Goal: Task Accomplishment & Management: Complete application form

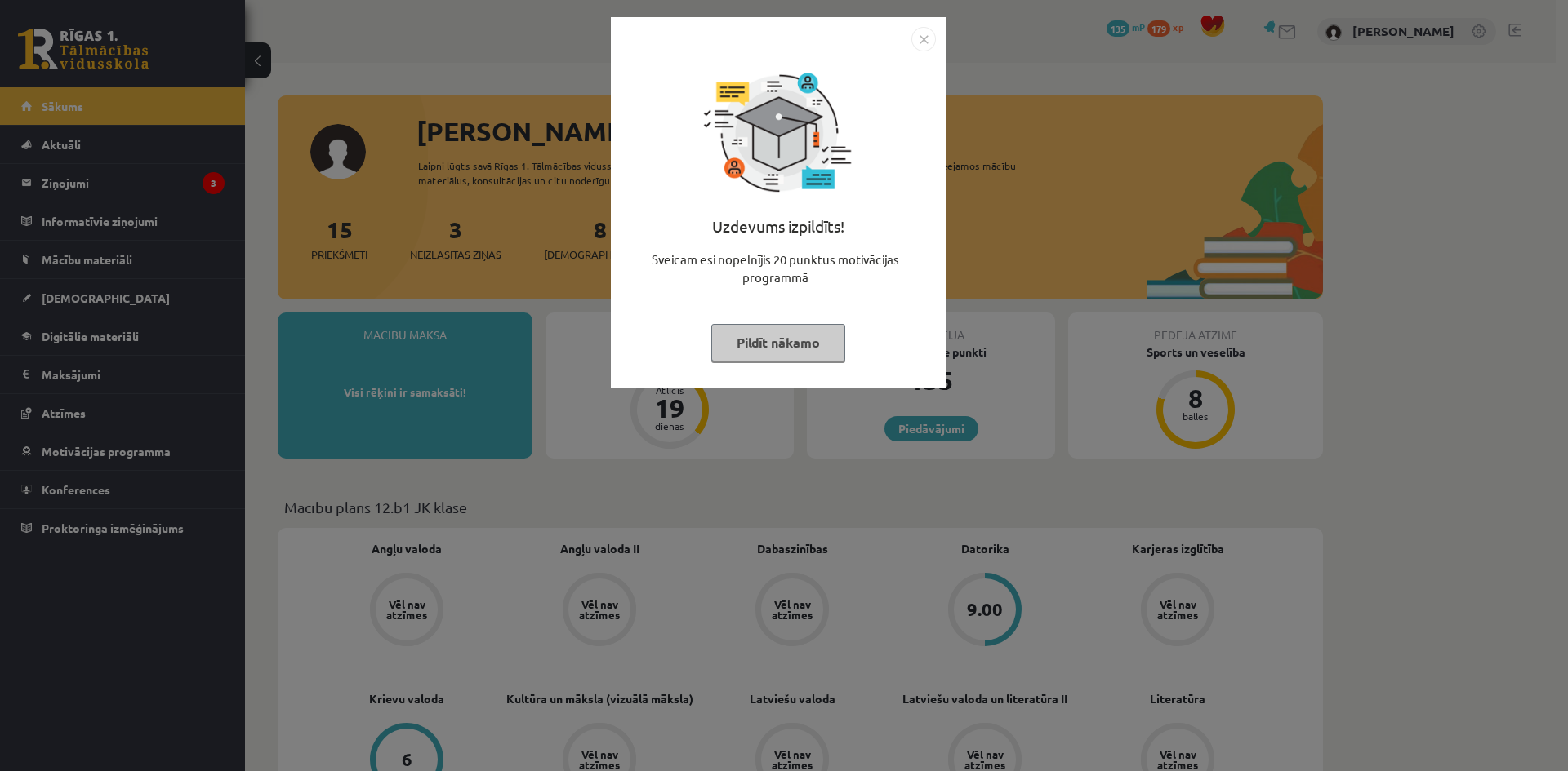
click at [923, 35] on img "Close" at bounding box center [923, 39] width 24 height 24
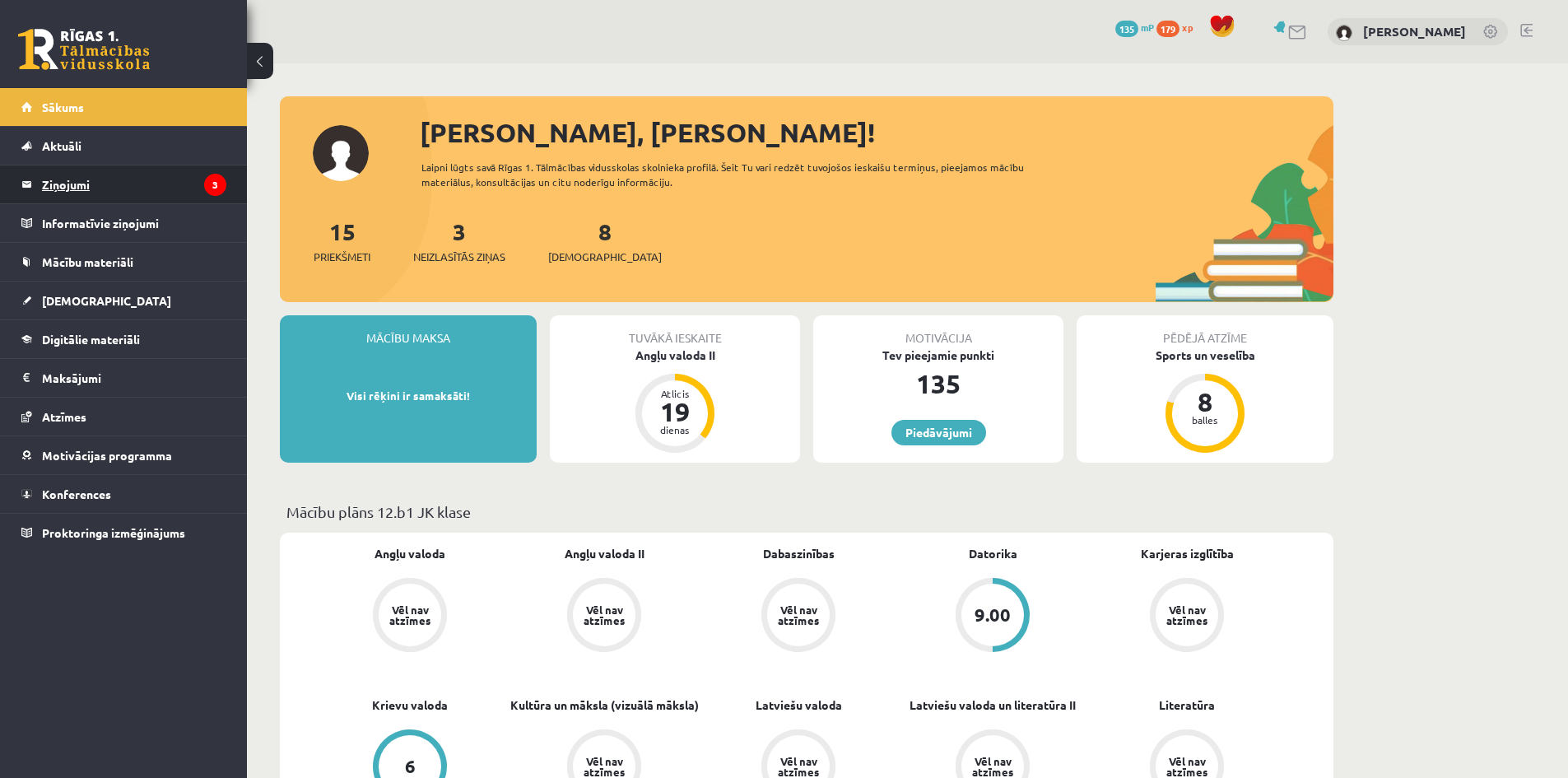
click at [170, 188] on legend "Ziņojumi 3" at bounding box center [134, 184] width 184 height 38
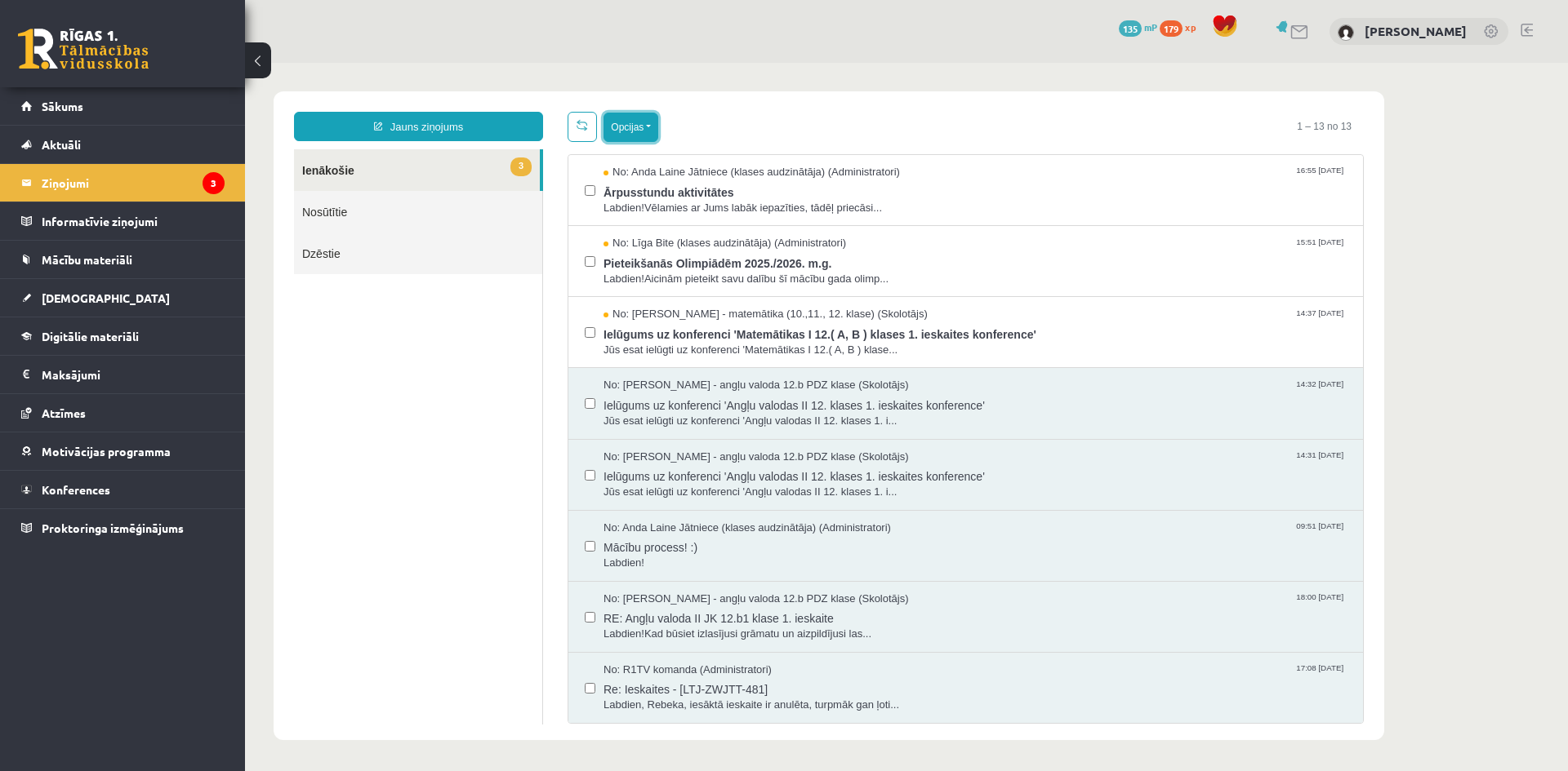
click at [650, 123] on button "Opcijas" at bounding box center [630, 127] width 55 height 30
click at [694, 209] on link "Atzīmēt visus kā lasītus" at bounding box center [731, 208] width 215 height 16
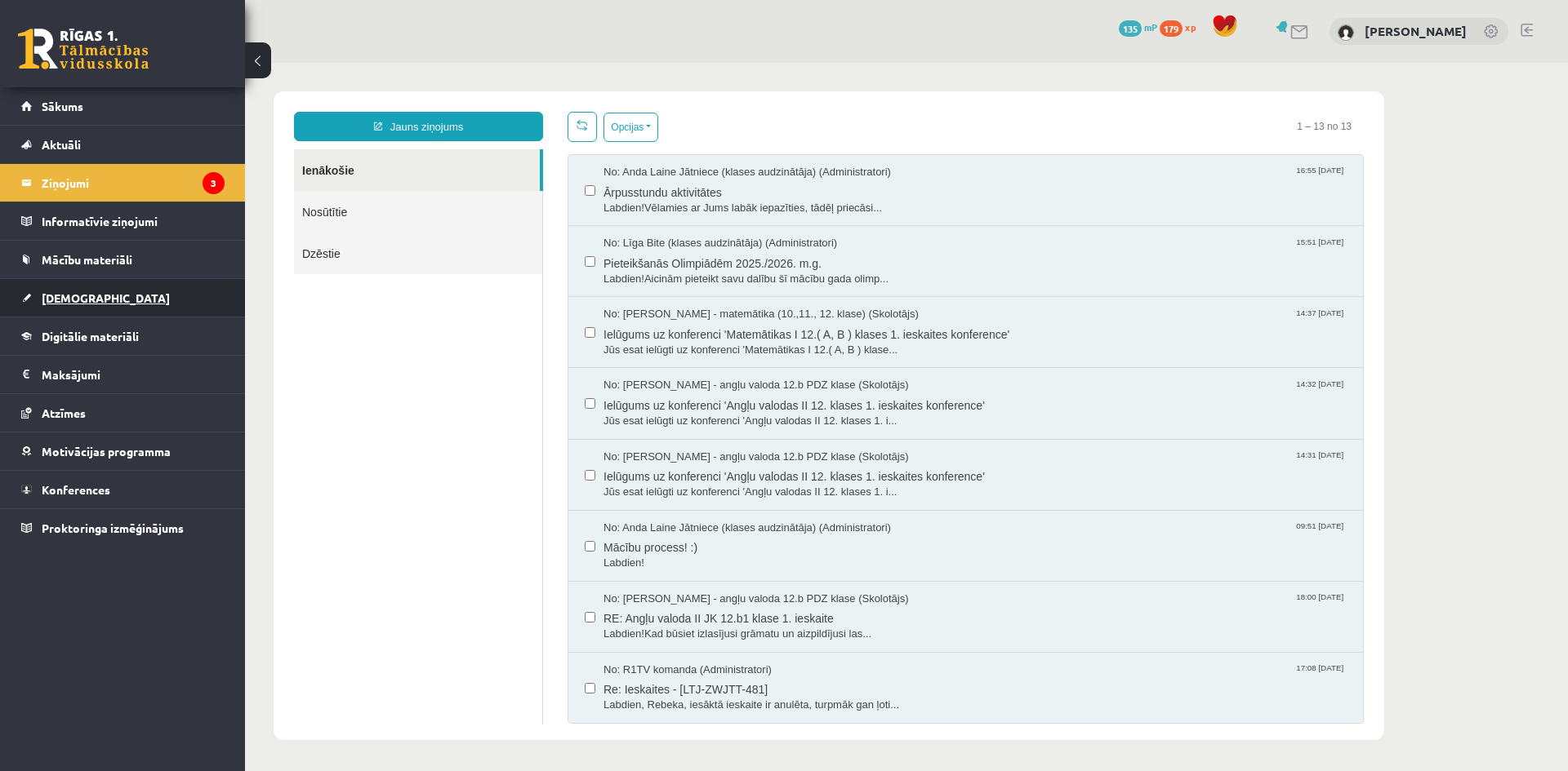
click at [138, 288] on link "[DEMOGRAPHIC_DATA]" at bounding box center [123, 298] width 203 height 38
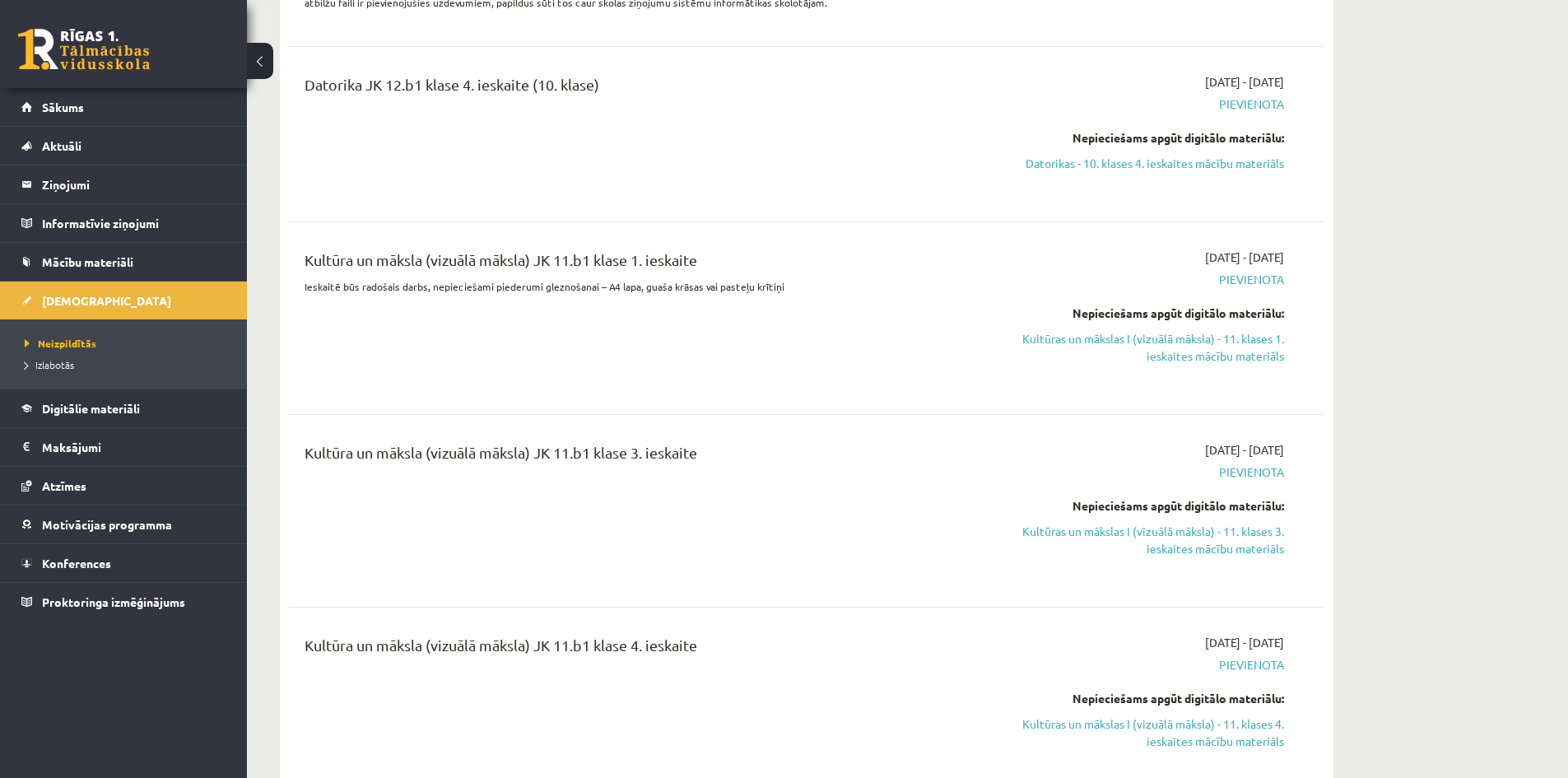
scroll to position [1729, 0]
drag, startPoint x: 612, startPoint y: 285, endPoint x: 781, endPoint y: 286, distance: 169.0
click at [781, 286] on p "Ieskaitē būs radošais darbs, nepieciešami piederumi gleznošanai – A4 lapa, guaš…" at bounding box center [626, 283] width 644 height 14
click at [805, 301] on div "Kultūra un māksla (vizuālā māksla) JK 11.b1 klase 1. ieskaite Ieskaitē būs rado…" at bounding box center [626, 315] width 669 height 139
click at [1211, 340] on link "Kultūras un mākslas I (vizuālā māksla) - 11. klases 1. ieskaites mācību materiā…" at bounding box center [1129, 344] width 311 height 34
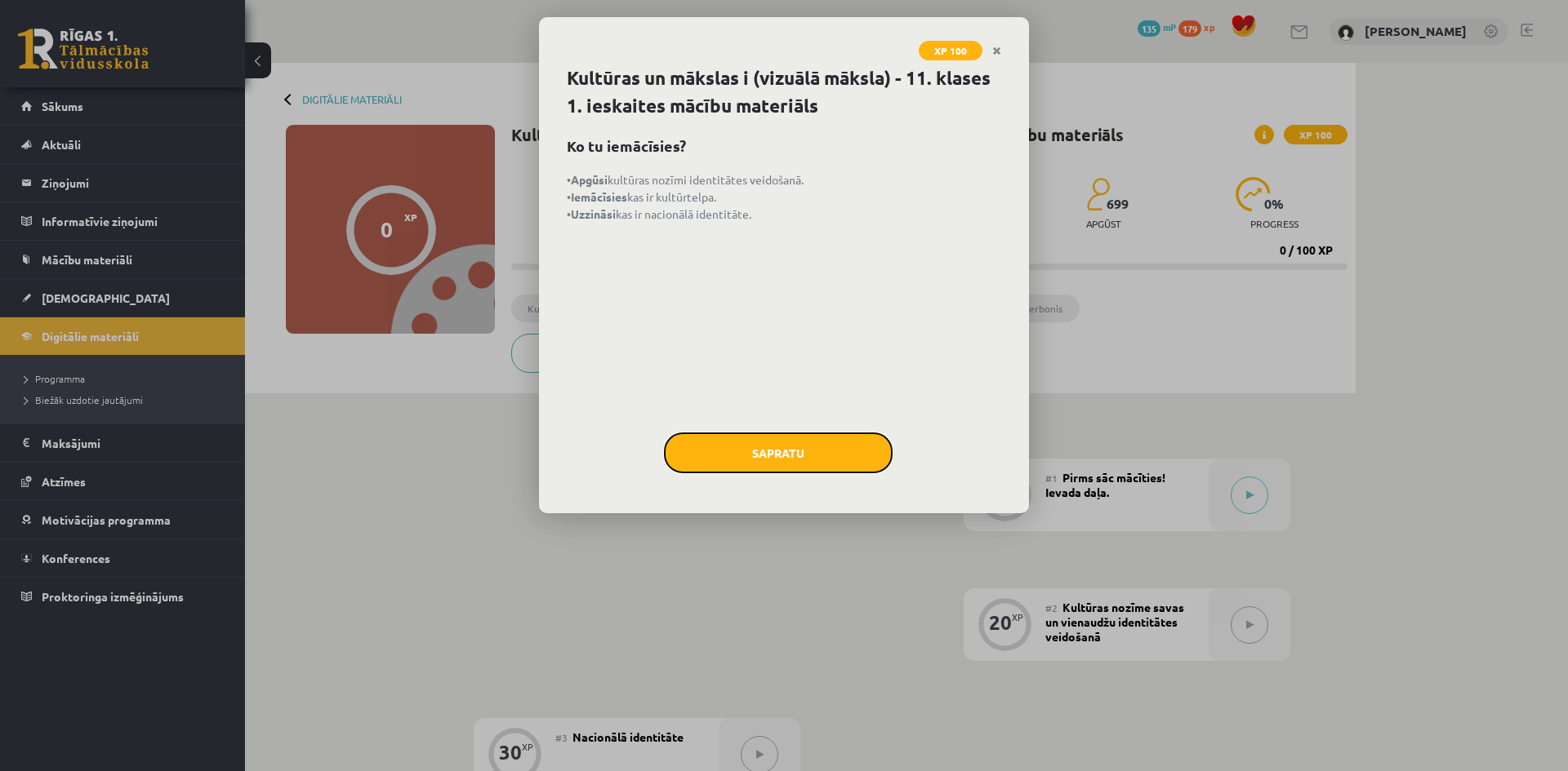
click at [840, 455] on button "Sapratu" at bounding box center [778, 453] width 228 height 41
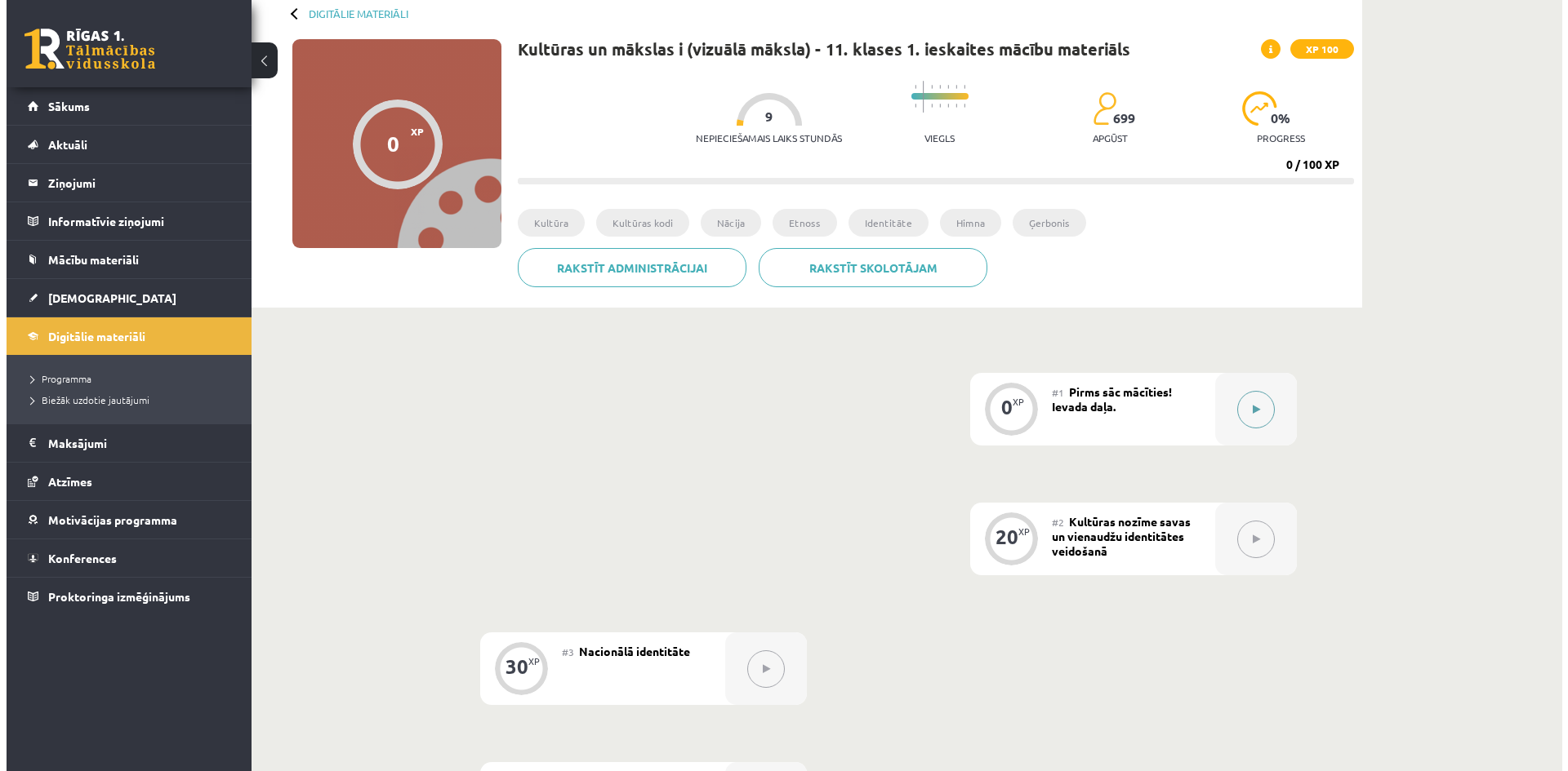
scroll to position [81, 0]
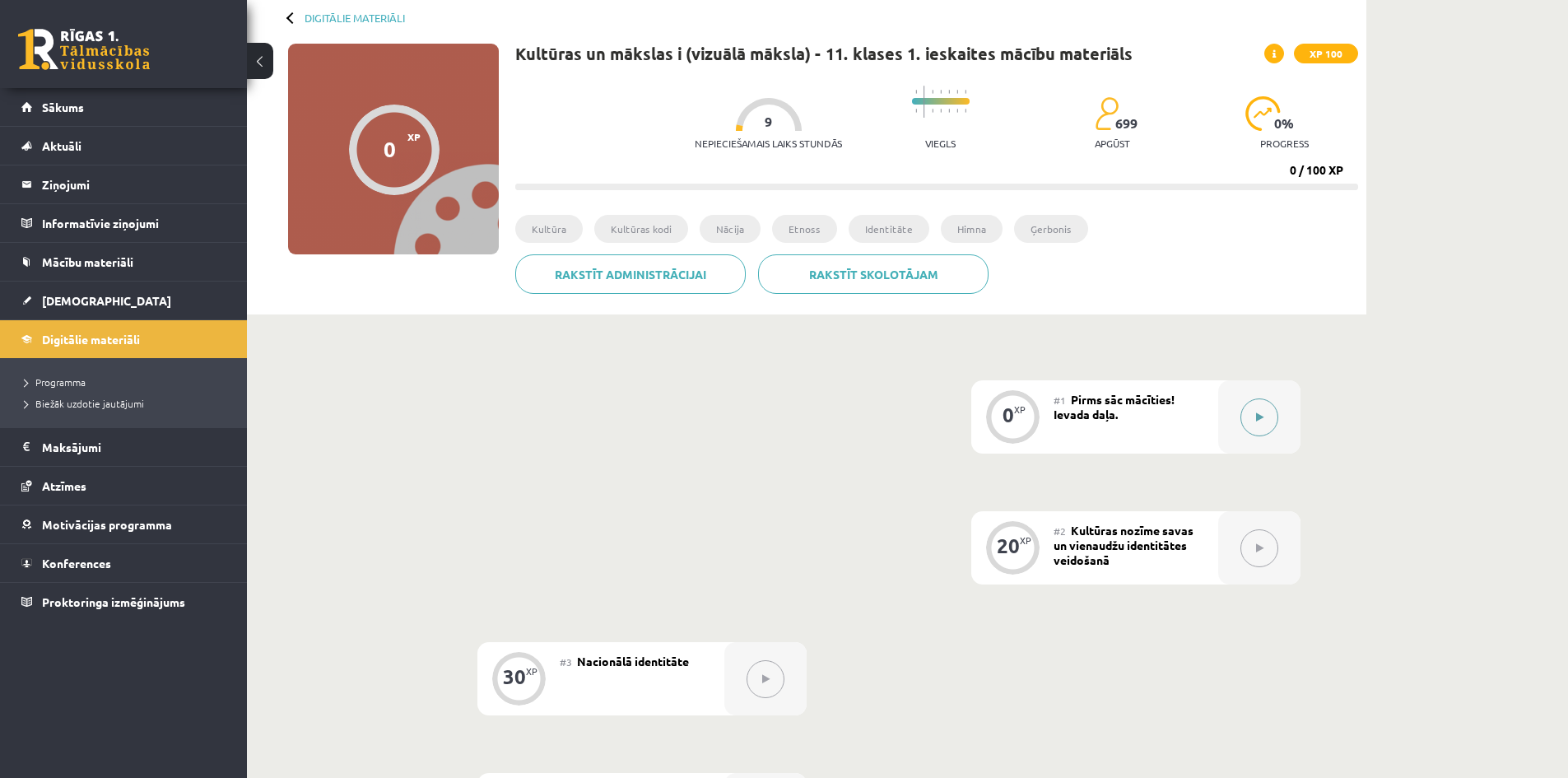
click at [1261, 422] on button at bounding box center [1259, 417] width 38 height 38
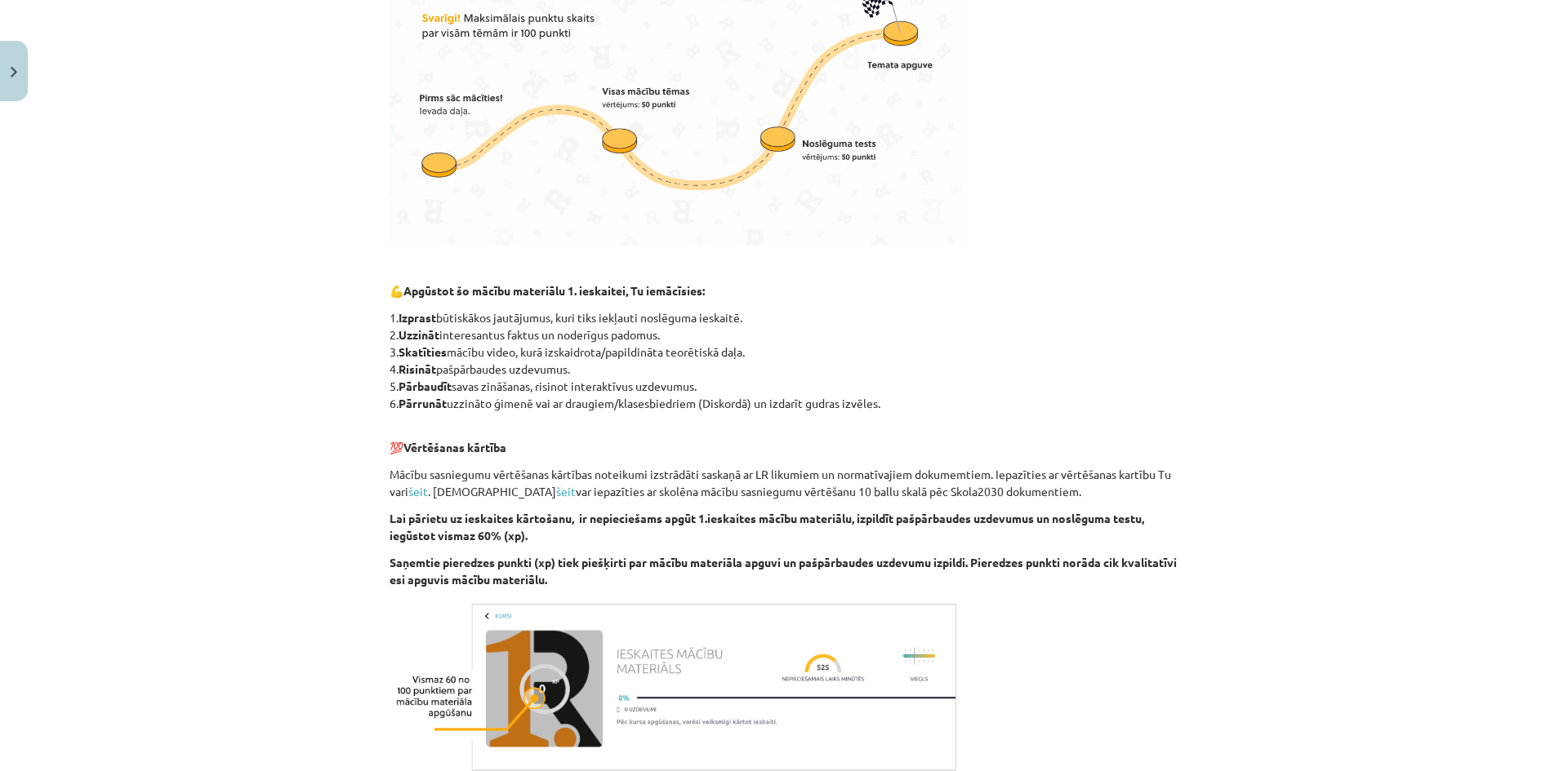
scroll to position [718, 0]
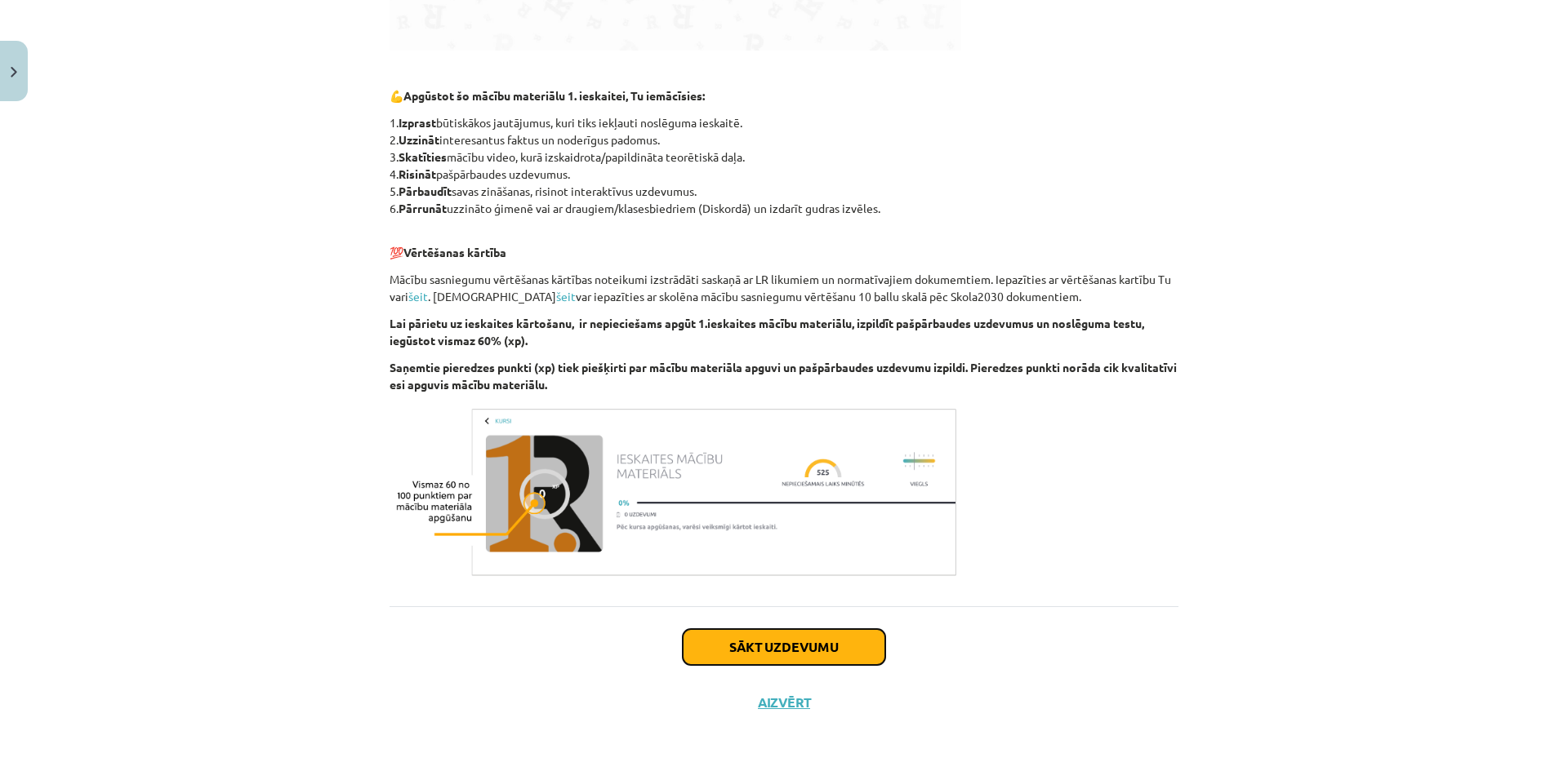
click at [740, 647] on button "Sākt uzdevumu" at bounding box center [784, 647] width 202 height 36
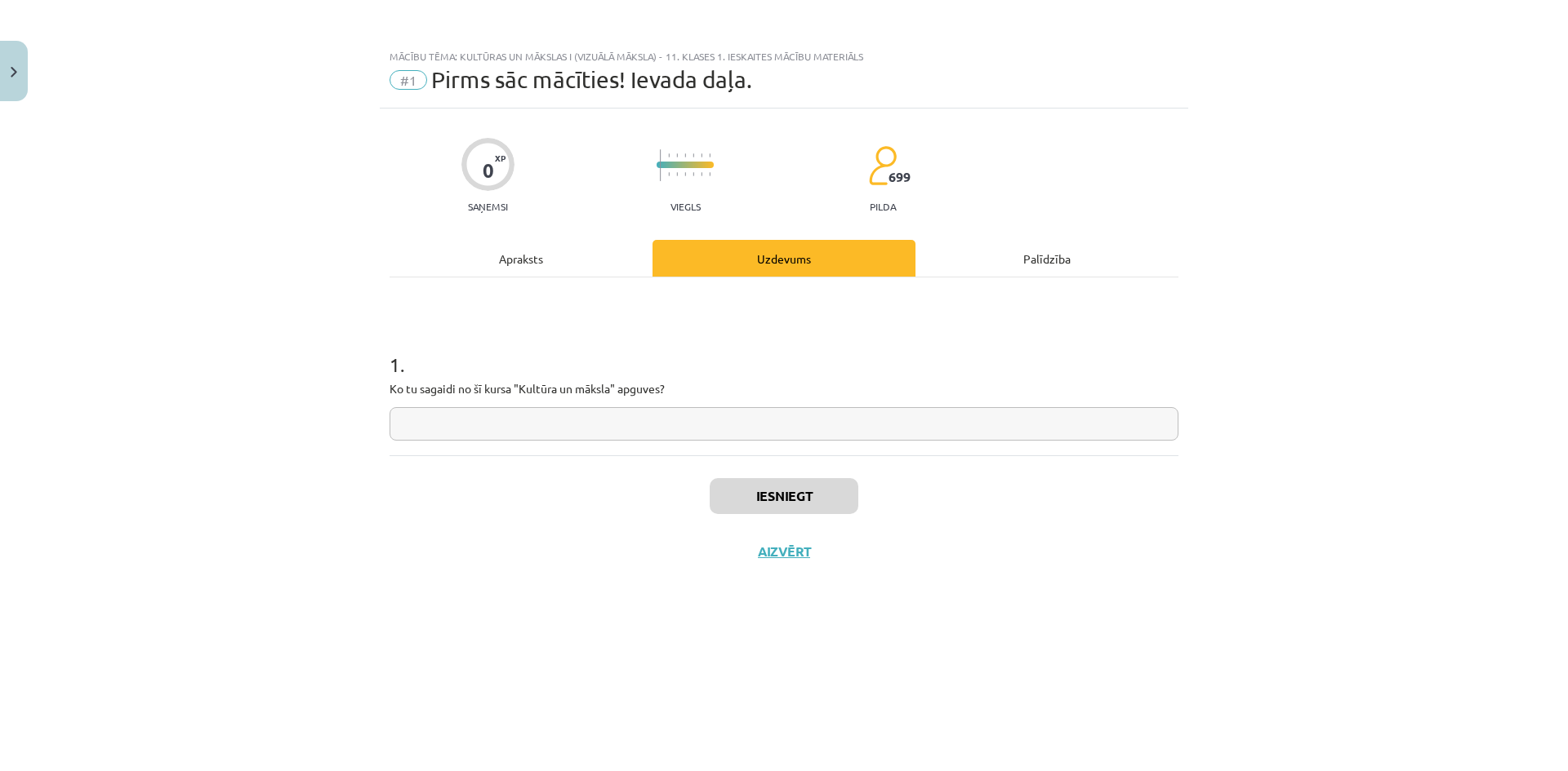
click at [621, 426] on input "text" at bounding box center [784, 424] width 788 height 33
click at [734, 431] on input "text" at bounding box center [784, 424] width 788 height 33
type input "**********"
click at [771, 502] on button "Iesniegt" at bounding box center [784, 496] width 149 height 36
click at [809, 554] on button "Nākamā nodarbība" at bounding box center [783, 562] width 160 height 38
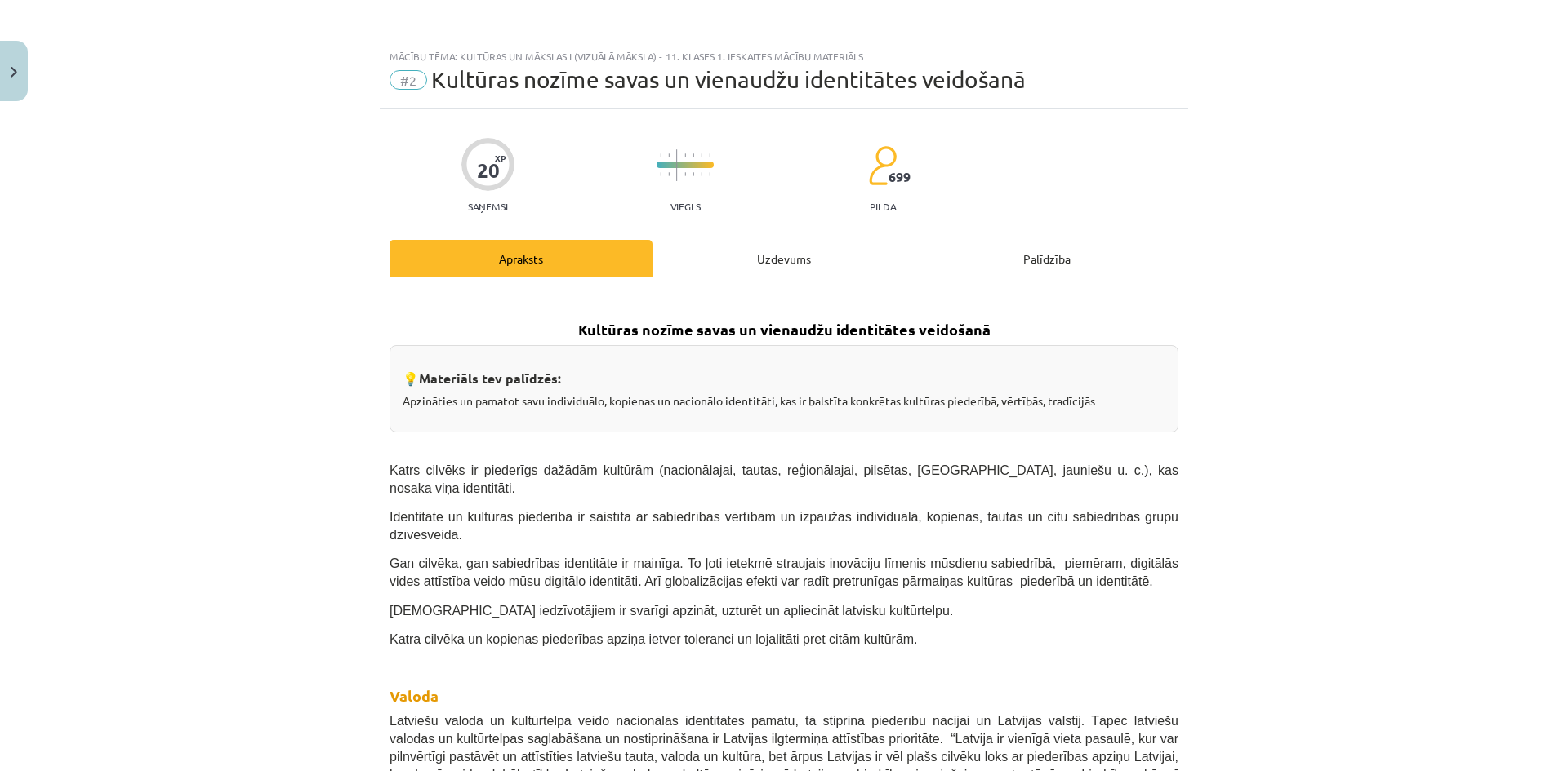
click at [771, 261] on div "Uzdevums" at bounding box center [783, 258] width 263 height 37
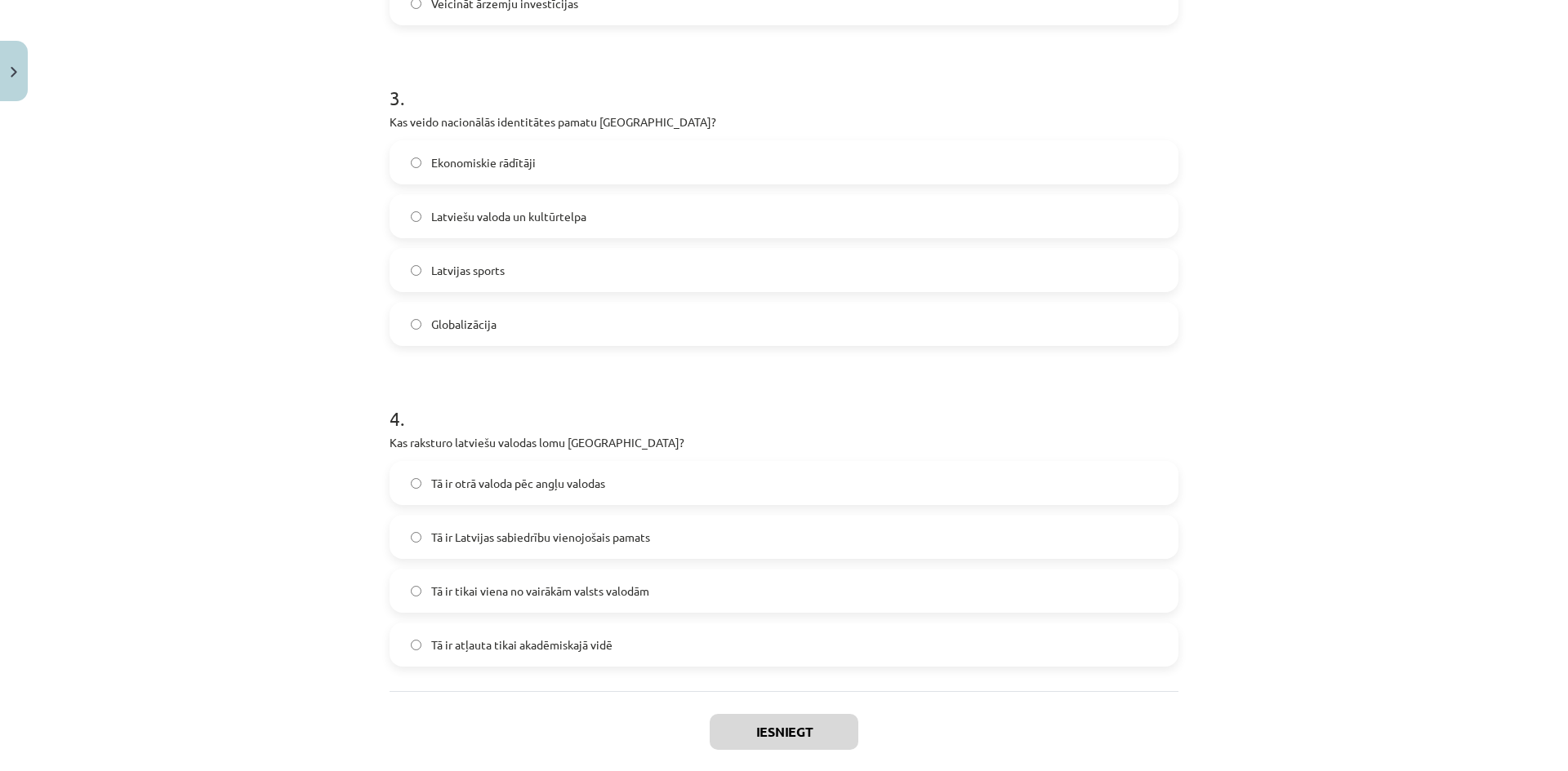
scroll to position [993, 0]
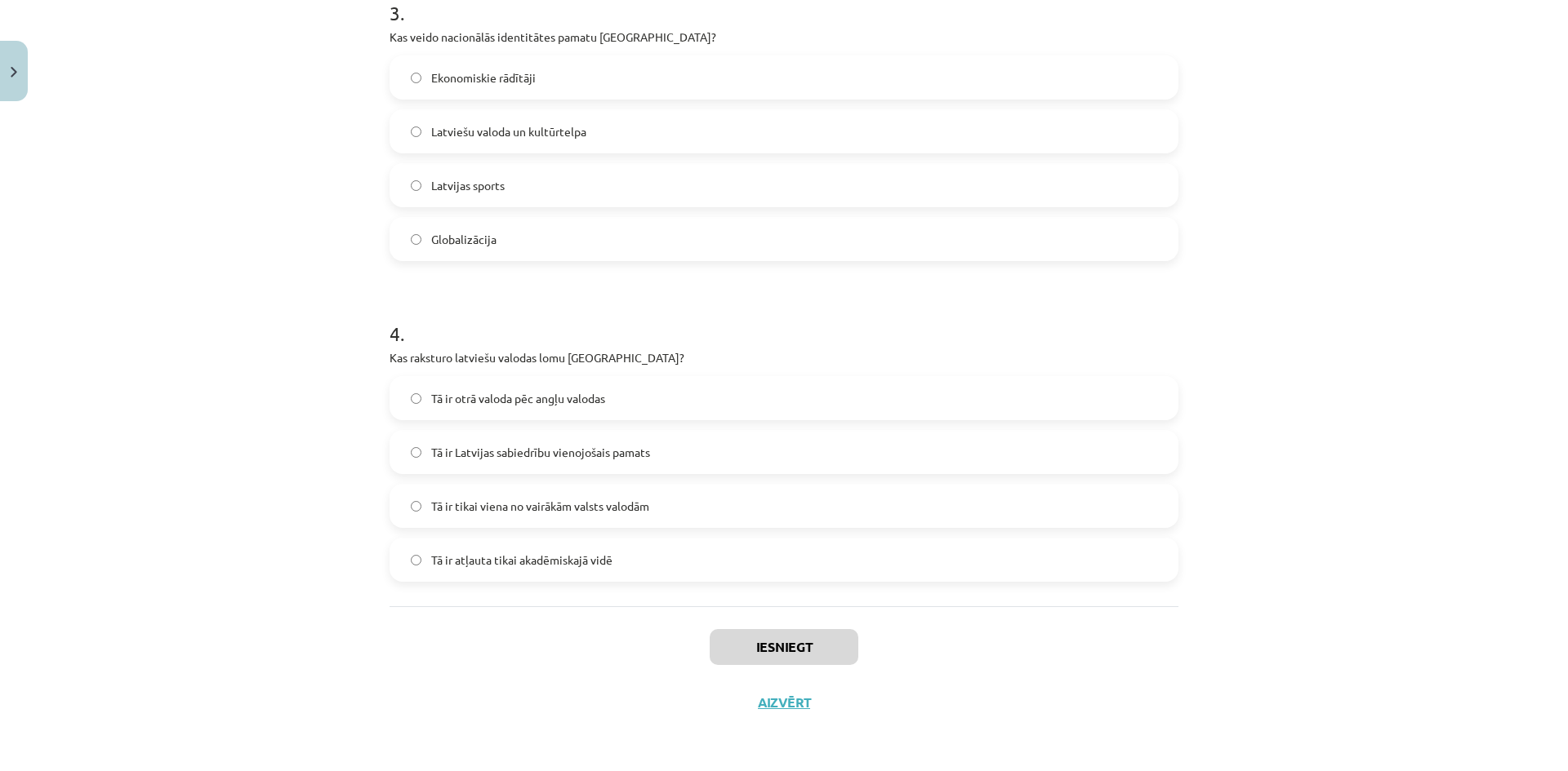
click at [558, 453] on span "Tā ir Latvijas sabiedrību vienojošais pamats" at bounding box center [540, 452] width 219 height 17
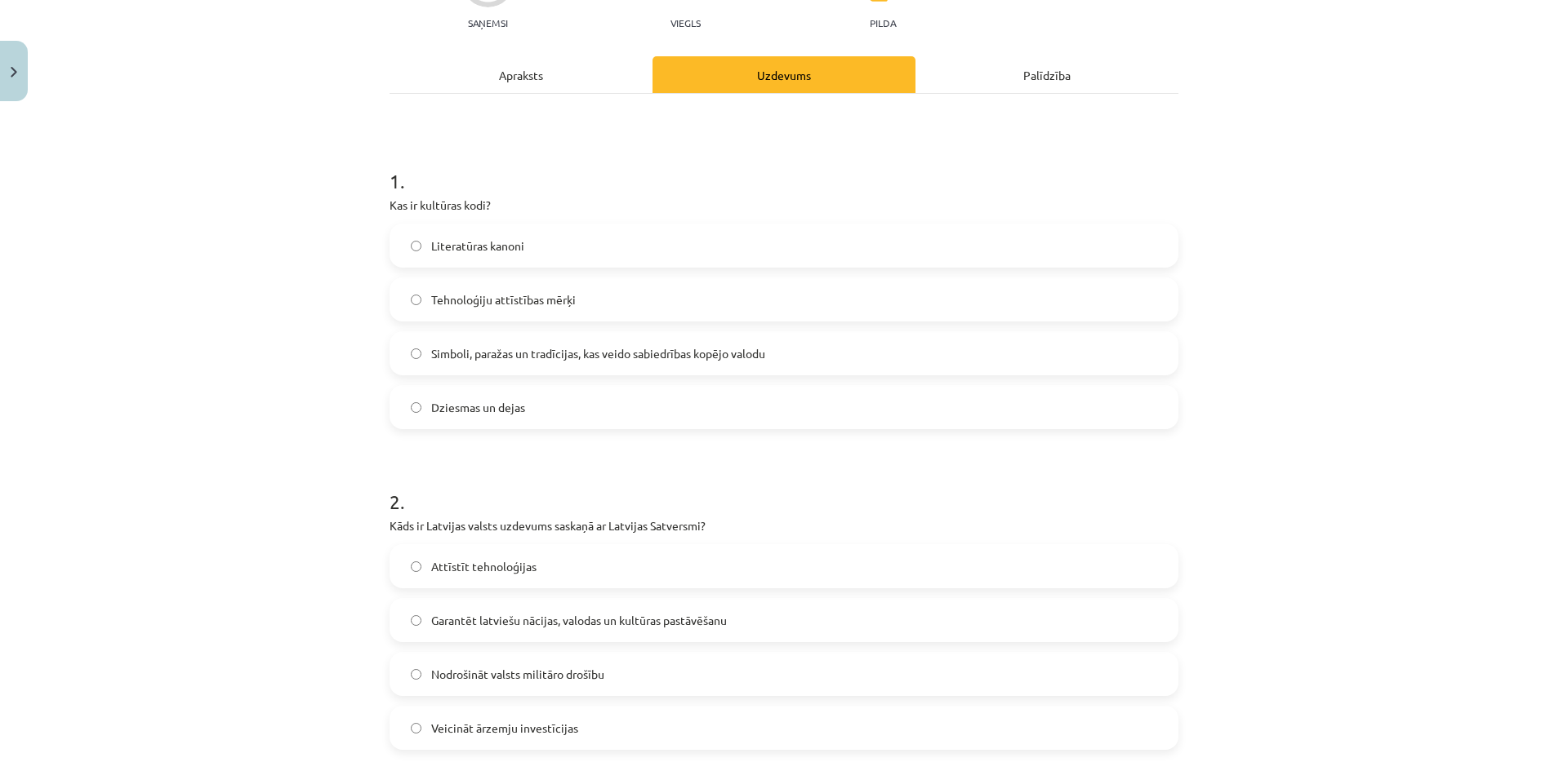
scroll to position [177, 0]
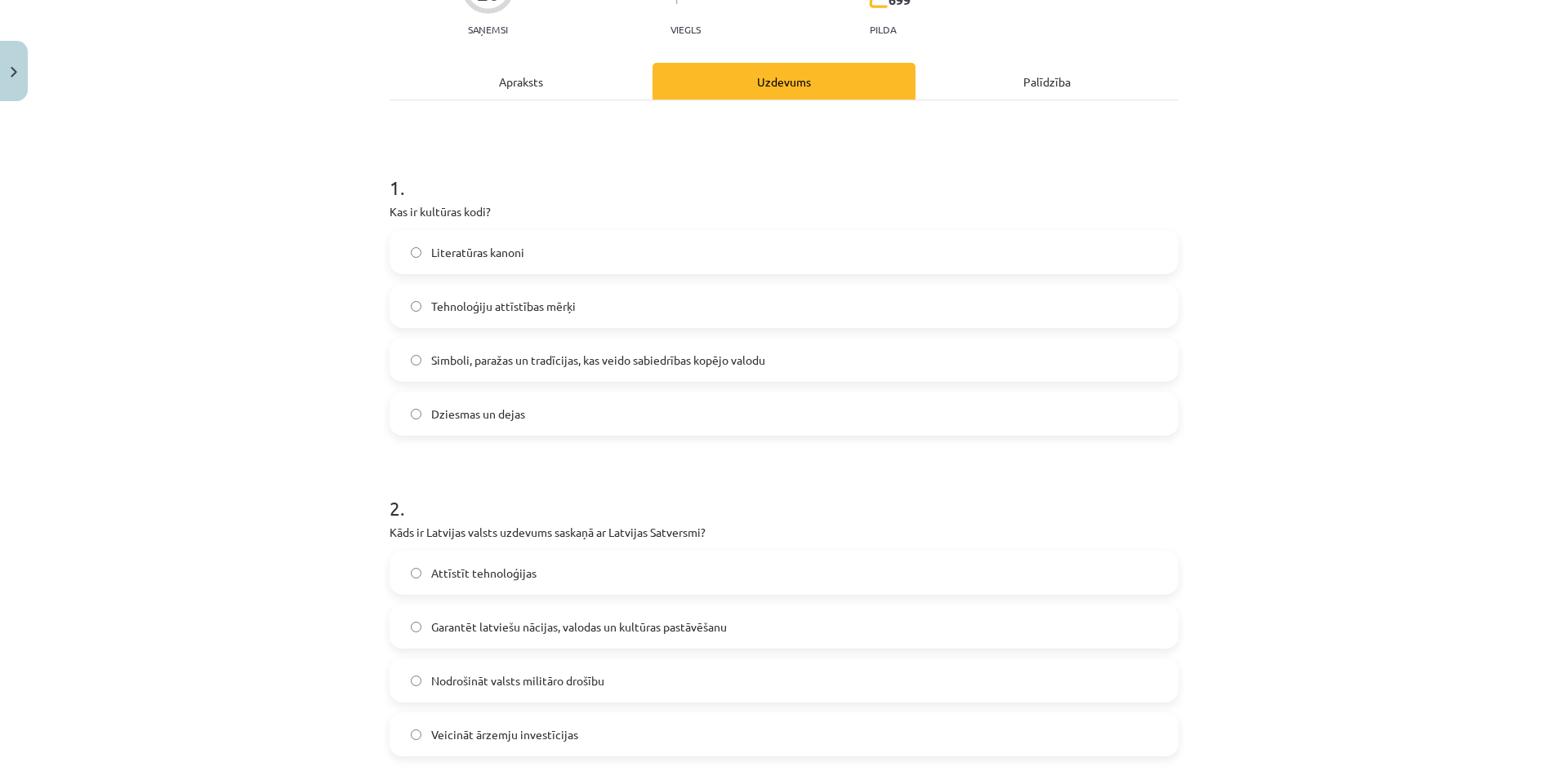
click at [556, 367] on span "Simboli, paražas un tradīcijas, kas veido sabiedrības kopējo valodu" at bounding box center [598, 360] width 334 height 17
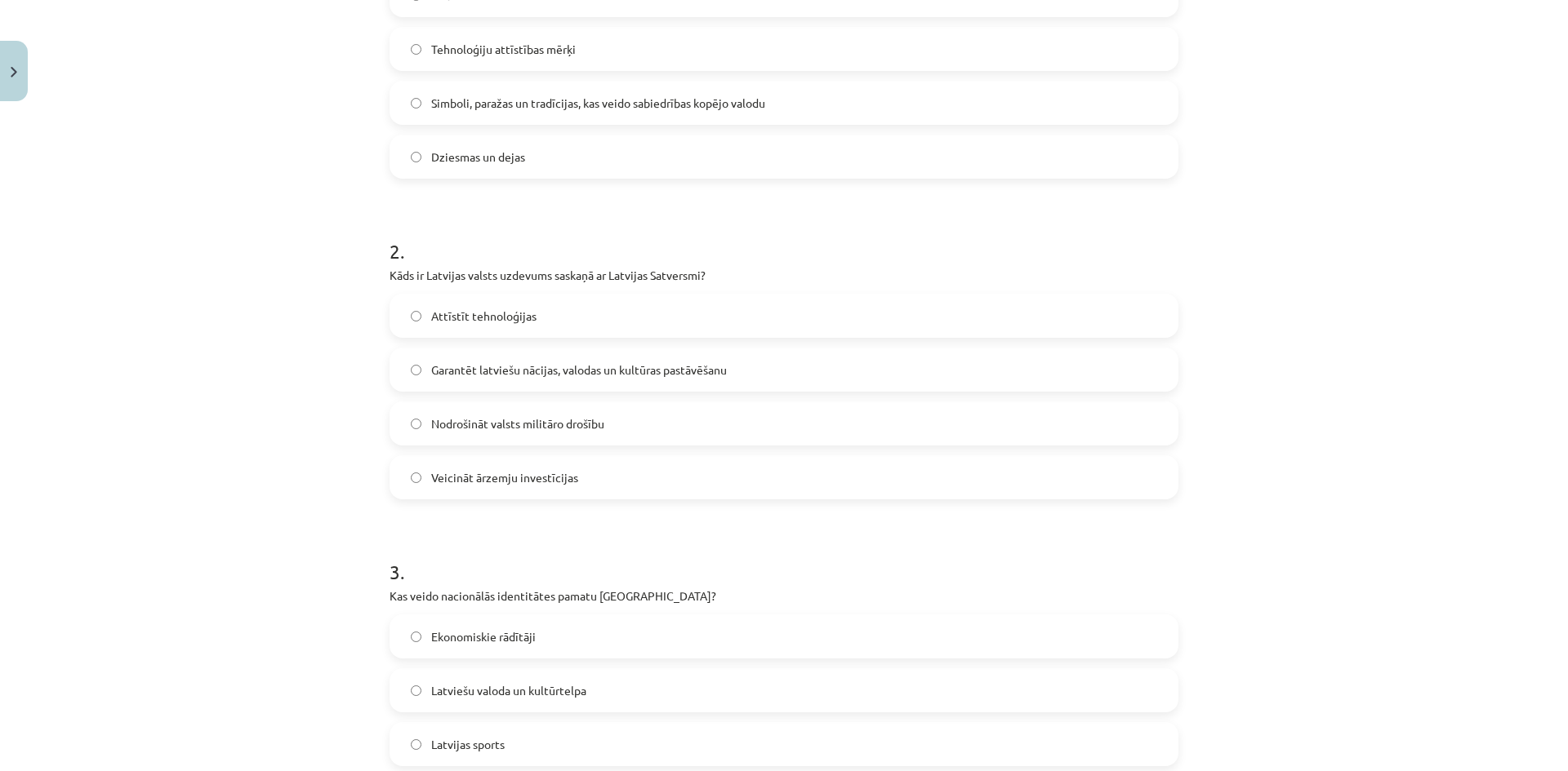
scroll to position [503, 0]
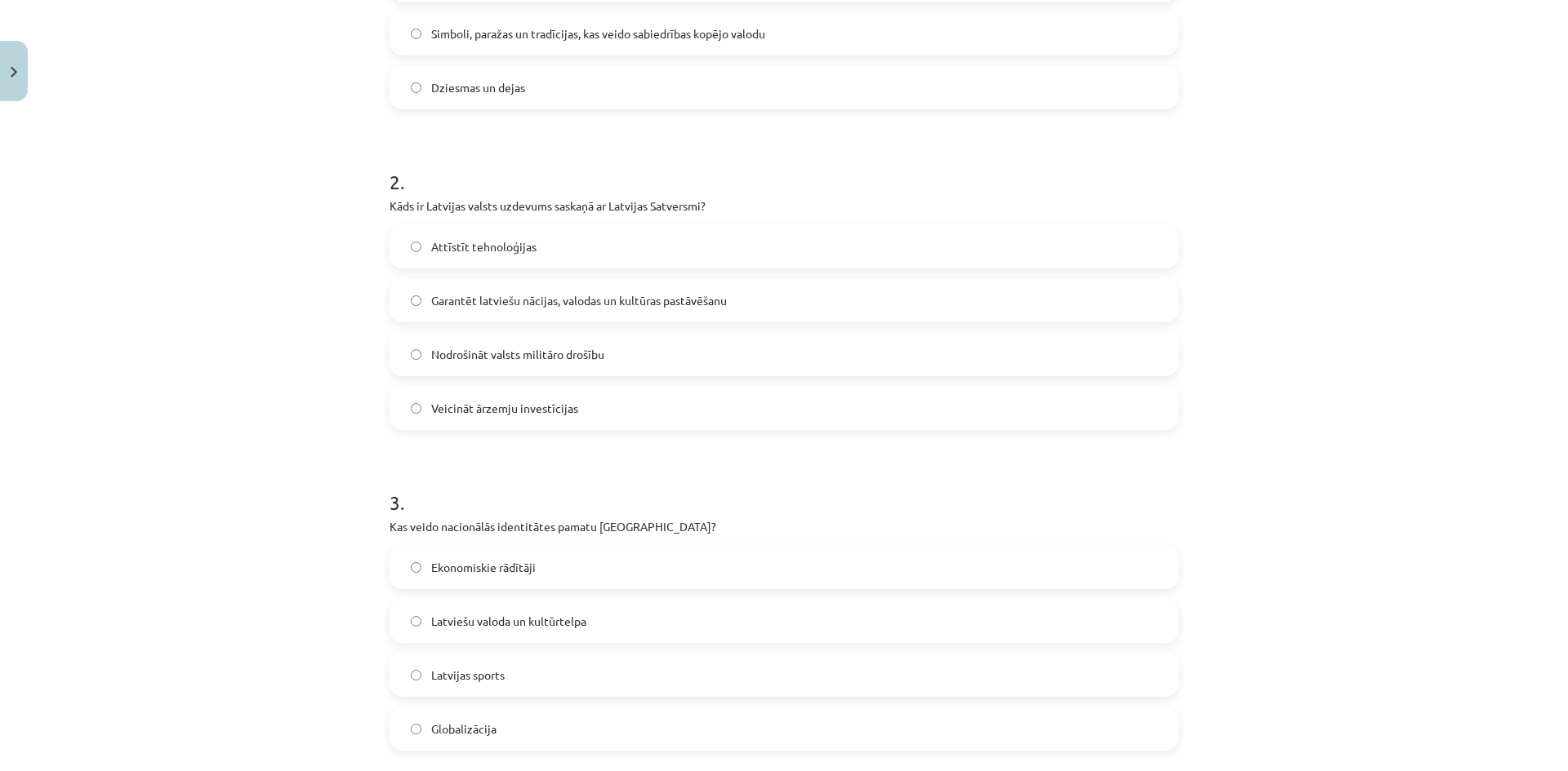
click at [511, 308] on span "Garantēt latviešu nācijas, valodas un kultūras pastāvēšanu" at bounding box center [579, 300] width 296 height 17
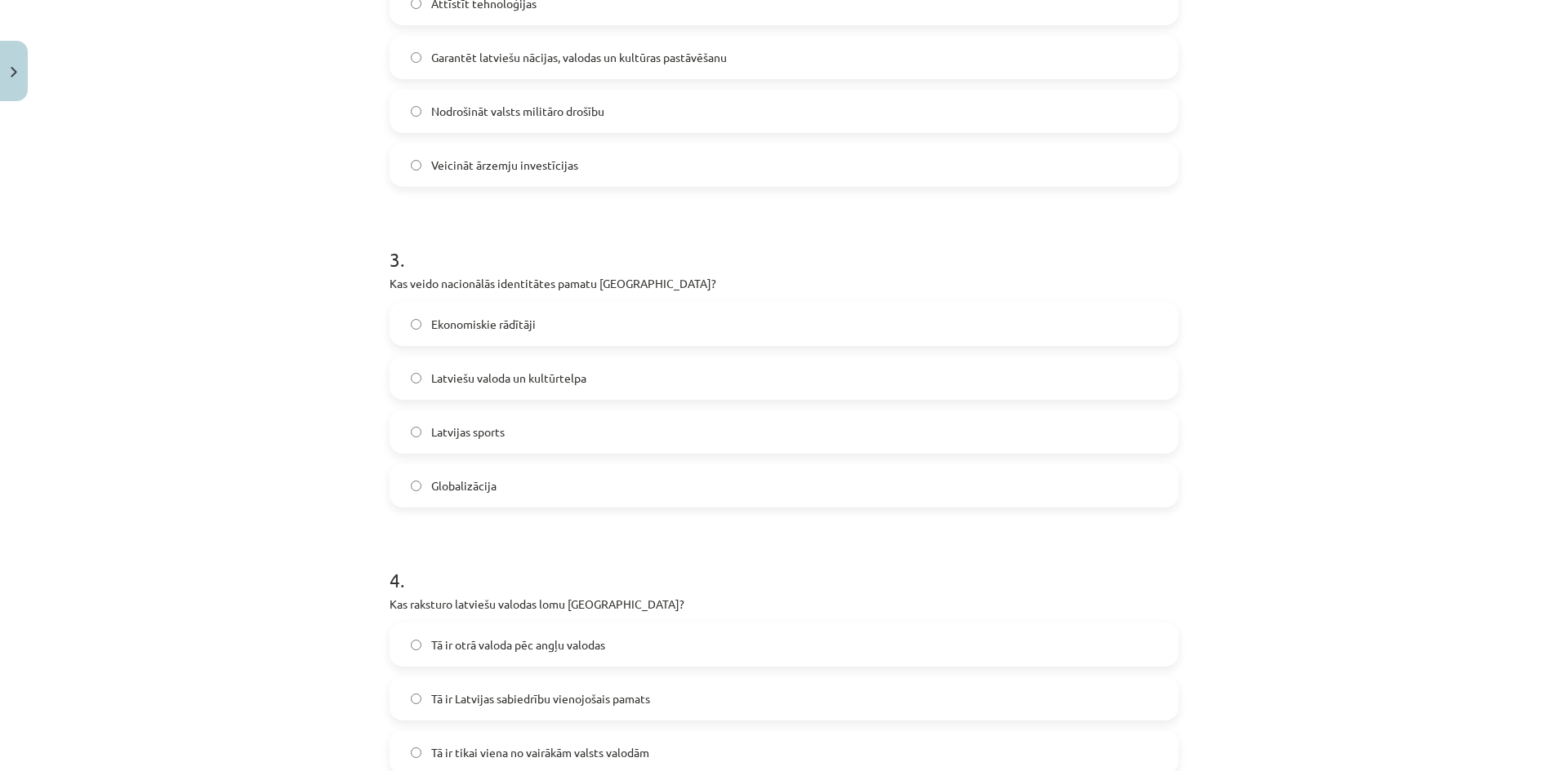
scroll to position [749, 0]
click at [521, 376] on span "Latviešu valoda un kultūrtelpa" at bounding box center [508, 376] width 155 height 17
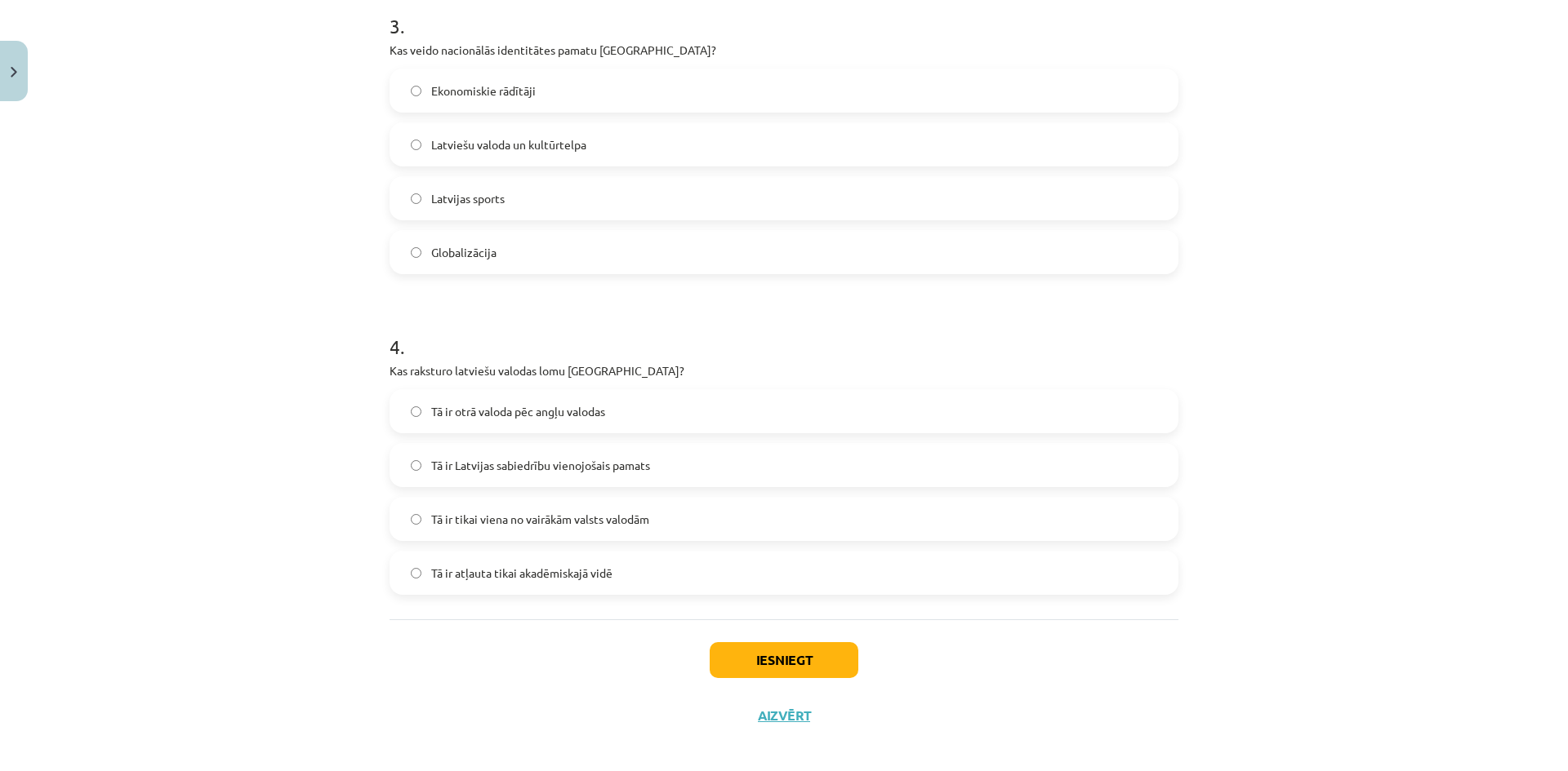
scroll to position [993, 0]
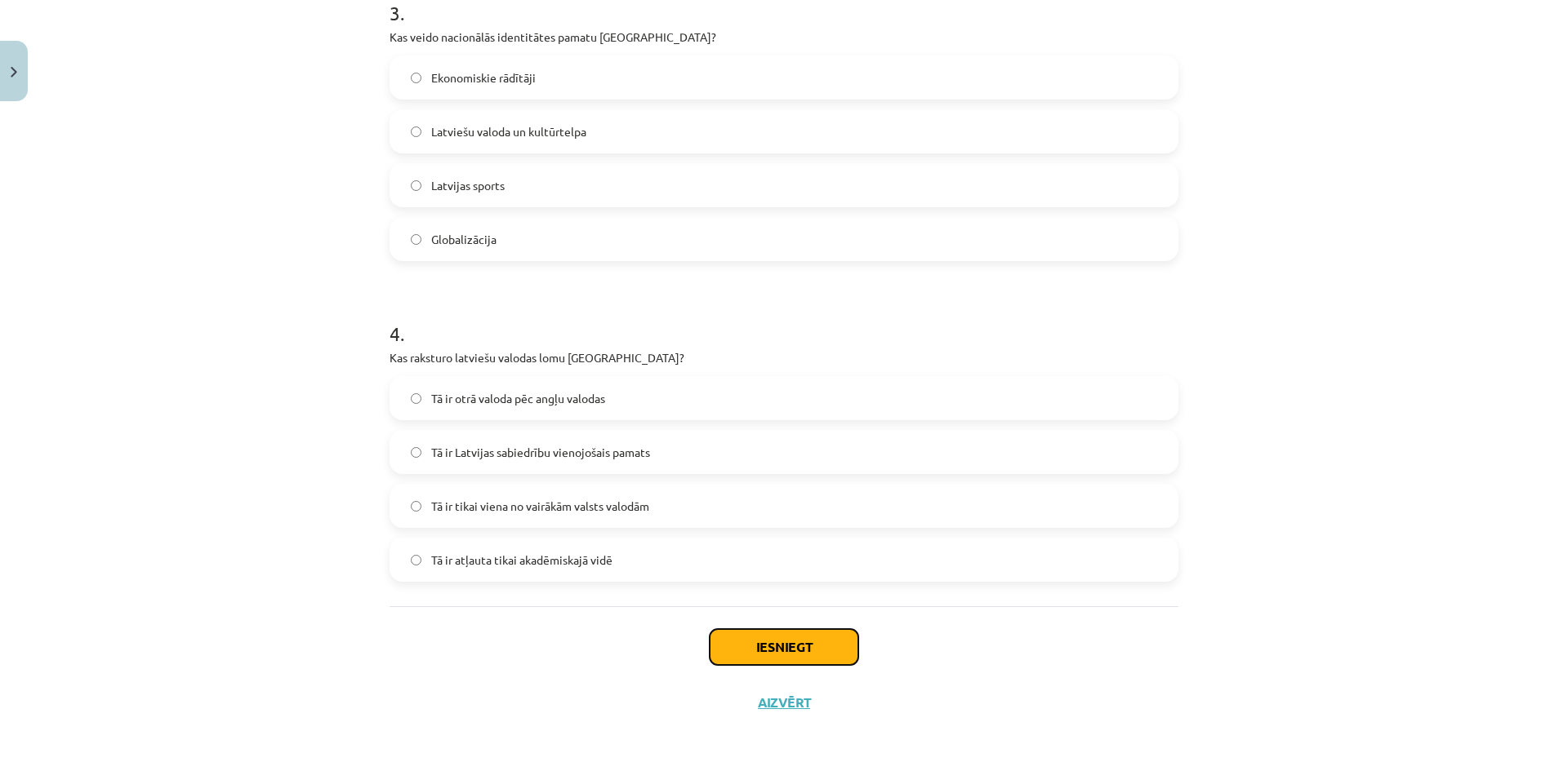
click at [821, 638] on button "Iesniegt" at bounding box center [784, 647] width 149 height 36
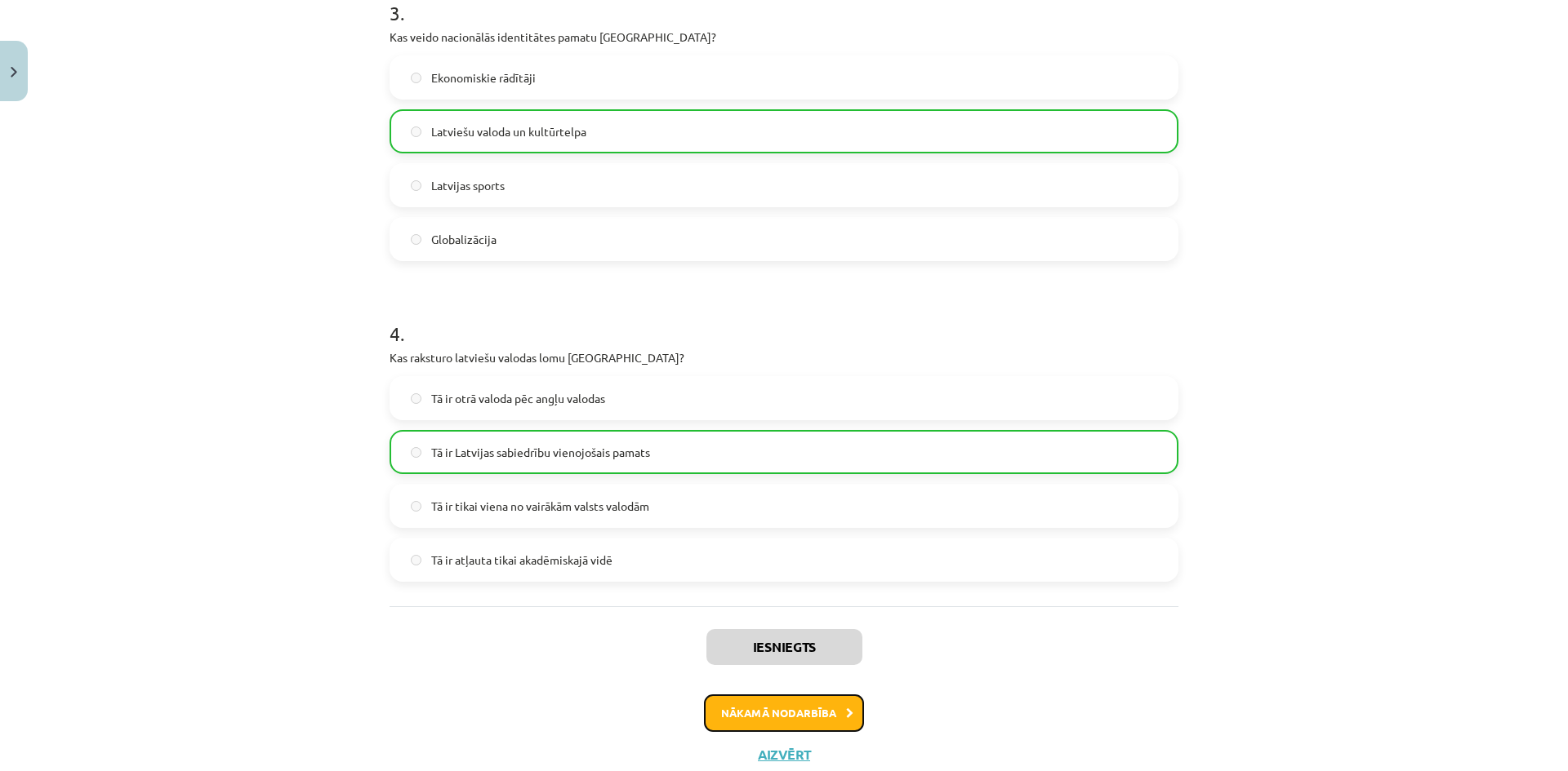
click at [819, 710] on button "Nākamā nodarbība" at bounding box center [783, 713] width 160 height 38
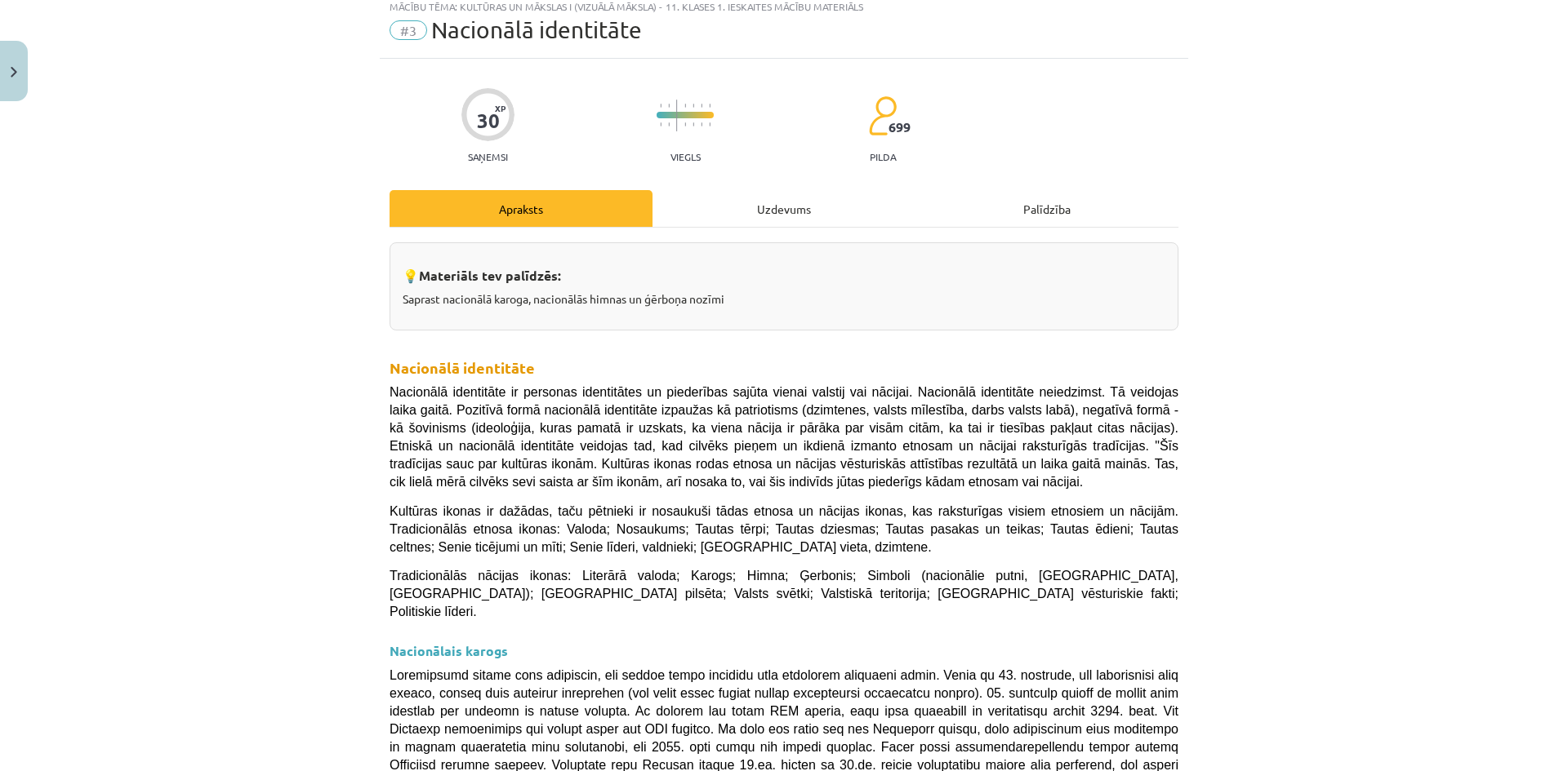
scroll to position [41, 0]
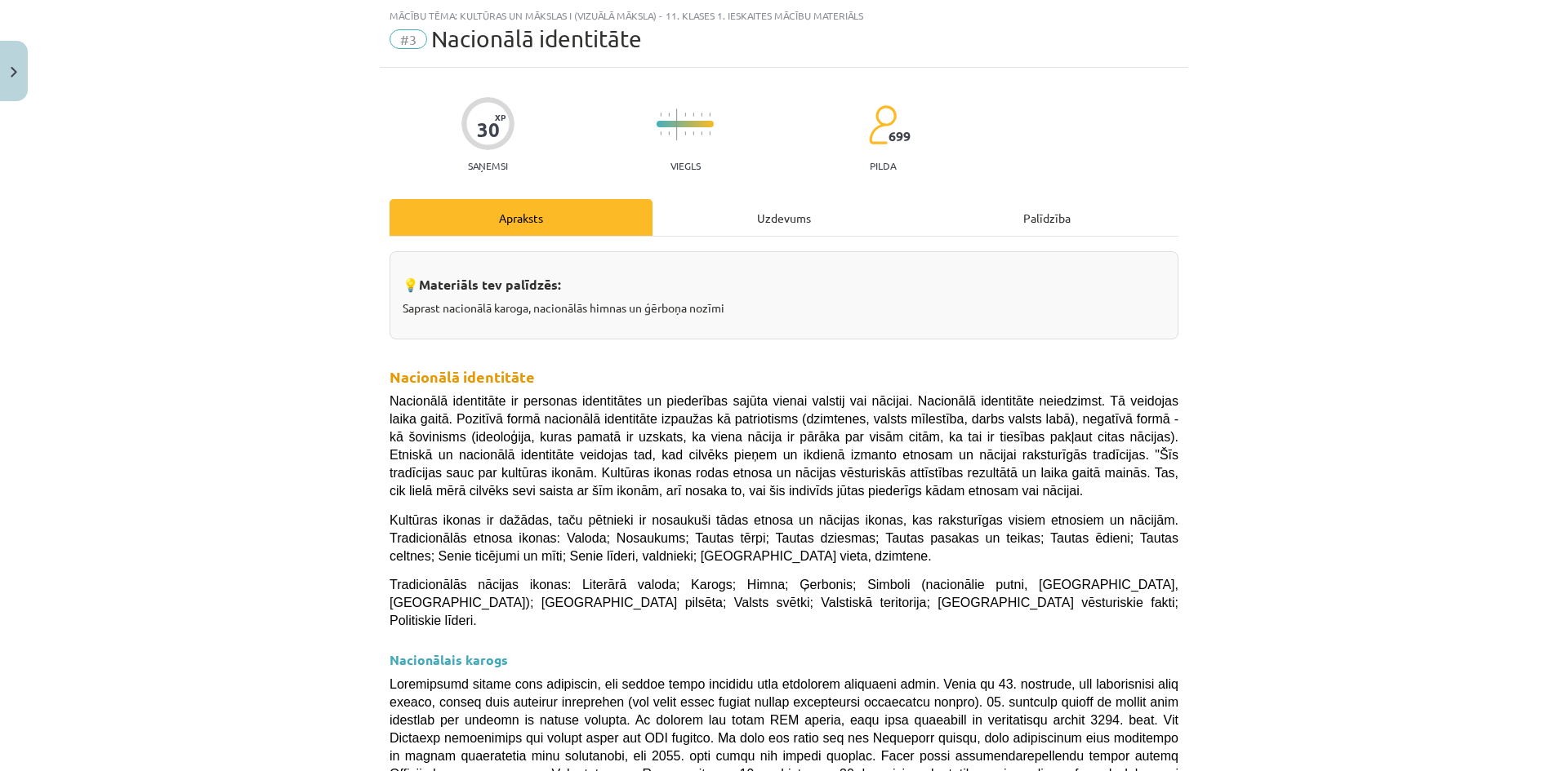
click at [781, 222] on div "Uzdevums" at bounding box center [783, 217] width 263 height 37
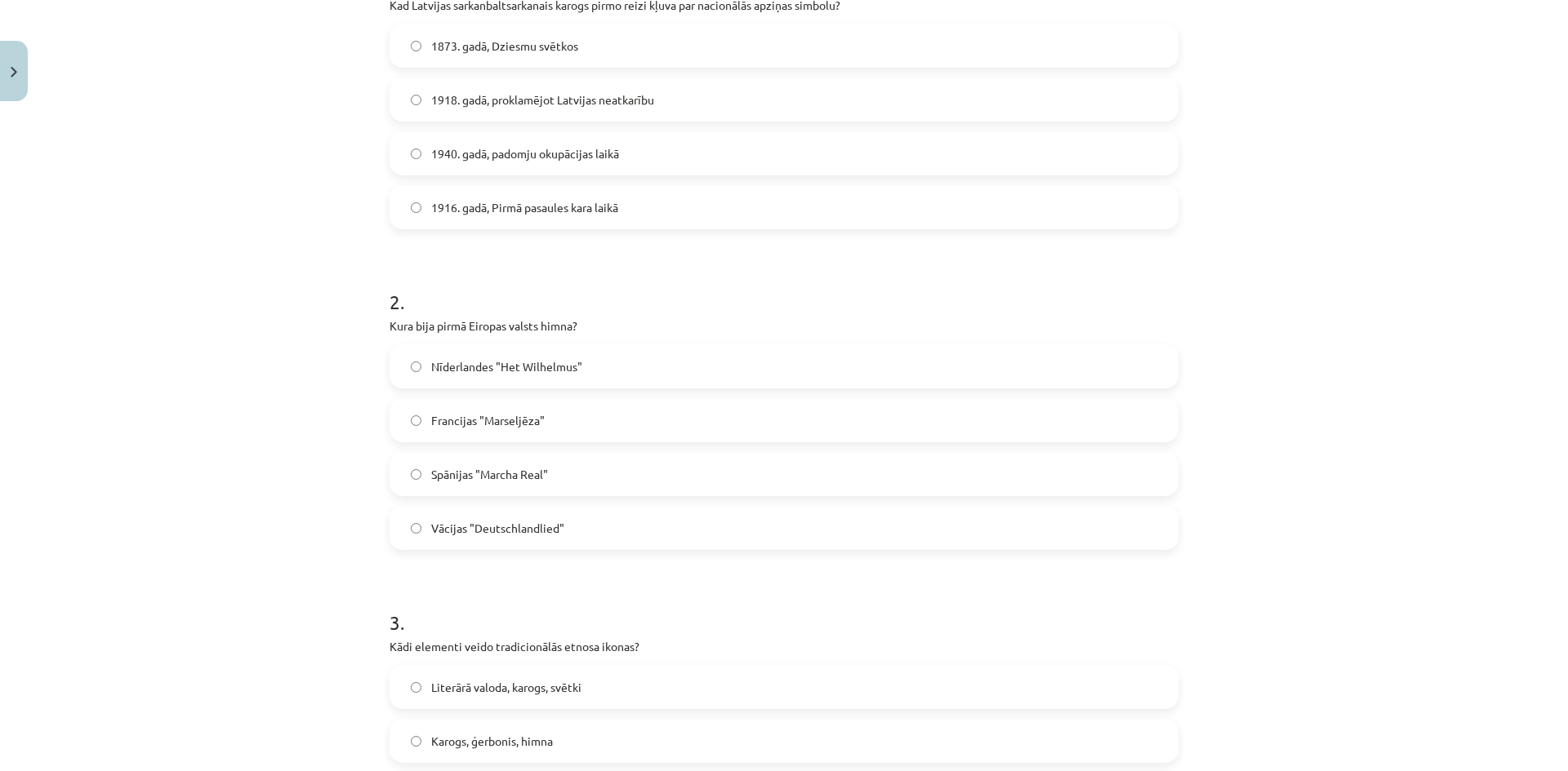
scroll to position [247, 0]
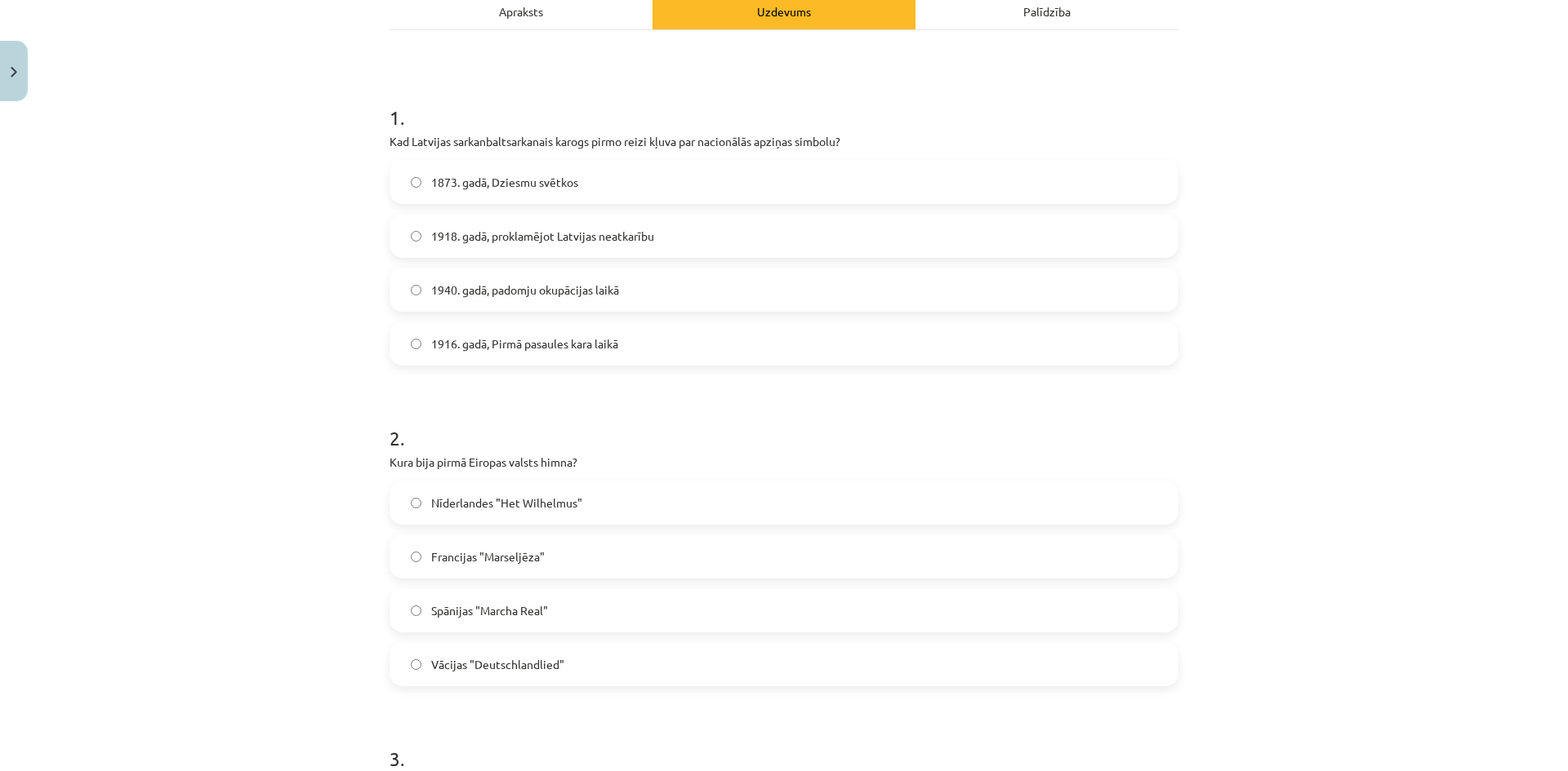
click at [528, 505] on span "Nīderlandes "Het Wilhelmus"" at bounding box center [506, 502] width 151 height 17
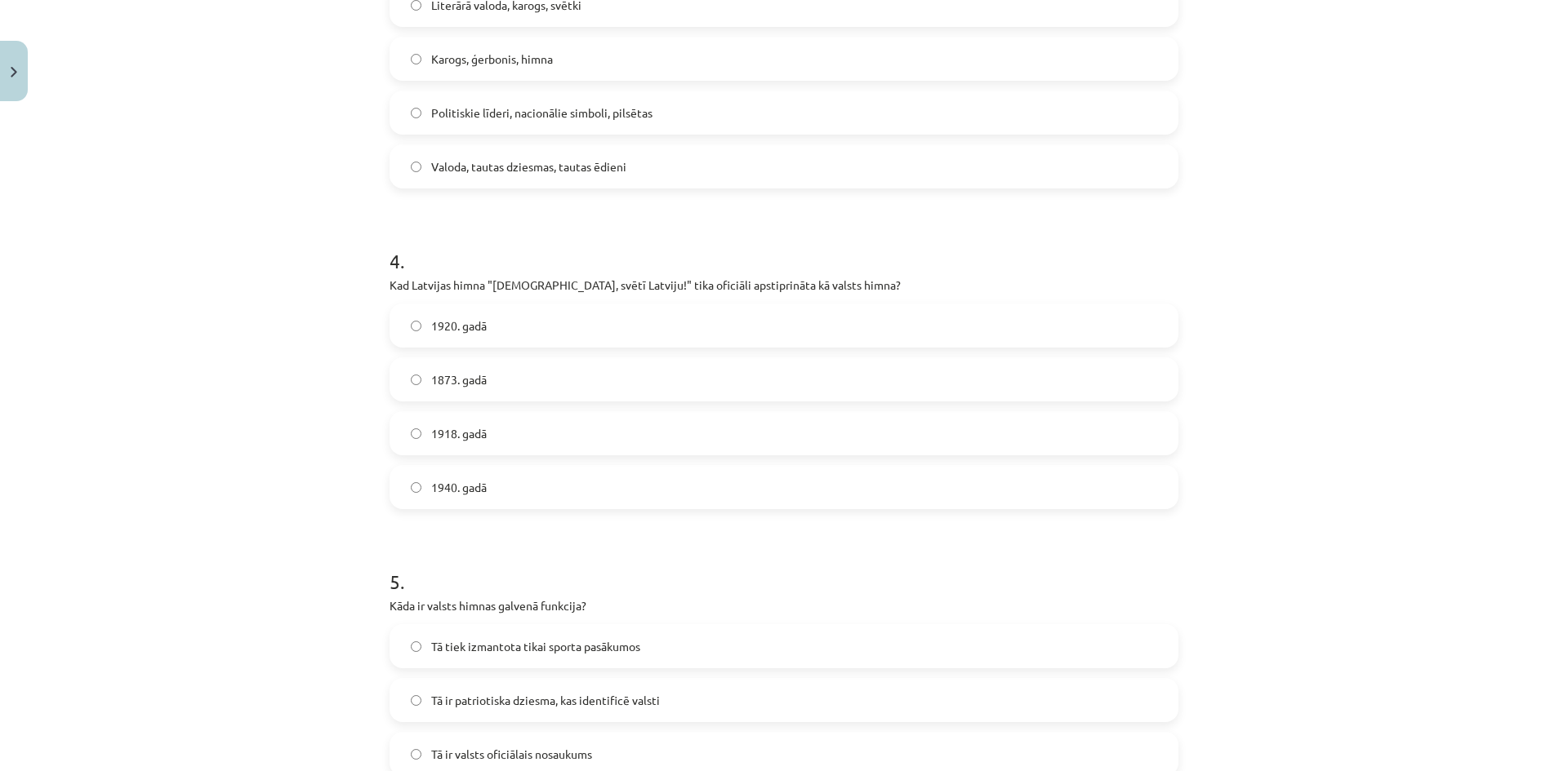
scroll to position [1063, 0]
click at [446, 333] on span "1920. gadā" at bounding box center [459, 328] width 56 height 17
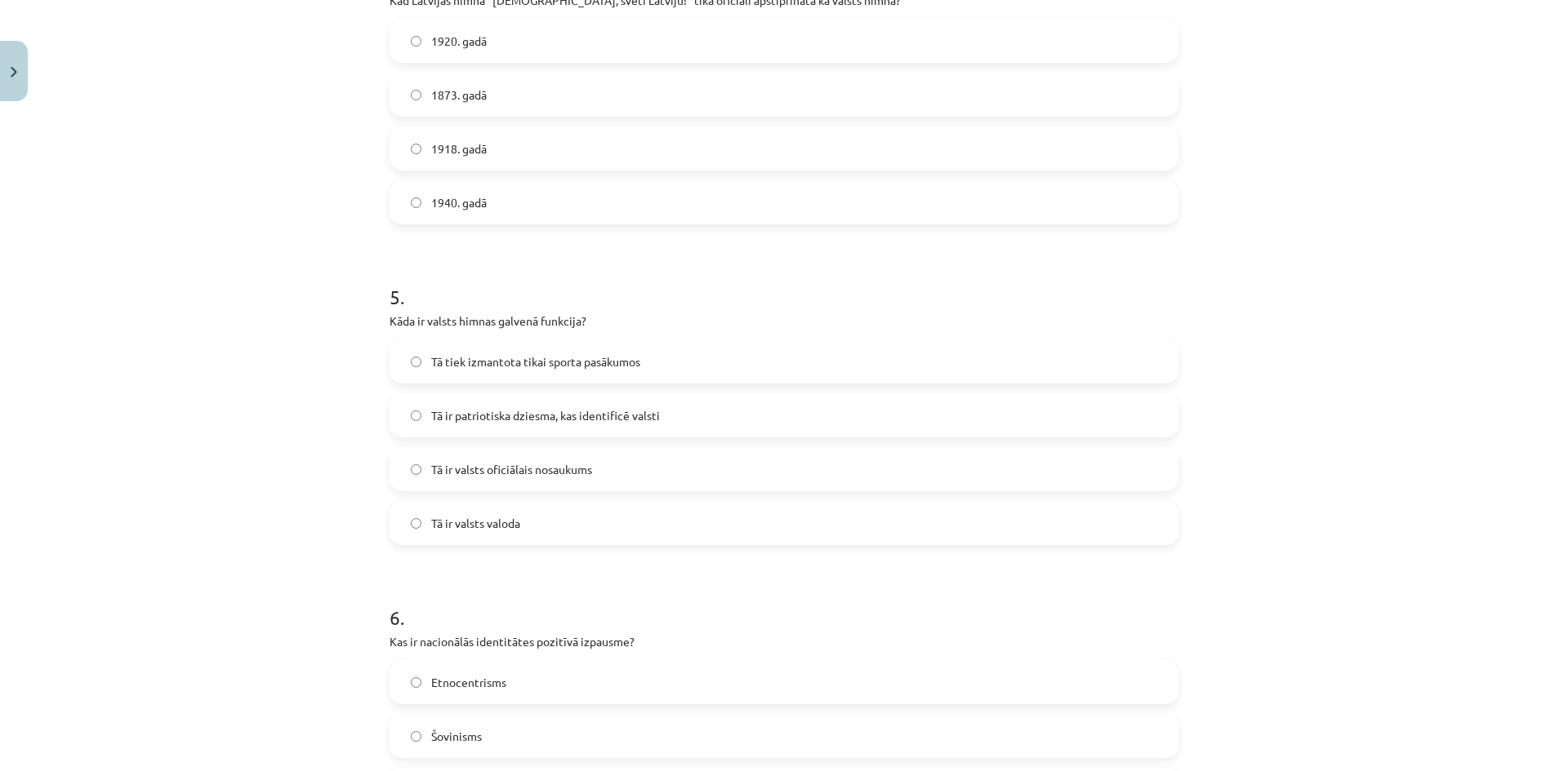
scroll to position [1390, 0]
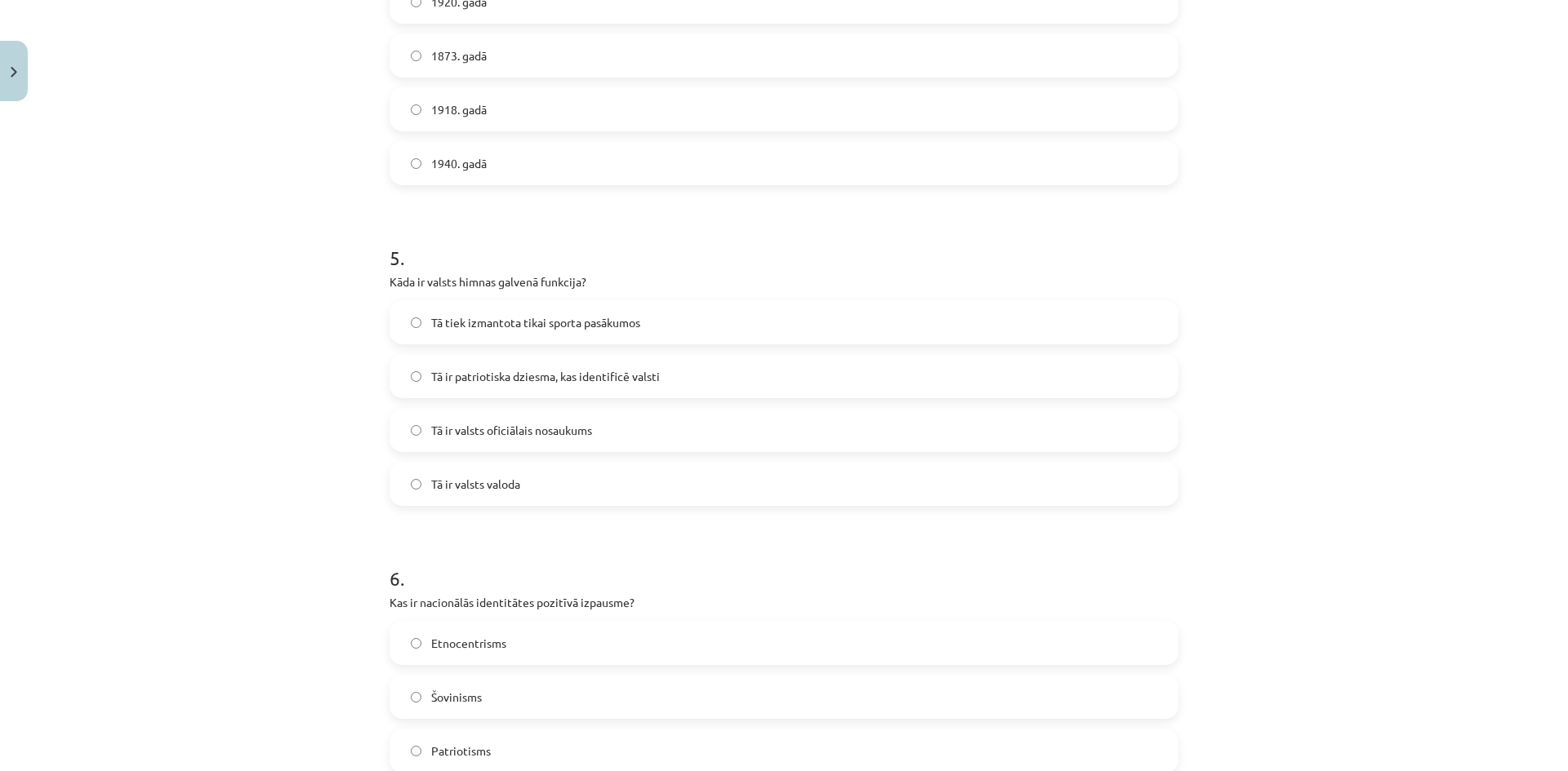
click at [506, 381] on span "Tā ir patriotiska dziesma, kas identificē valsti" at bounding box center [545, 376] width 228 height 17
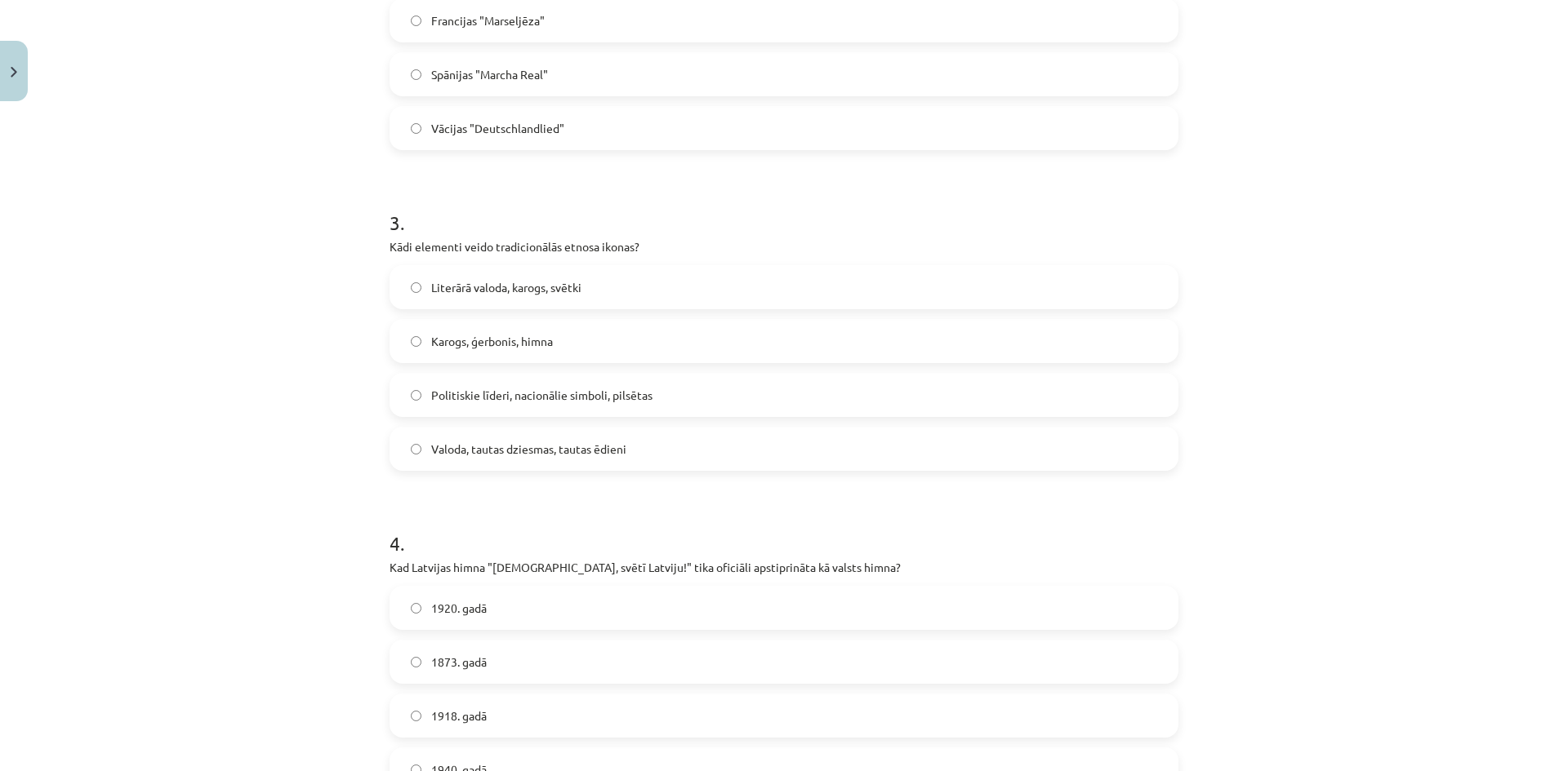
scroll to position [737, 0]
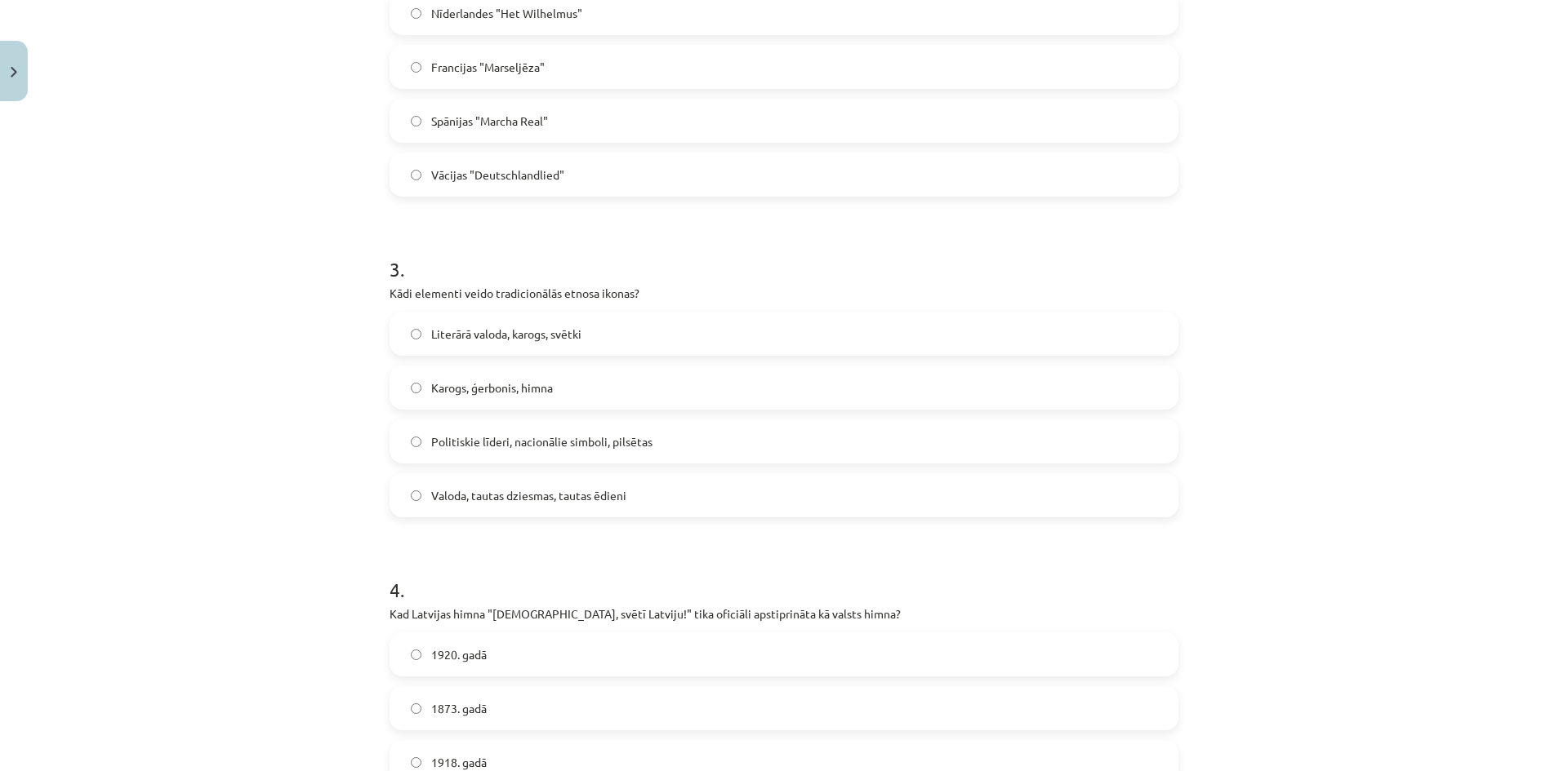
click at [481, 495] on span "Valoda, tautas dziesmas, tautas ēdieni" at bounding box center [529, 495] width 195 height 17
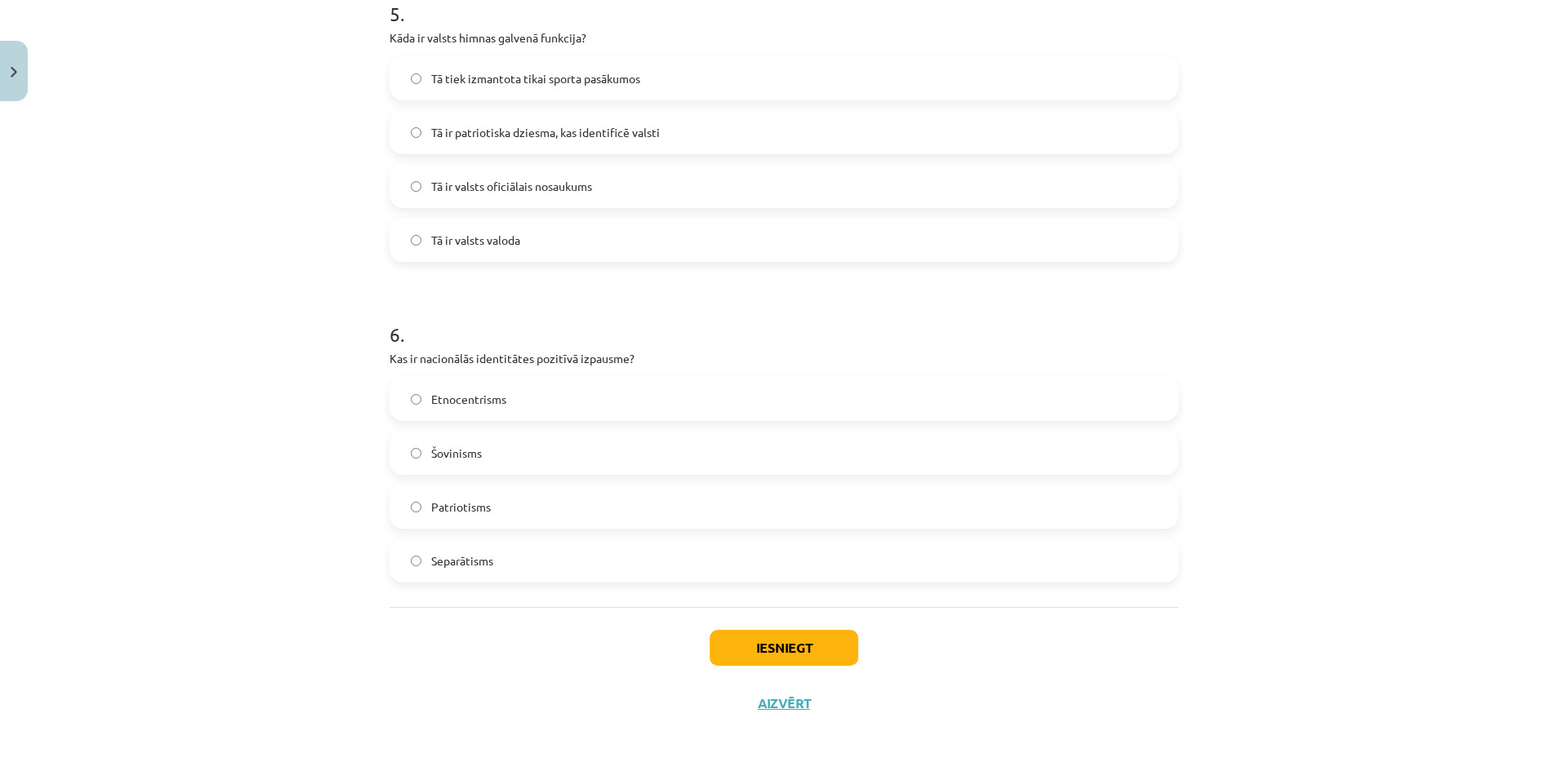
scroll to position [1634, 0]
click at [486, 516] on label "Patriotisms" at bounding box center [783, 506] width 786 height 41
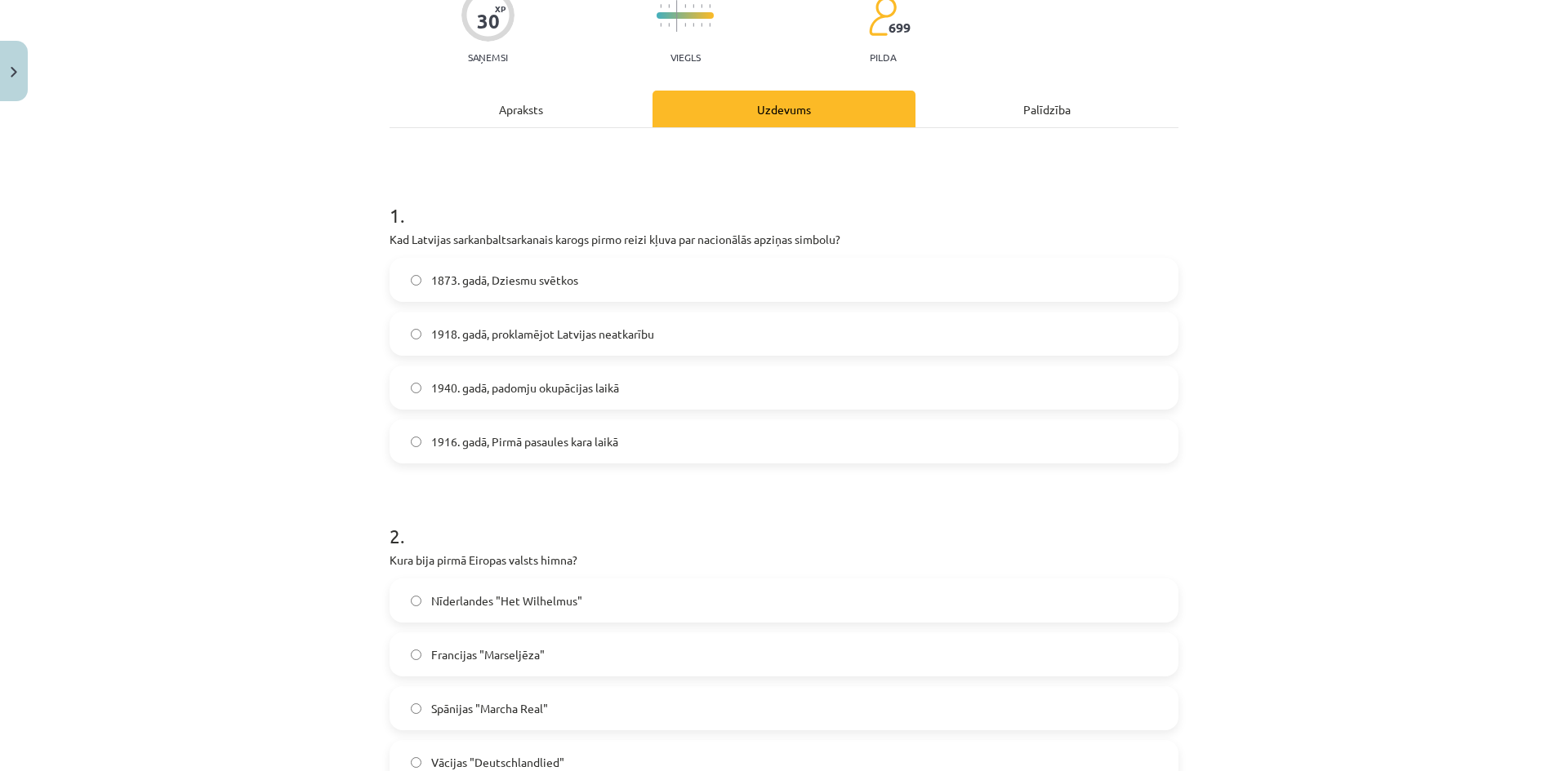
scroll to position [163, 0]
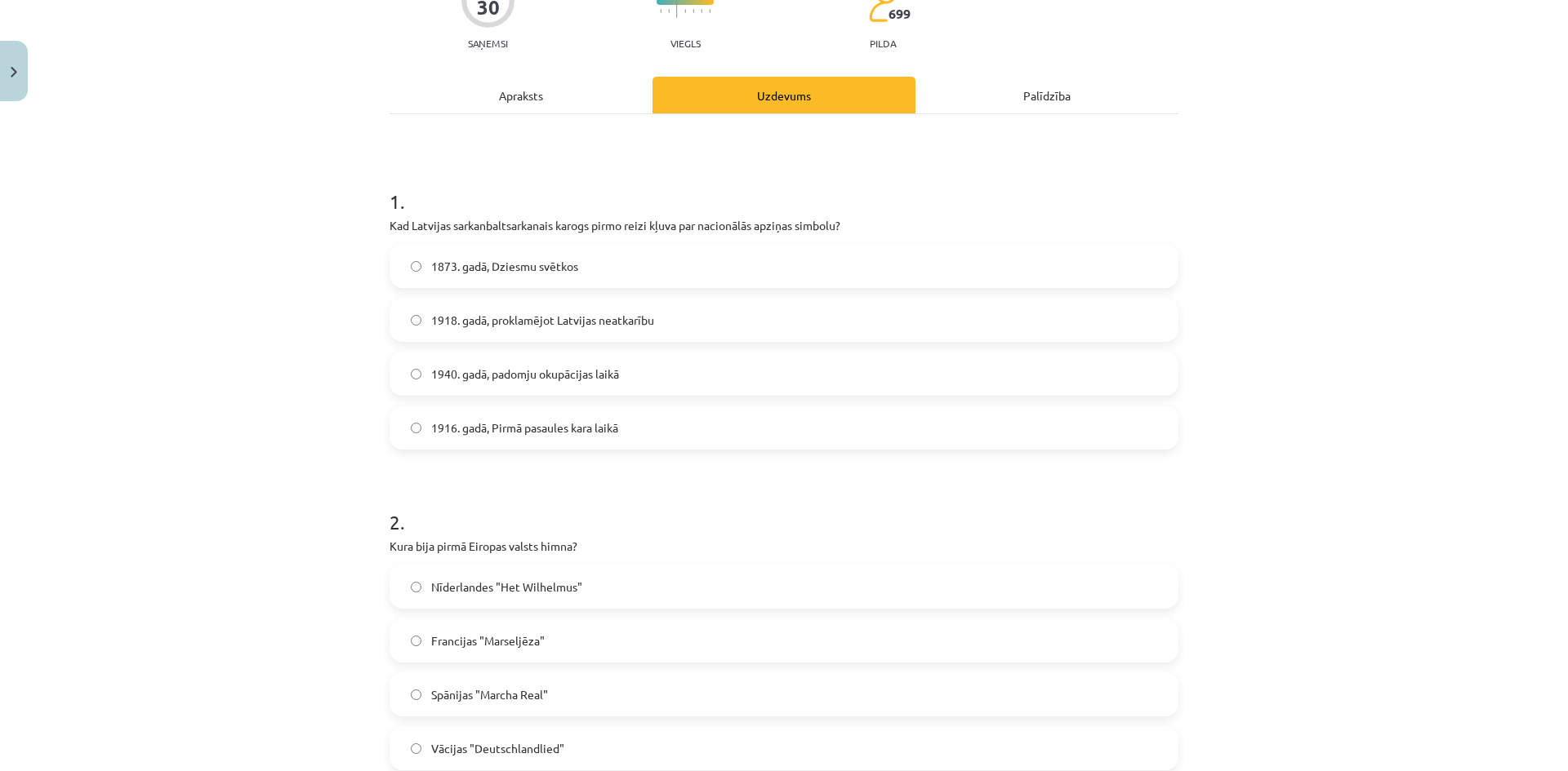
click at [452, 321] on span "1918. gadā, proklamējot Latvijas neatkarību" at bounding box center [542, 320] width 223 height 17
click at [478, 415] on label "1916. gadā, Pirmā pasaules kara laikā" at bounding box center [783, 428] width 786 height 41
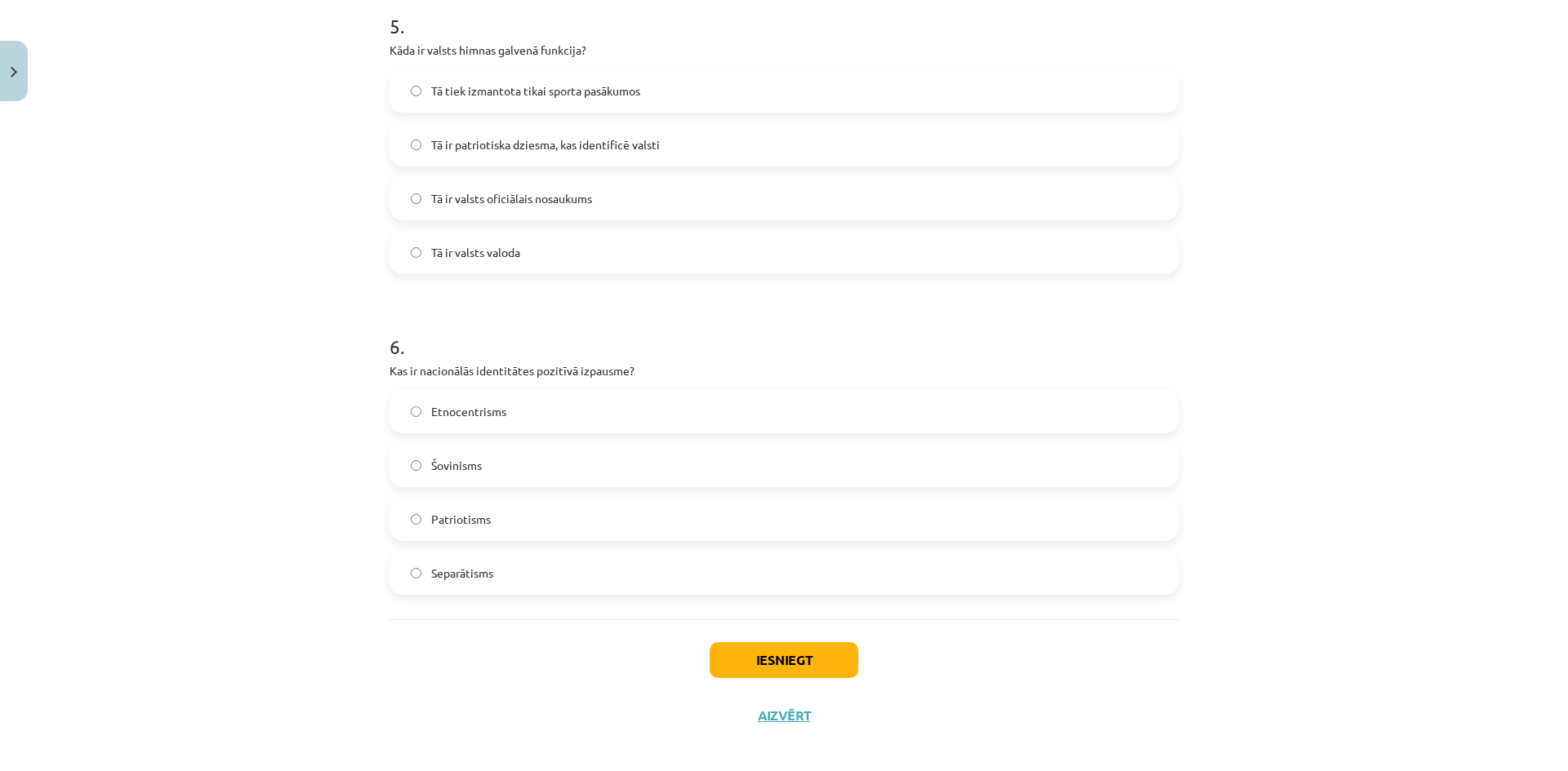
scroll to position [1634, 0]
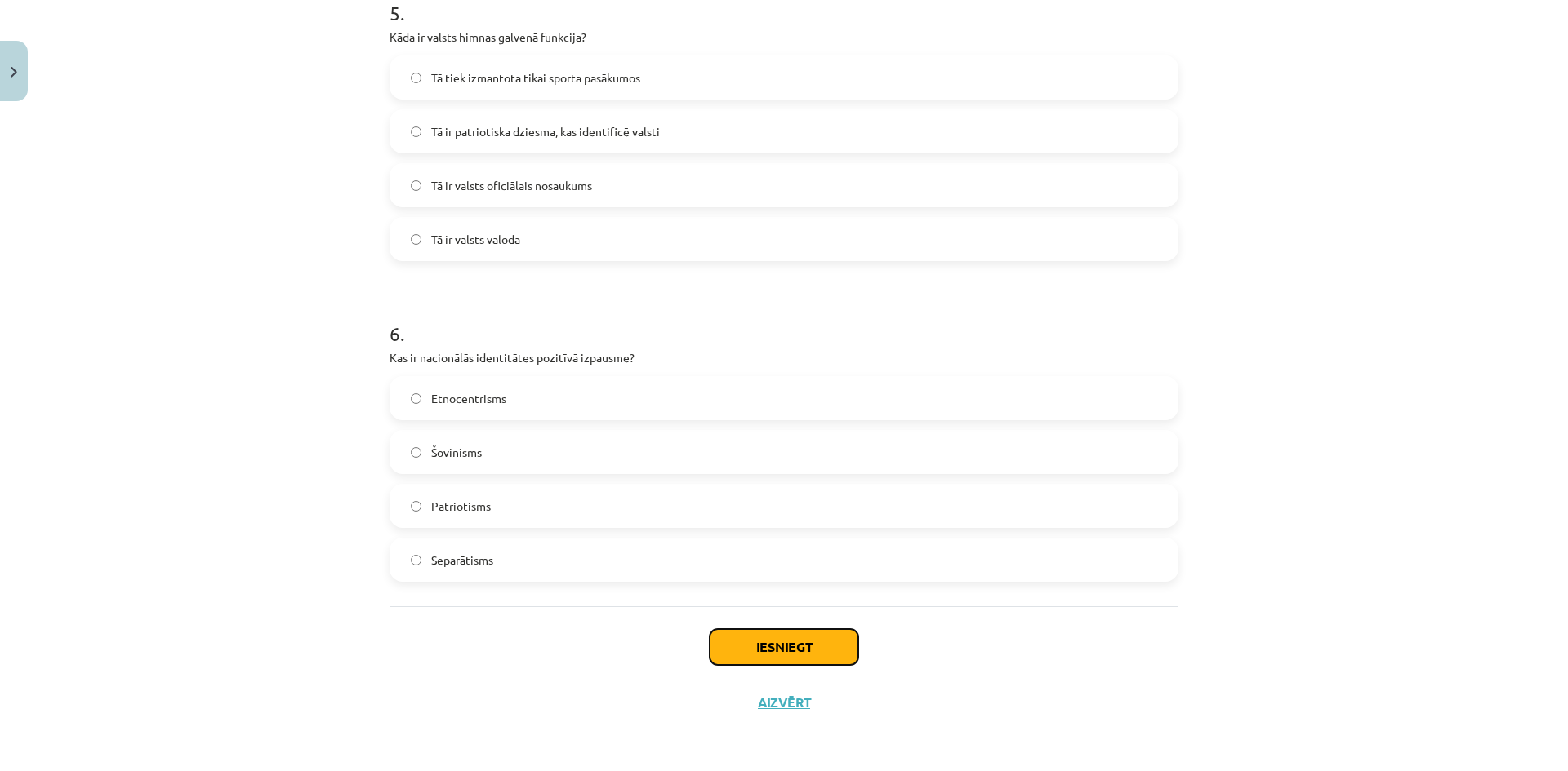
click at [800, 654] on button "Iesniegt" at bounding box center [784, 647] width 149 height 36
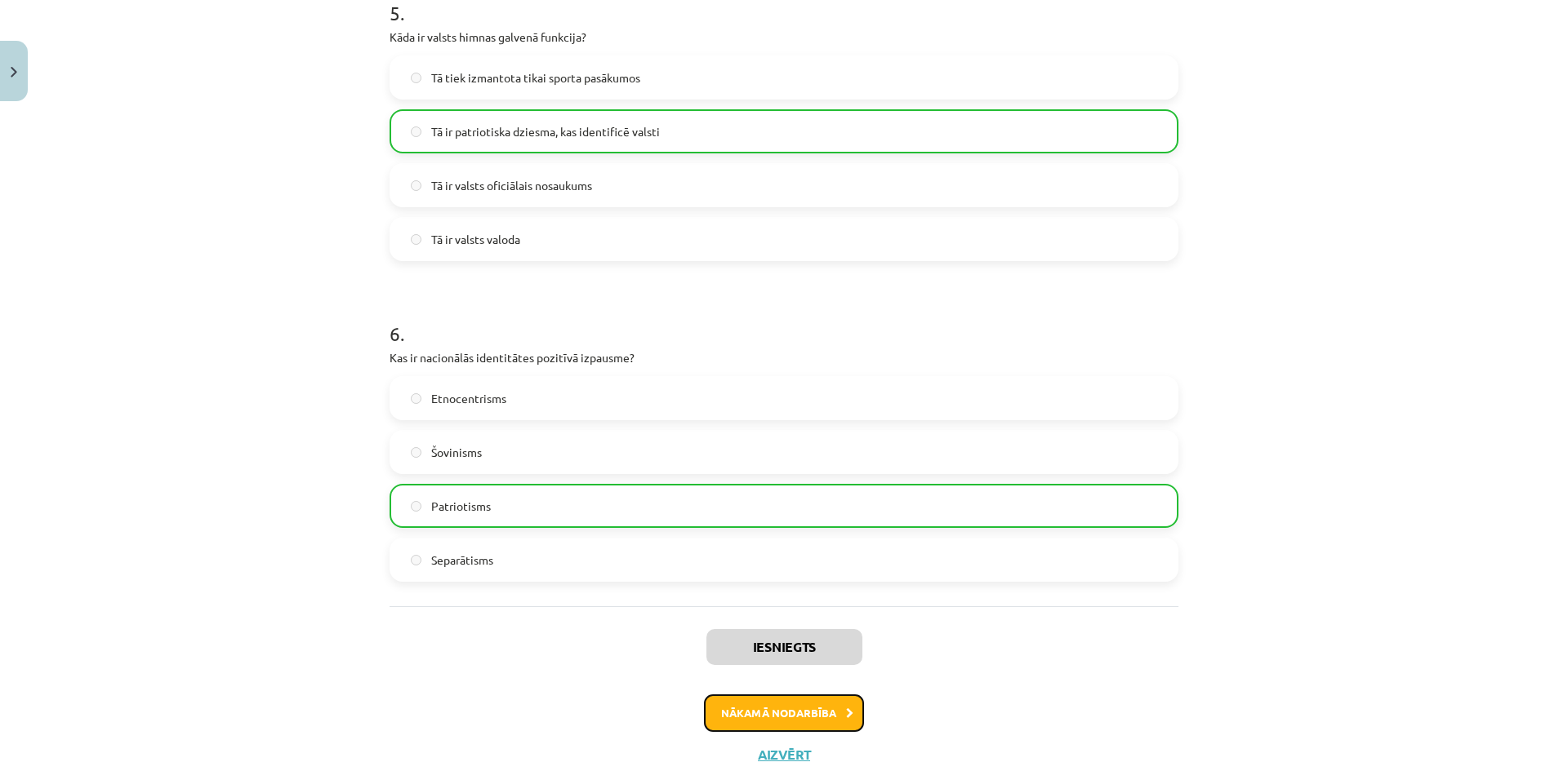
click at [823, 710] on button "Nākamā nodarbība" at bounding box center [783, 713] width 160 height 38
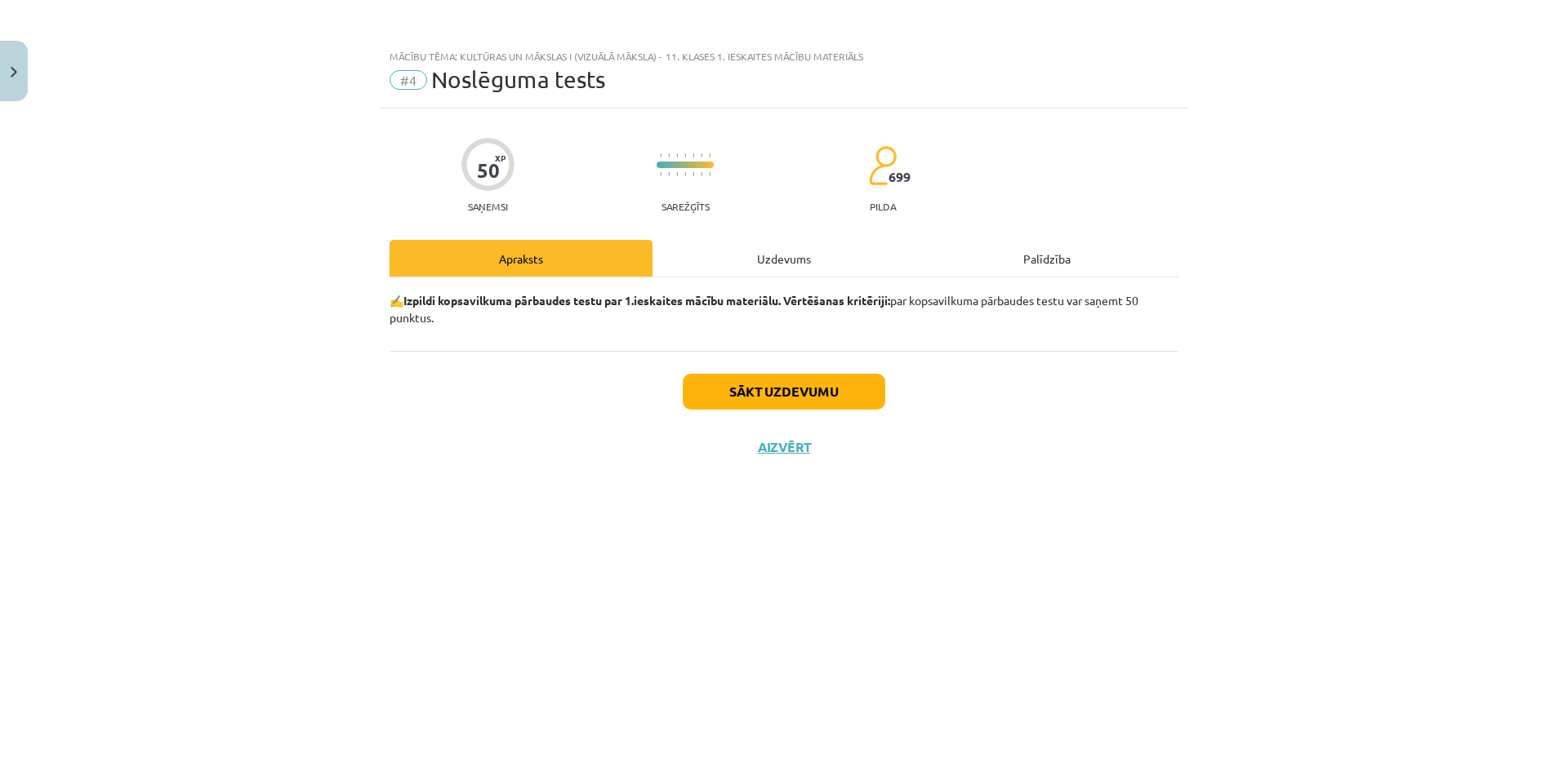
scroll to position [0, 0]
click at [824, 400] on button "Sākt uzdevumu" at bounding box center [784, 391] width 202 height 36
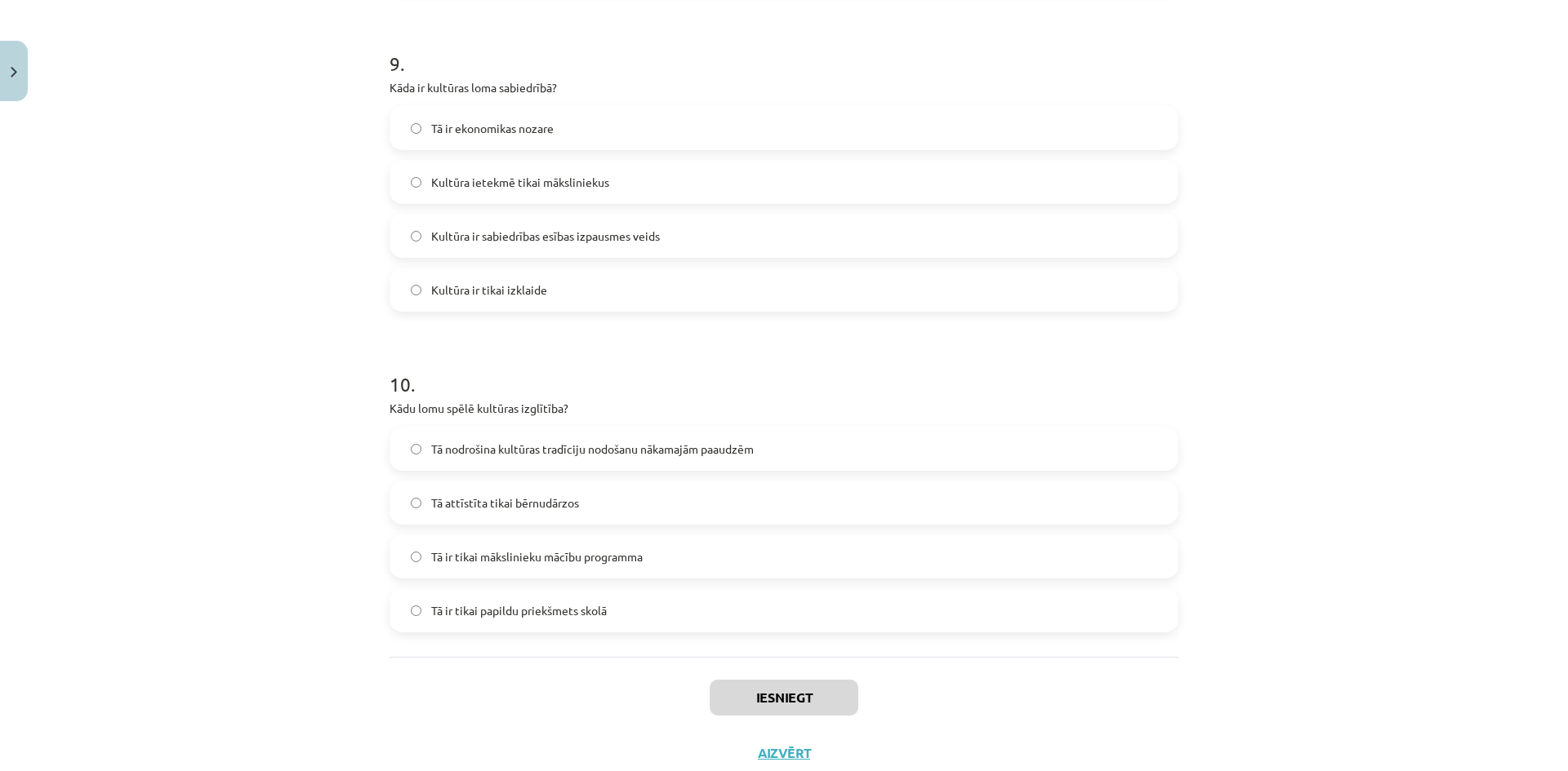
scroll to position [2917, 0]
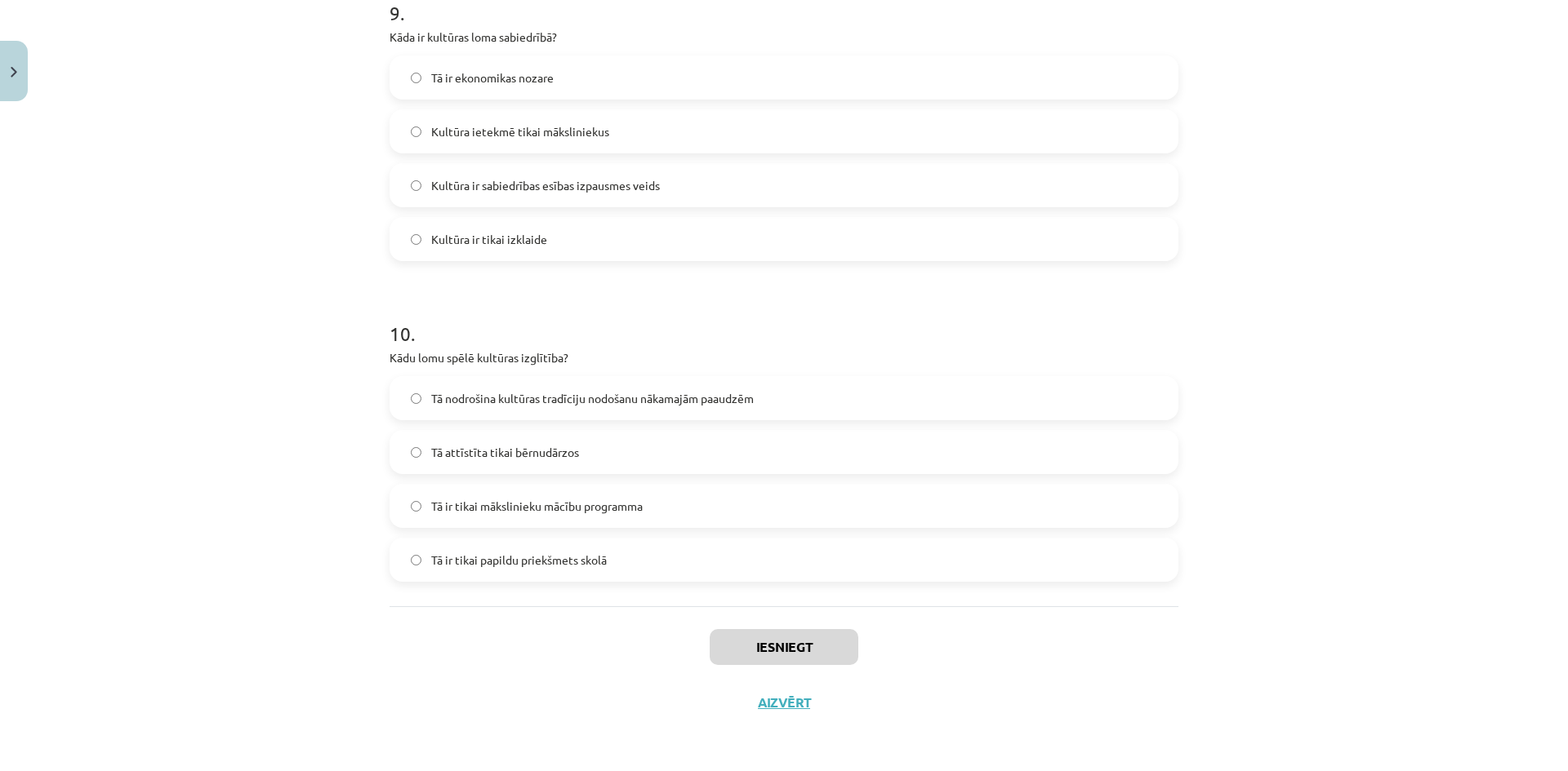
click at [473, 398] on span "Tā nodrošina kultūras tradīciju nodošanu nākamajām paaudzēm" at bounding box center [592, 398] width 323 height 17
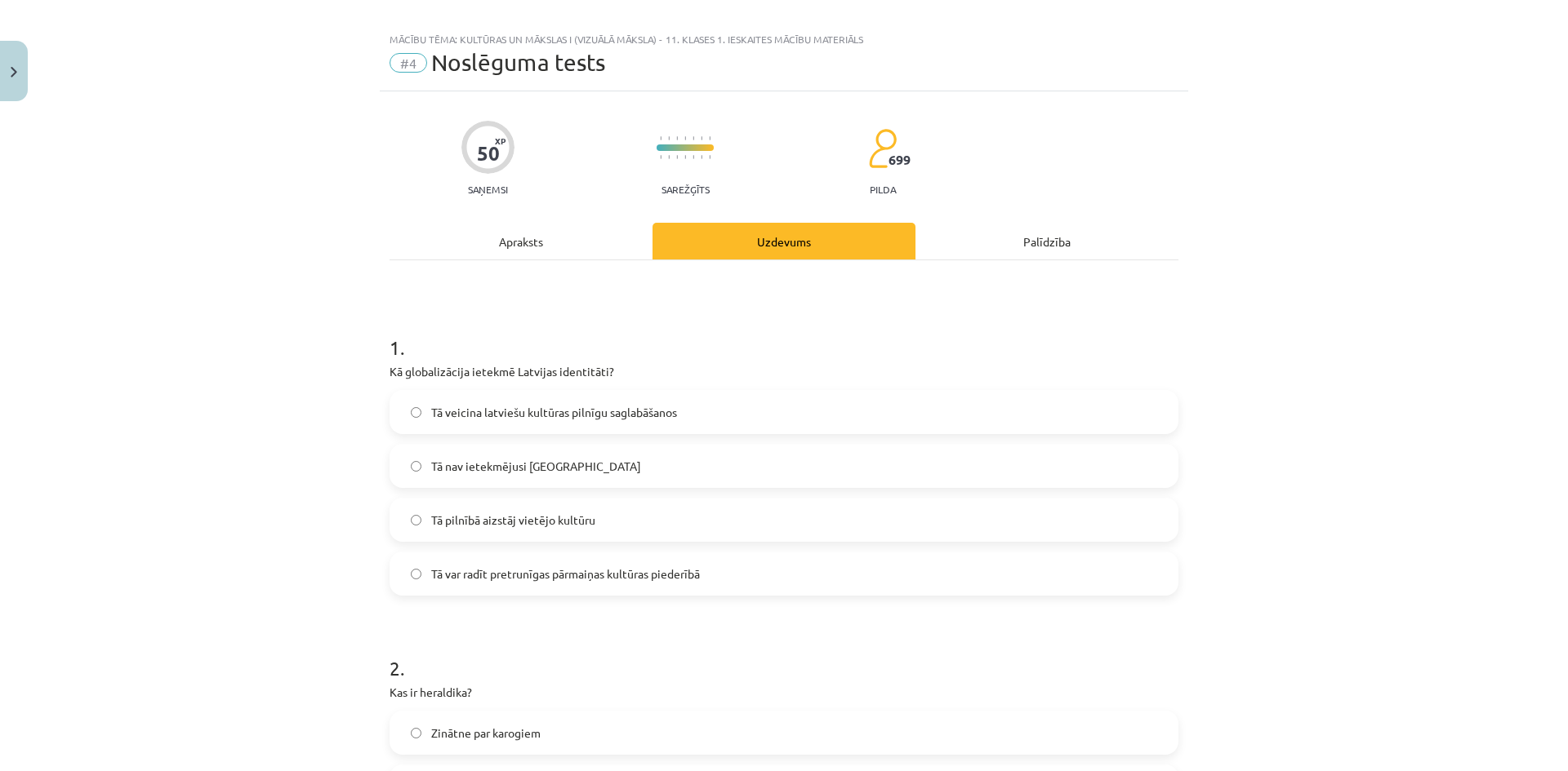
scroll to position [0, 0]
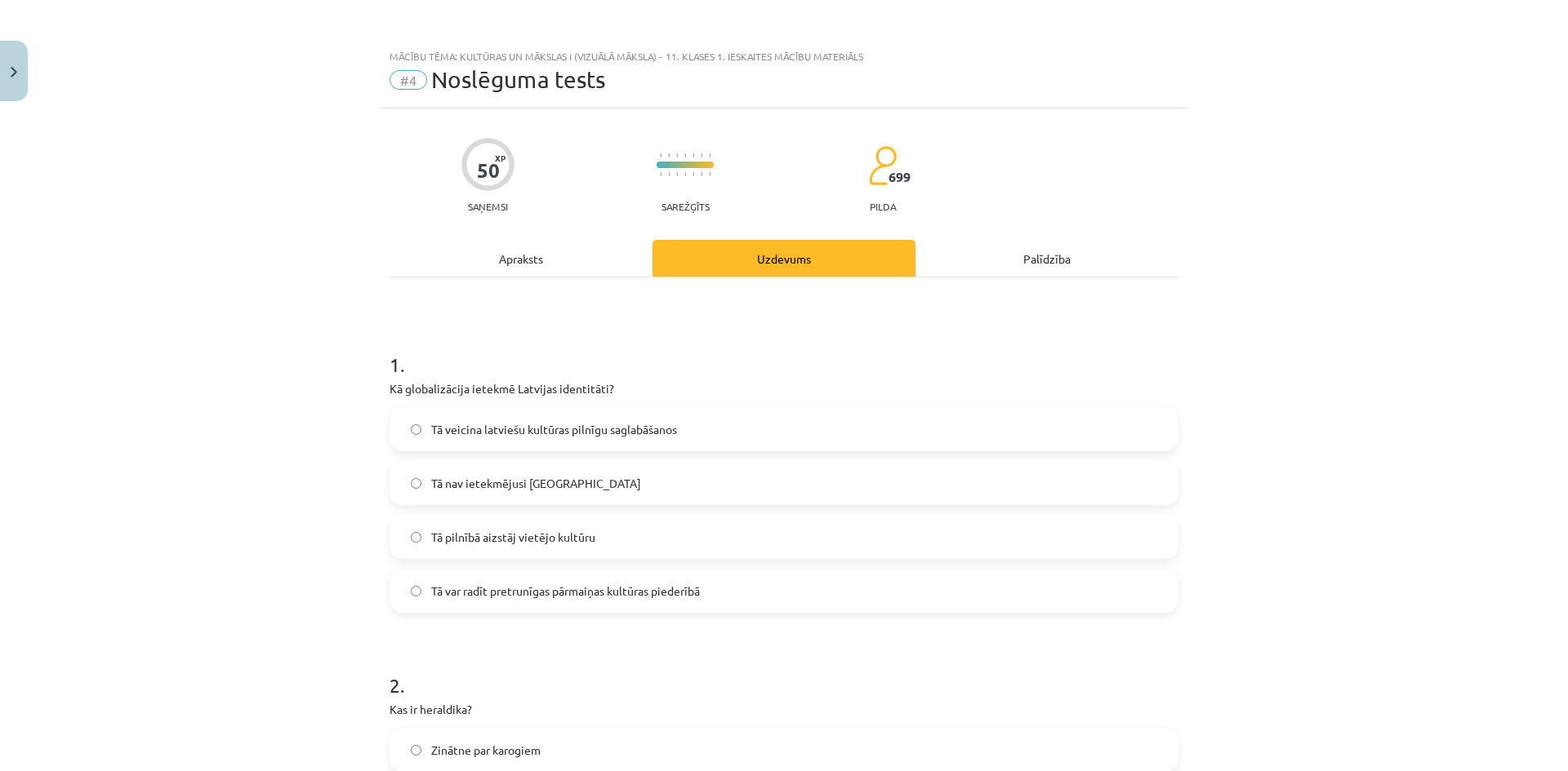
click at [506, 595] on span "Tā var radīt pretrunīgas pārmaiņas kultūras piederībā" at bounding box center [565, 591] width 269 height 17
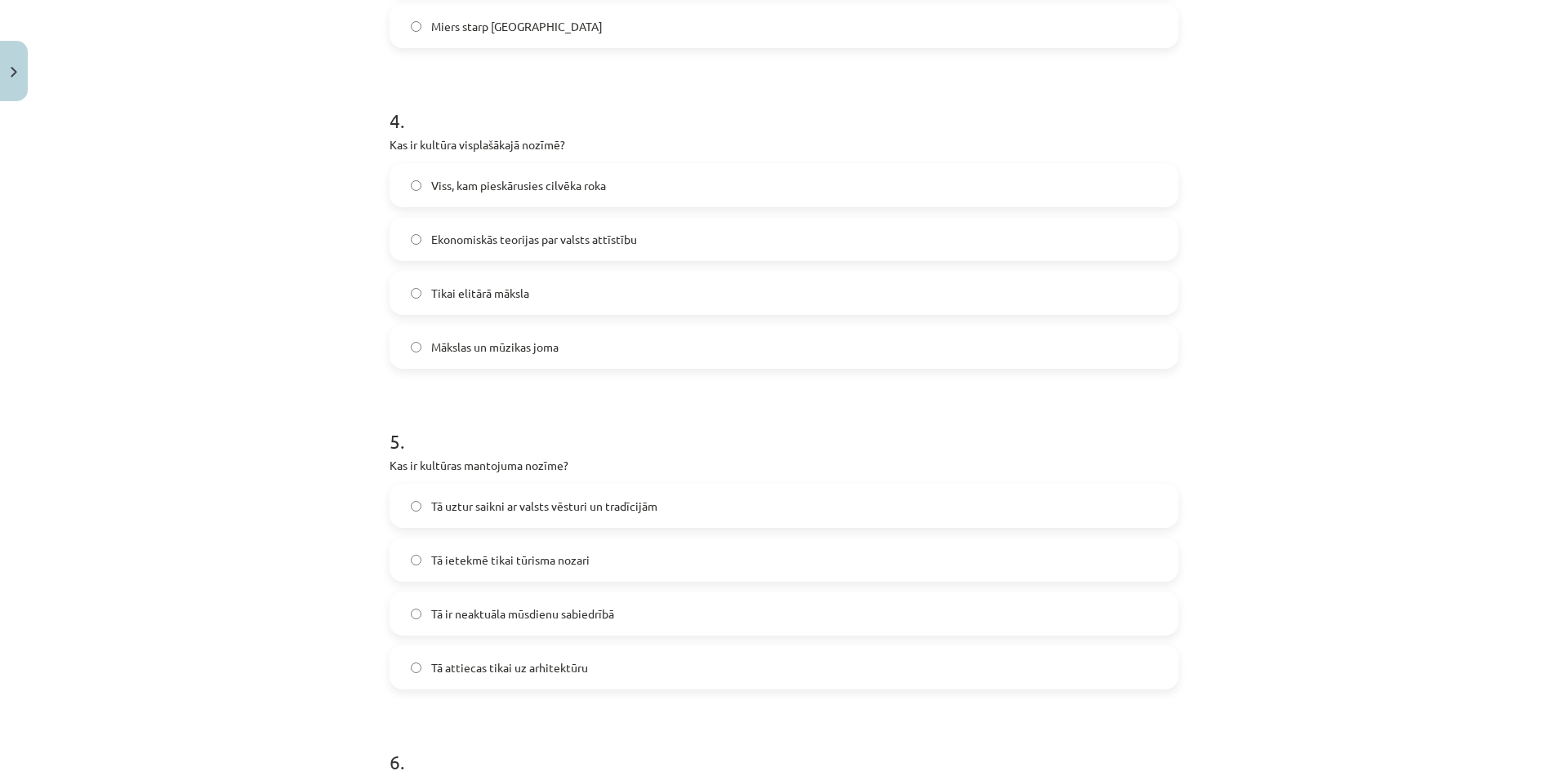
scroll to position [1469, 0]
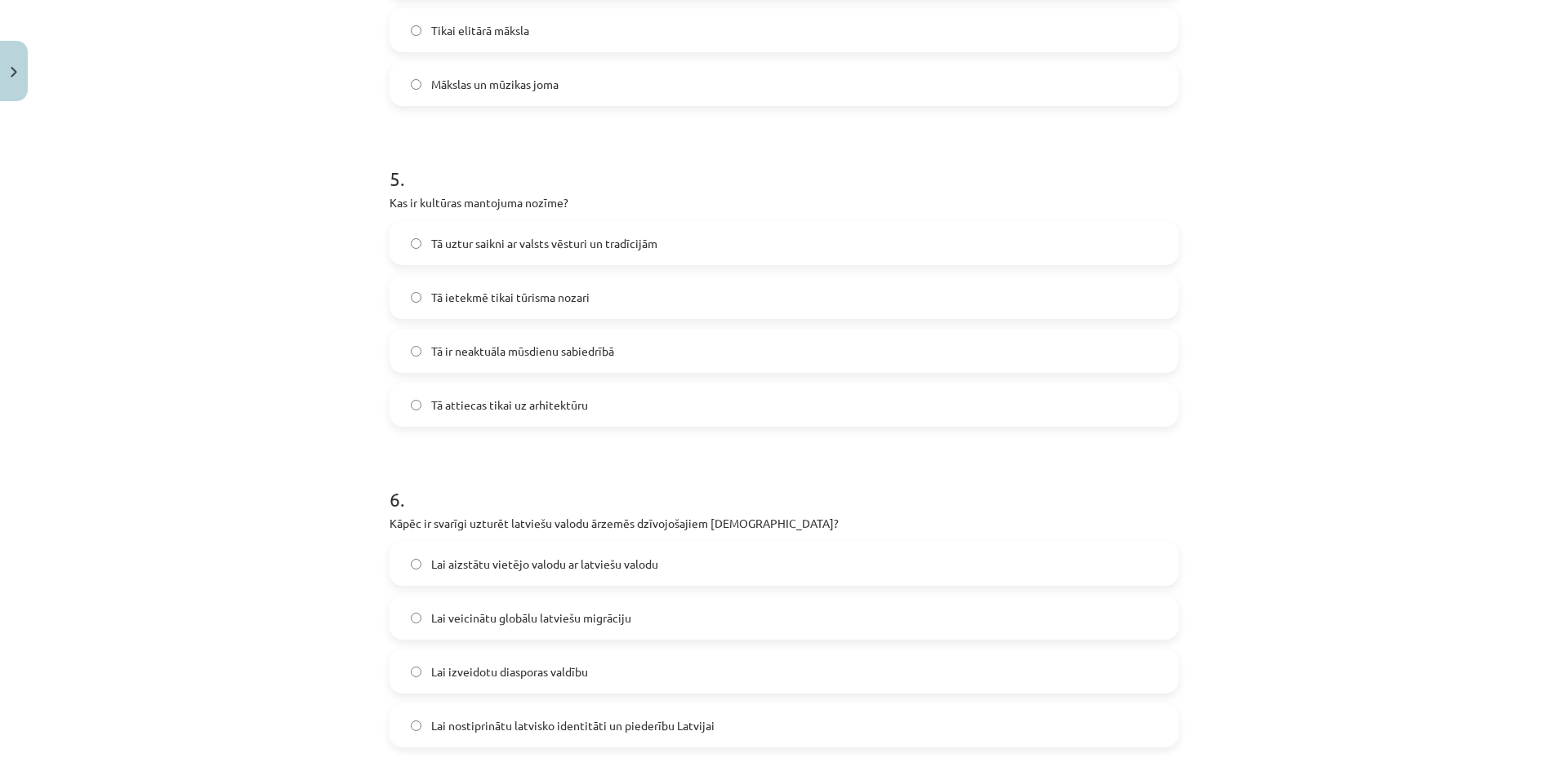
click at [495, 248] on span "Tā uztur saikni ar valsts vēsturi un tradīcijām" at bounding box center [544, 243] width 226 height 17
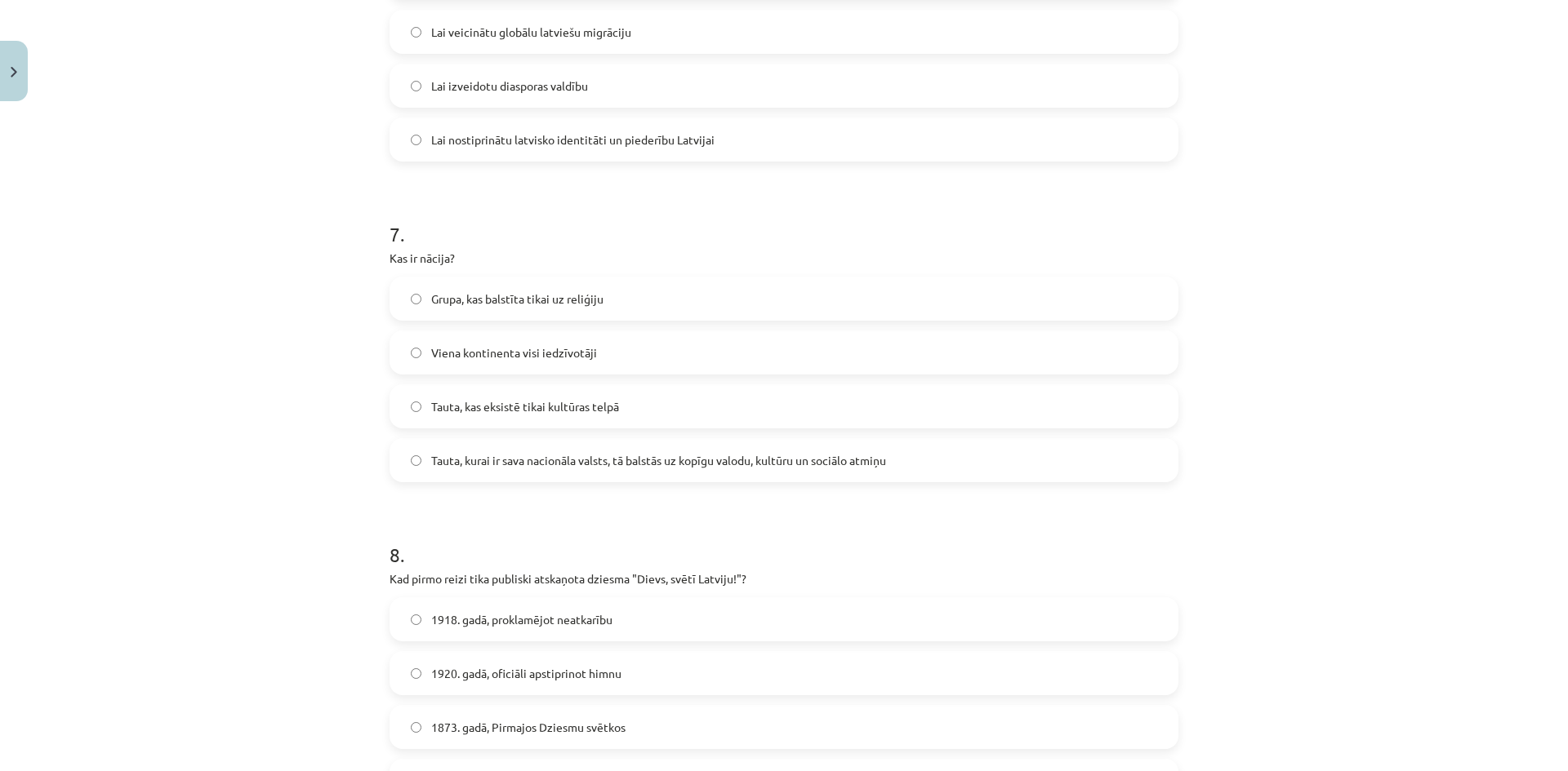
scroll to position [1958, 0]
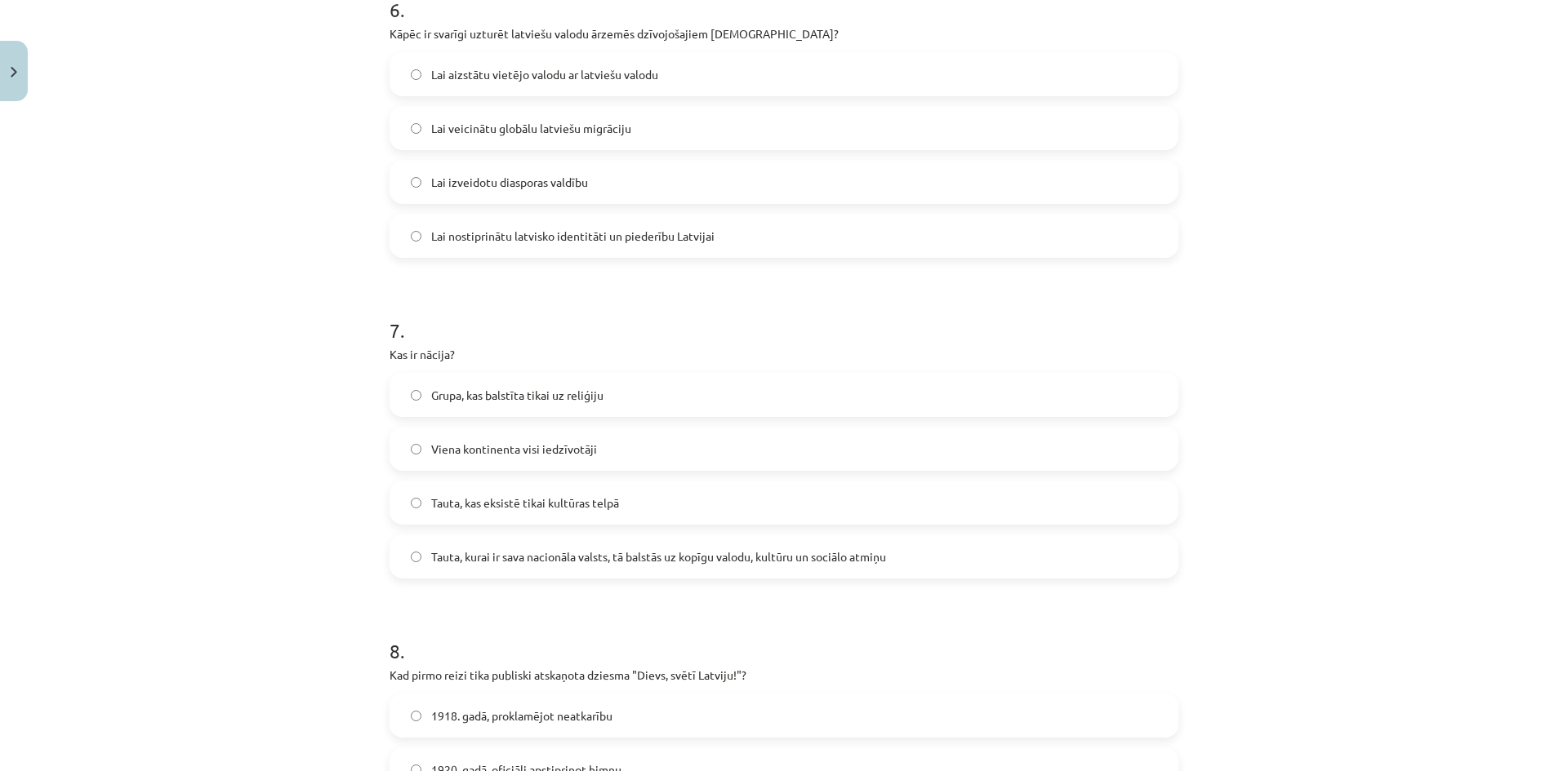
click at [555, 542] on label "Tauta, kurai ir sava nacionāla valsts, tā balstās uz kopīgu valodu, kultūru un …" at bounding box center [783, 557] width 786 height 41
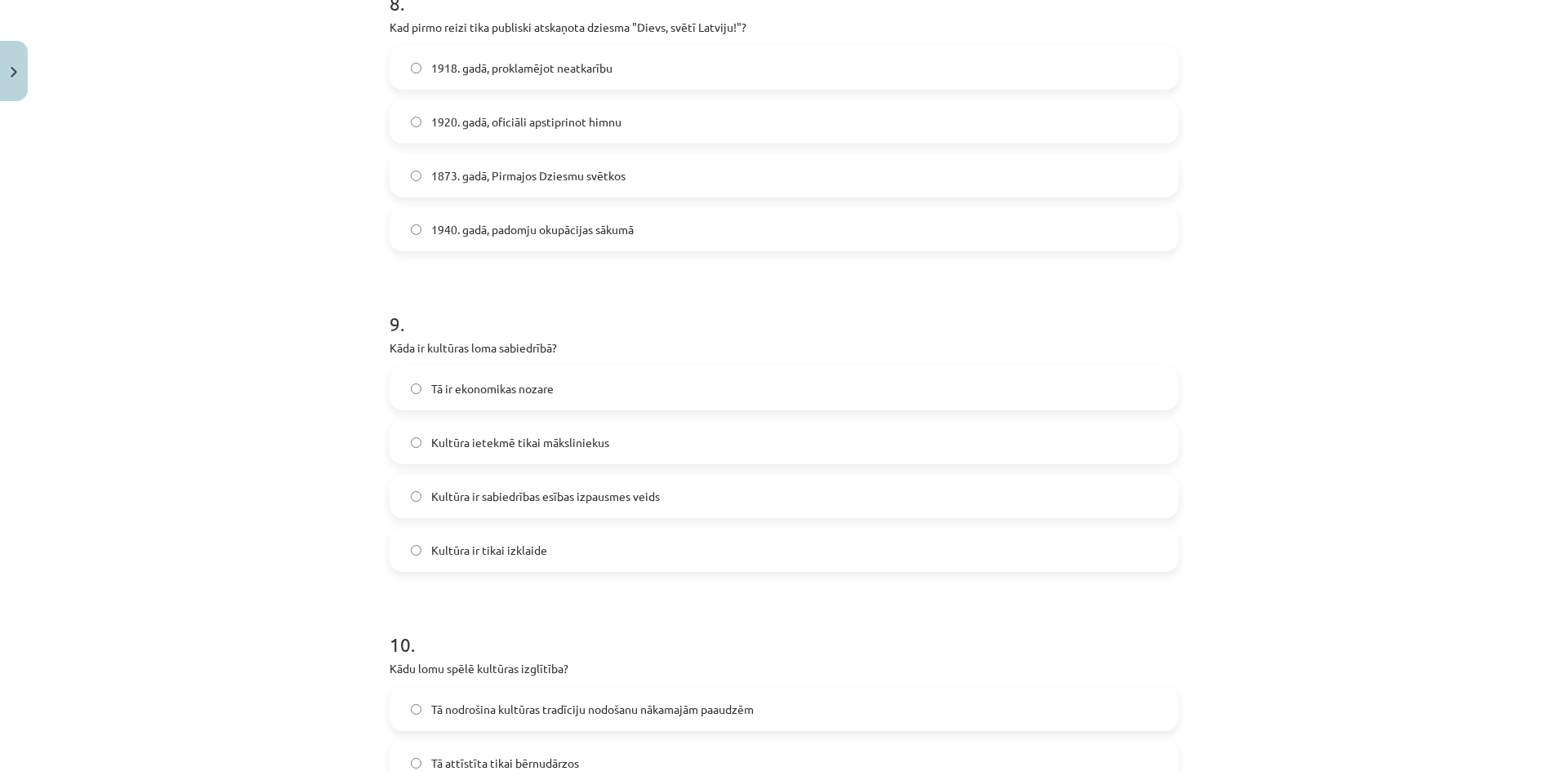
scroll to position [2591, 0]
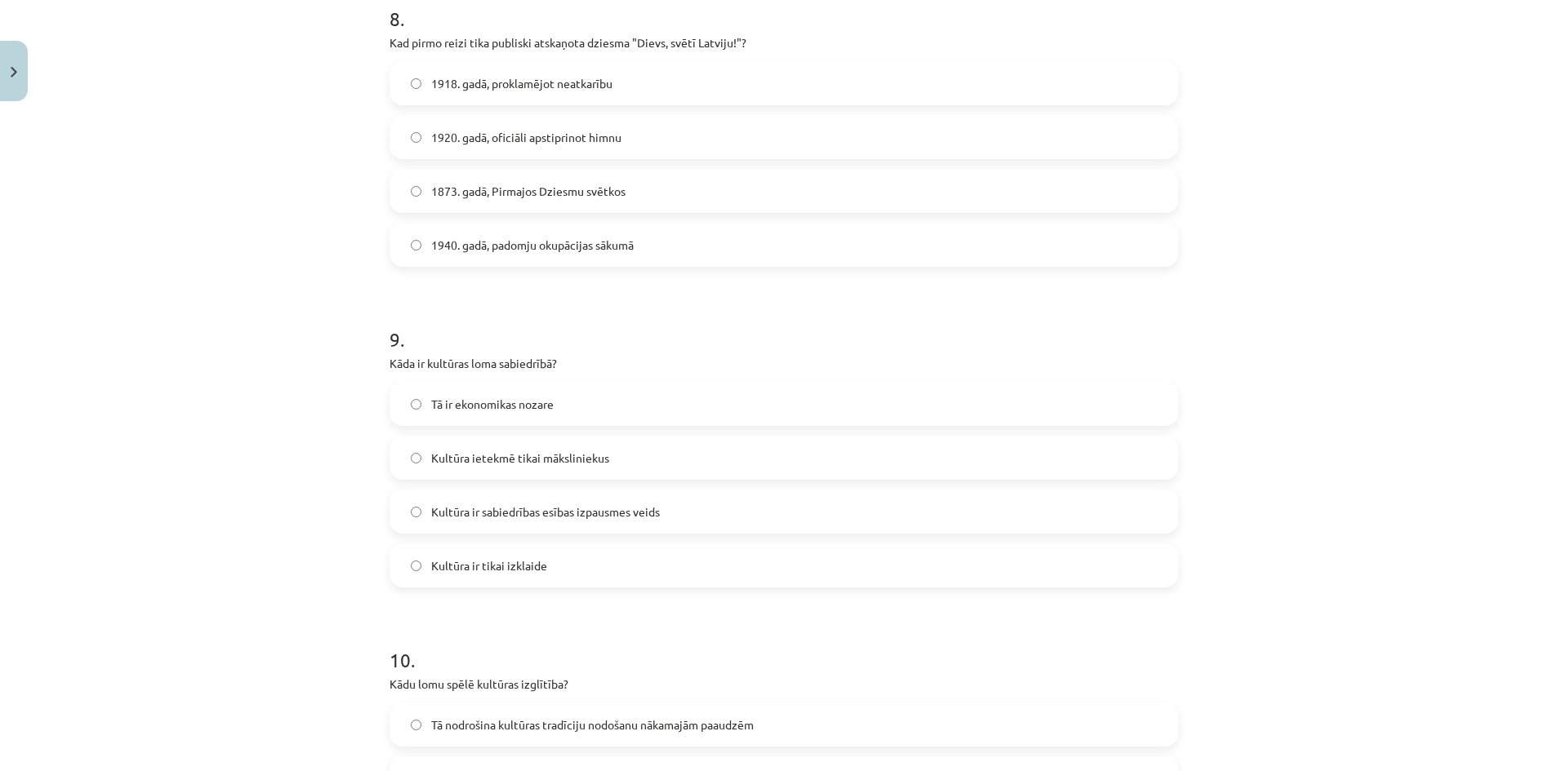
drag, startPoint x: 727, startPoint y: 450, endPoint x: 586, endPoint y: 338, distance: 180.1
click at [584, 328] on h1 "9 ." at bounding box center [784, 324] width 788 height 50
click at [528, 510] on span "Kultūra ir sabiedrības esības izpausmes veids" at bounding box center [545, 511] width 228 height 17
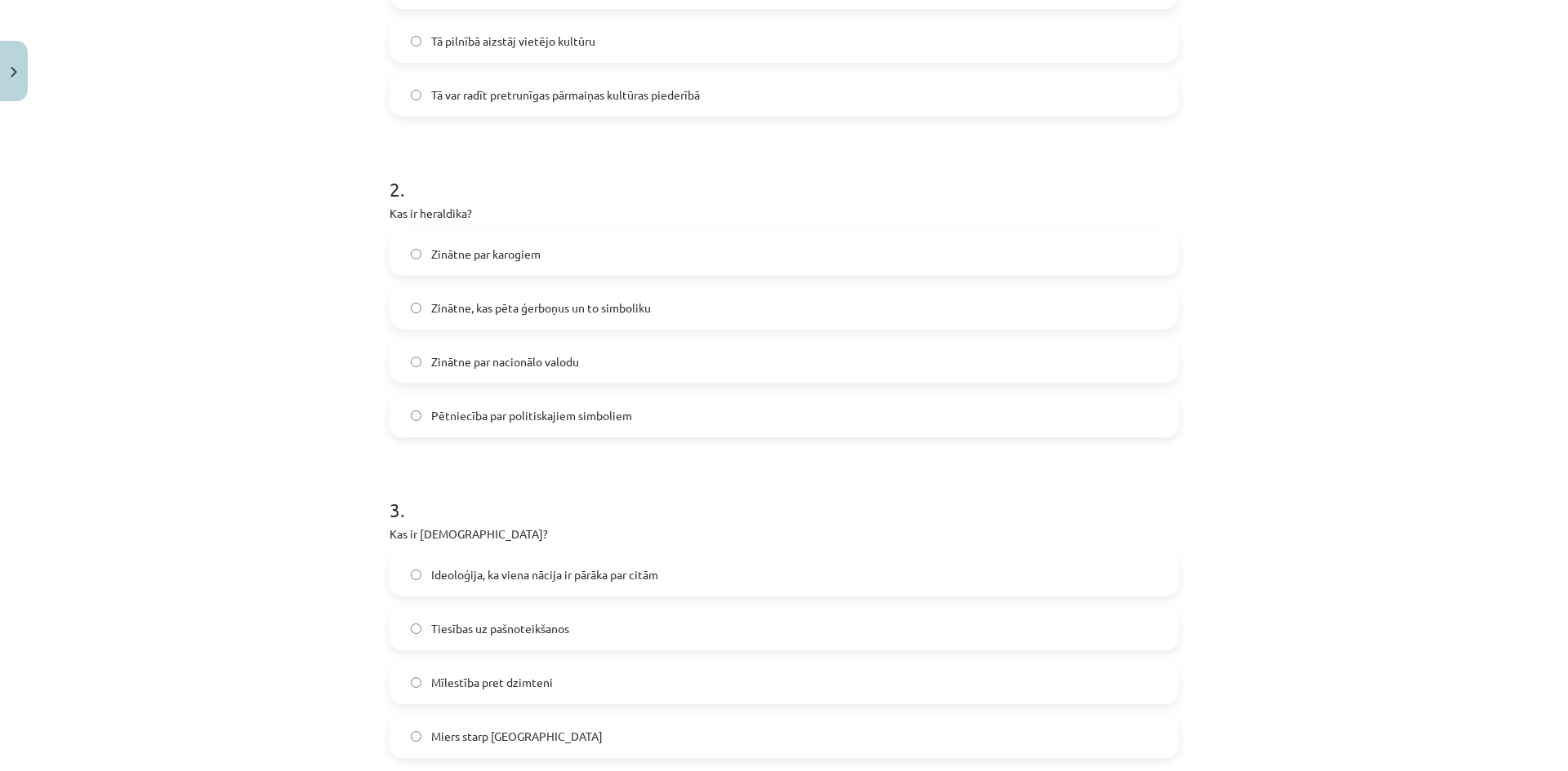
scroll to position [388, 0]
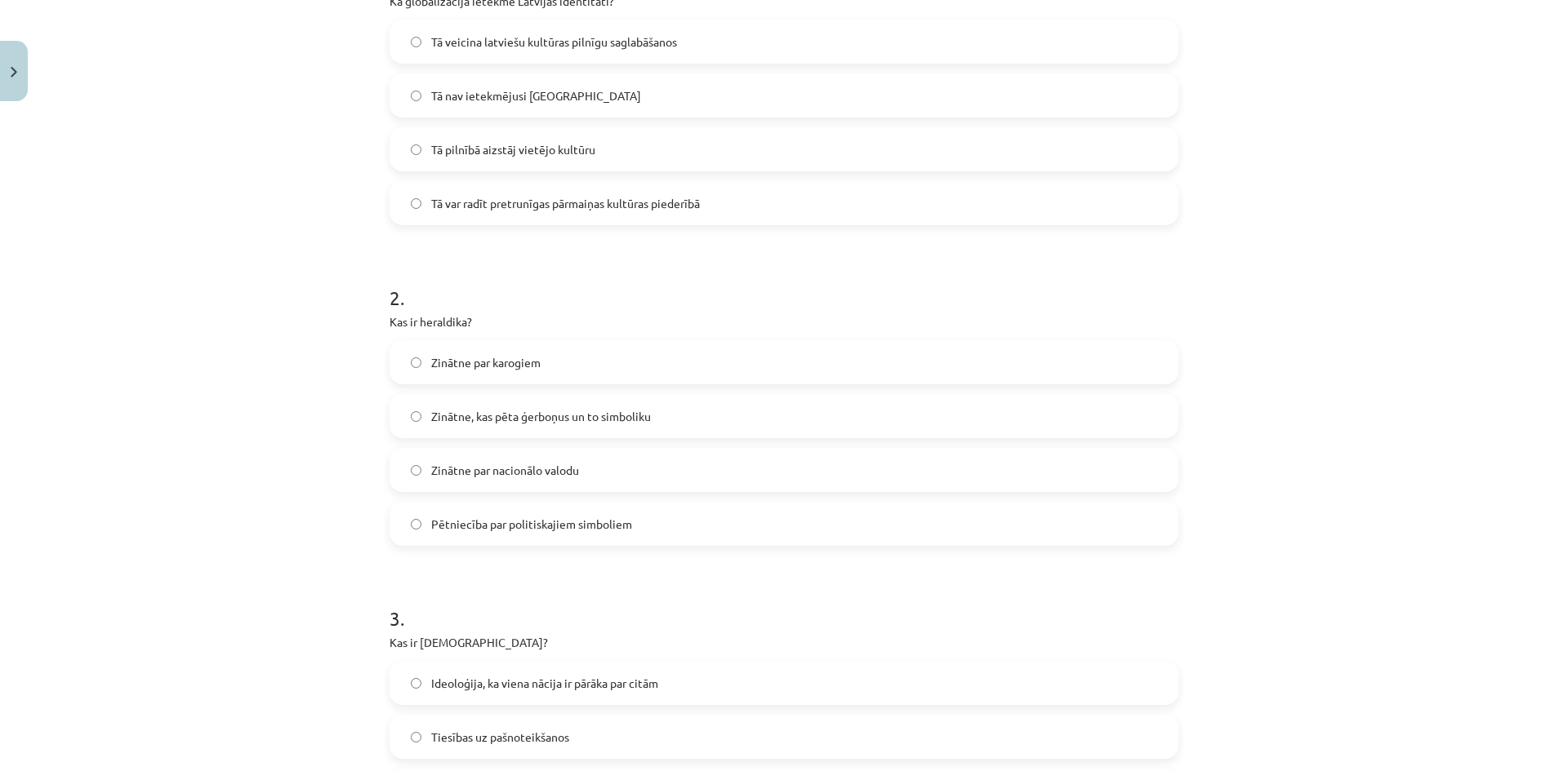
click at [558, 527] on span "Pētniecība par politiskajiem simboliem" at bounding box center [531, 524] width 201 height 17
click at [610, 398] on label "Zinātne, kas pēta ģerboņus un to simboliku" at bounding box center [783, 416] width 786 height 41
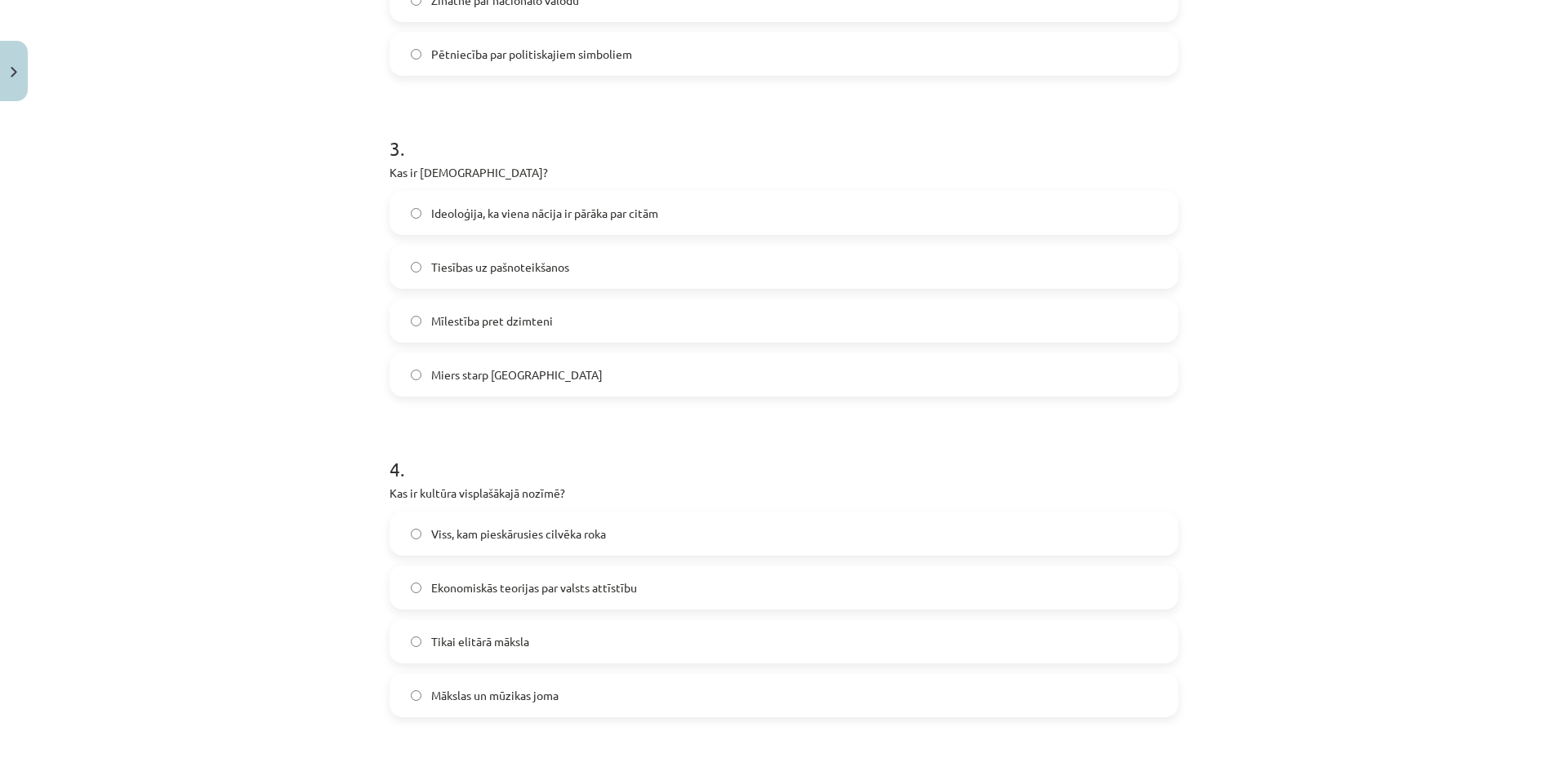
scroll to position [897, 0]
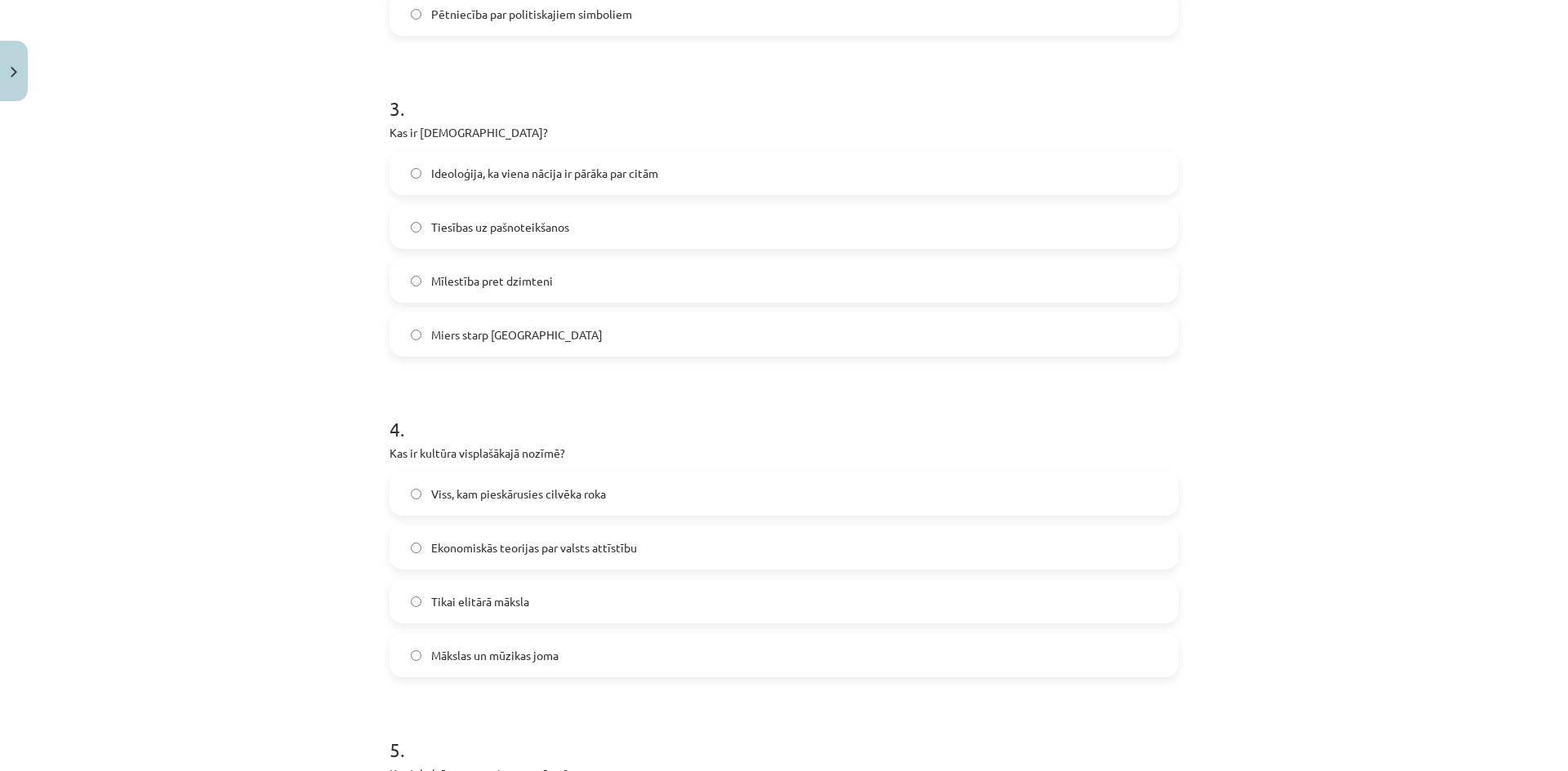
click at [499, 179] on span "Ideoloģija, ka viena nācija ir pārāka par citām" at bounding box center [544, 173] width 227 height 17
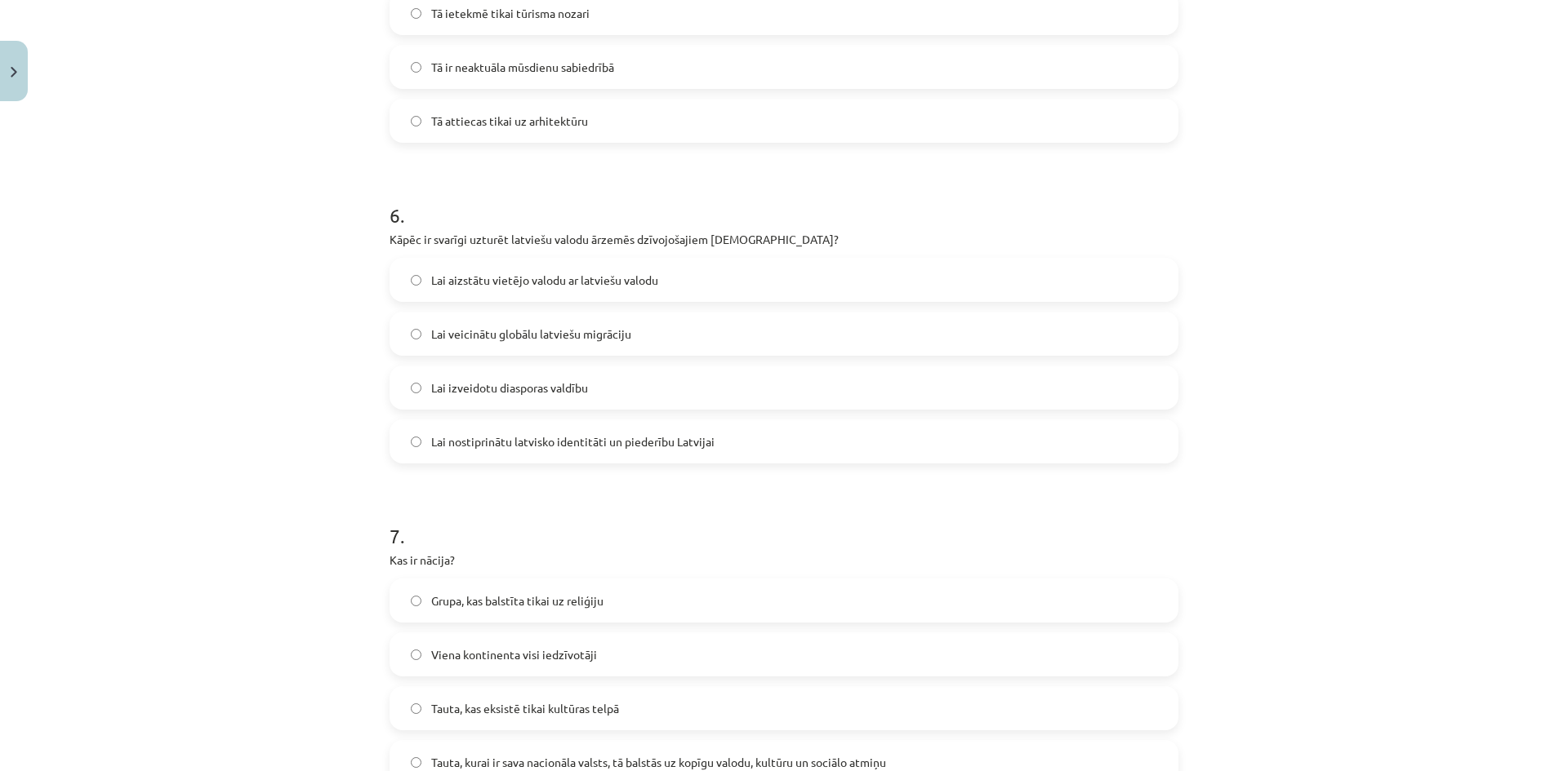
scroll to position [1714, 0]
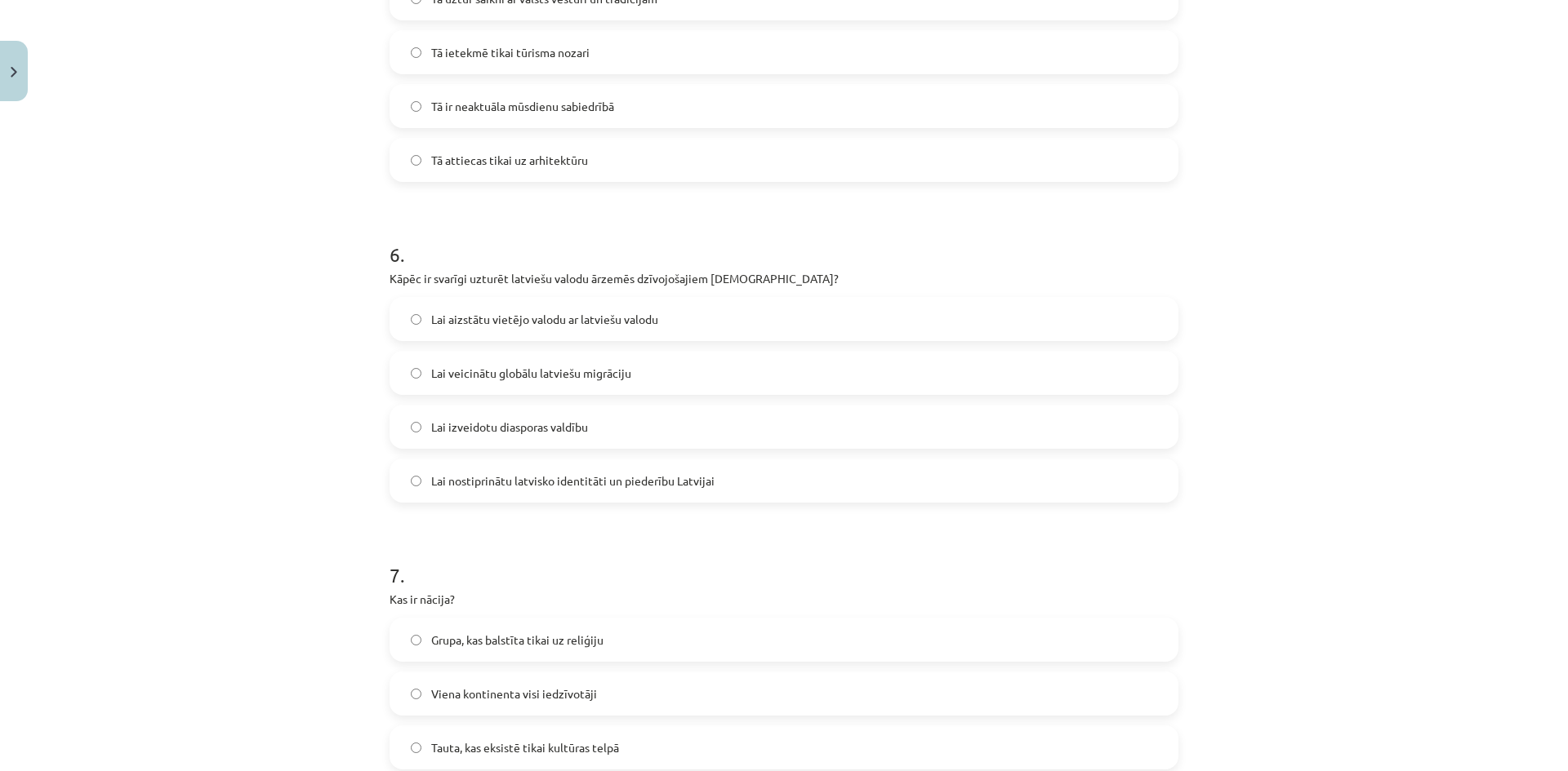
click at [484, 475] on span "Lai nostiprinātu latvisko identitāti un piederību Latvijai" at bounding box center [573, 481] width 283 height 17
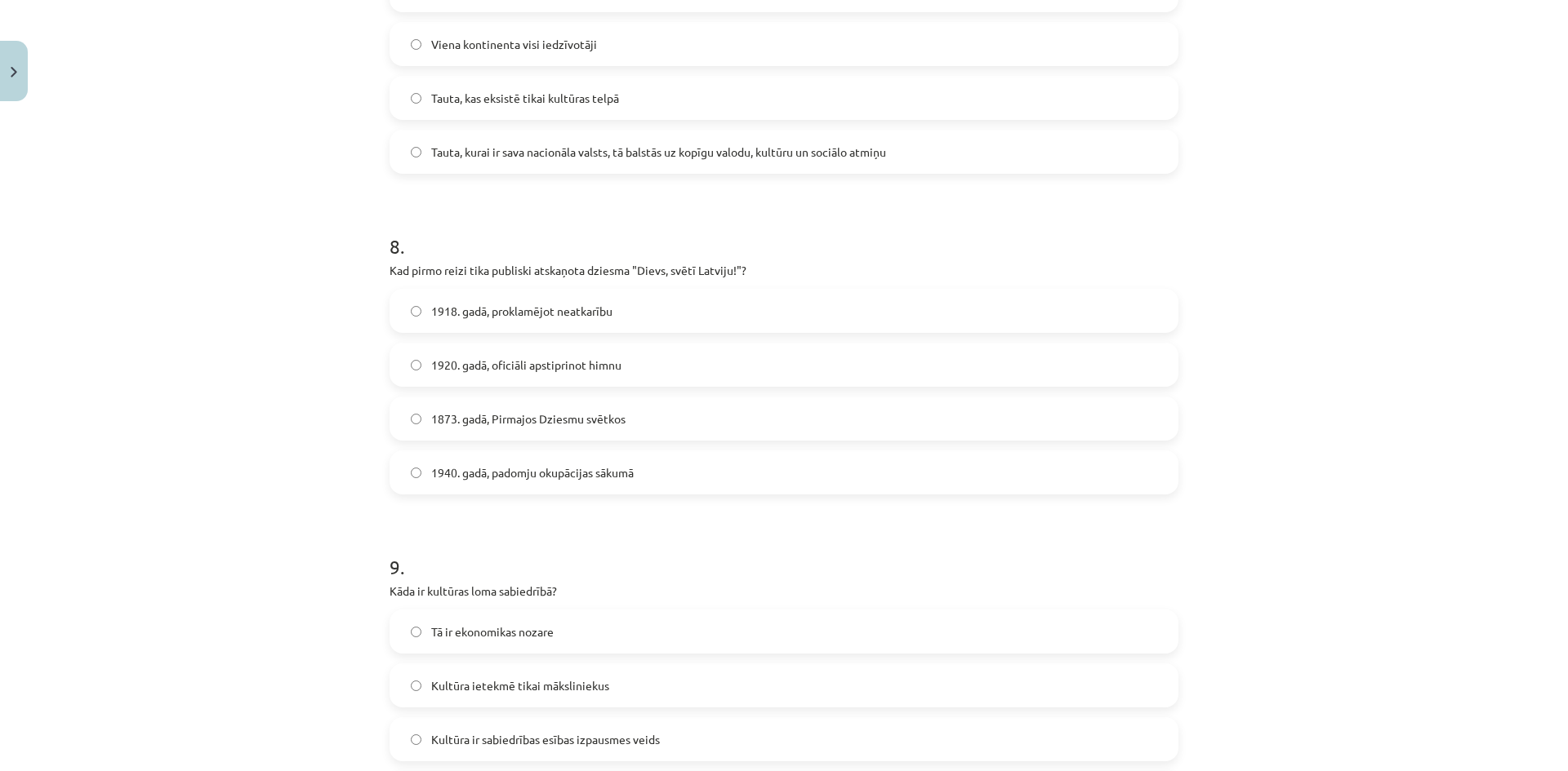
scroll to position [2367, 0]
click at [457, 413] on span "1873. gadā, Pirmajos Dziesmu svētkos" at bounding box center [528, 415] width 194 height 17
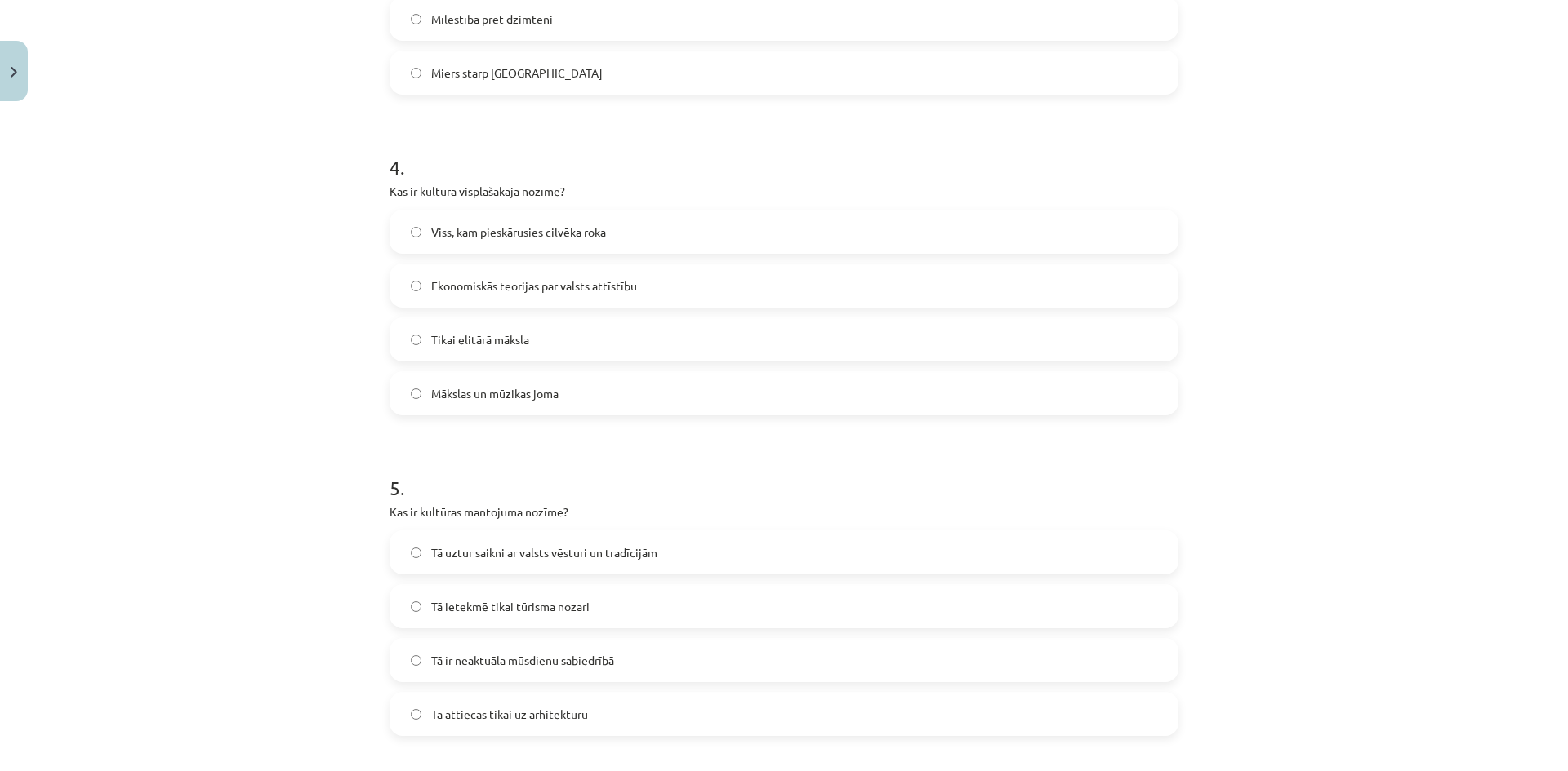
scroll to position [1122, 0]
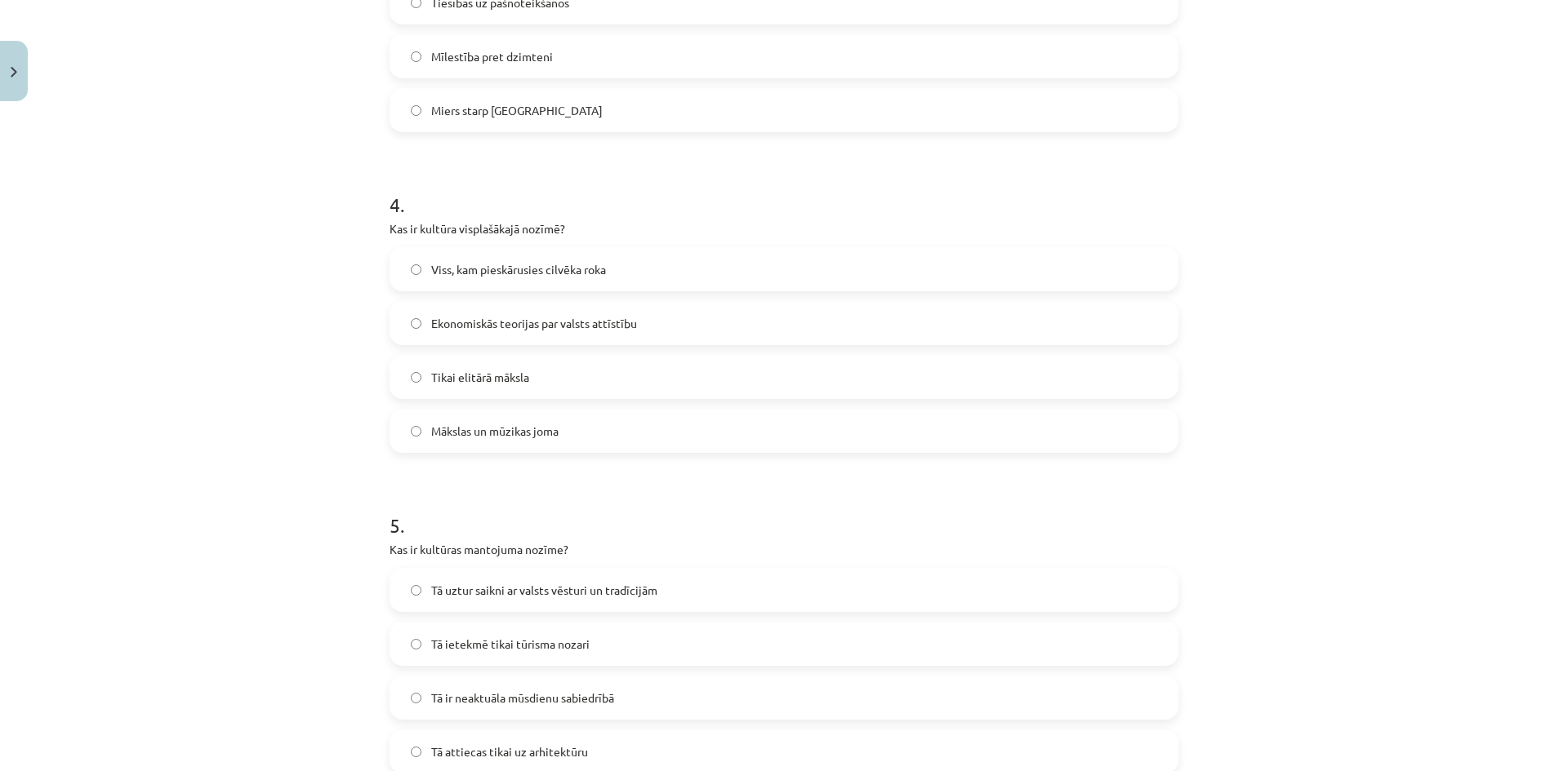
click at [548, 262] on span "Viss, kam pieskārusies cilvēka roka" at bounding box center [518, 270] width 175 height 17
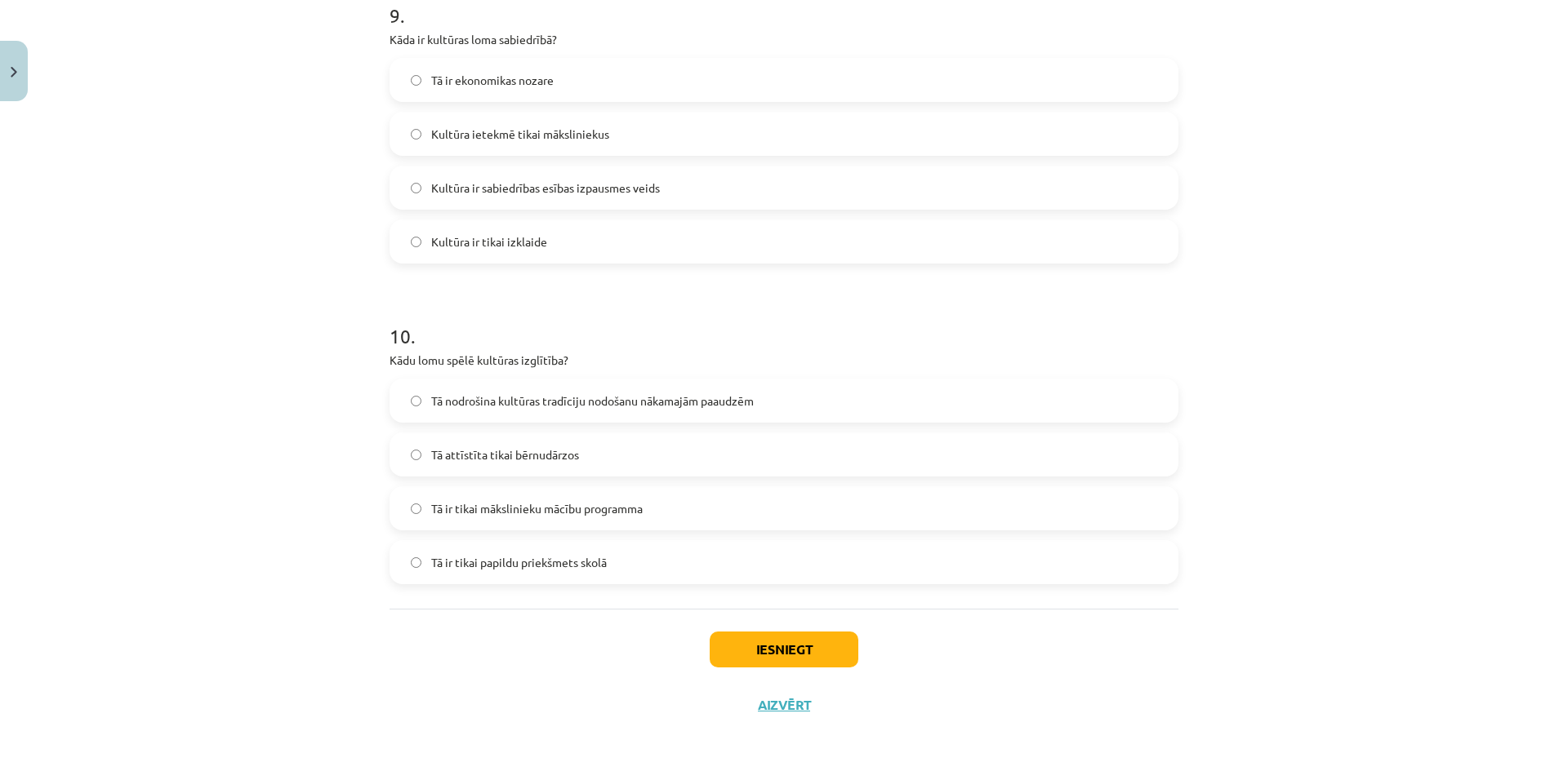
scroll to position [2917, 0]
click at [823, 656] on button "Iesniegt" at bounding box center [784, 647] width 149 height 36
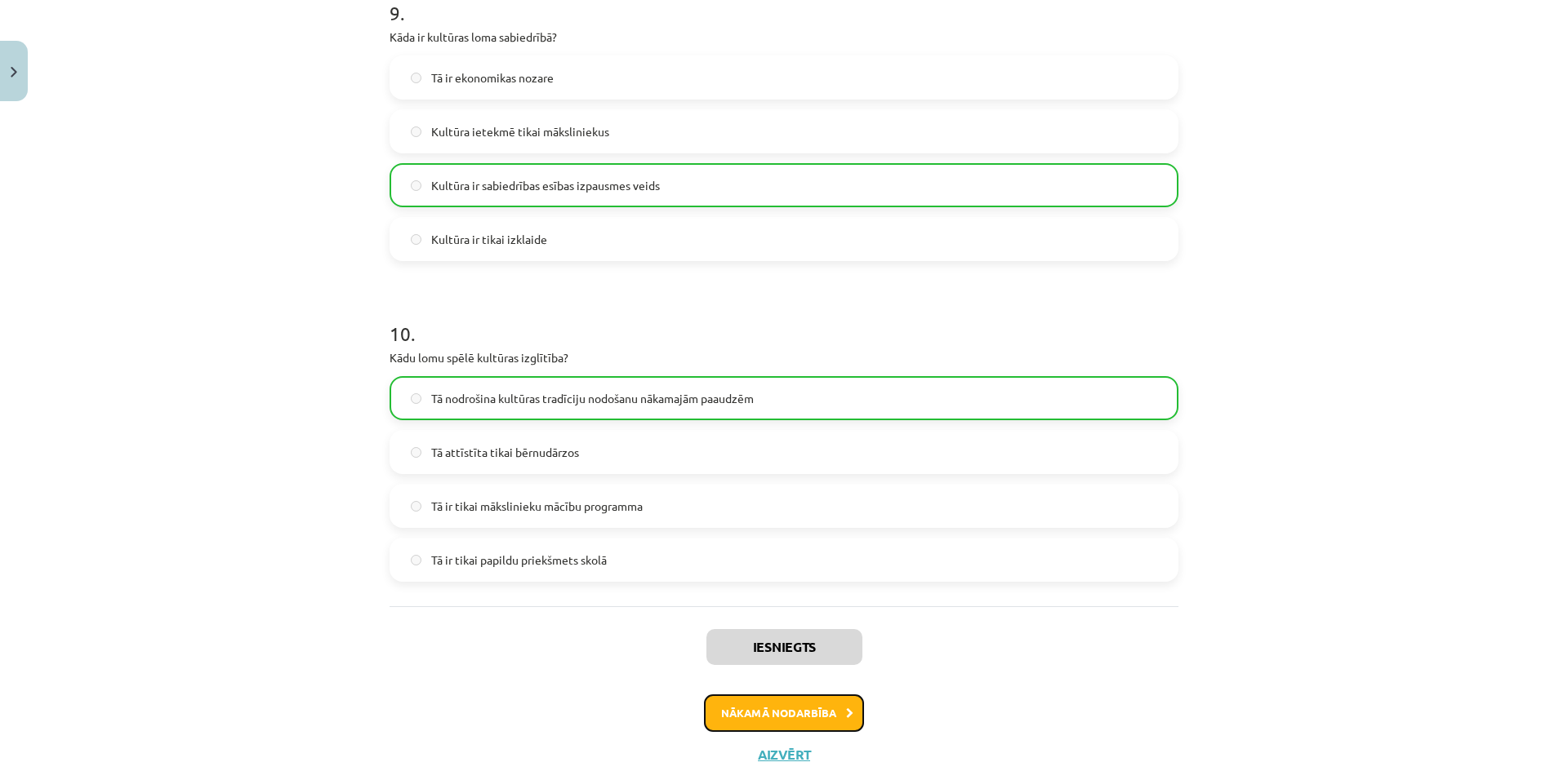
click at [773, 707] on button "Nākamā nodarbība" at bounding box center [783, 713] width 160 height 38
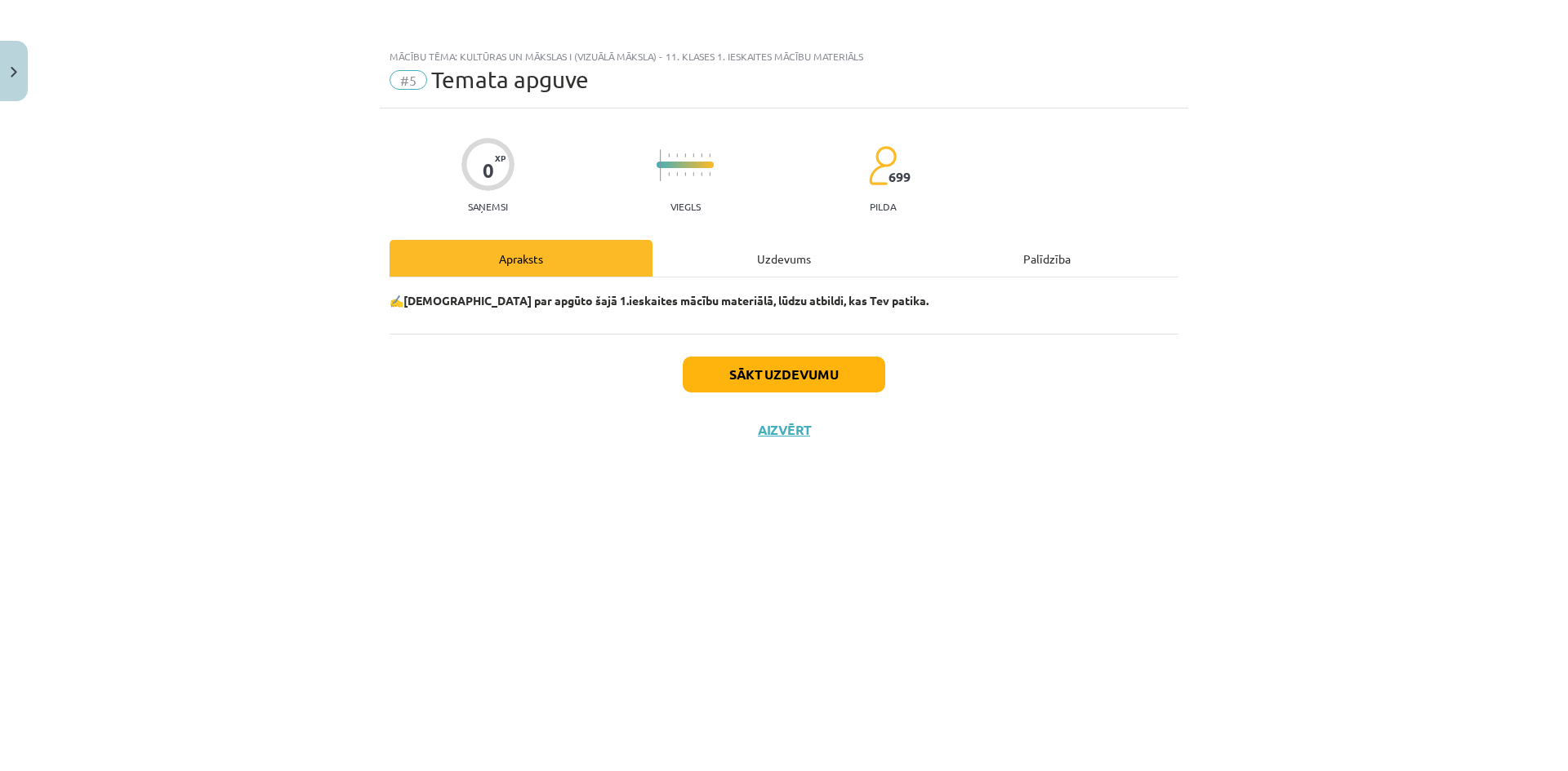
scroll to position [0, 0]
click at [837, 376] on button "Sākt uzdevumu" at bounding box center [784, 374] width 202 height 36
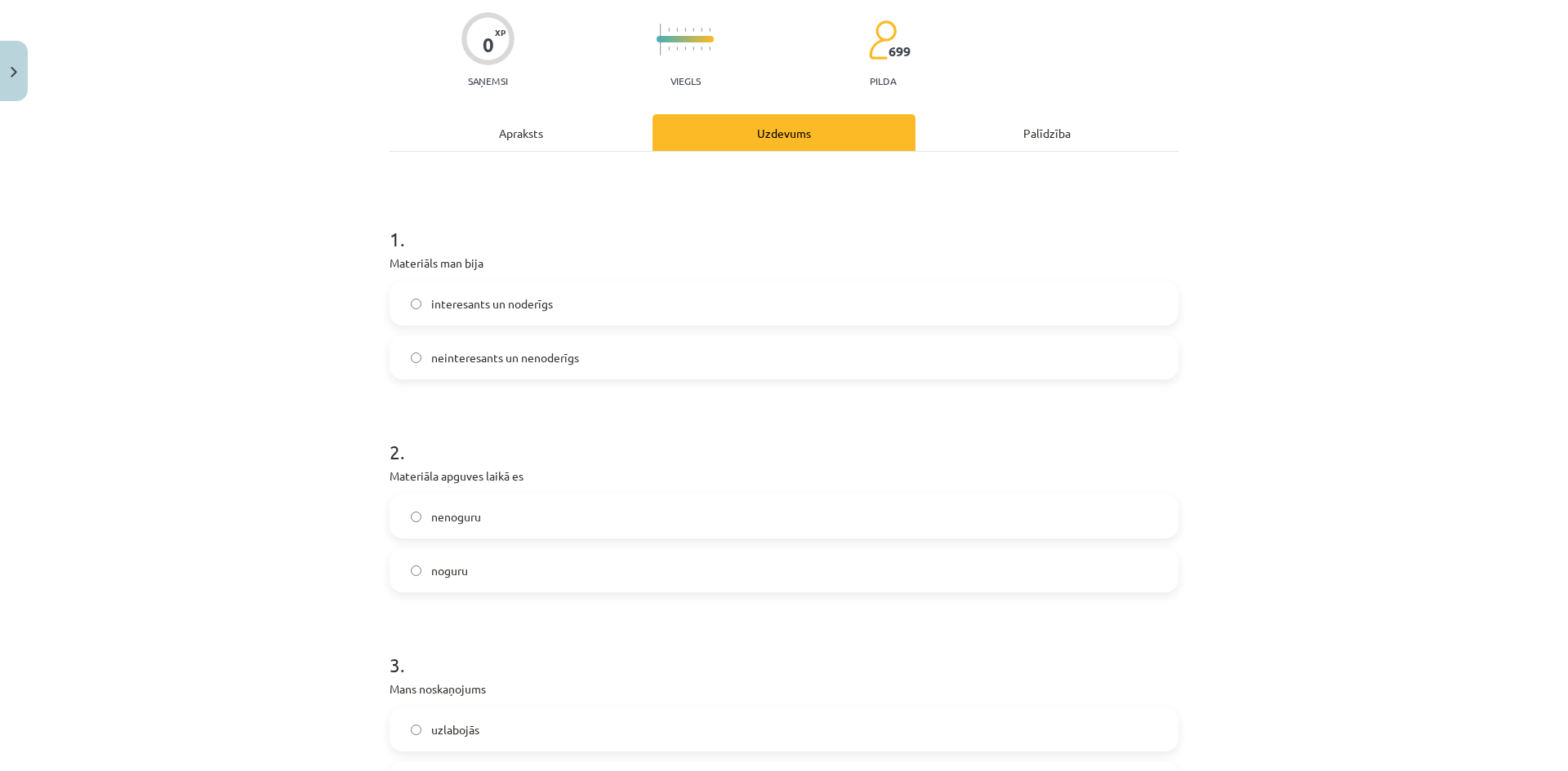
scroll to position [81, 0]
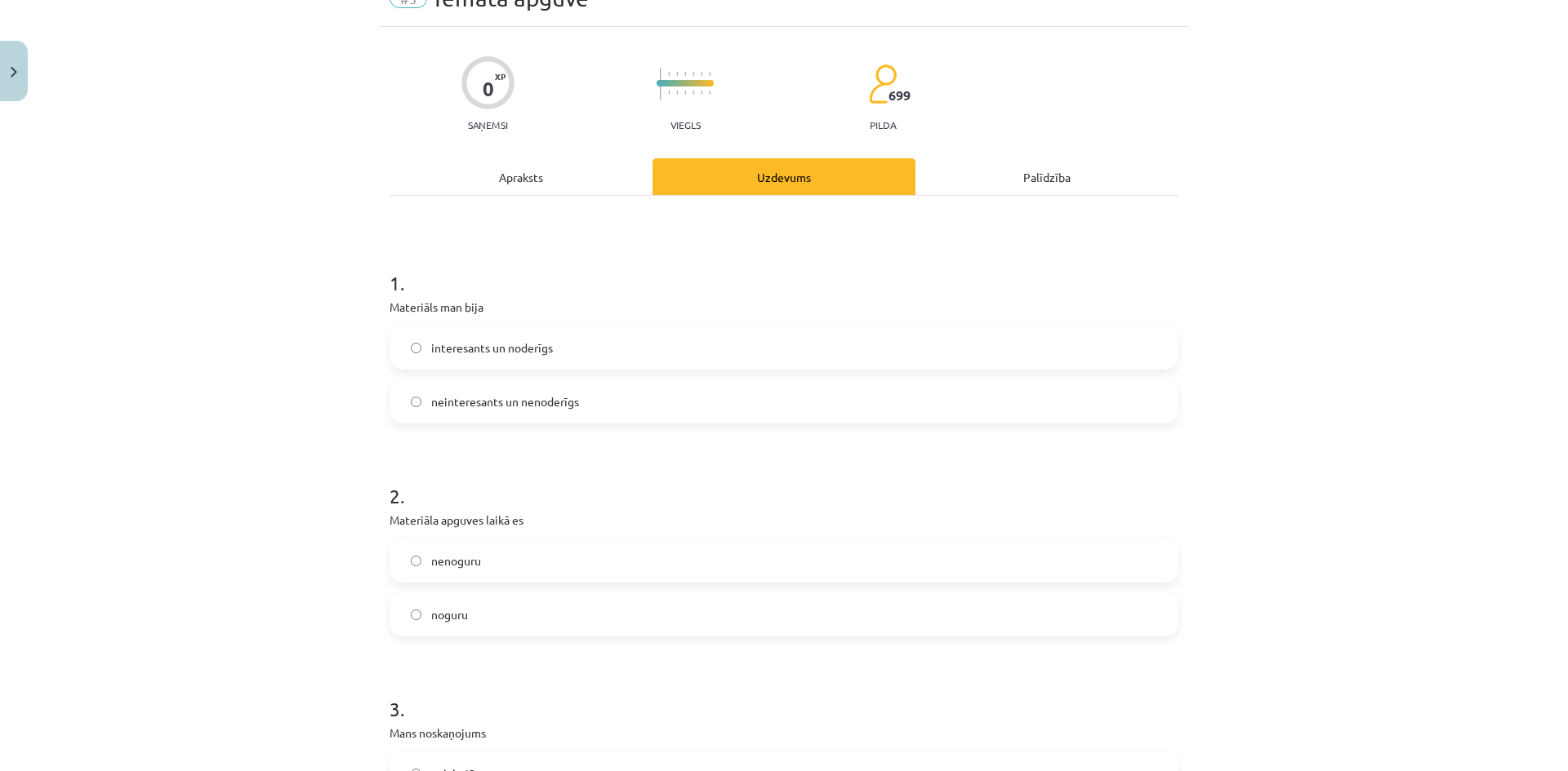
click at [574, 345] on label "interesants un noderīgs" at bounding box center [783, 347] width 786 height 41
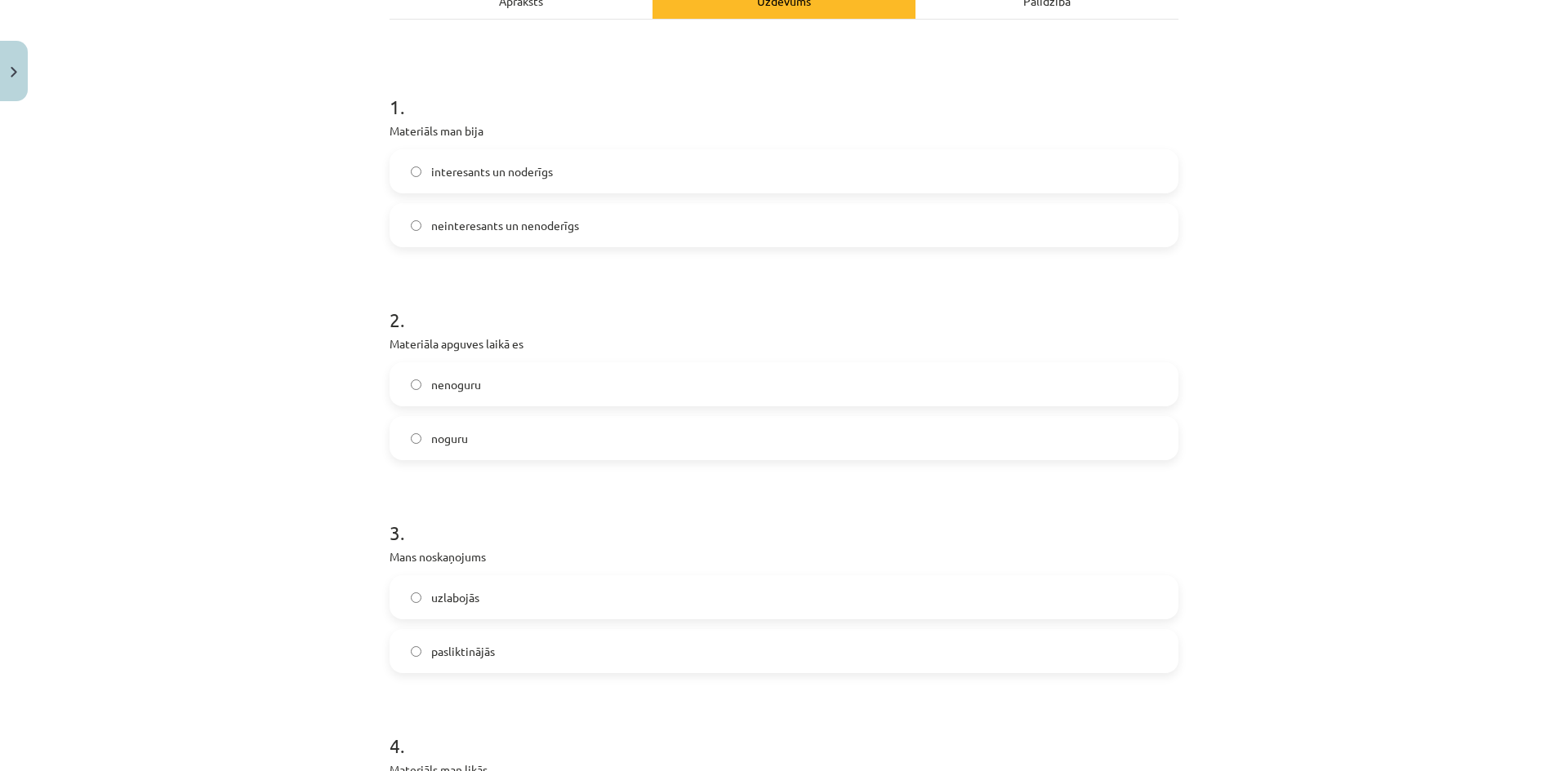
scroll to position [326, 0]
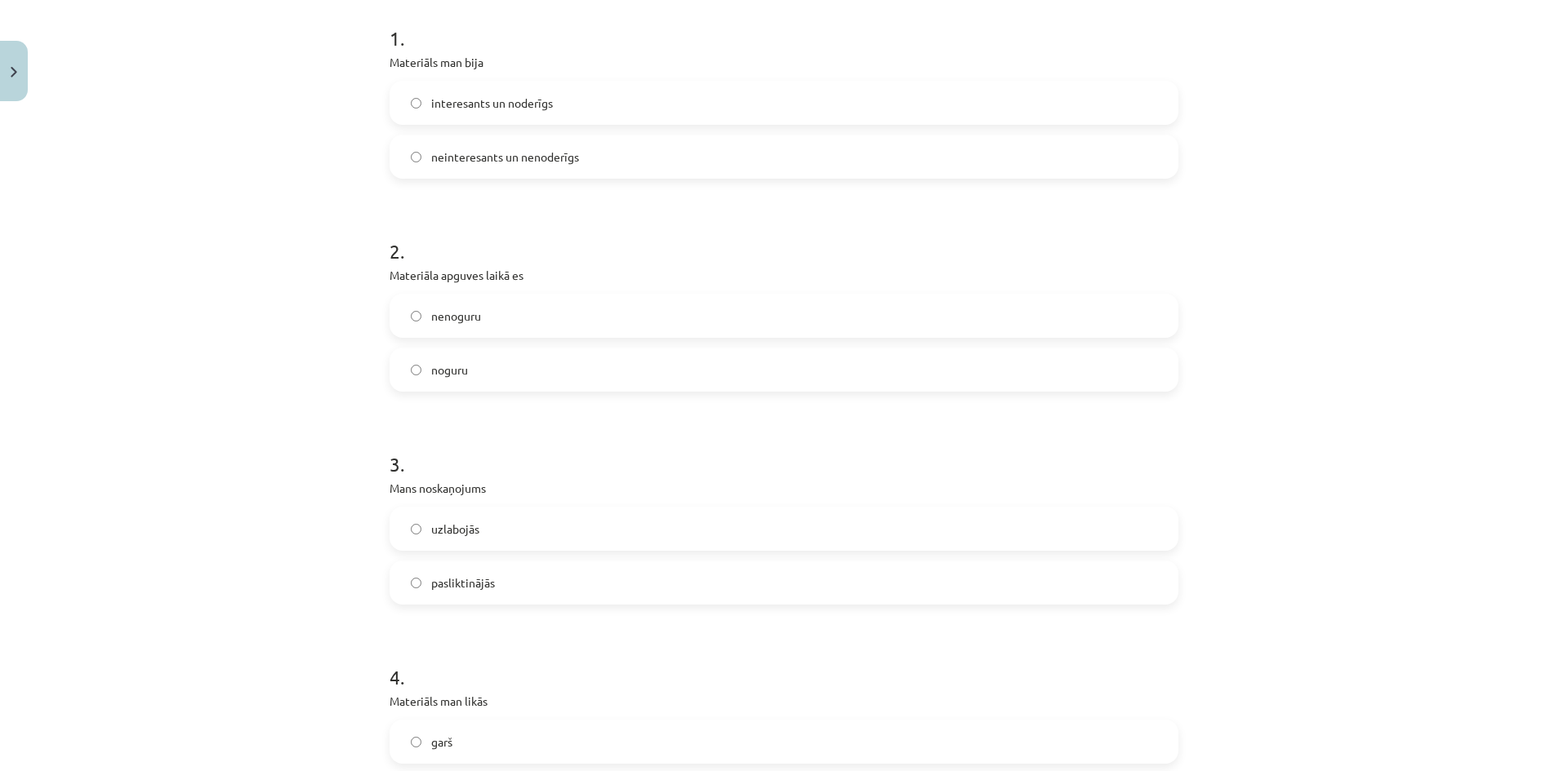
click at [469, 321] on span "nenoguru" at bounding box center [456, 316] width 50 height 17
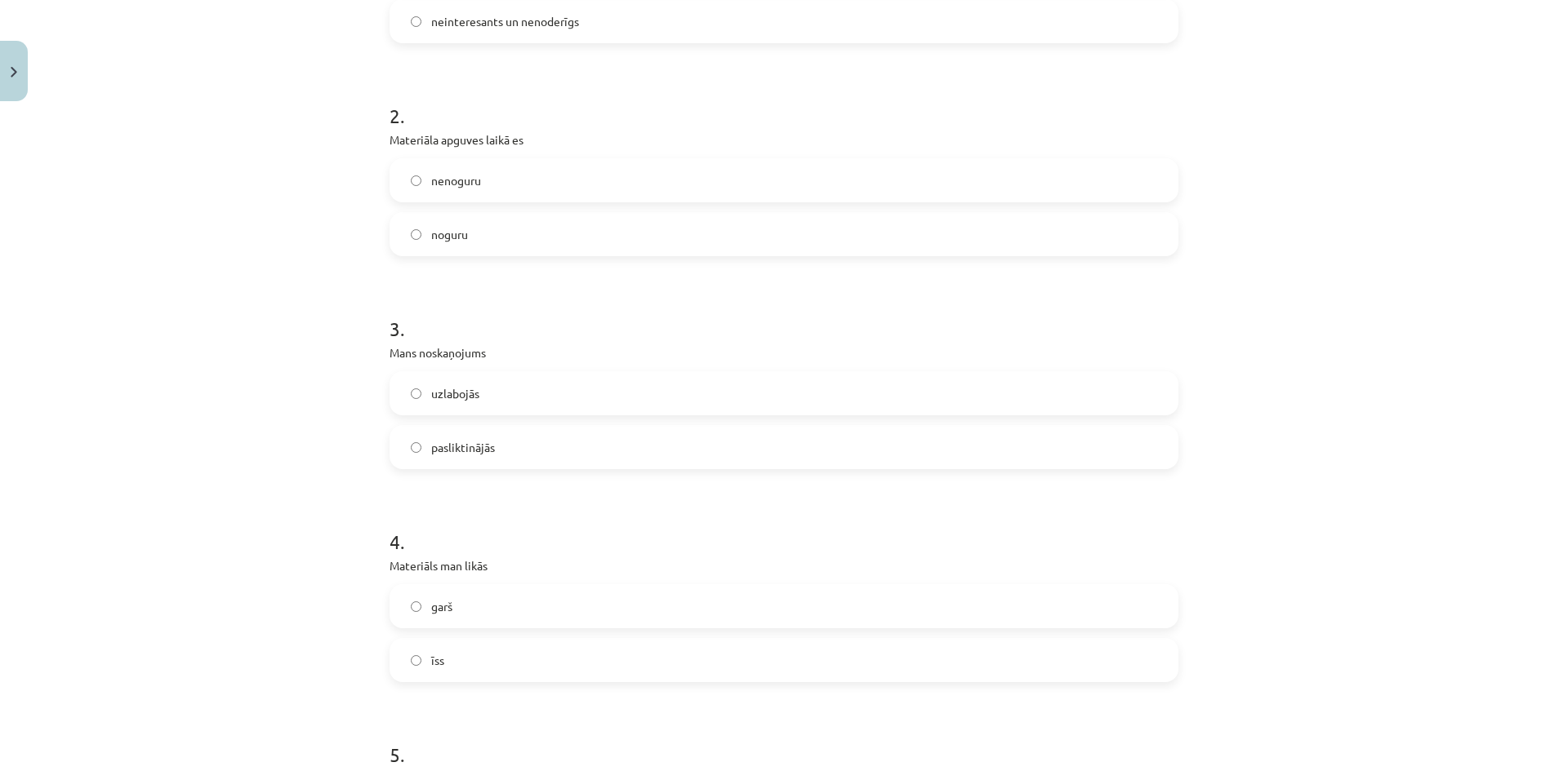
scroll to position [490, 0]
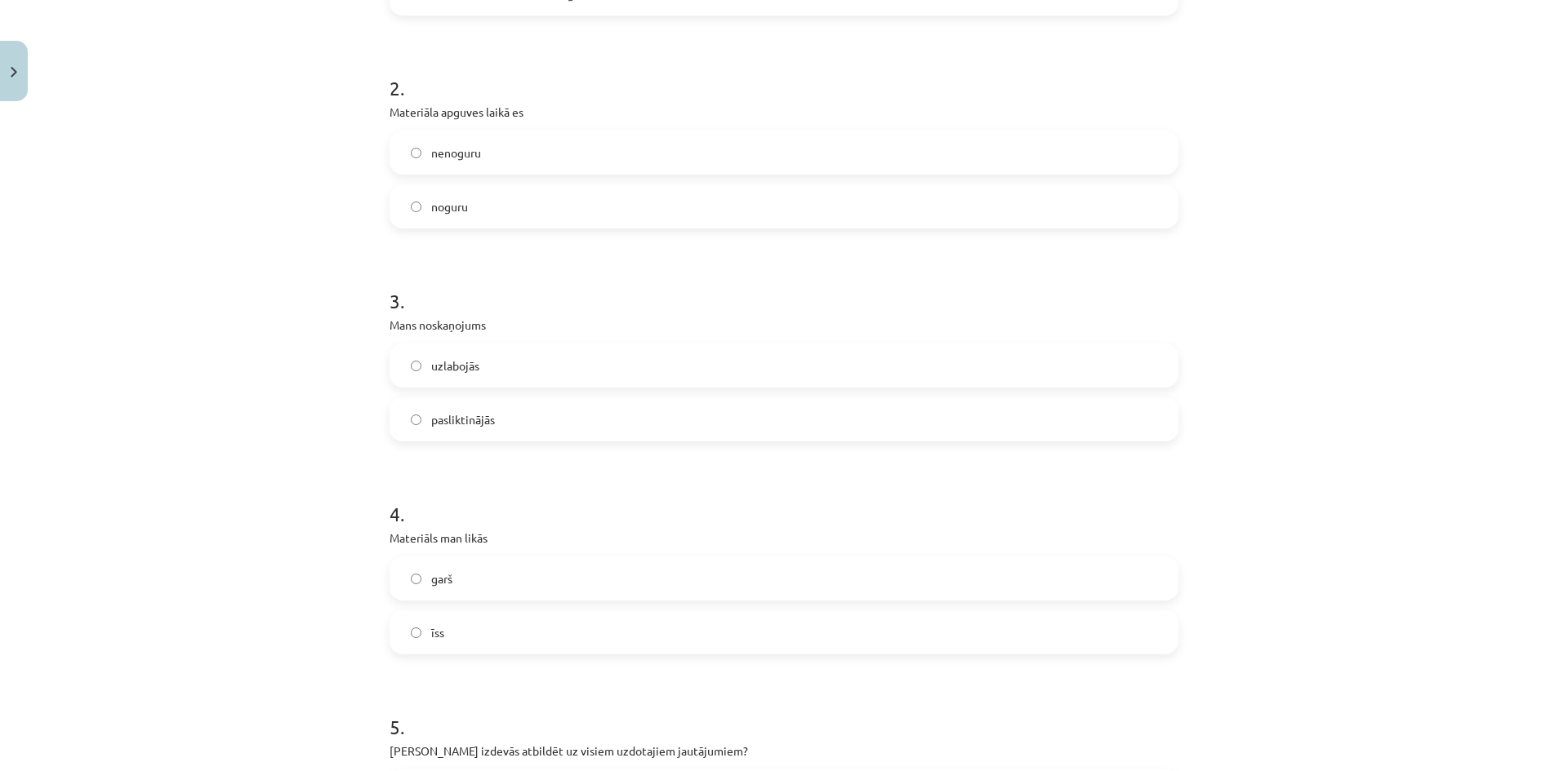
click at [485, 367] on label "uzlabojās" at bounding box center [783, 365] width 786 height 41
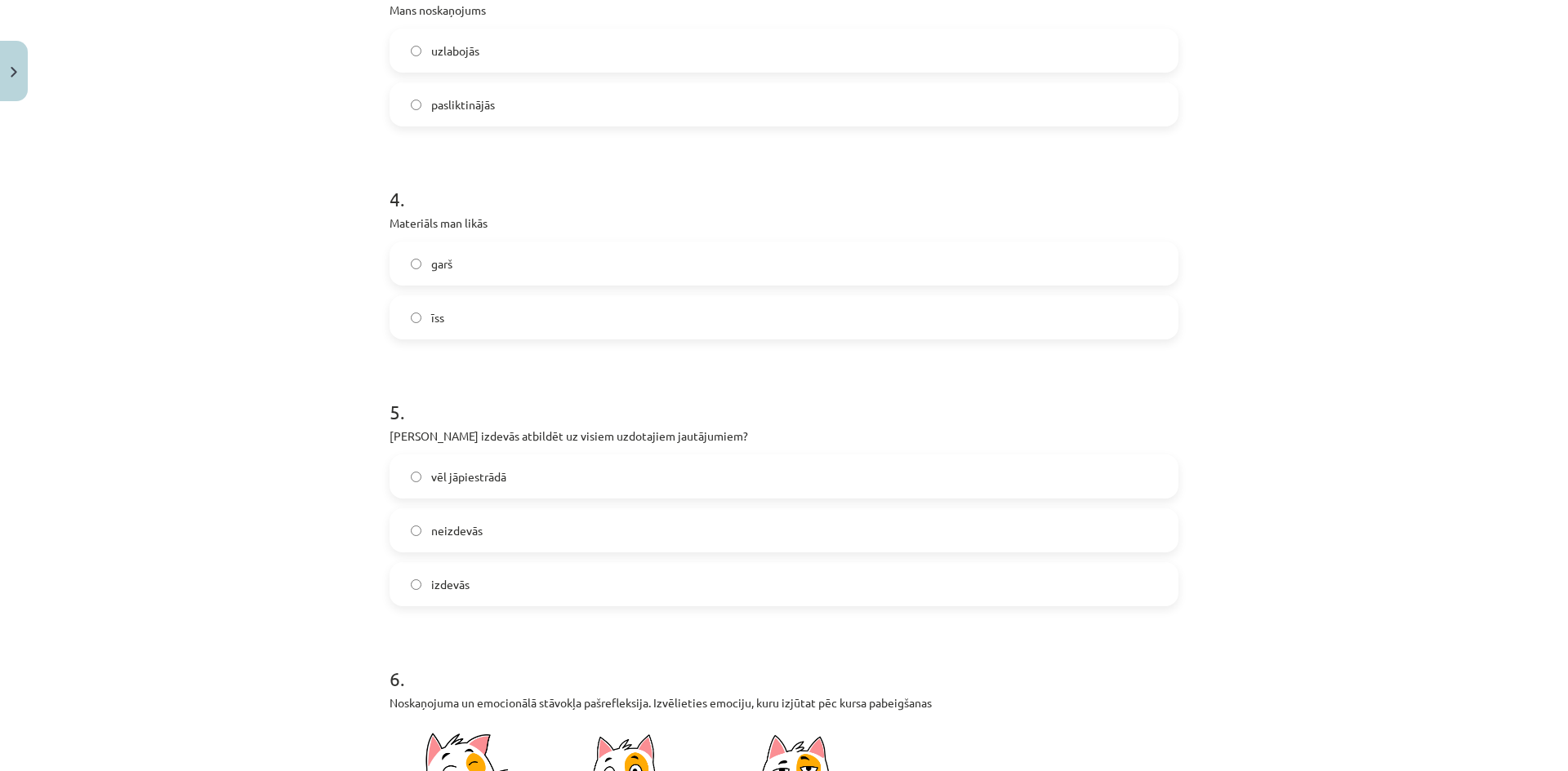
scroll to position [816, 0]
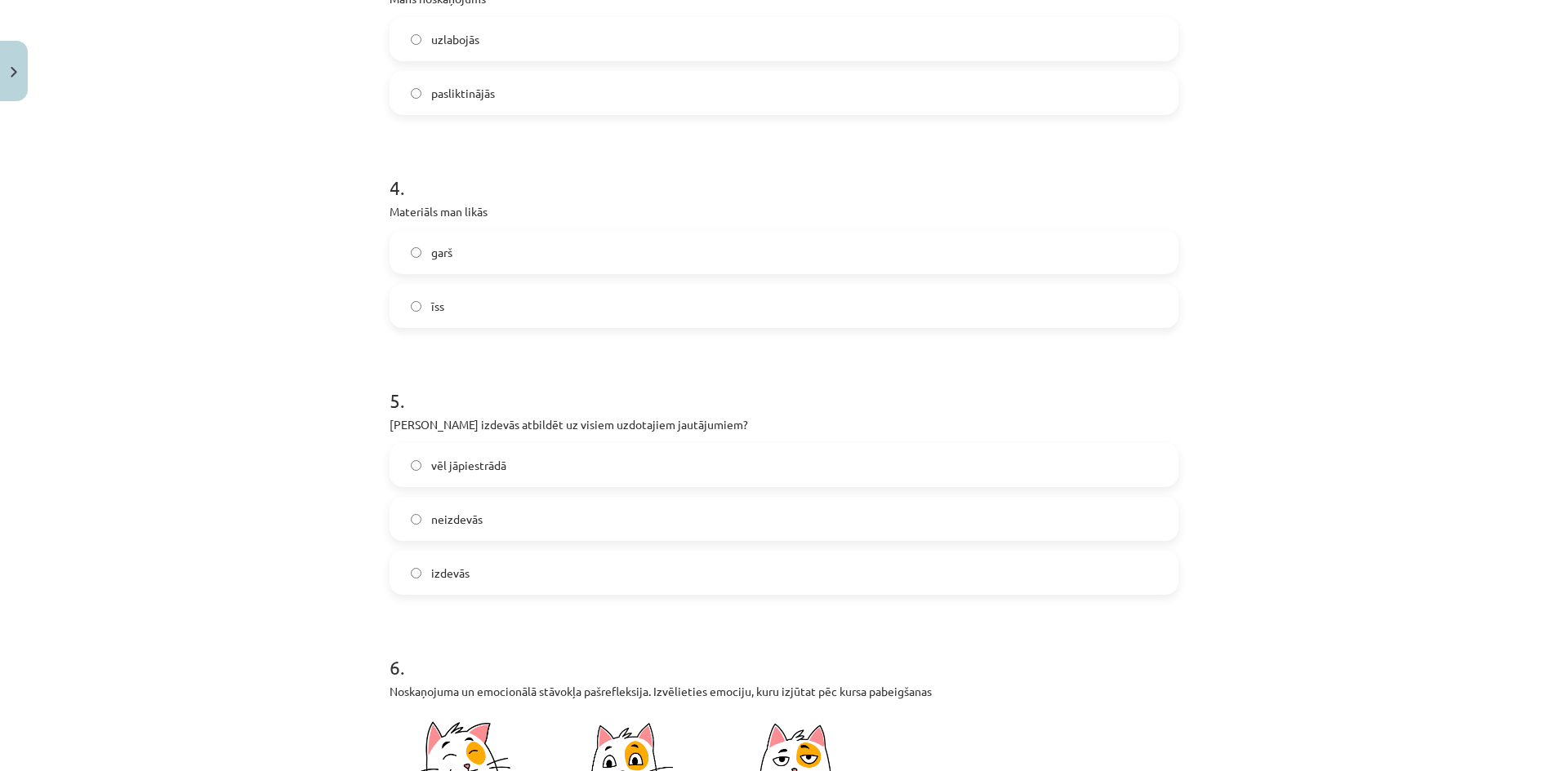
click at [475, 305] on label "īss" at bounding box center [783, 306] width 786 height 41
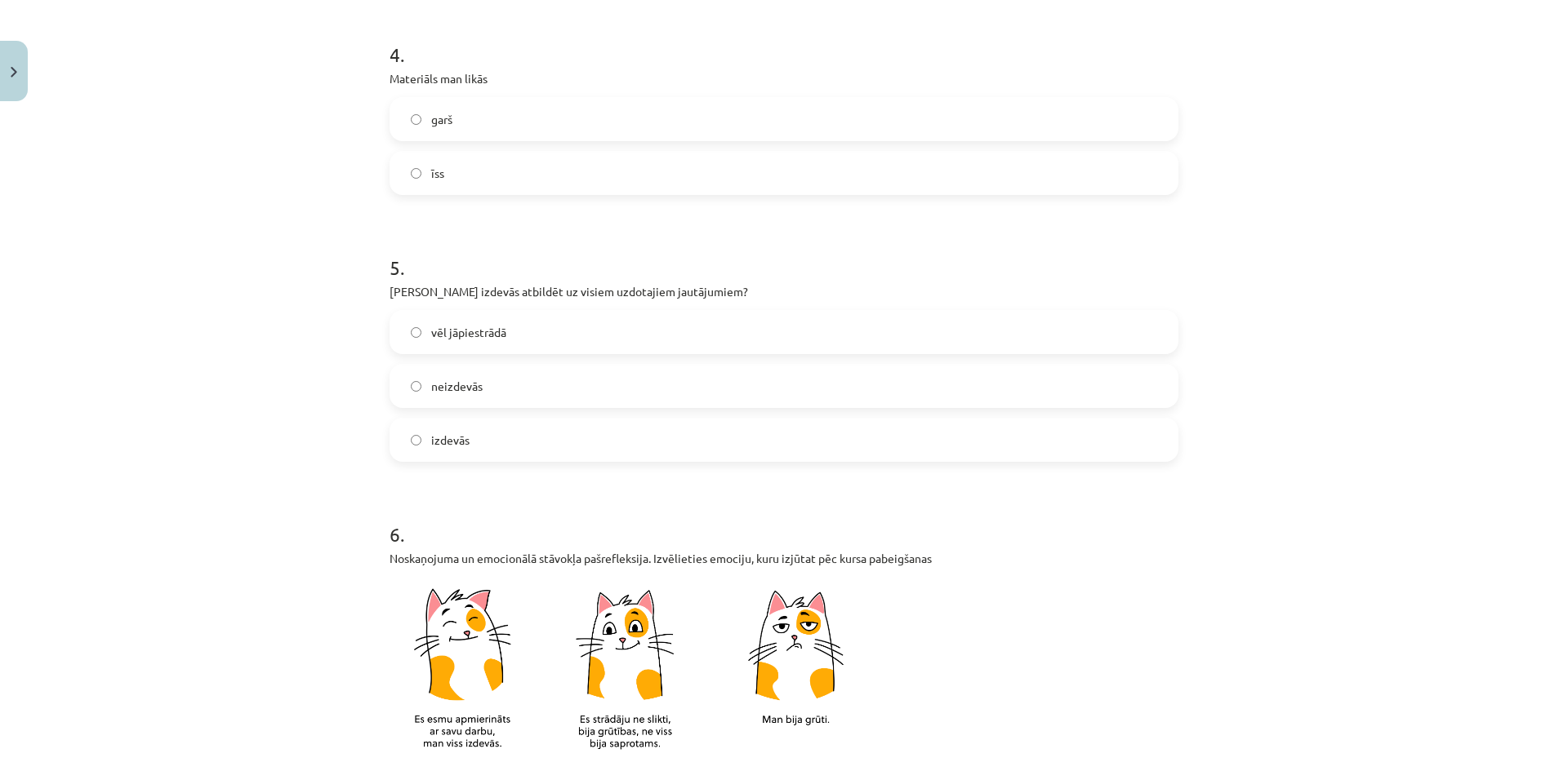
scroll to position [979, 0]
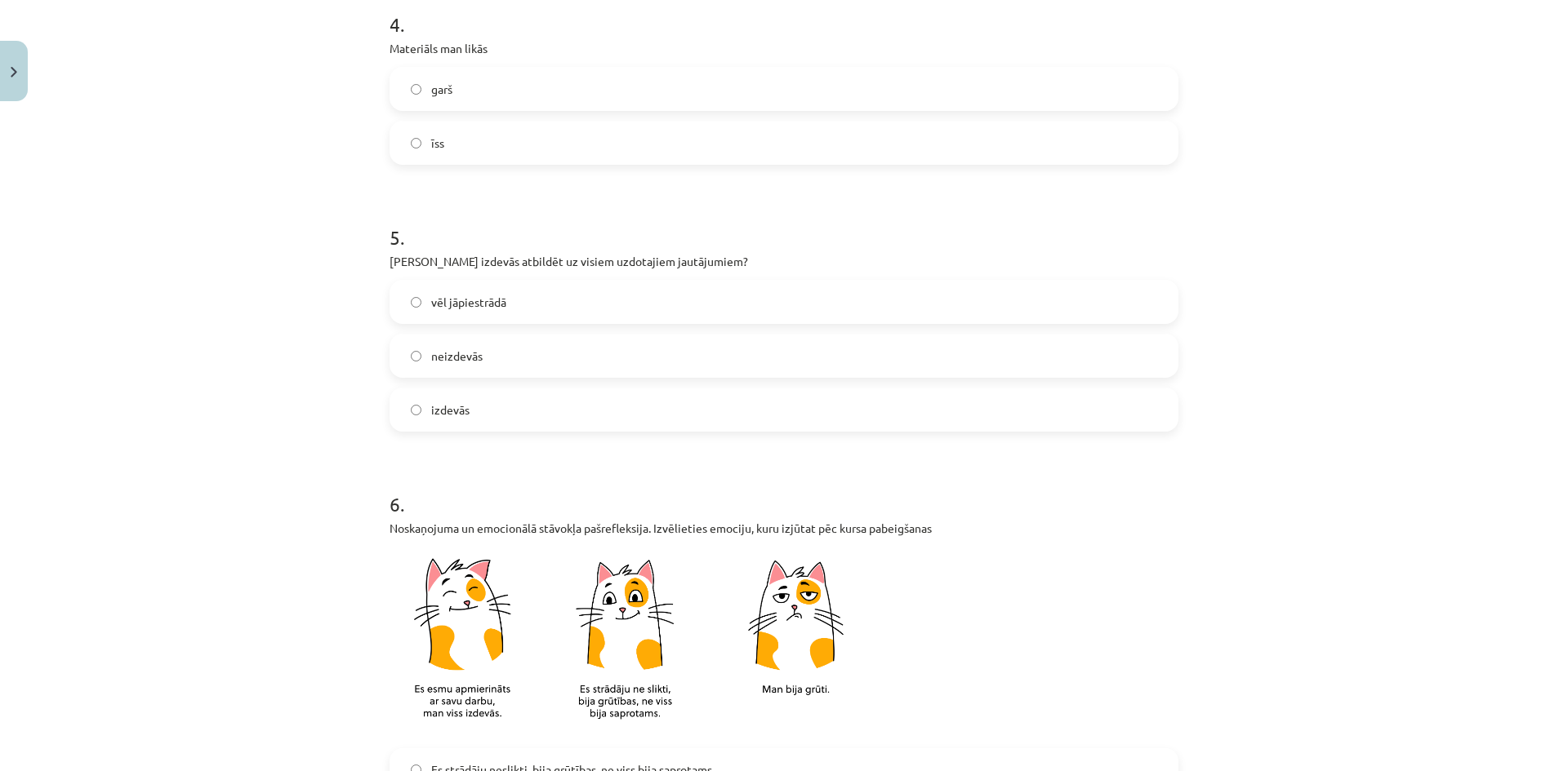
click at [503, 415] on label "izdevās" at bounding box center [783, 410] width 786 height 41
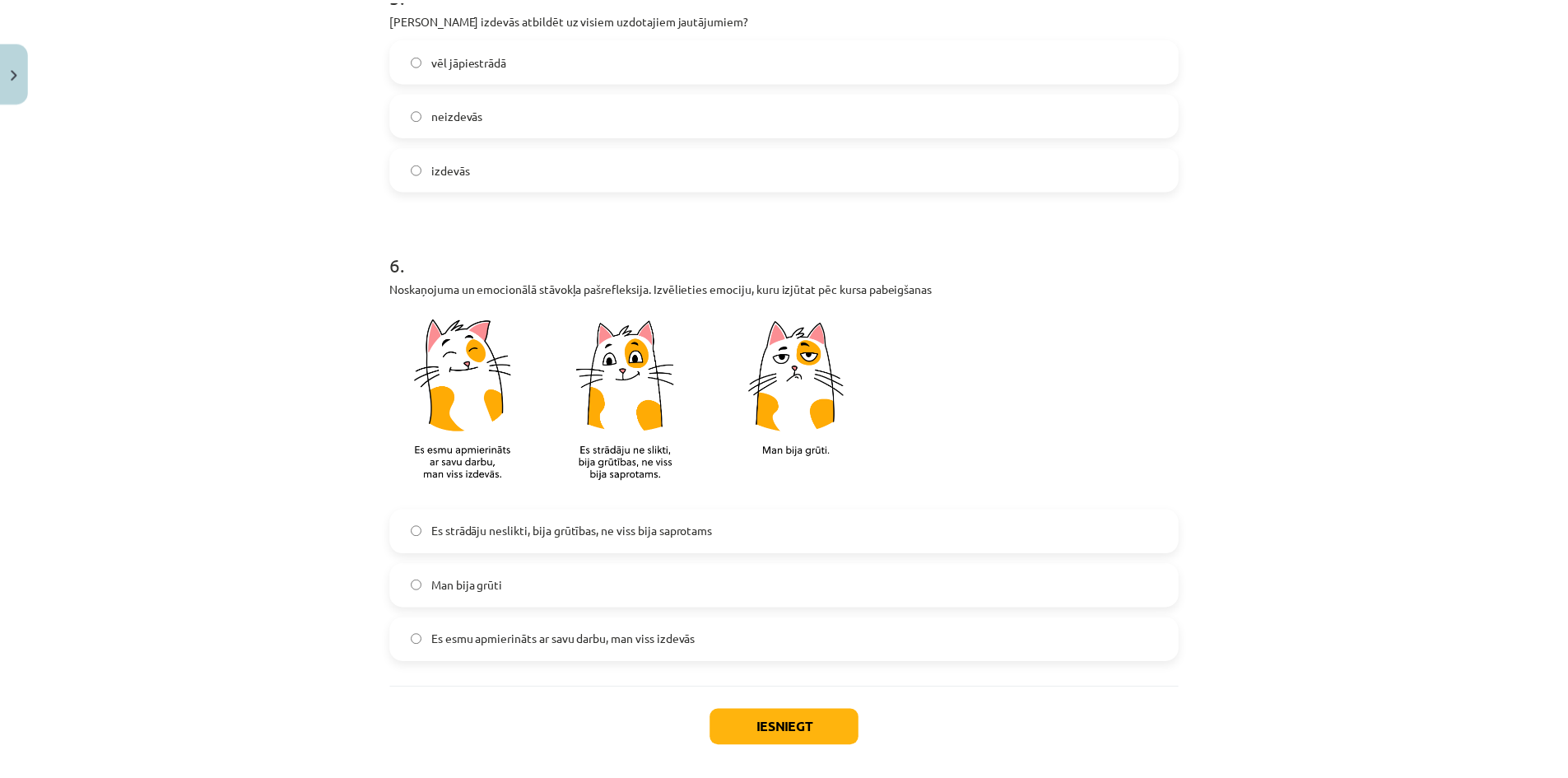
scroll to position [1309, 0]
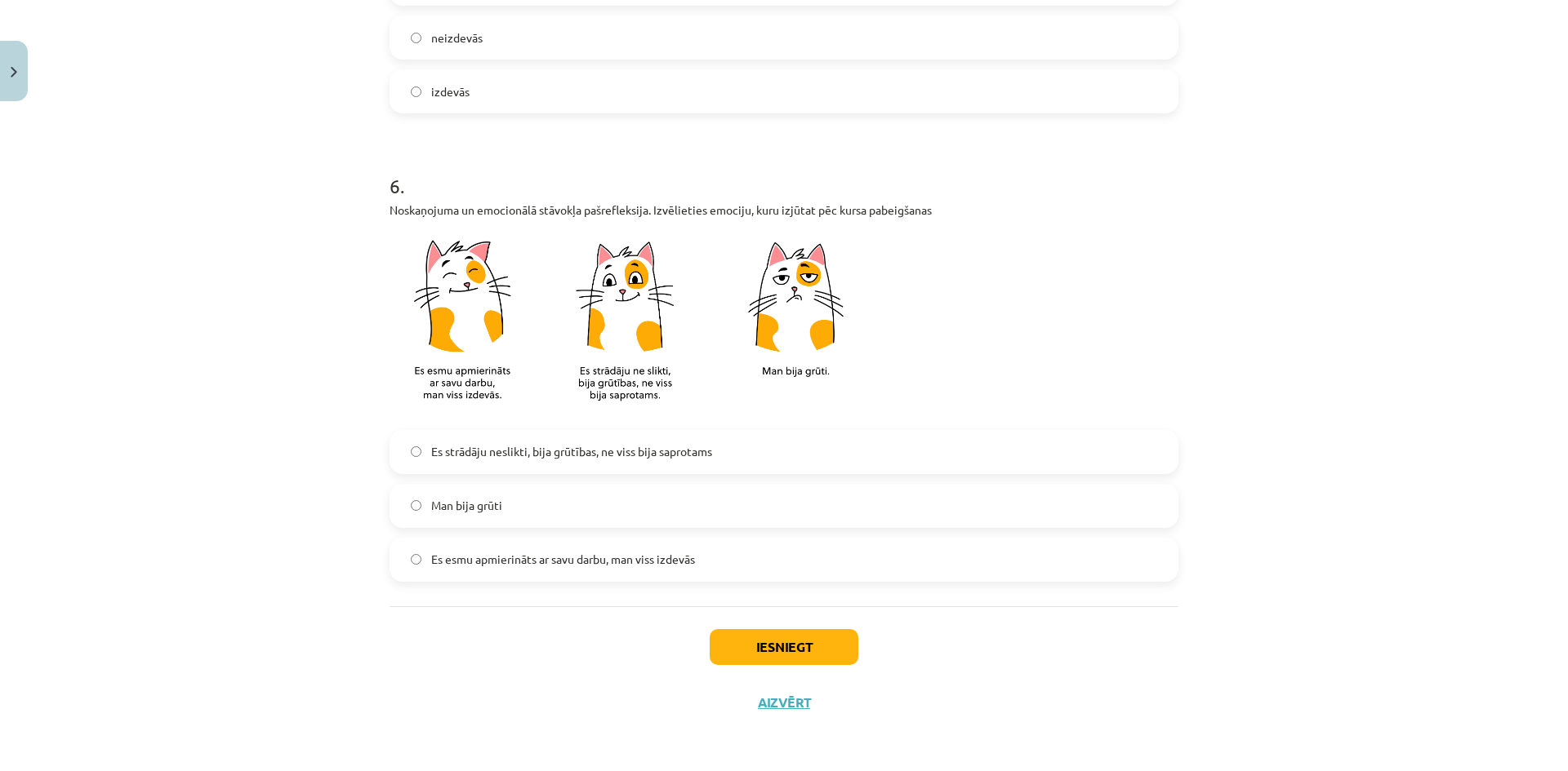
click at [598, 564] on span "Es esmu apmierināts ar savu darbu, man viss izdevās" at bounding box center [563, 559] width 263 height 17
click at [811, 650] on button "Iesniegt" at bounding box center [784, 647] width 149 height 36
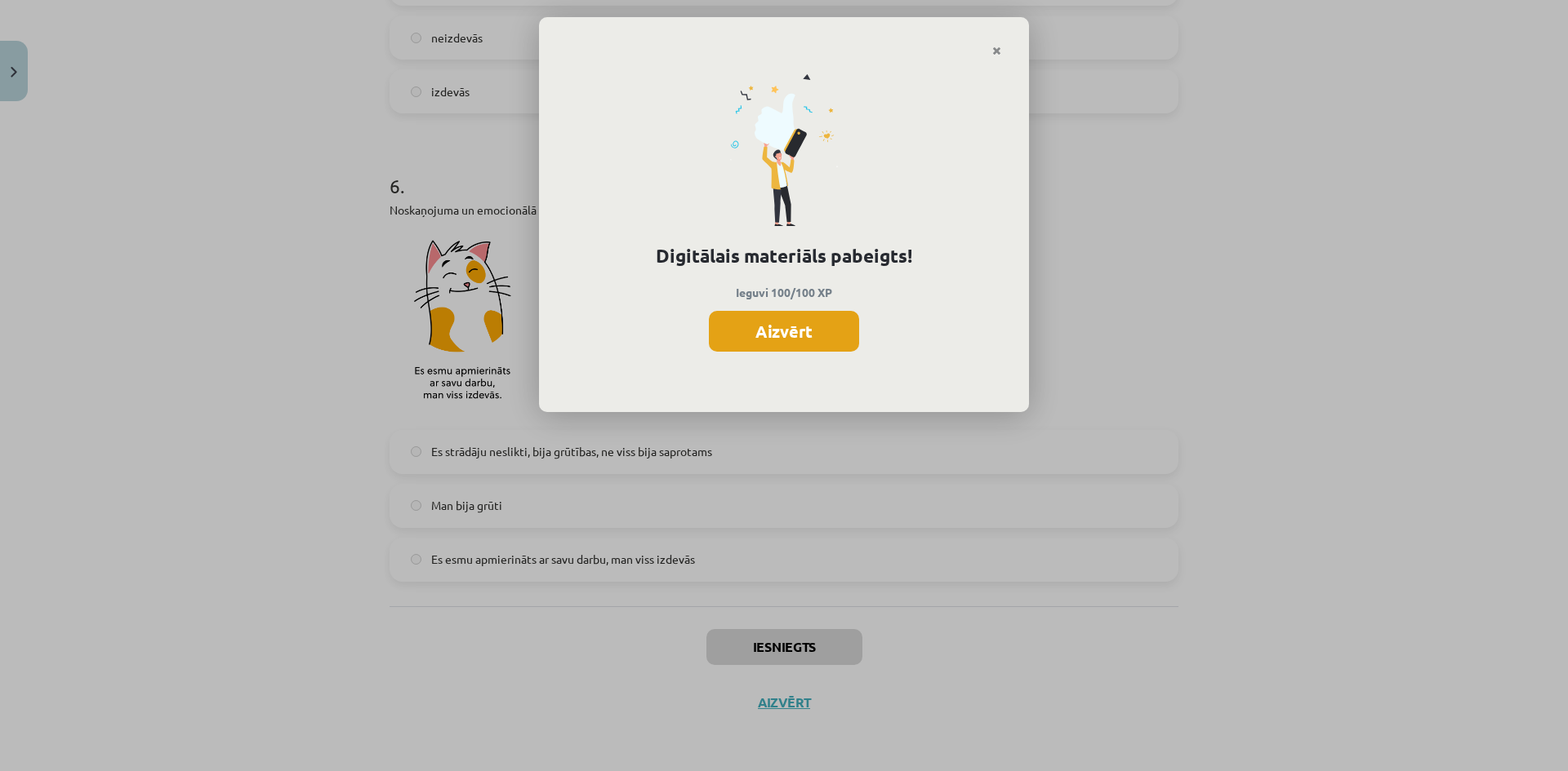
click at [780, 326] on button "Aizvērt" at bounding box center [784, 331] width 151 height 41
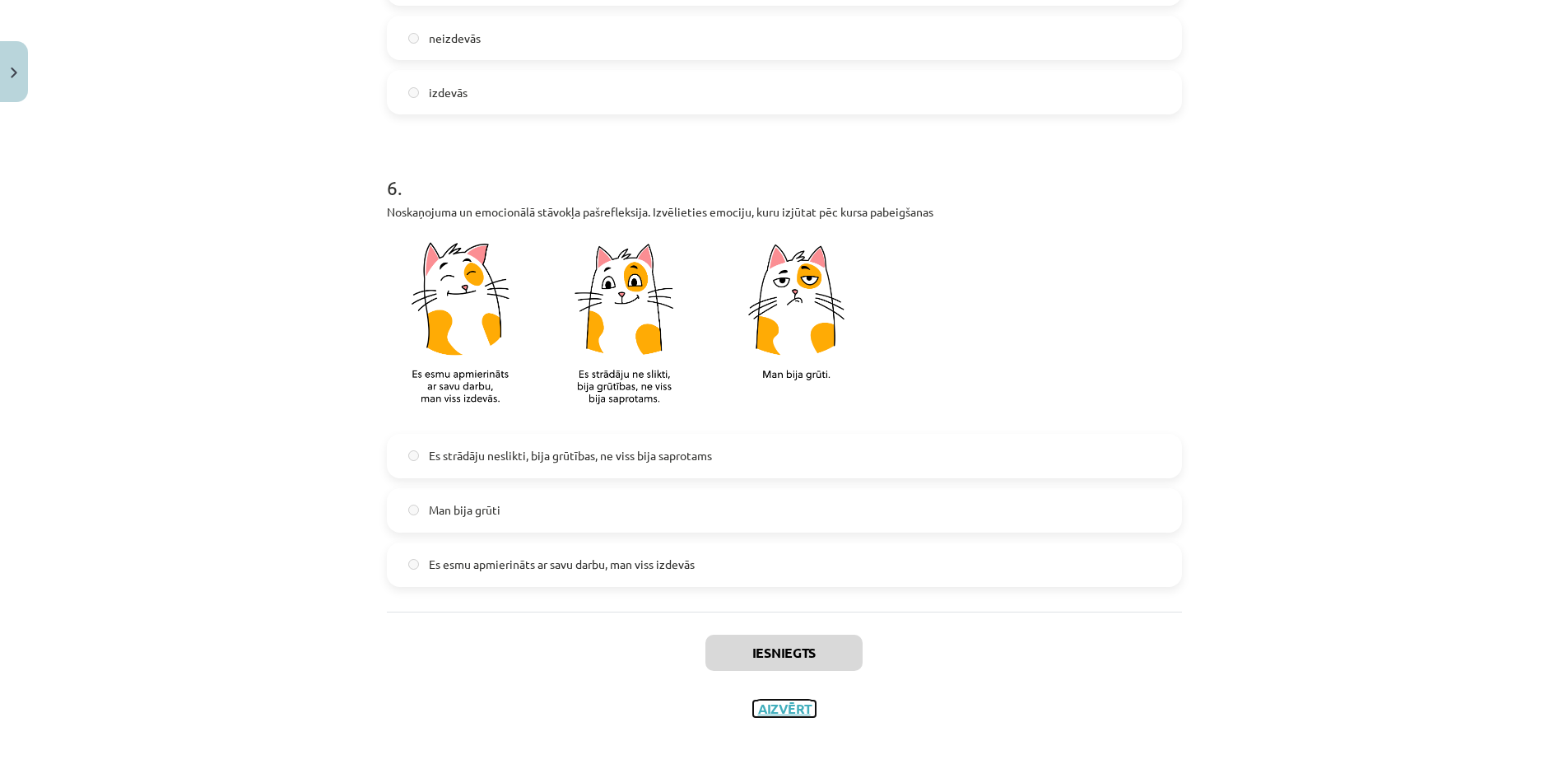
click at [799, 708] on button "Aizvērt" at bounding box center [784, 708] width 62 height 16
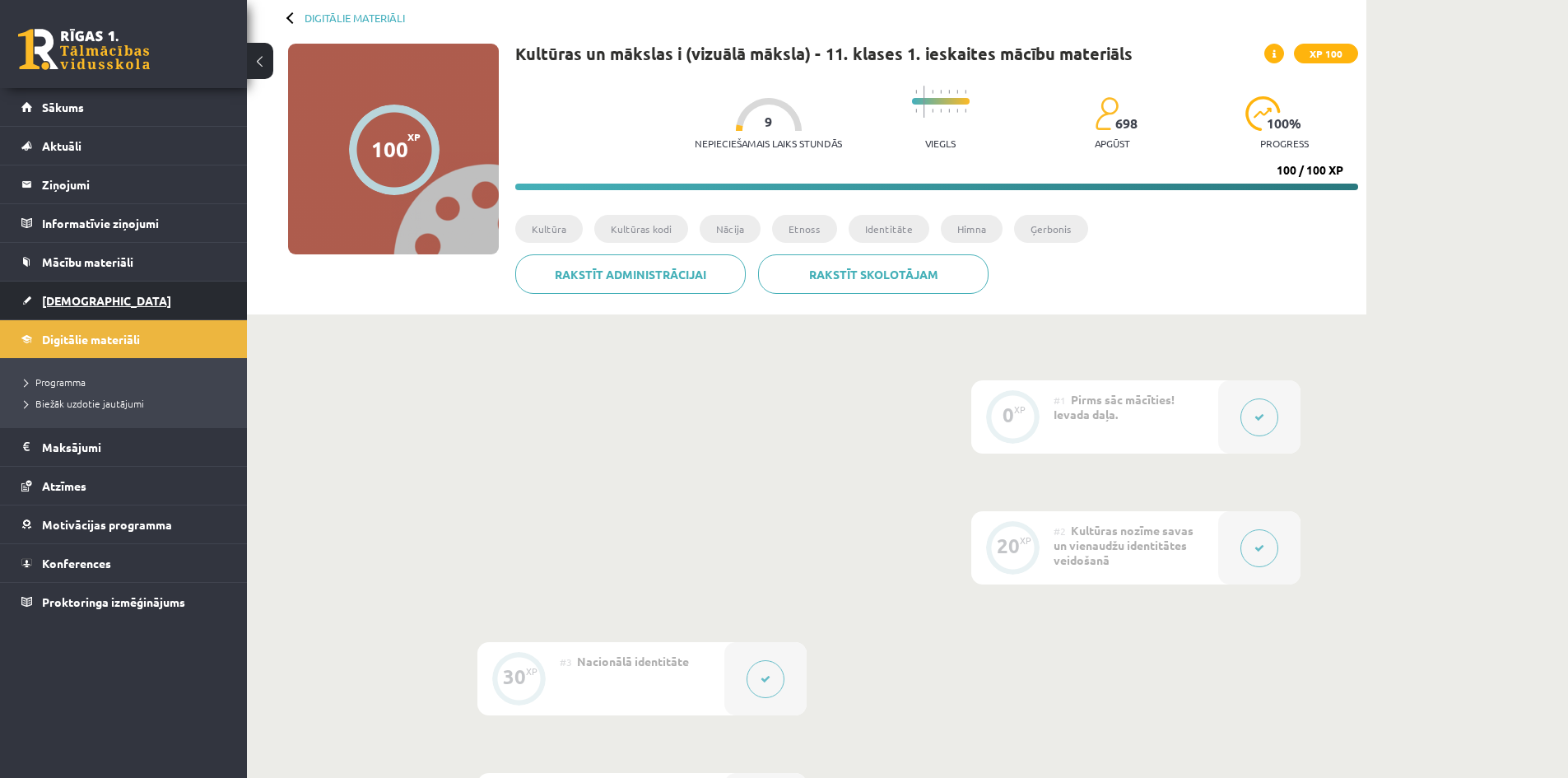
click at [93, 302] on link "[DEMOGRAPHIC_DATA]" at bounding box center [124, 301] width 205 height 38
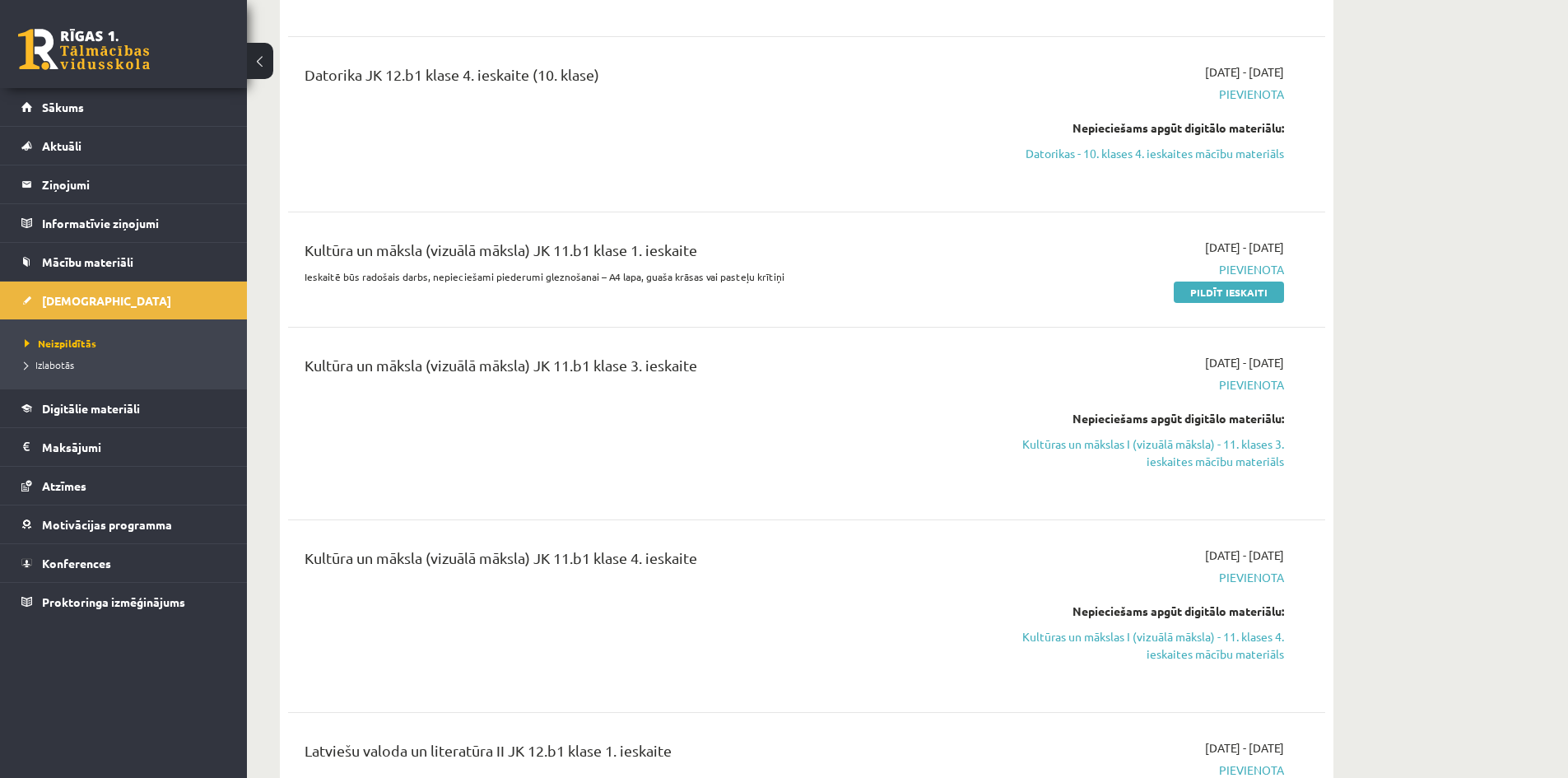
scroll to position [1729, 0]
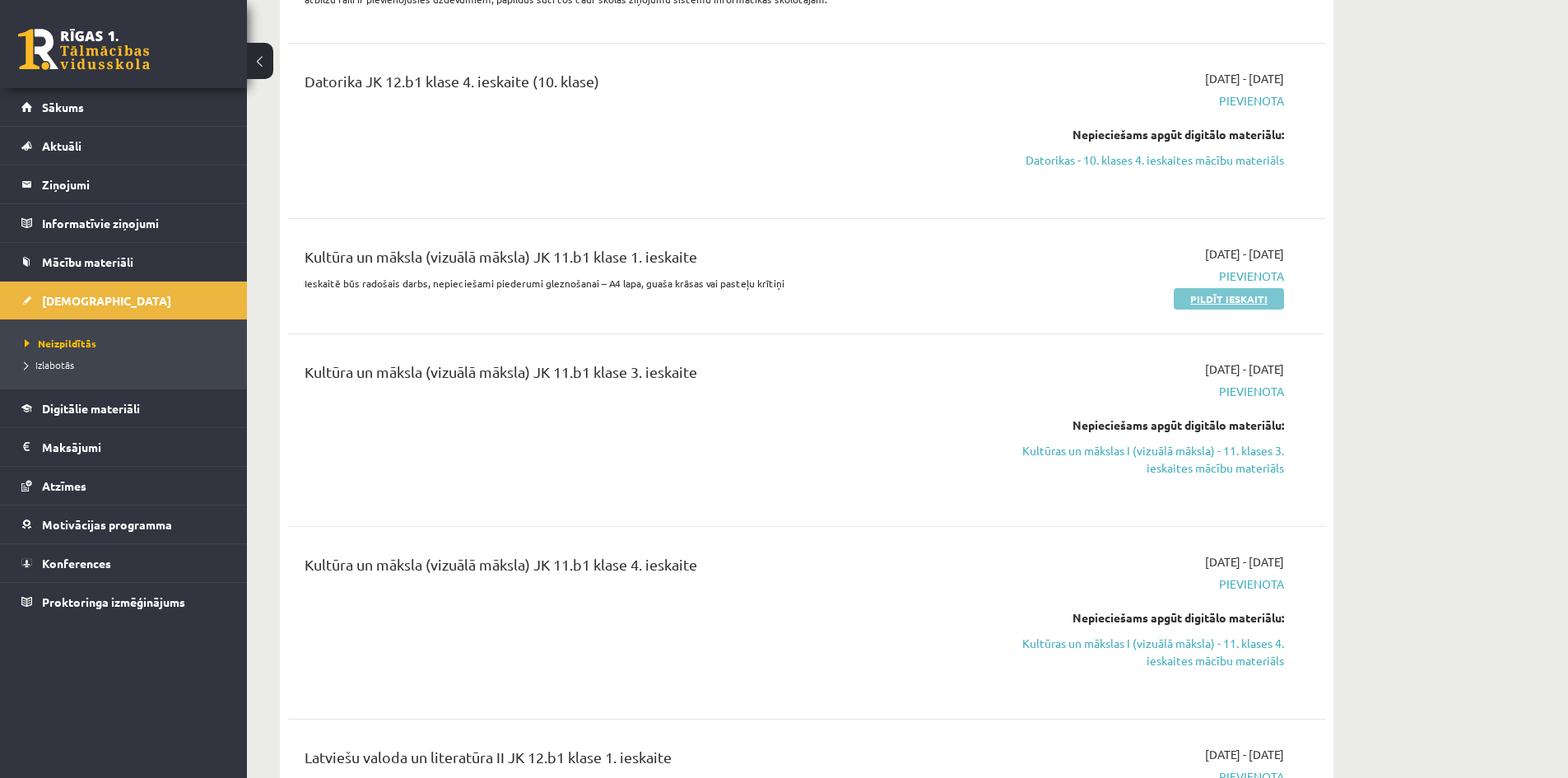
click at [1213, 295] on link "Pildīt ieskaiti" at bounding box center [1228, 299] width 110 height 22
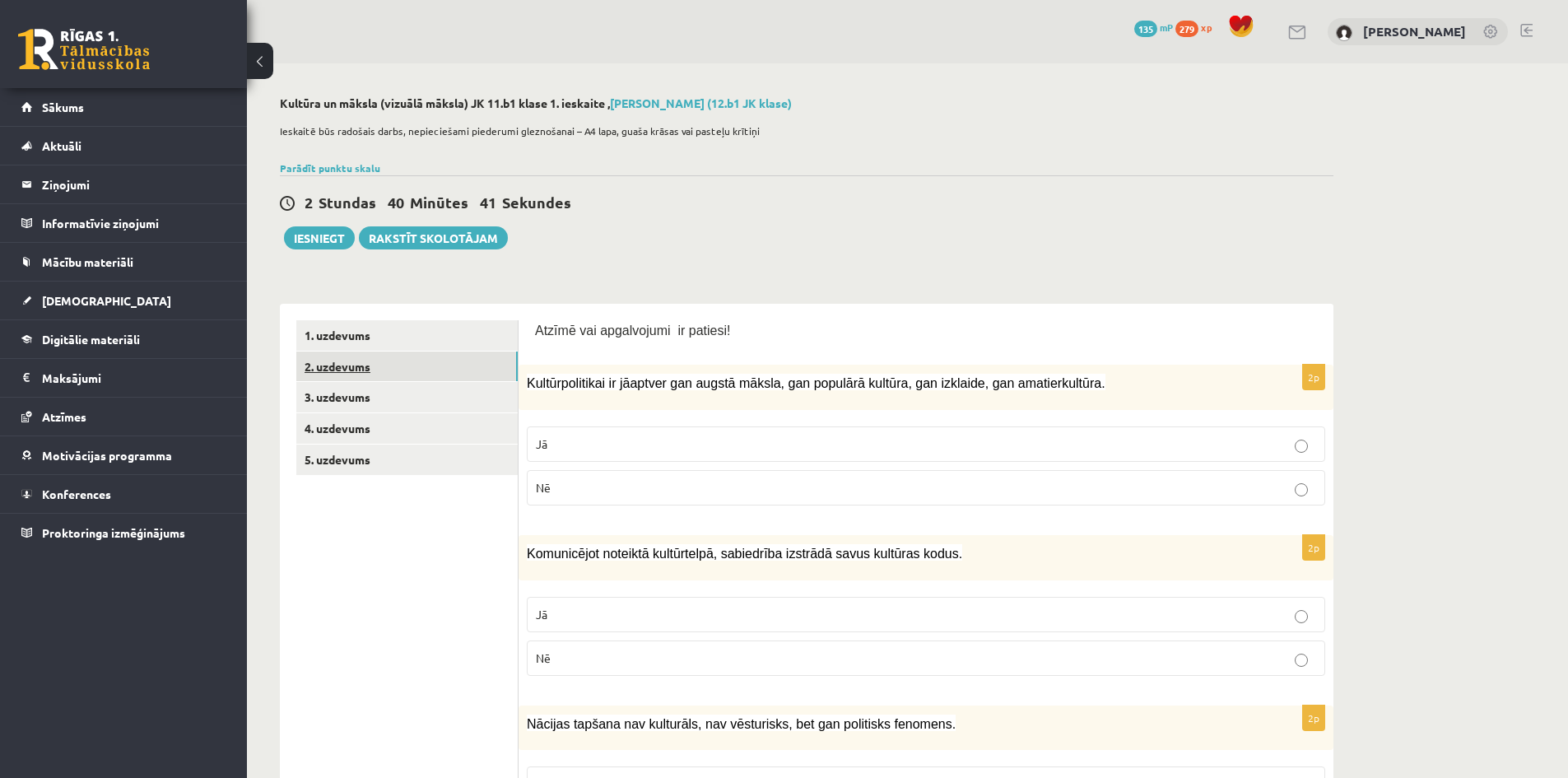
click at [380, 366] on link "2. uzdevums" at bounding box center [406, 367] width 221 height 31
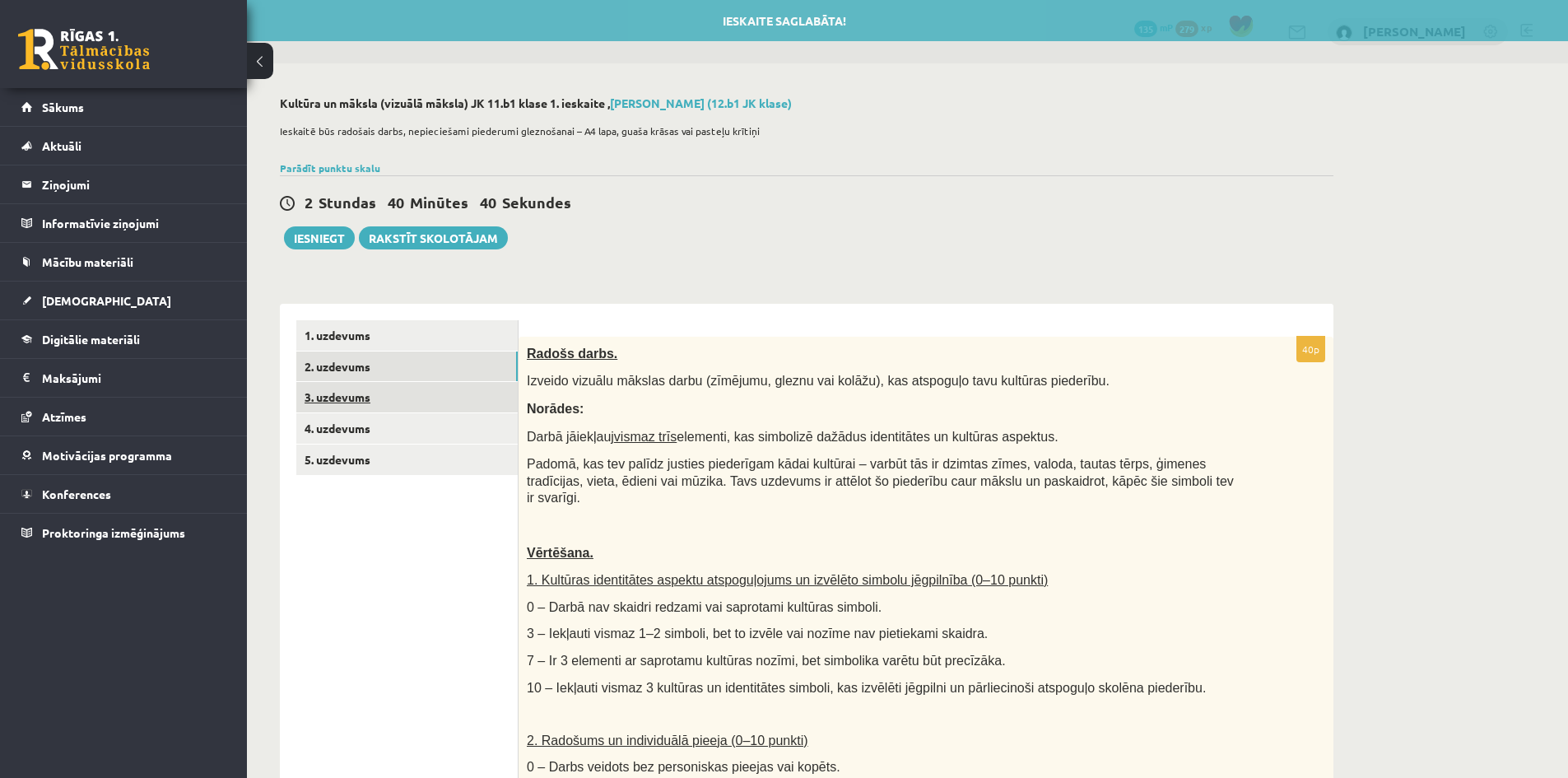
click at [404, 404] on link "3. uzdevums" at bounding box center [406, 398] width 221 height 31
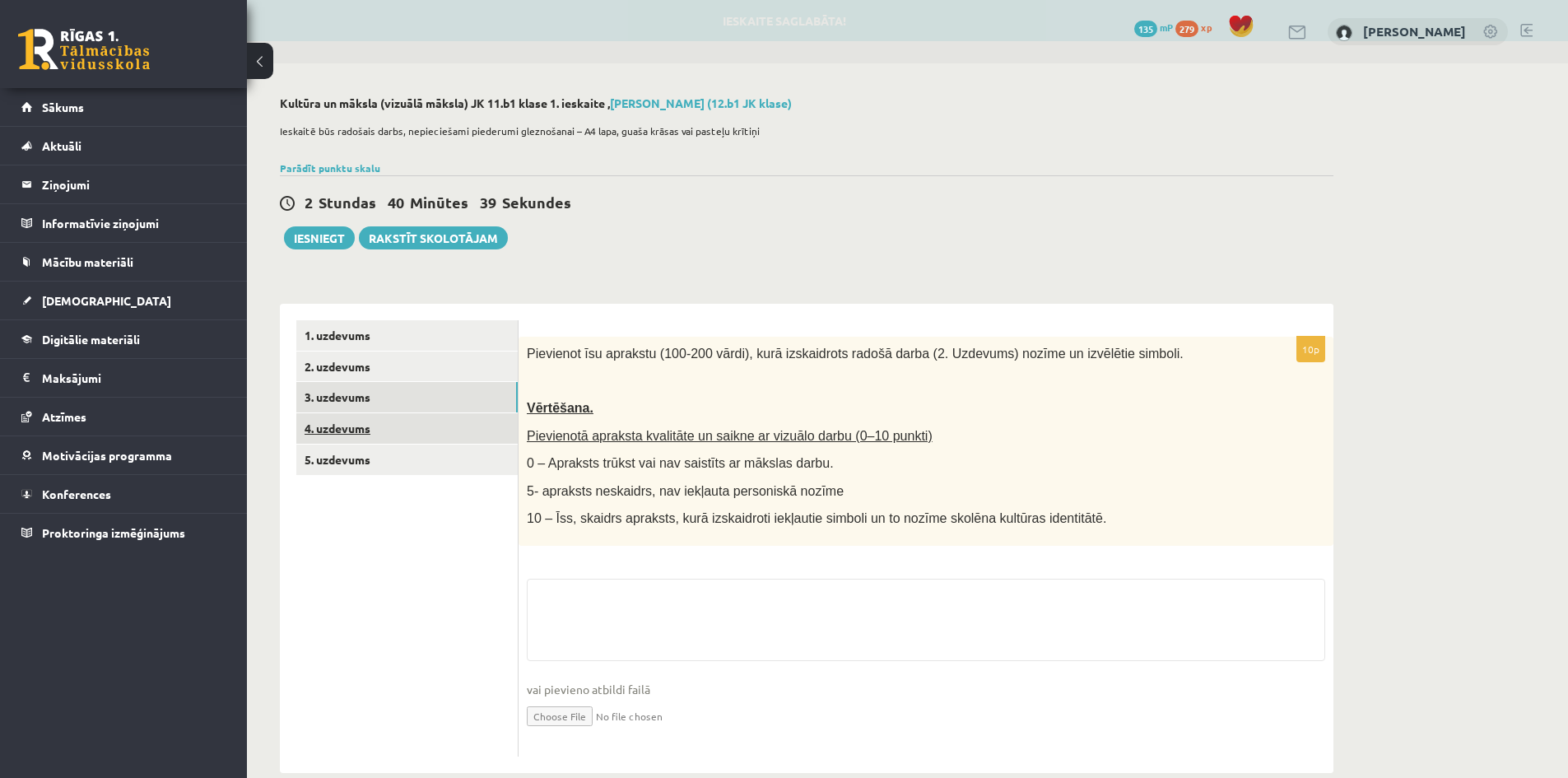
click at [394, 442] on link "4. uzdevums" at bounding box center [406, 428] width 221 height 31
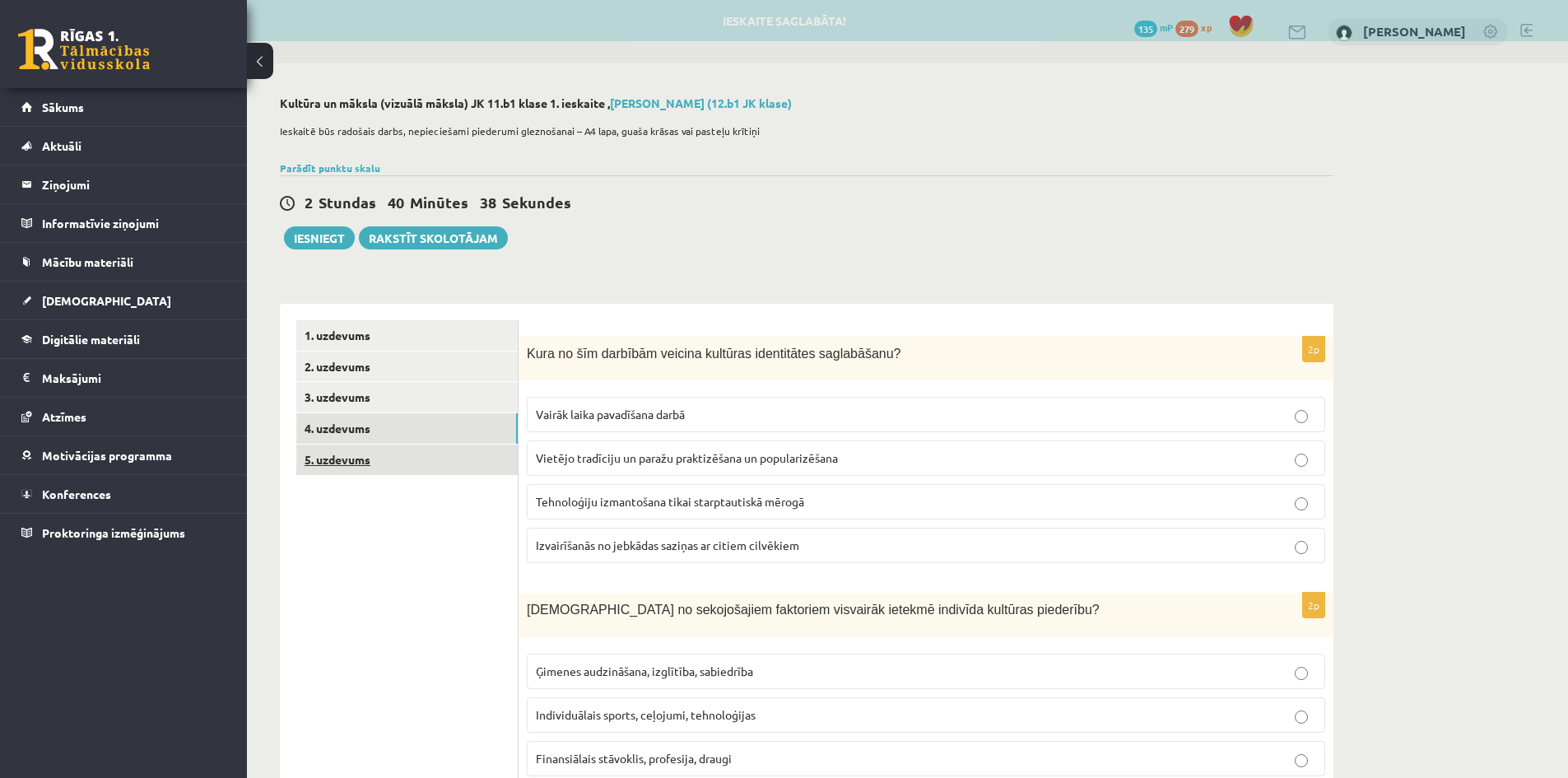
click at [403, 473] on link "5. uzdevums" at bounding box center [406, 460] width 221 height 31
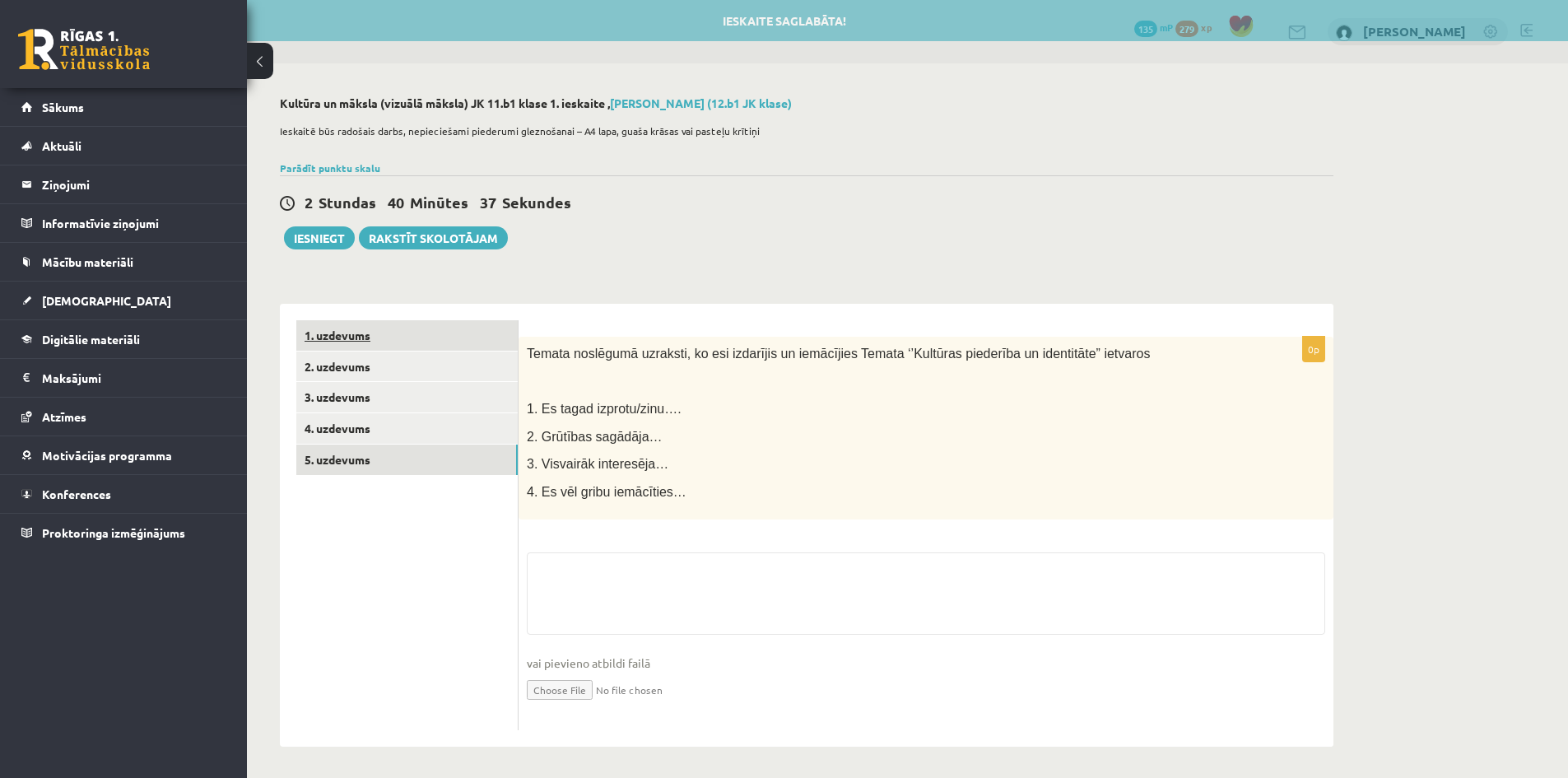
click at [441, 323] on link "1. uzdevums" at bounding box center [406, 335] width 221 height 31
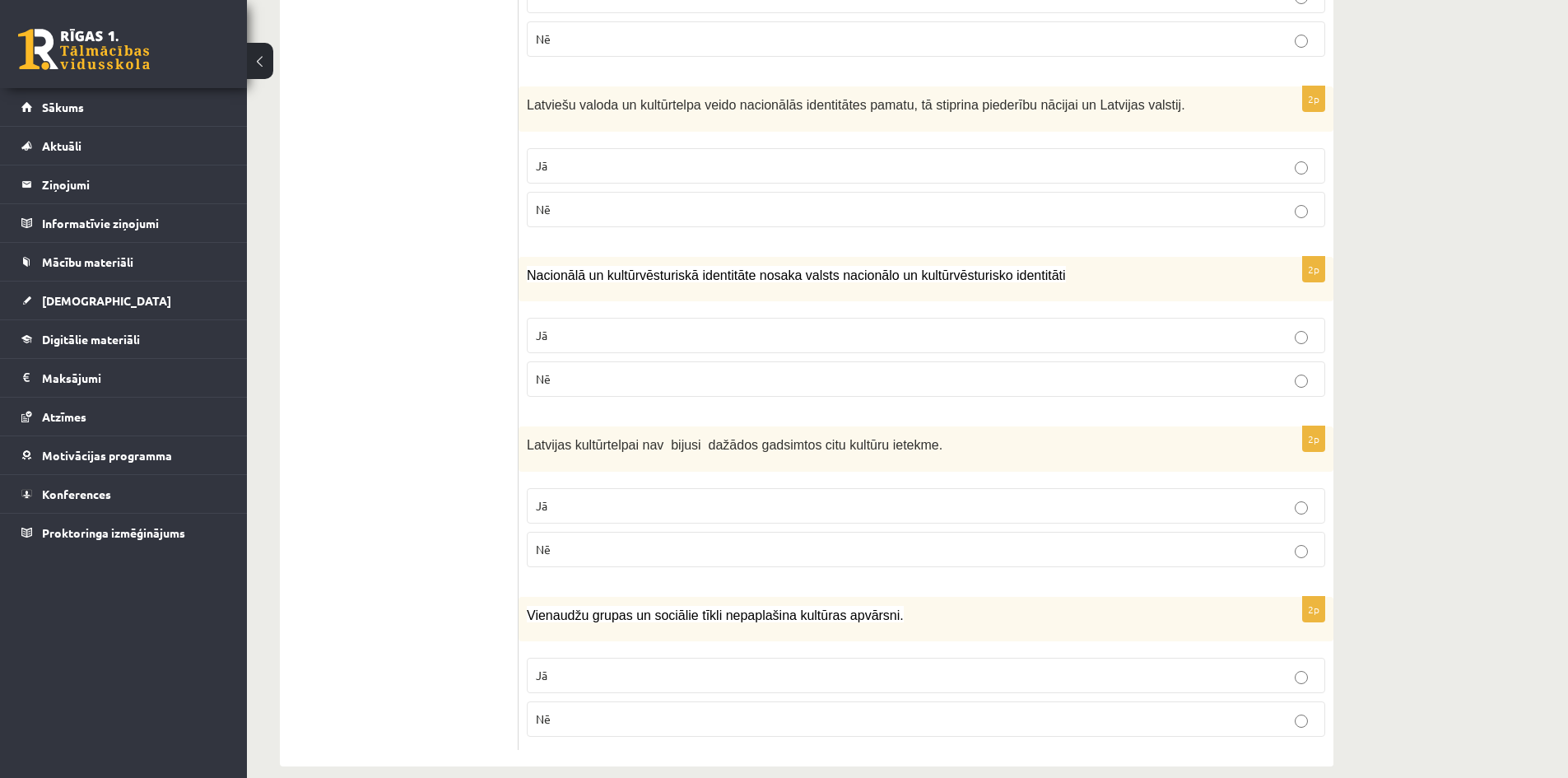
scroll to position [2191, 0]
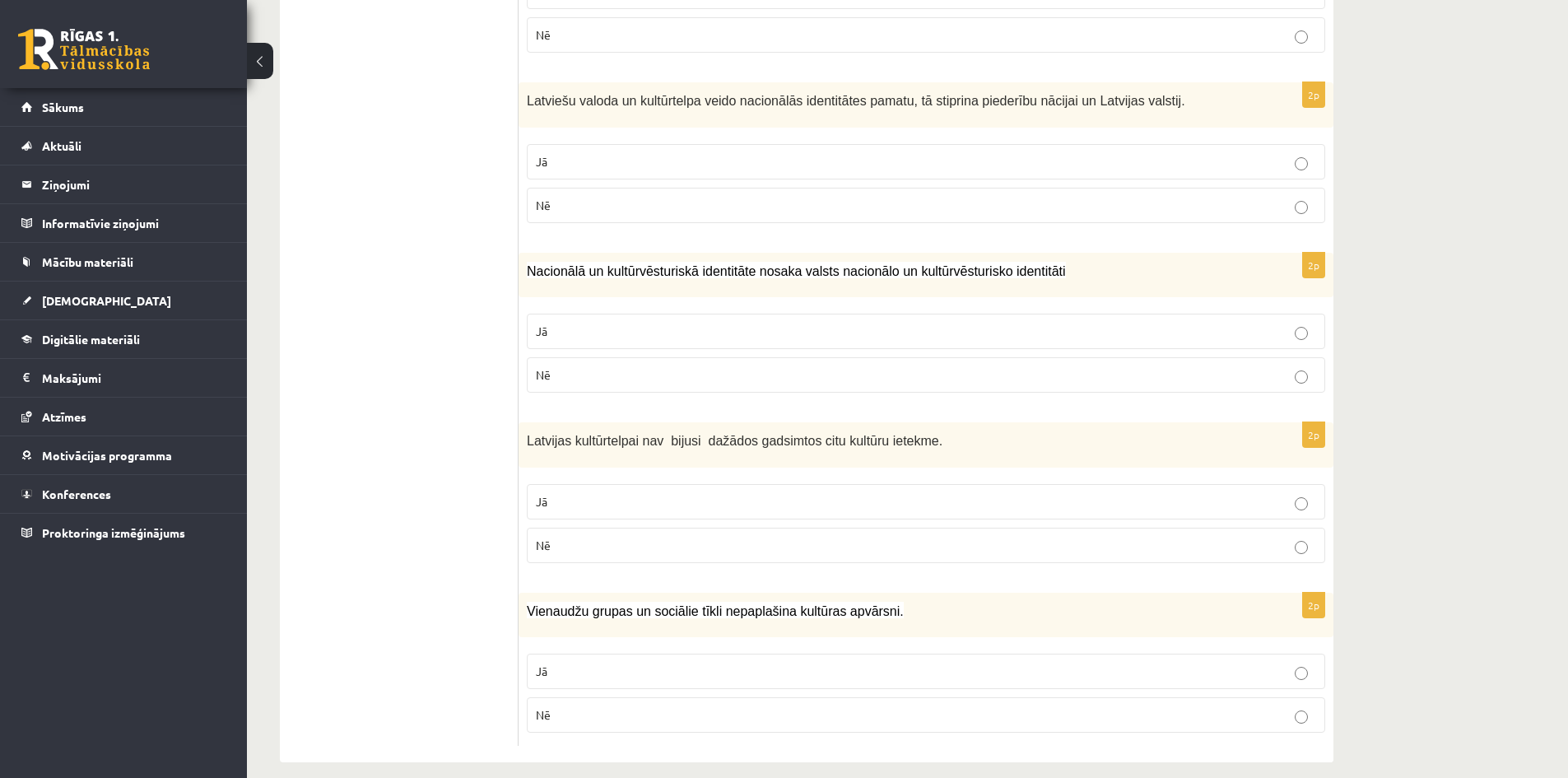
click at [639, 707] on p "Nē" at bounding box center [926, 715] width 780 height 17
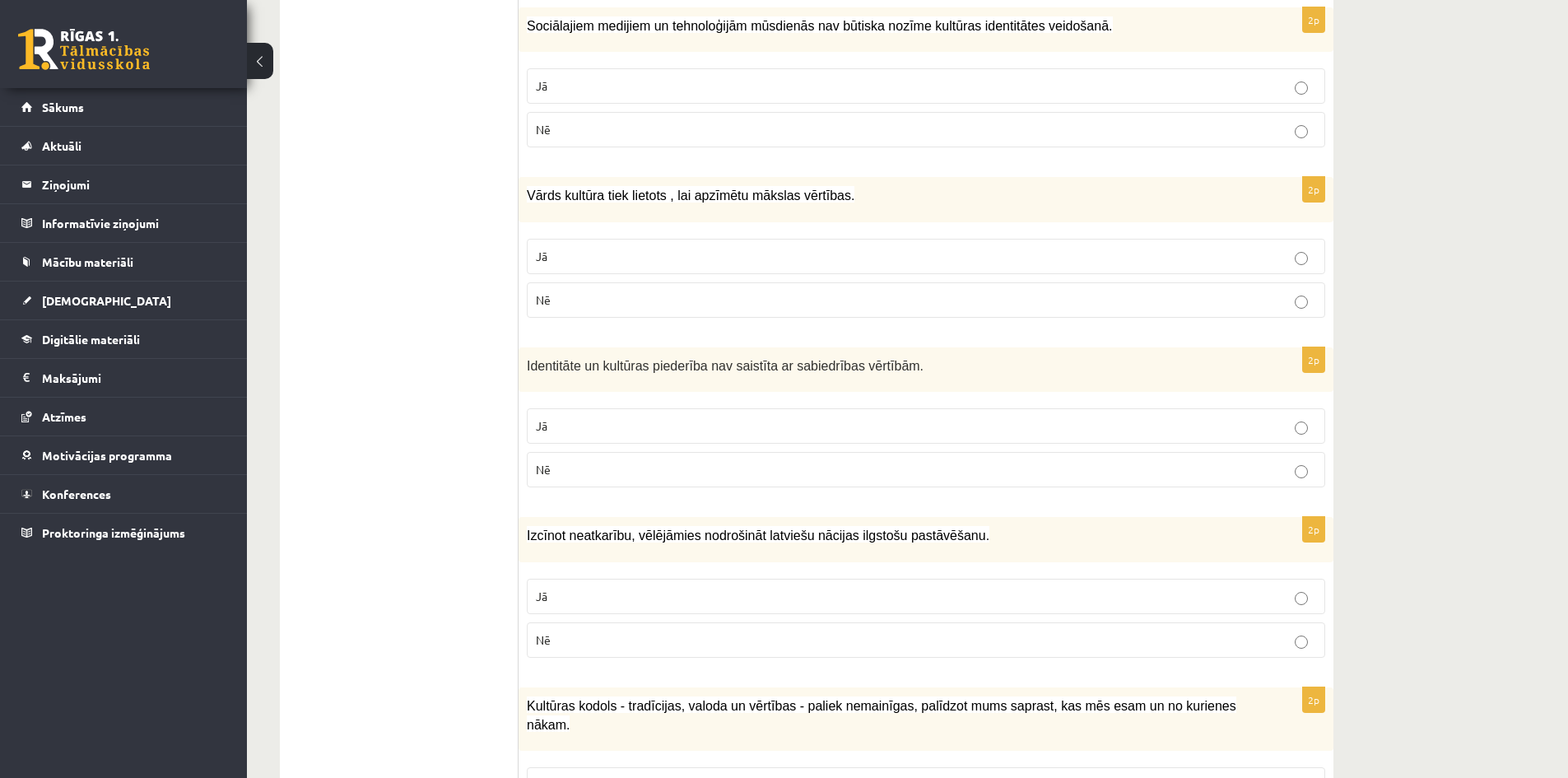
scroll to position [1450, 0]
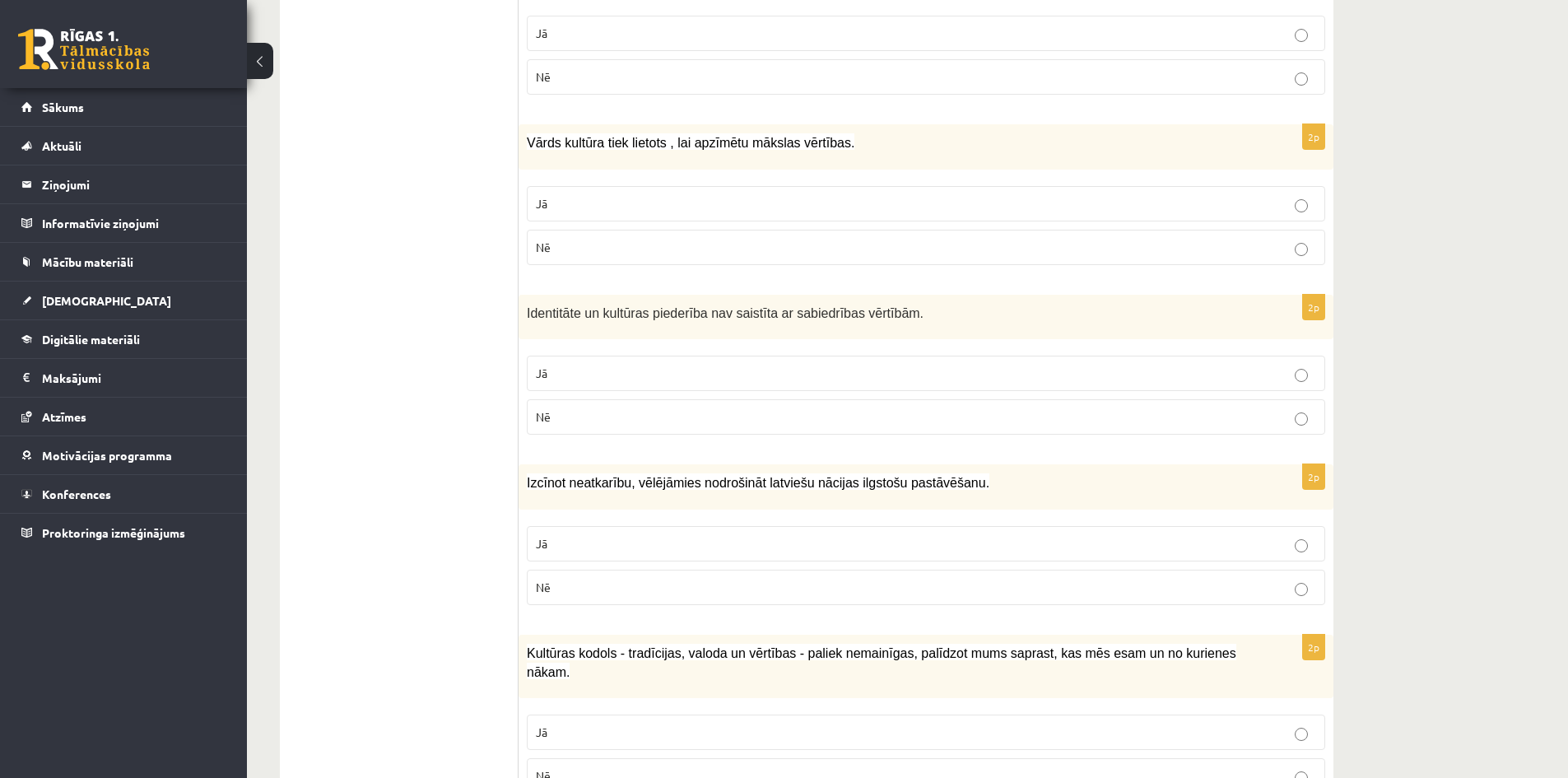
click at [672, 414] on p "Nē" at bounding box center [926, 417] width 780 height 17
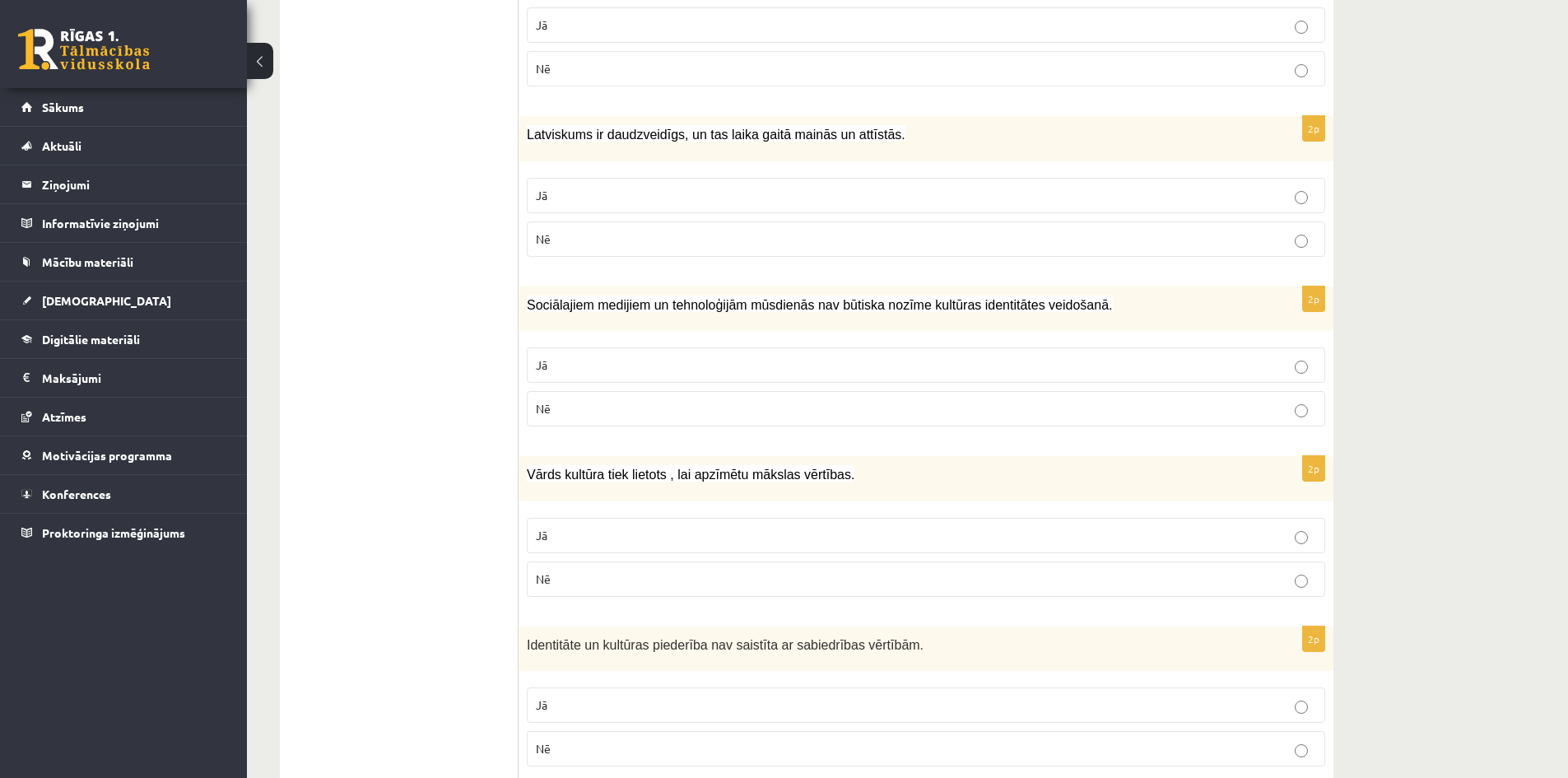
scroll to position [1120, 0]
click at [684, 579] on p "Nē" at bounding box center [926, 576] width 780 height 17
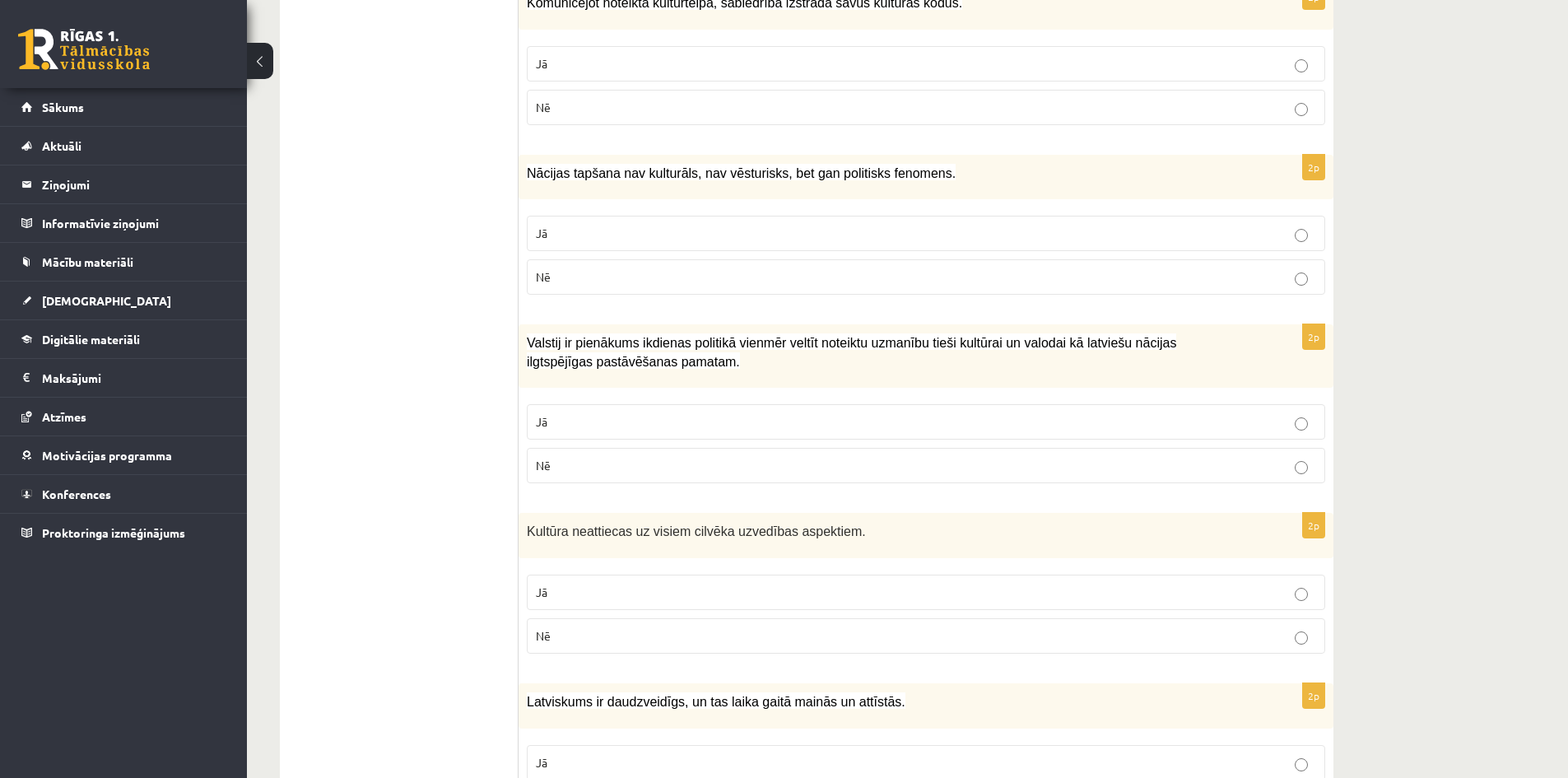
scroll to position [544, 0]
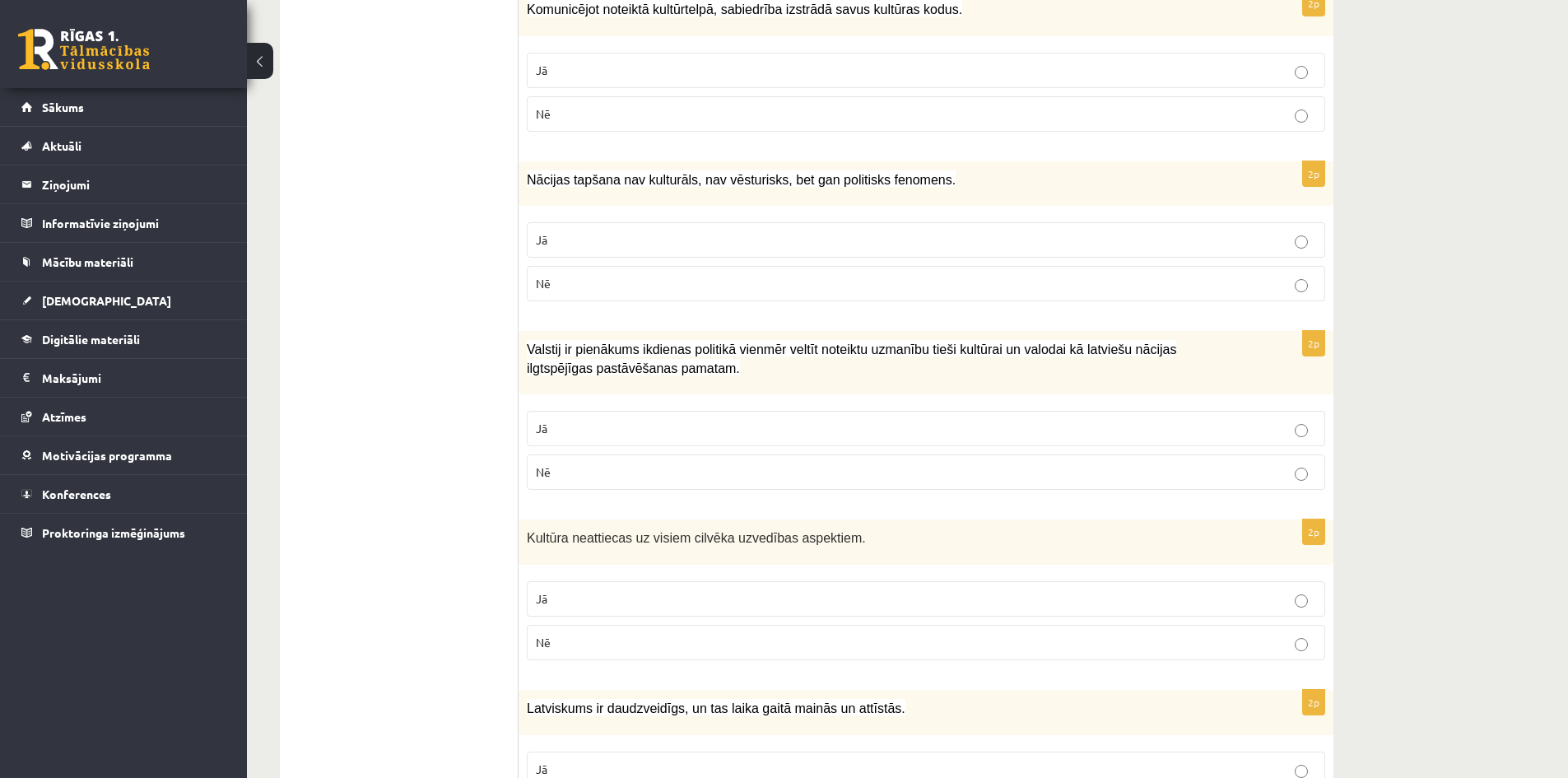
click at [658, 439] on label "Jā" at bounding box center [926, 428] width 798 height 35
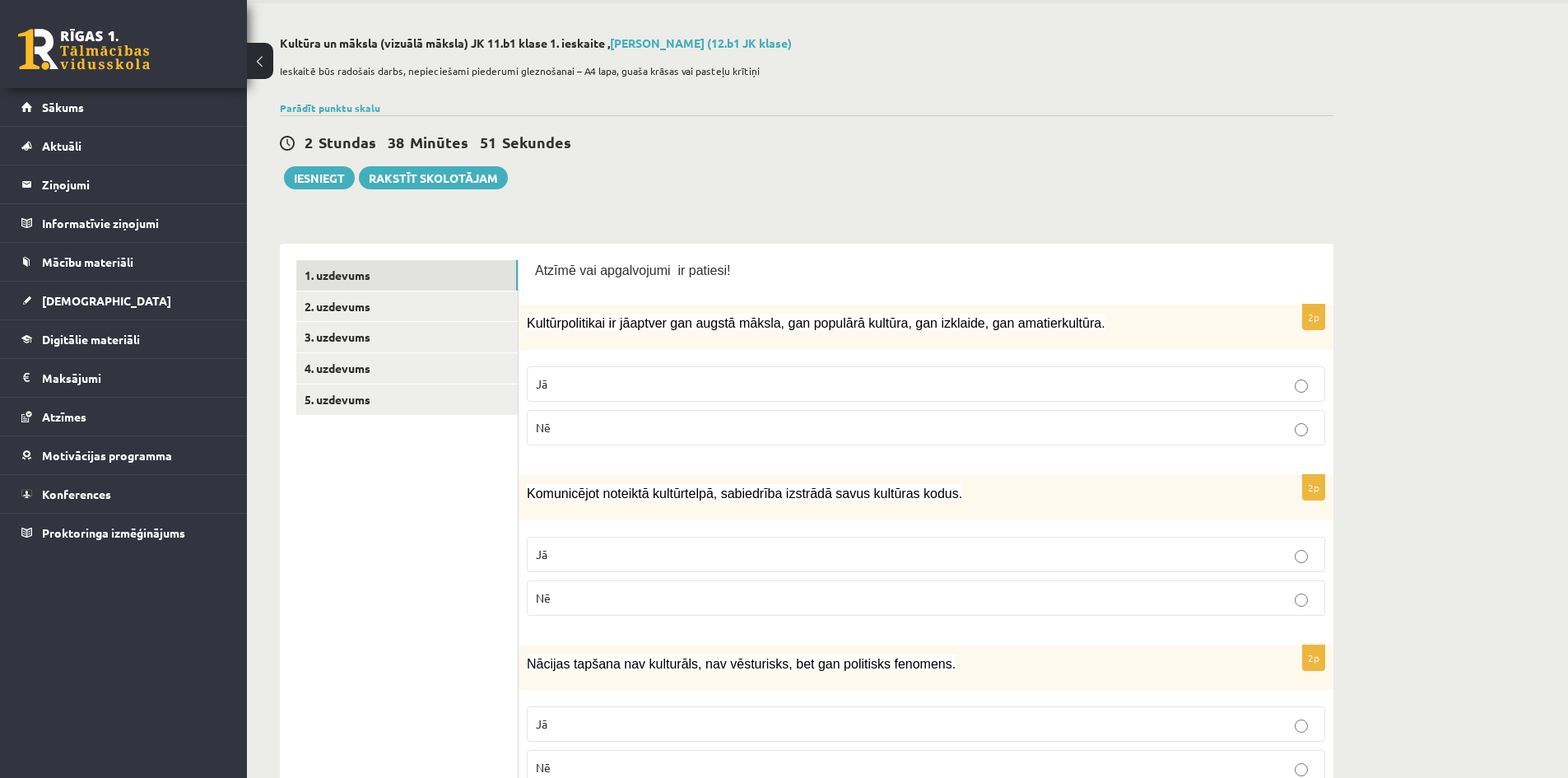
scroll to position [51, 0]
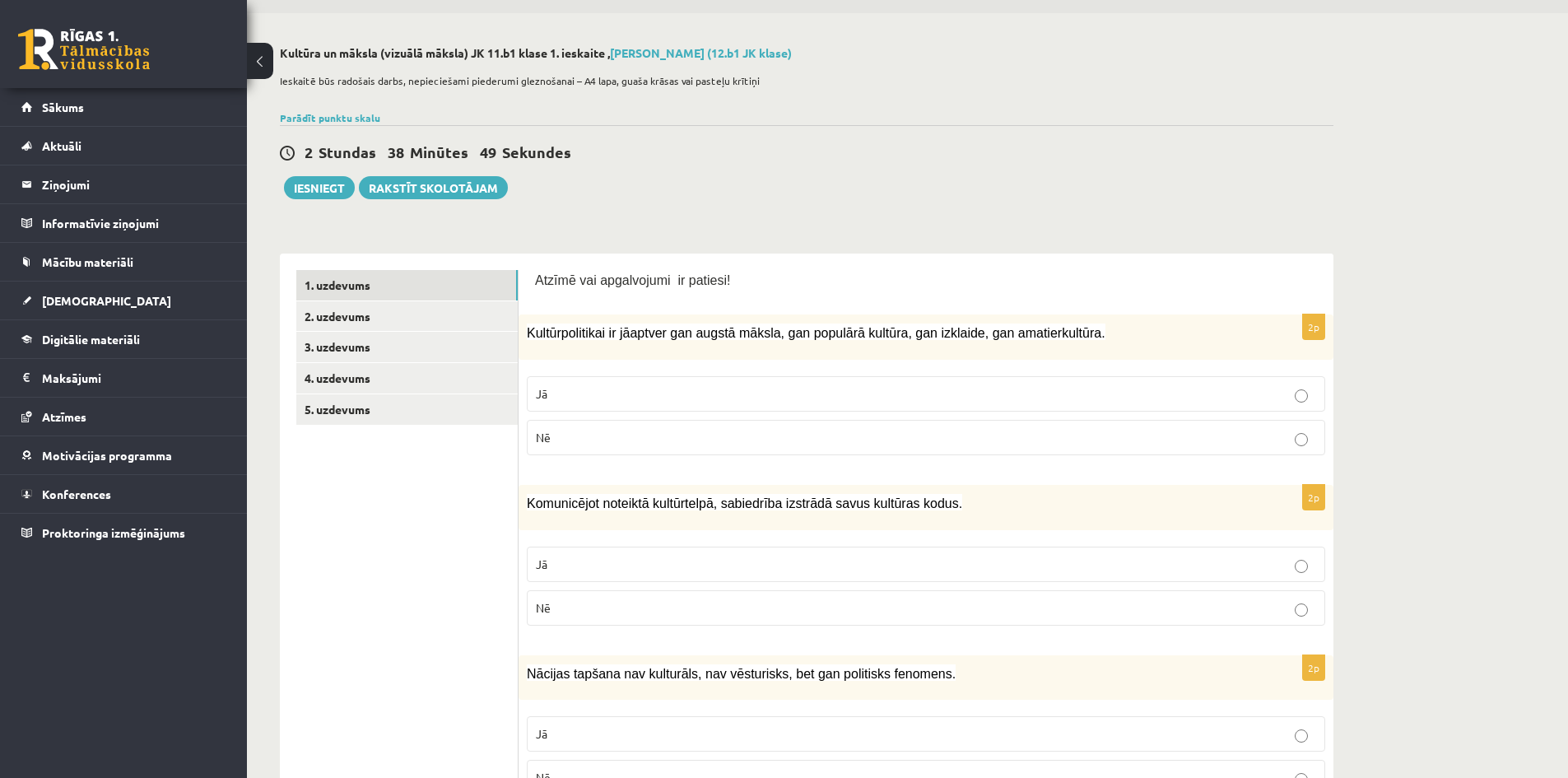
click at [604, 400] on p "Jā" at bounding box center [926, 393] width 780 height 17
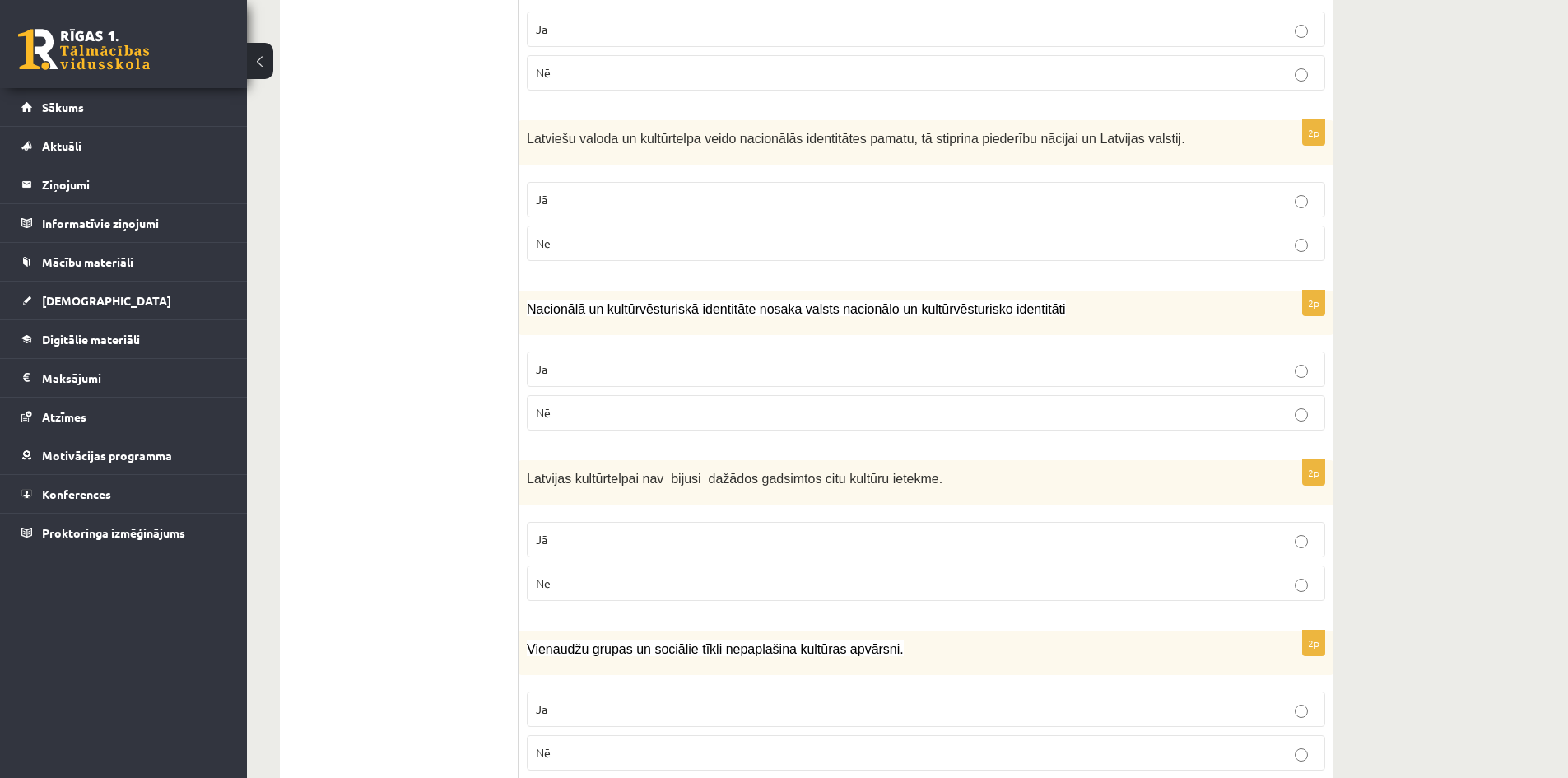
scroll to position [2191, 0]
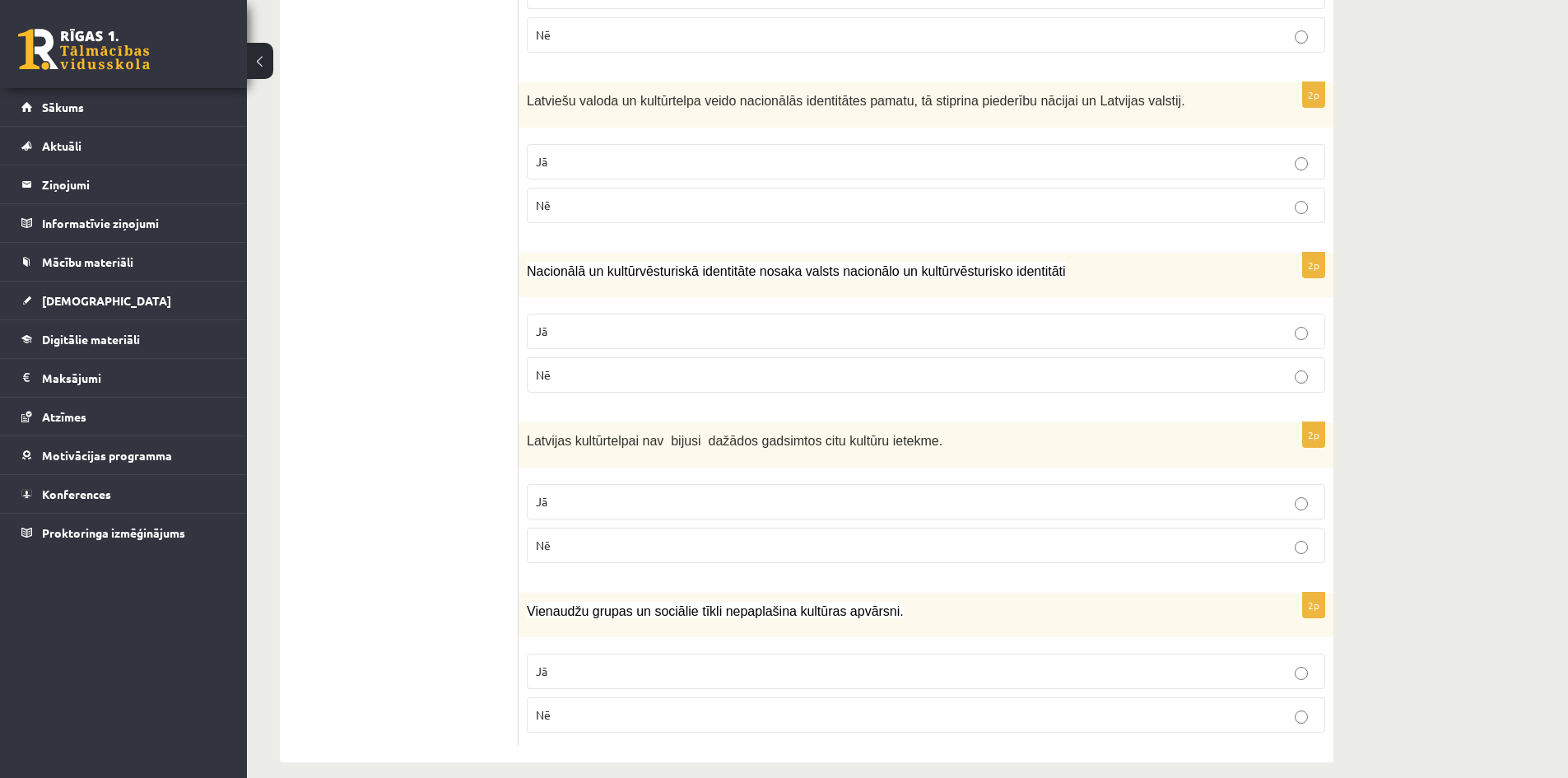
click at [598, 537] on p "Nē" at bounding box center [926, 545] width 780 height 17
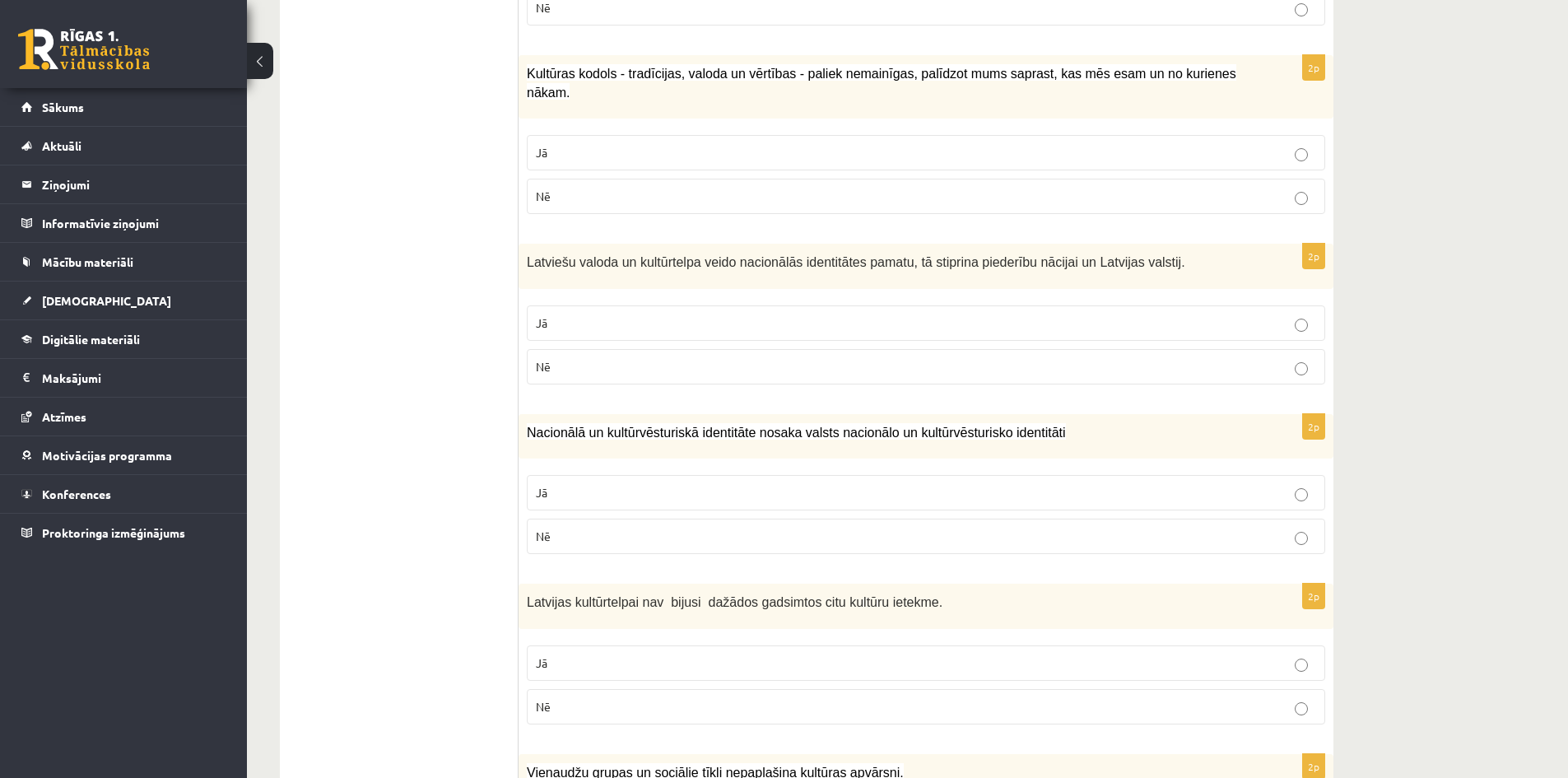
scroll to position [2027, 0]
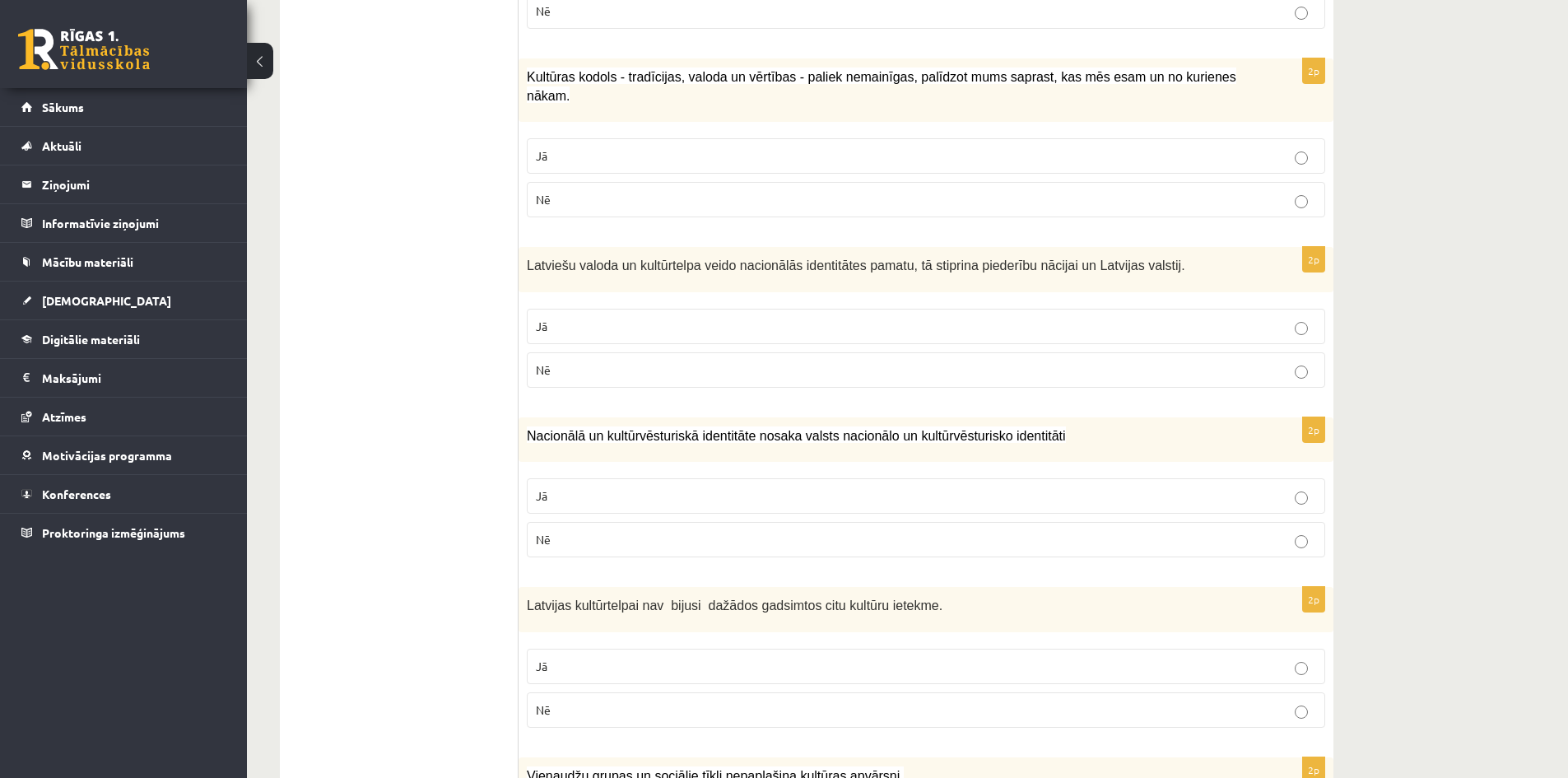
click at [613, 489] on label "Jā" at bounding box center [926, 495] width 798 height 35
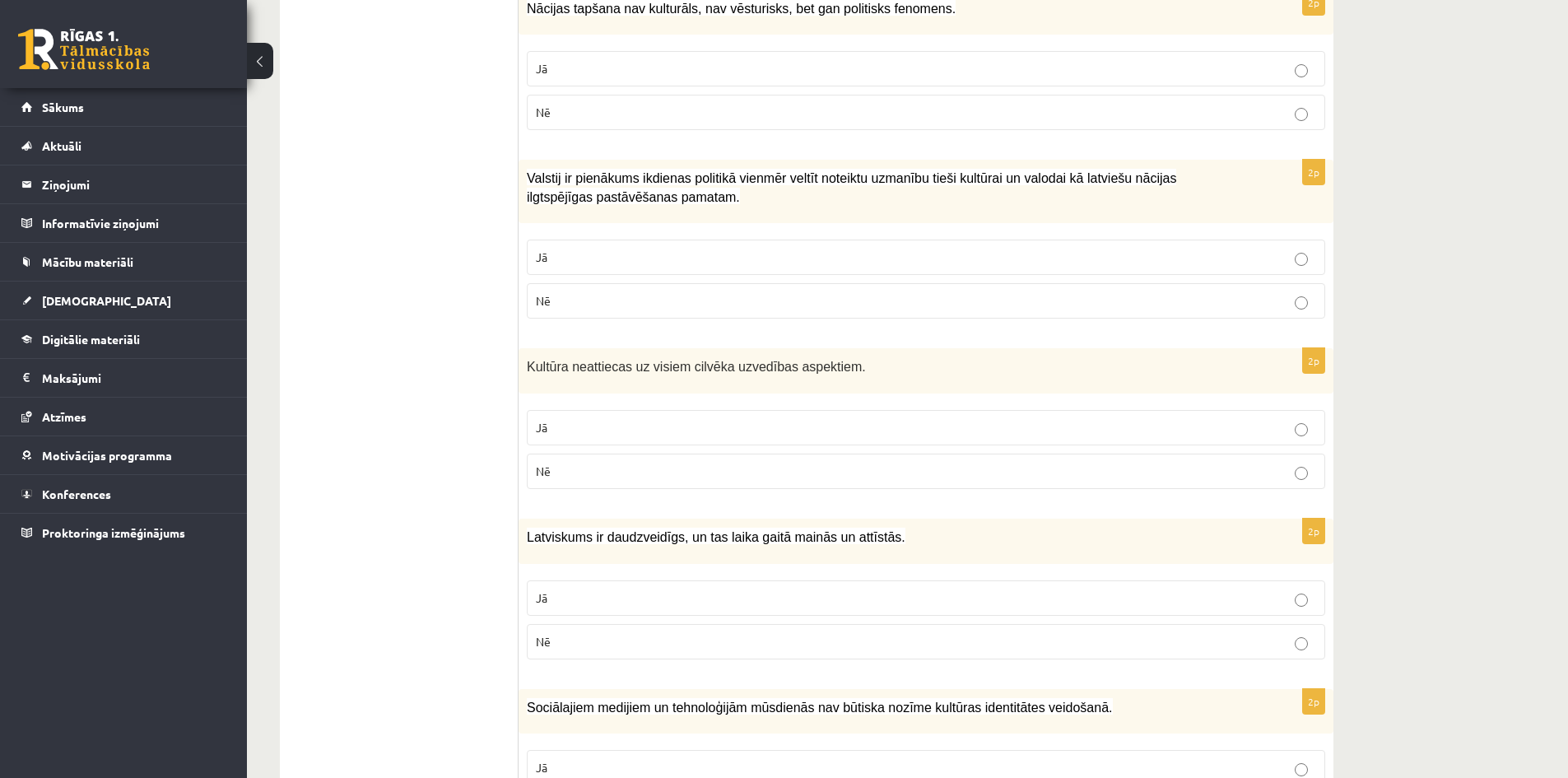
scroll to position [709, 0]
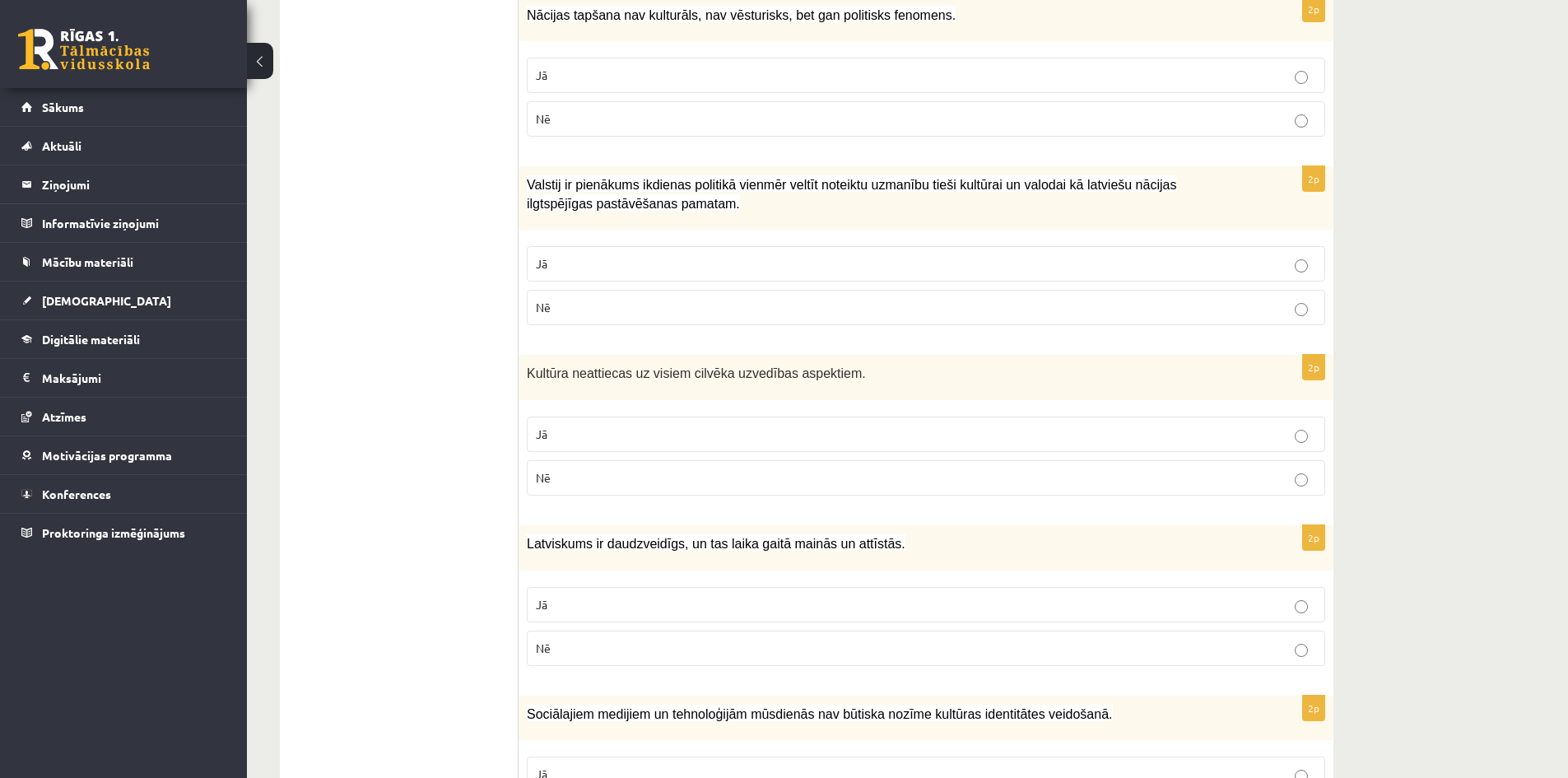
click at [664, 479] on p "Nē" at bounding box center [926, 477] width 780 height 17
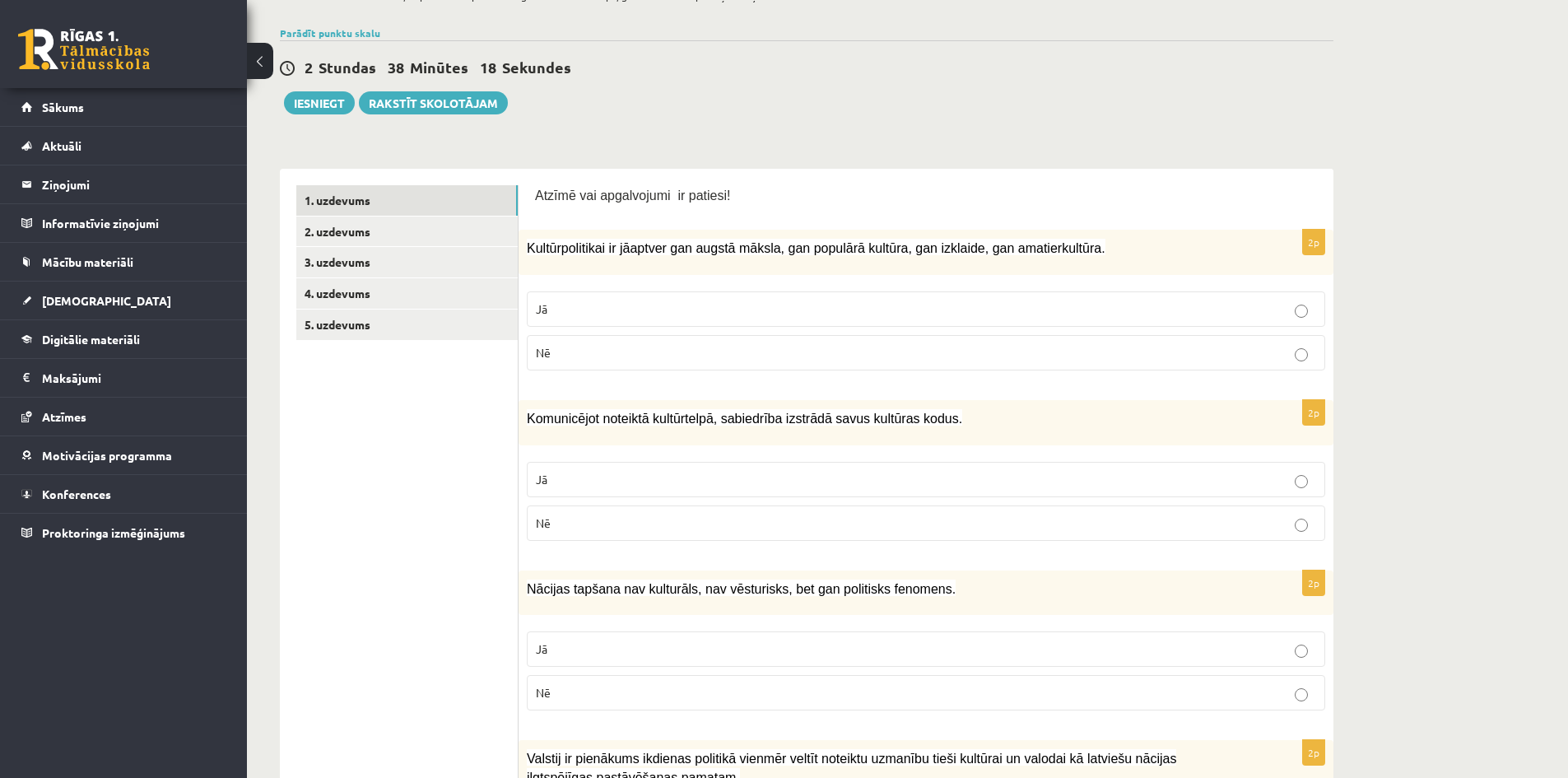
scroll to position [133, 0]
click at [656, 483] on p "Jā" at bounding box center [926, 482] width 780 height 17
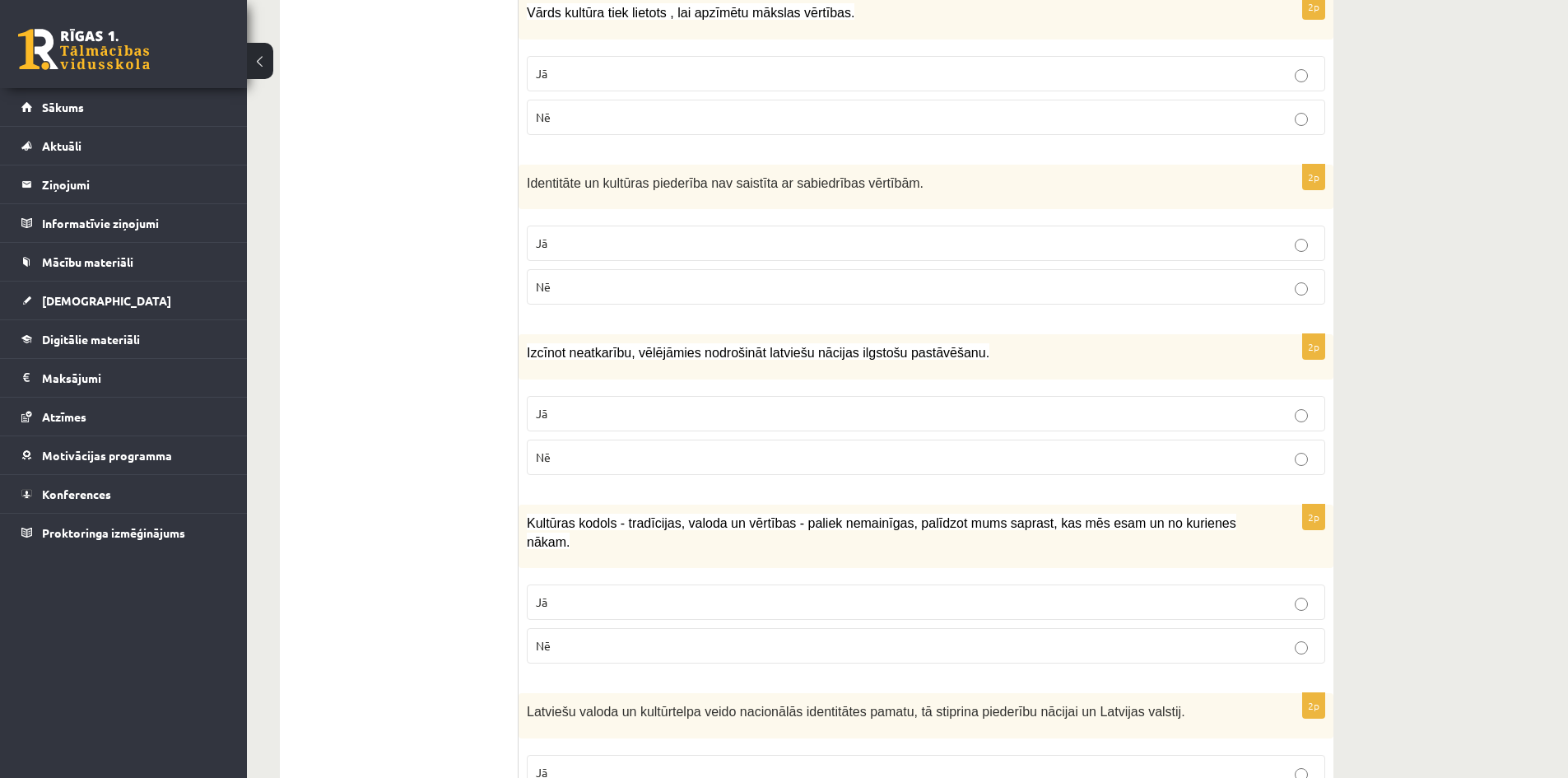
scroll to position [1615, 0]
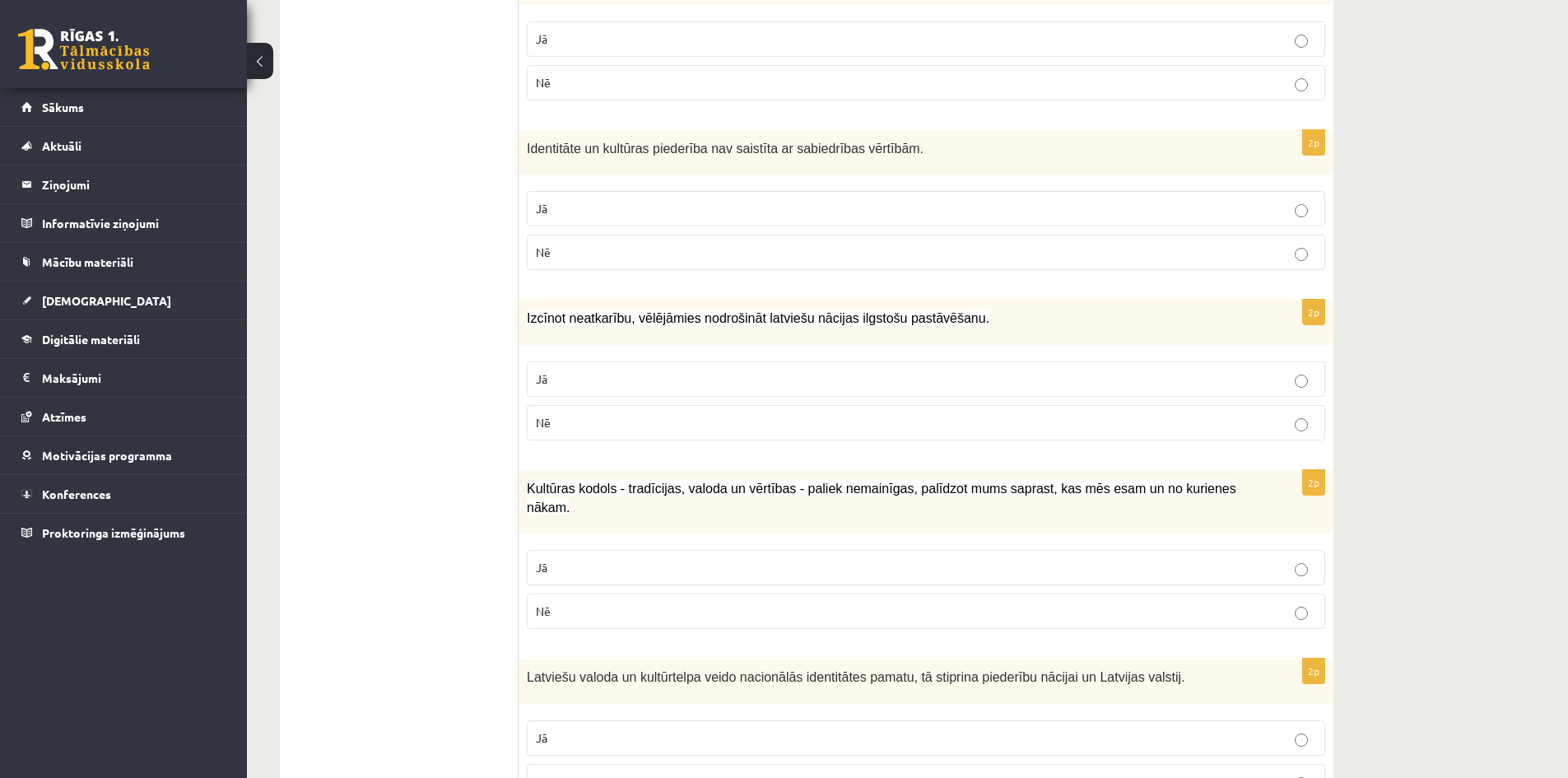
click at [598, 385] on p "Jā" at bounding box center [926, 379] width 780 height 17
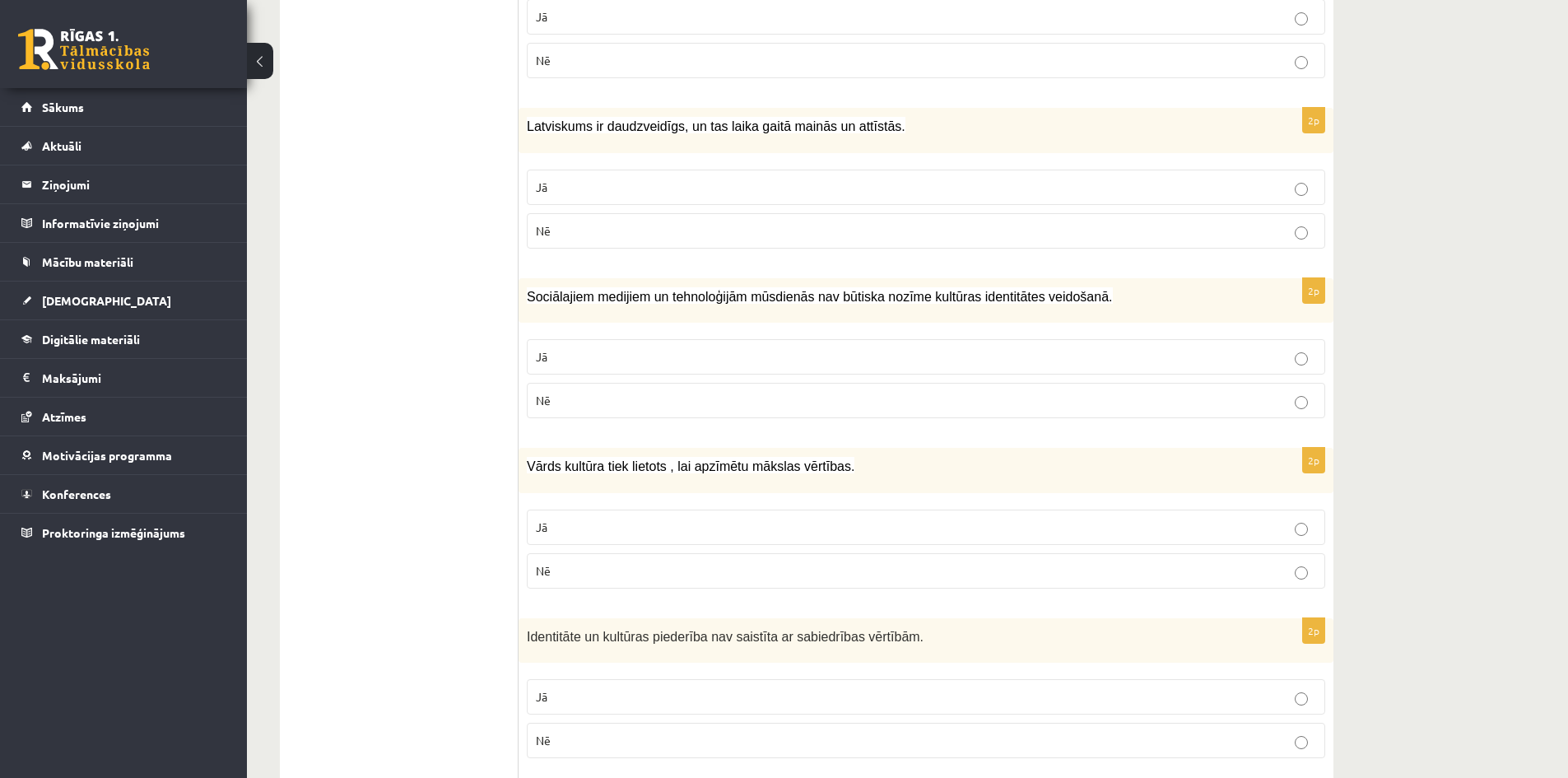
scroll to position [1120, 0]
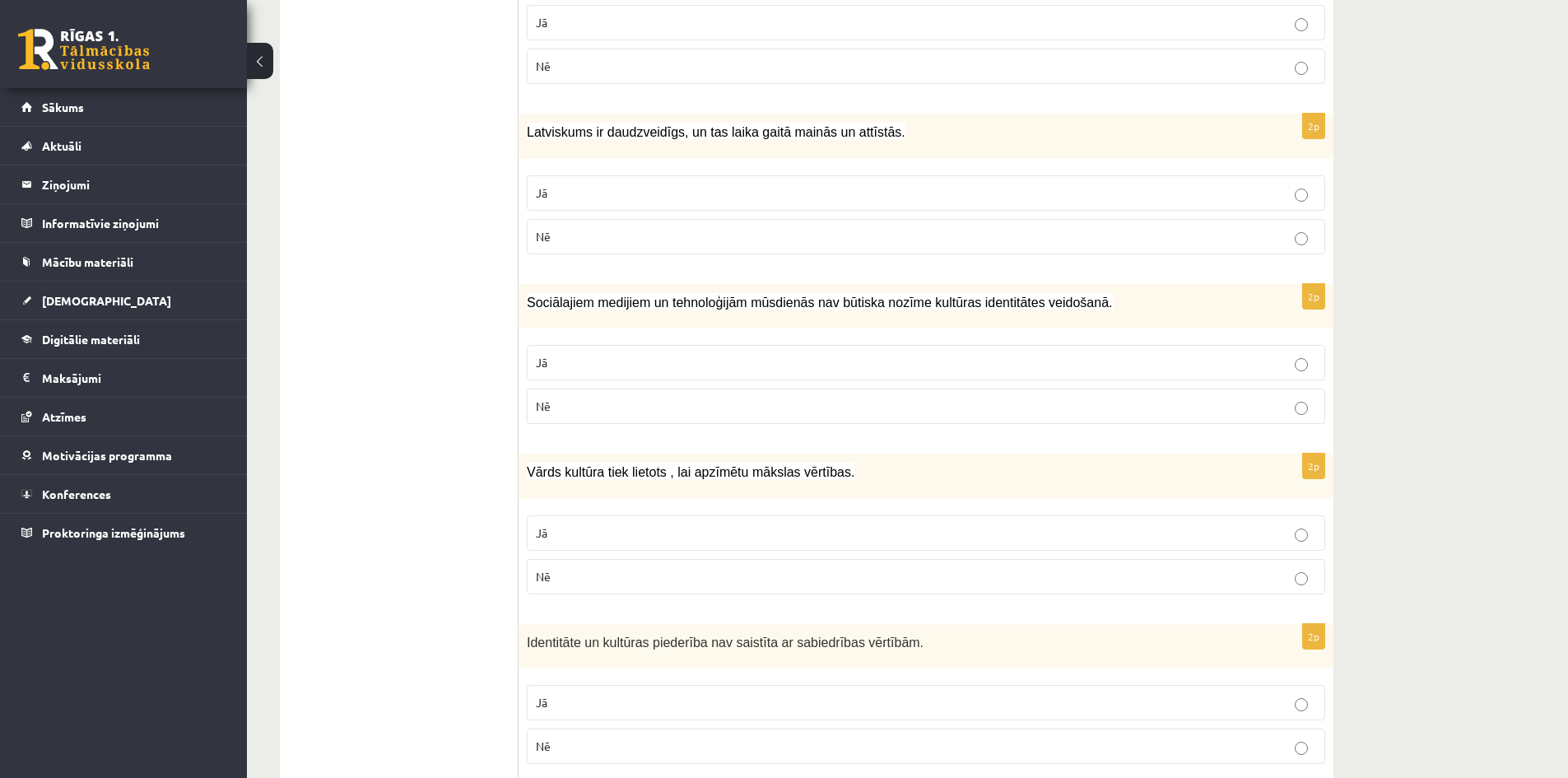
click at [695, 420] on label "Nē" at bounding box center [926, 406] width 798 height 35
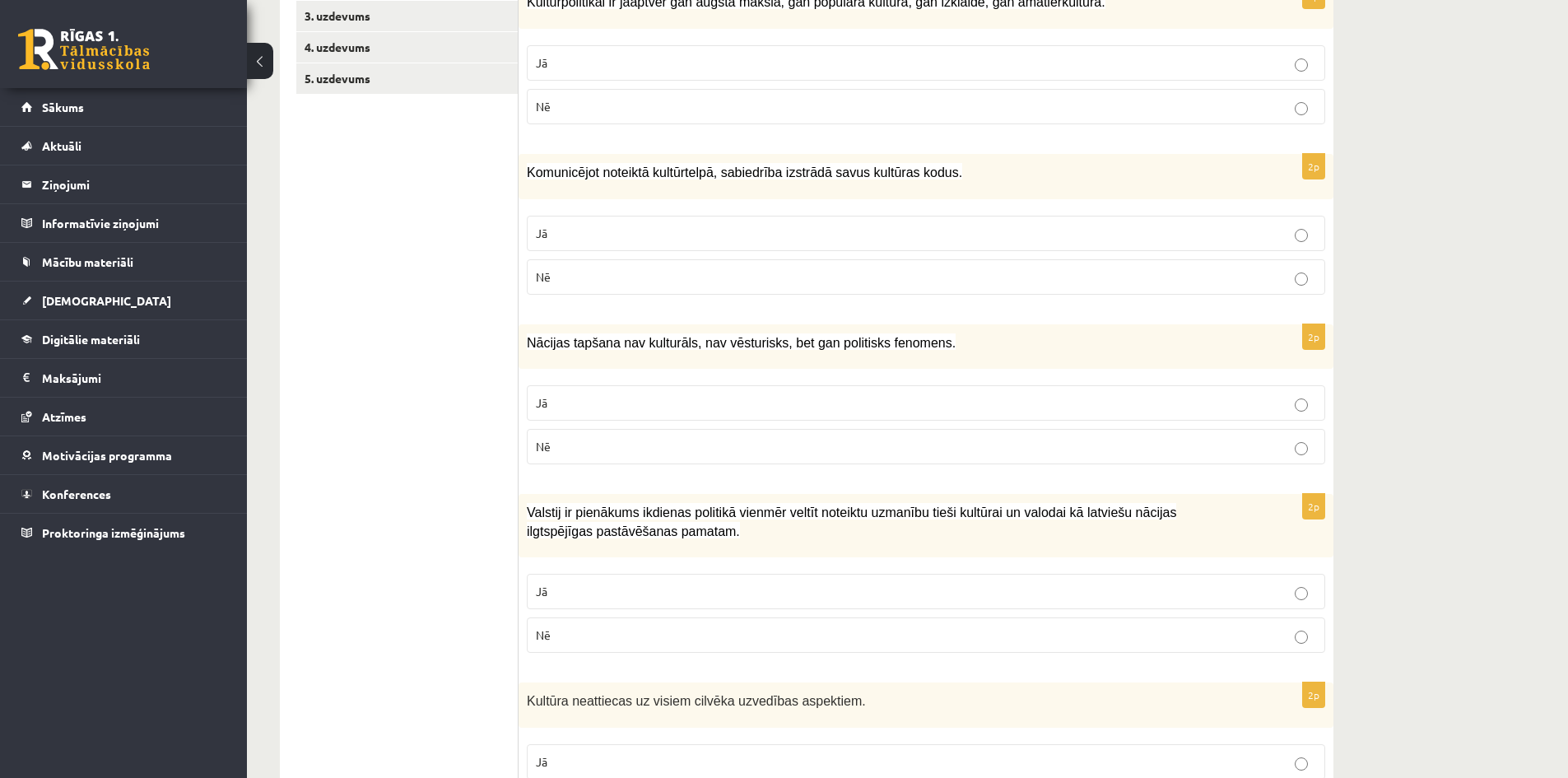
scroll to position [412, 0]
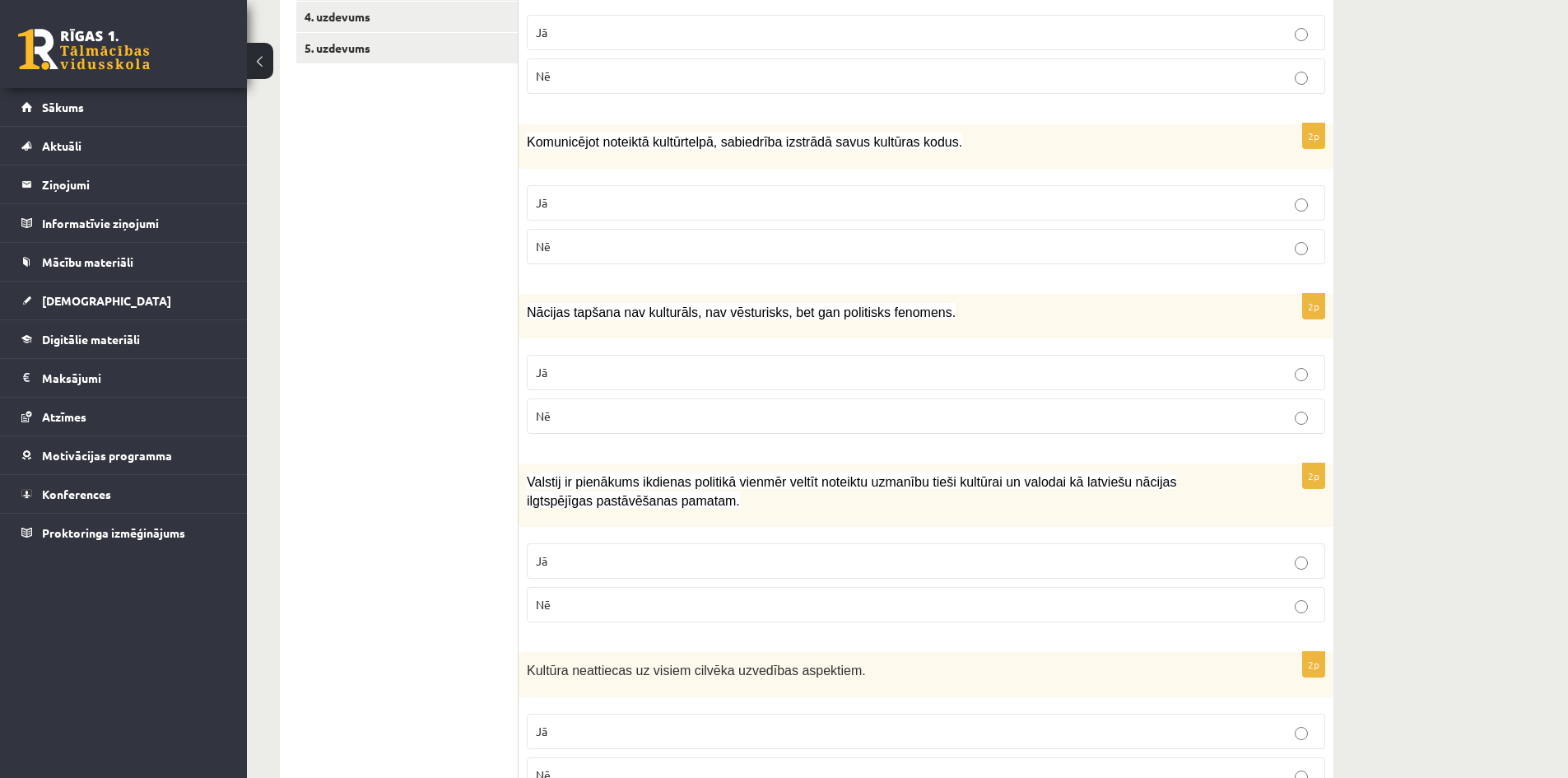
click at [761, 375] on p "Jā" at bounding box center [926, 372] width 780 height 17
click at [947, 418] on p "Nē" at bounding box center [926, 416] width 780 height 17
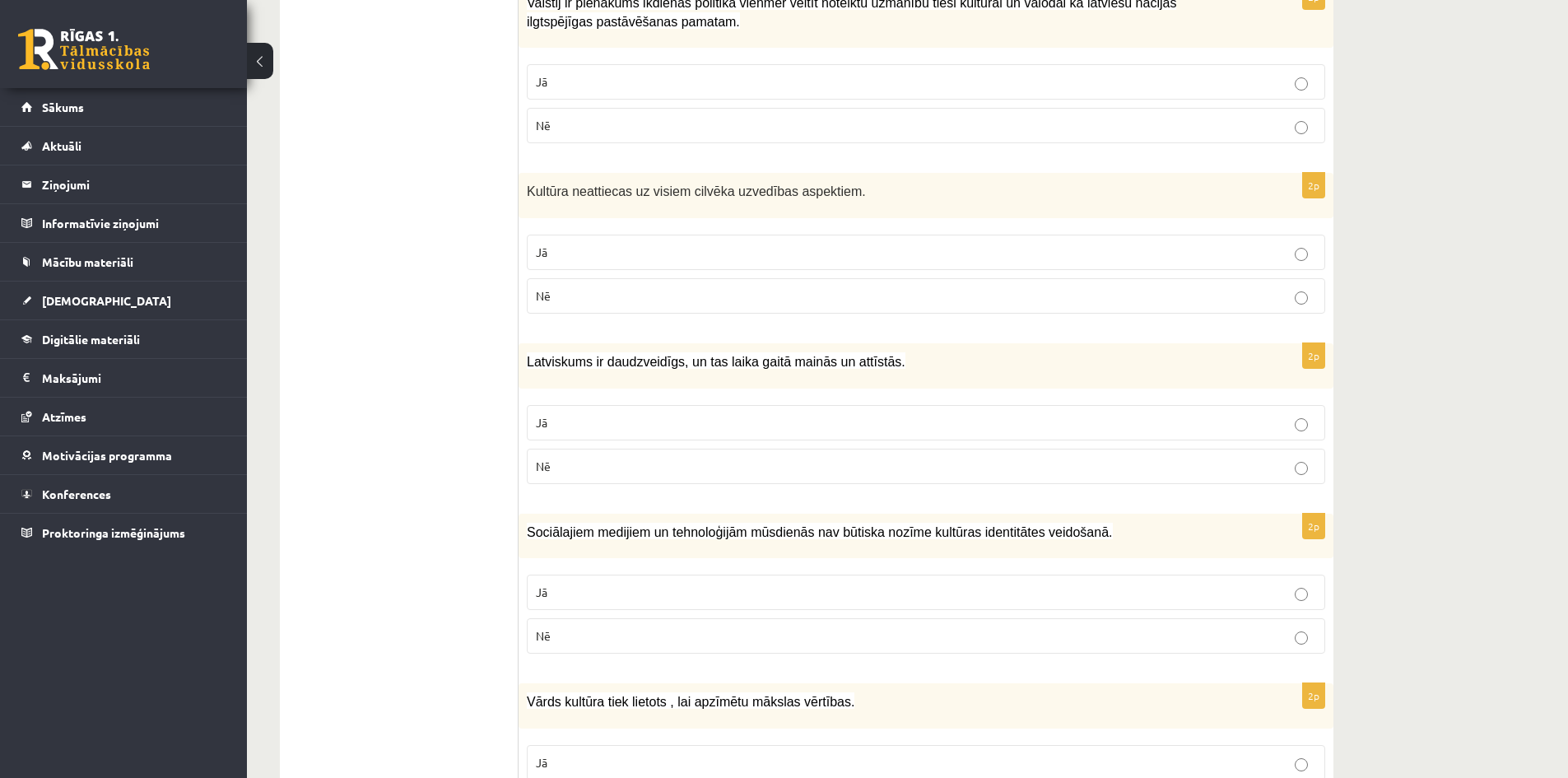
scroll to position [905, 0]
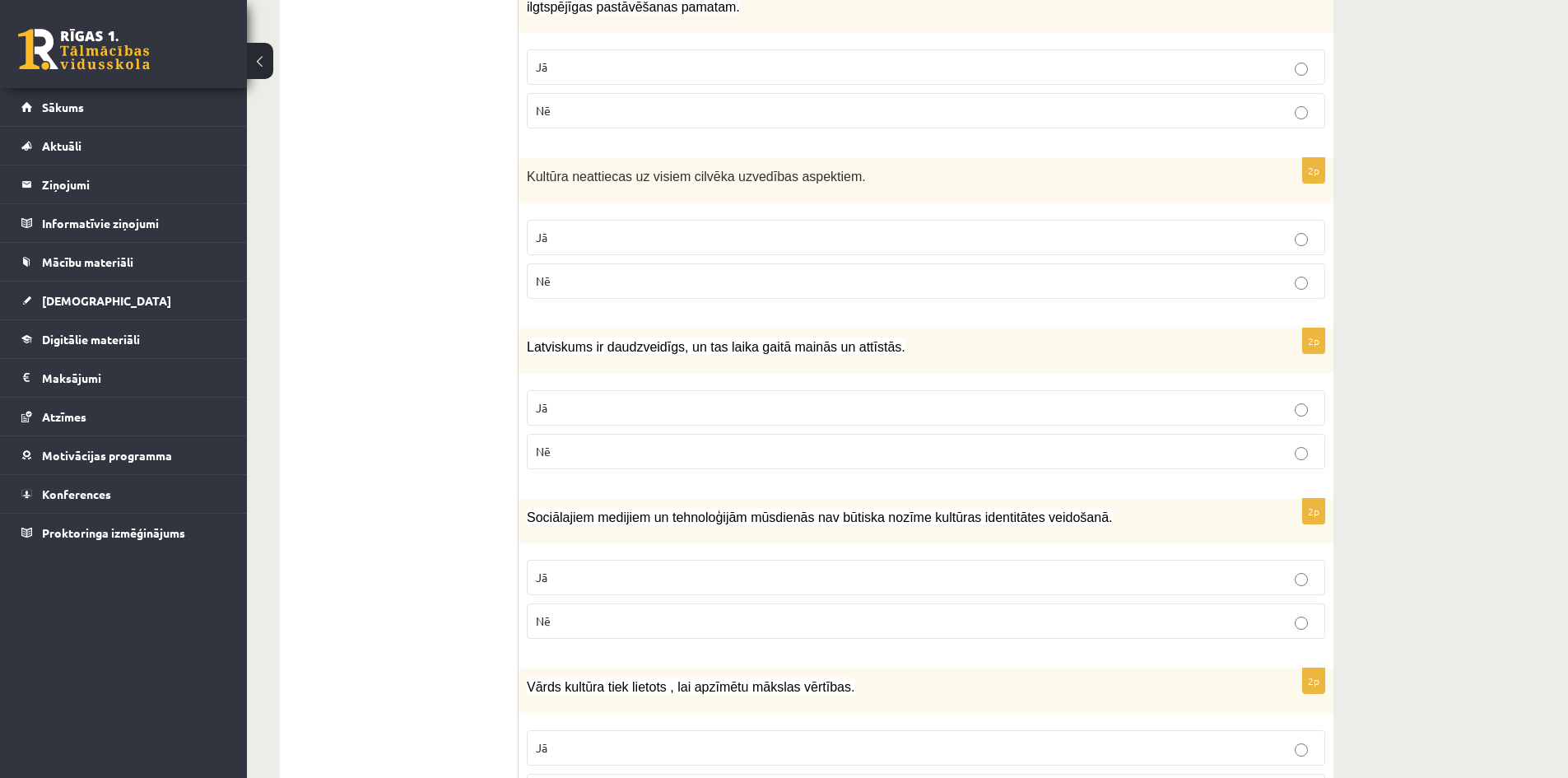
click at [721, 408] on p "Jā" at bounding box center [926, 408] width 780 height 17
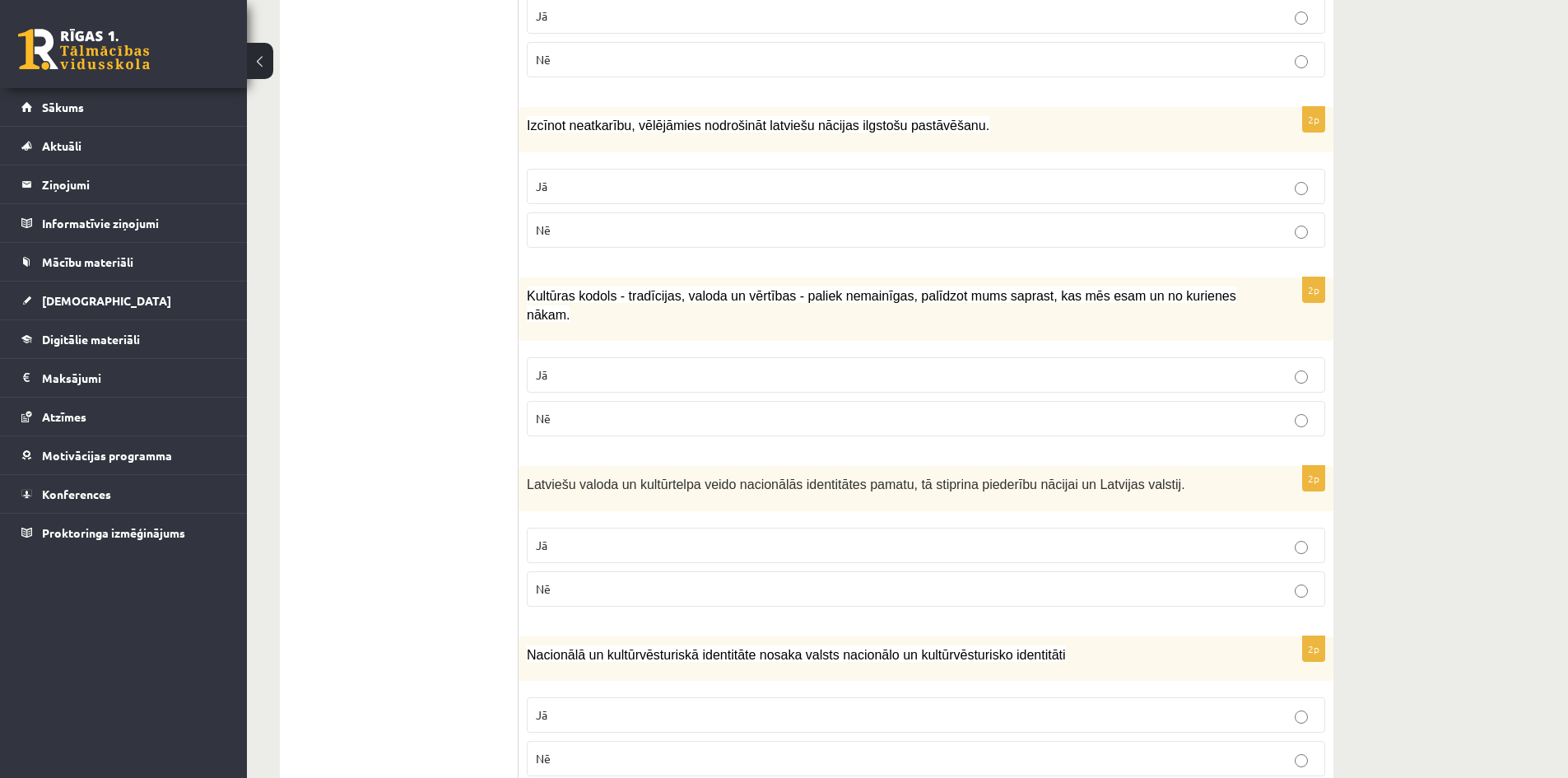
scroll to position [1812, 0]
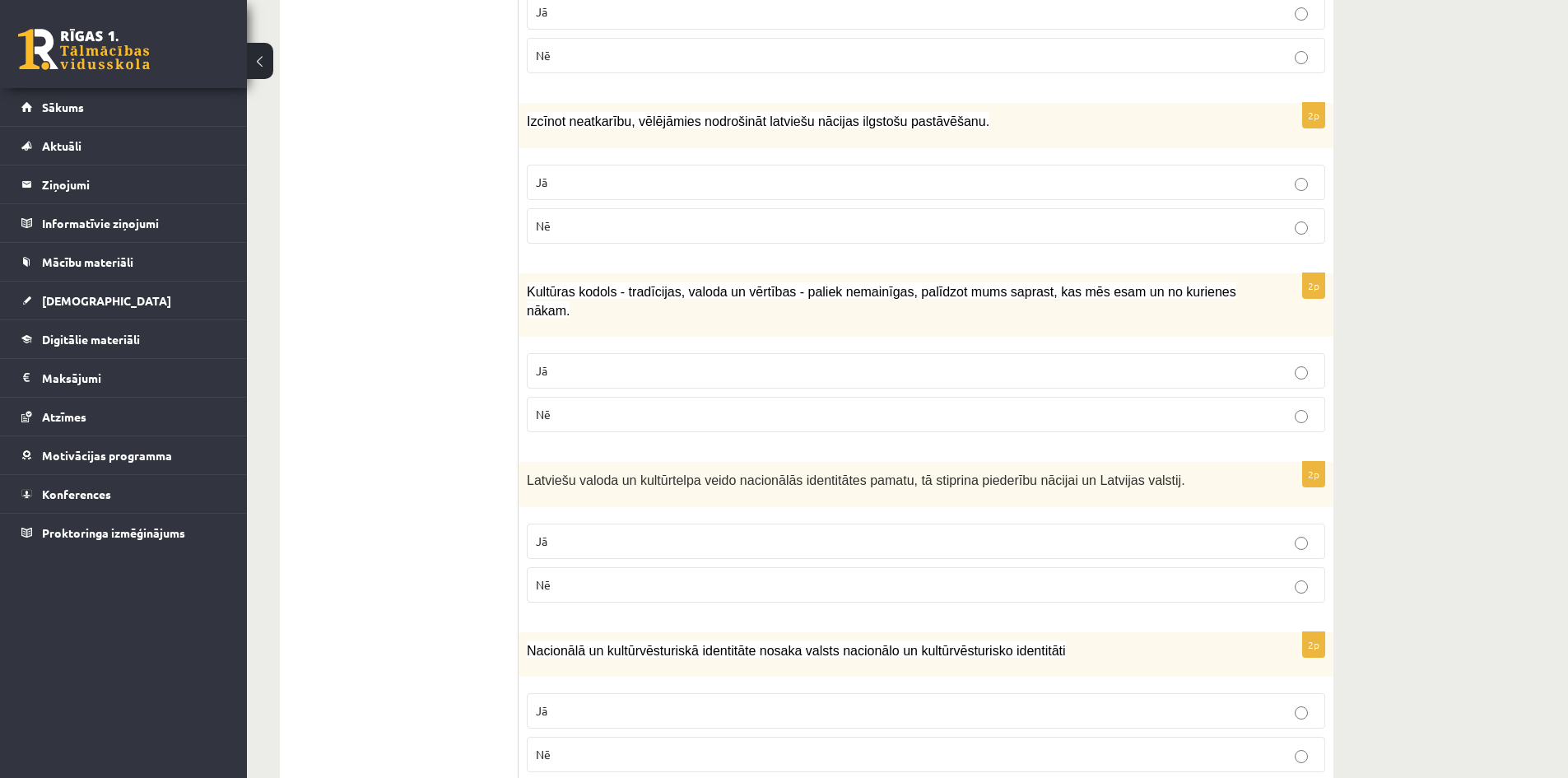
click at [618, 353] on label "Jā" at bounding box center [926, 370] width 798 height 35
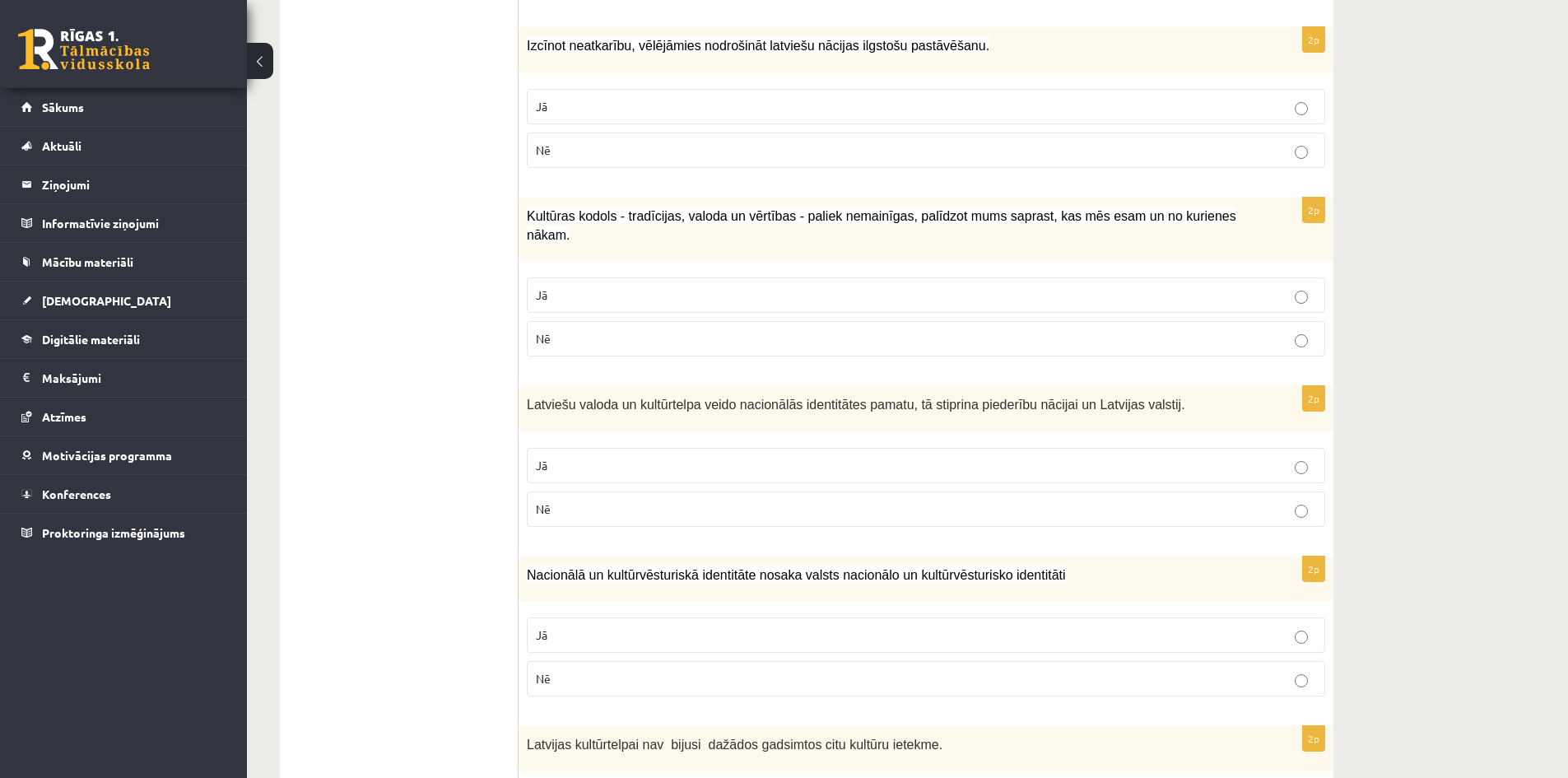
scroll to position [1894, 0]
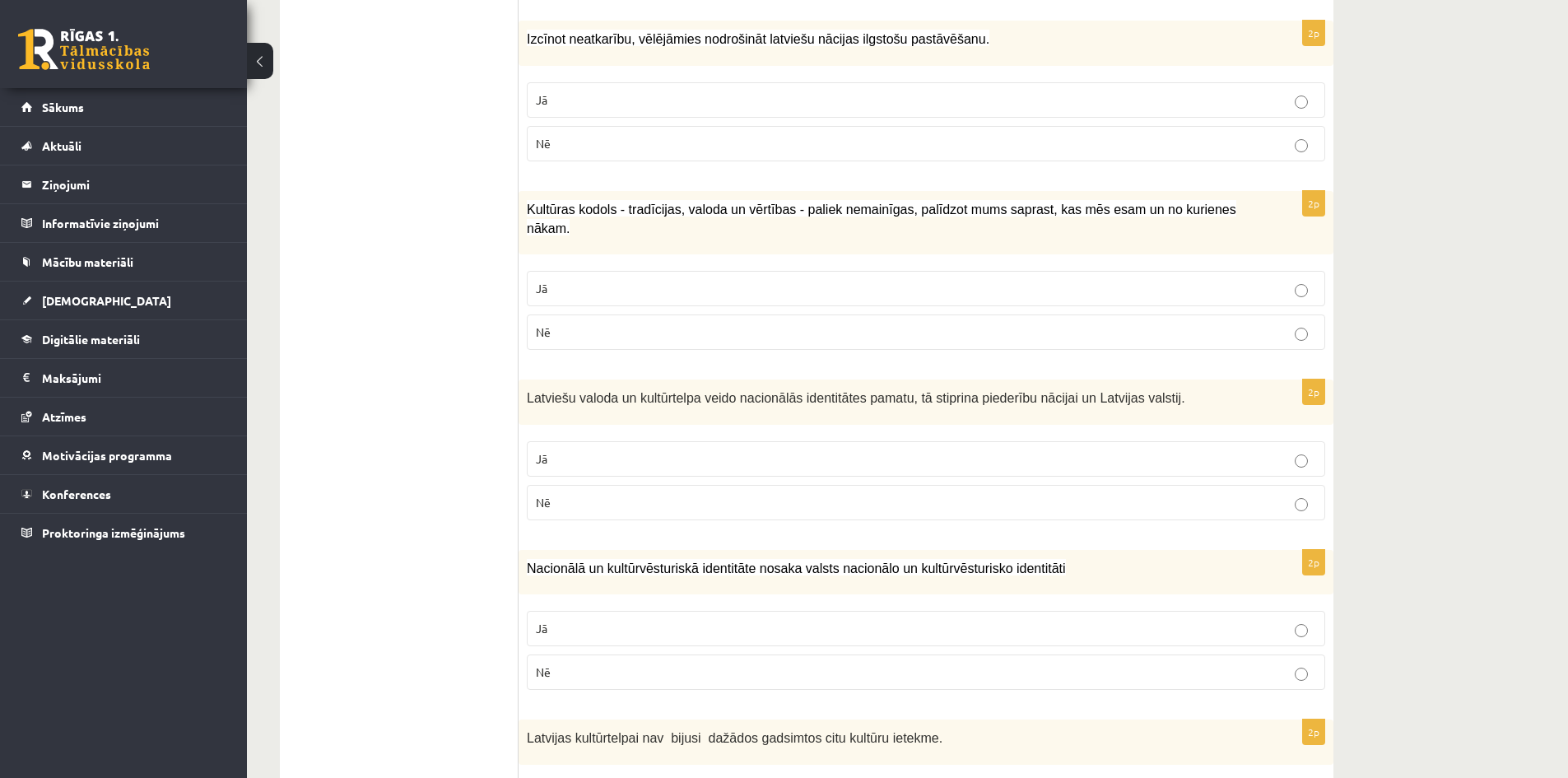
click at [692, 450] on p "Jā" at bounding box center [926, 458] width 780 height 17
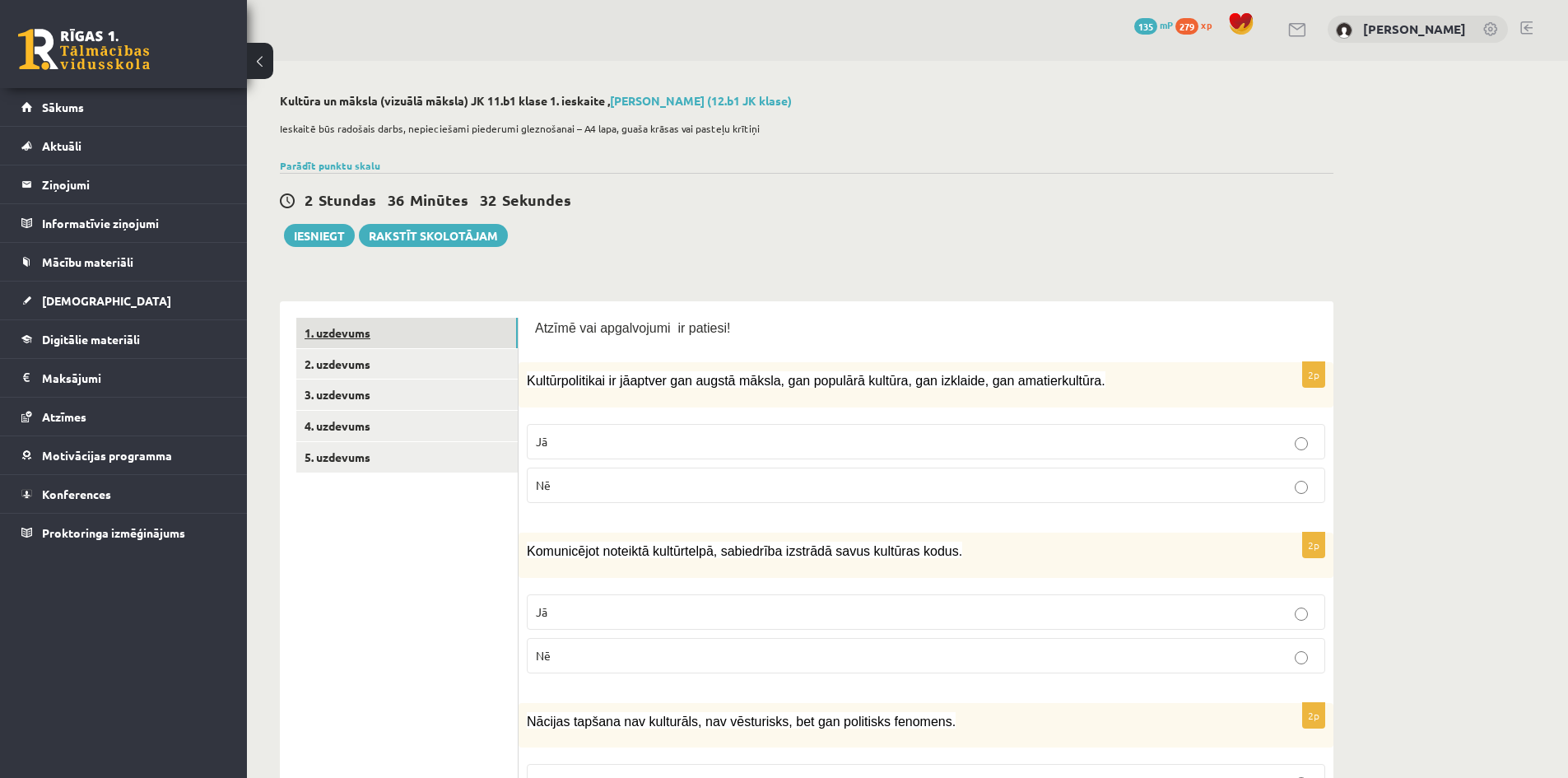
scroll to position [0, 0]
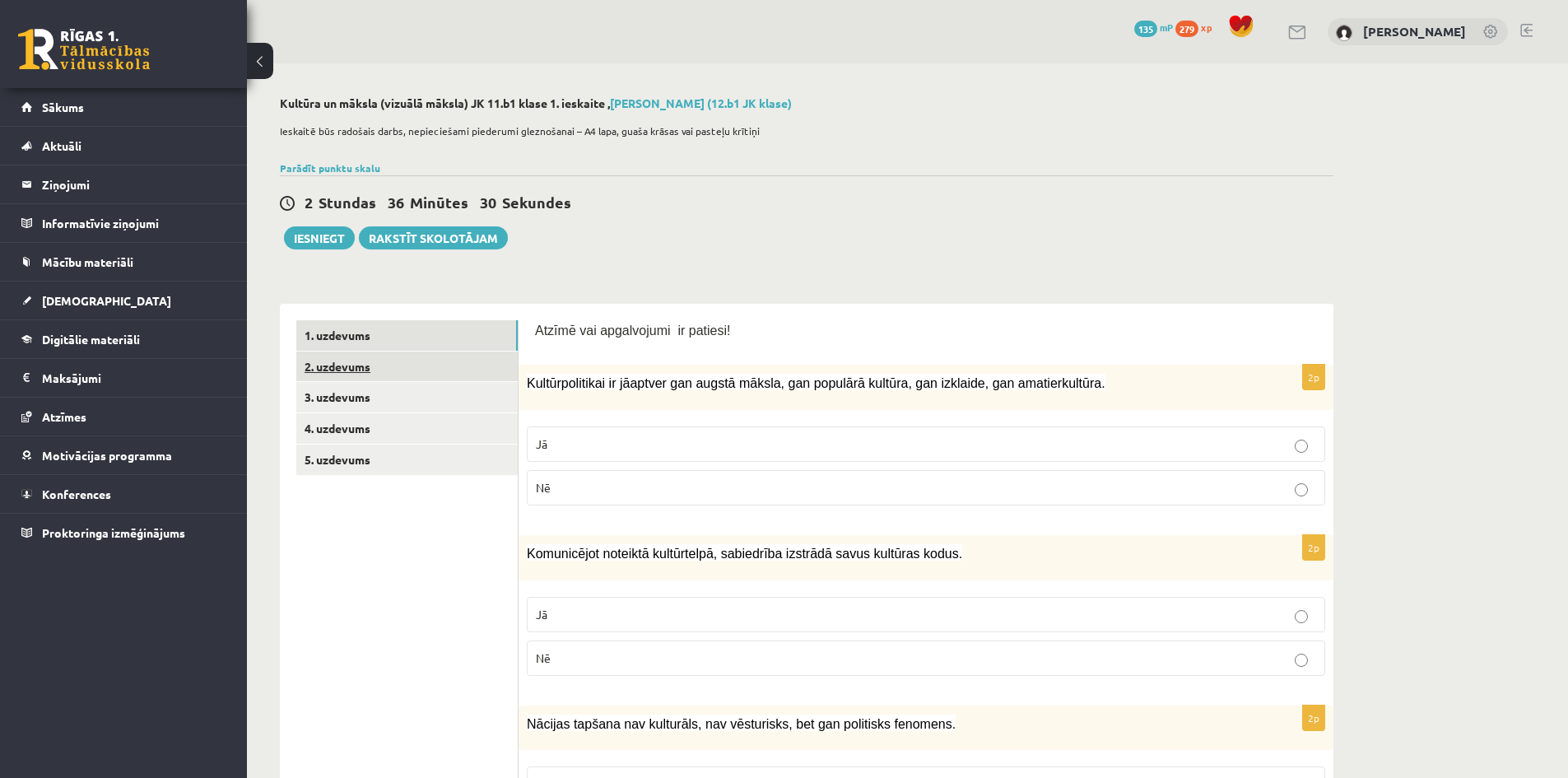
click at [475, 371] on link "2. uzdevums" at bounding box center [406, 367] width 221 height 31
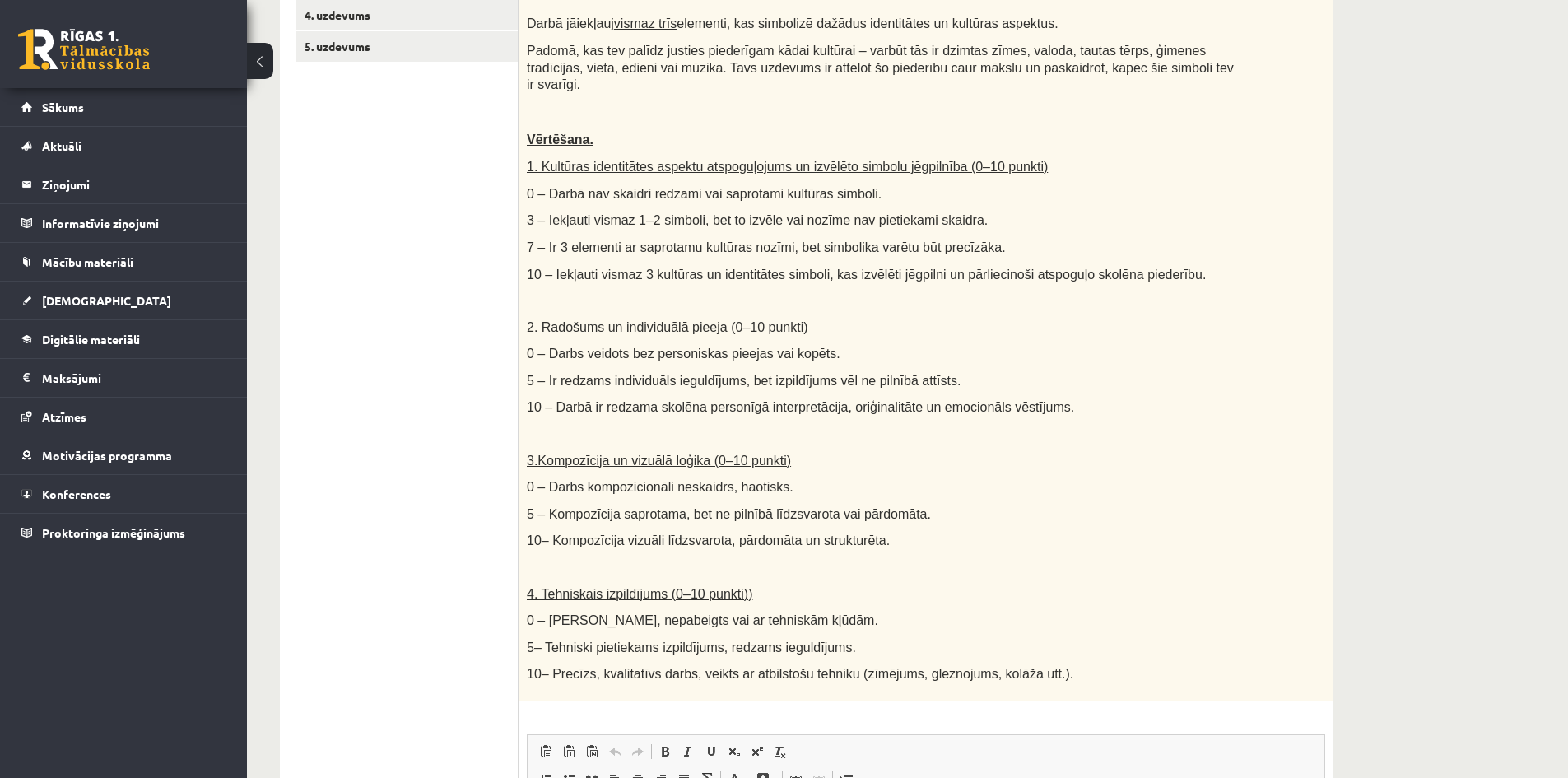
scroll to position [417, 0]
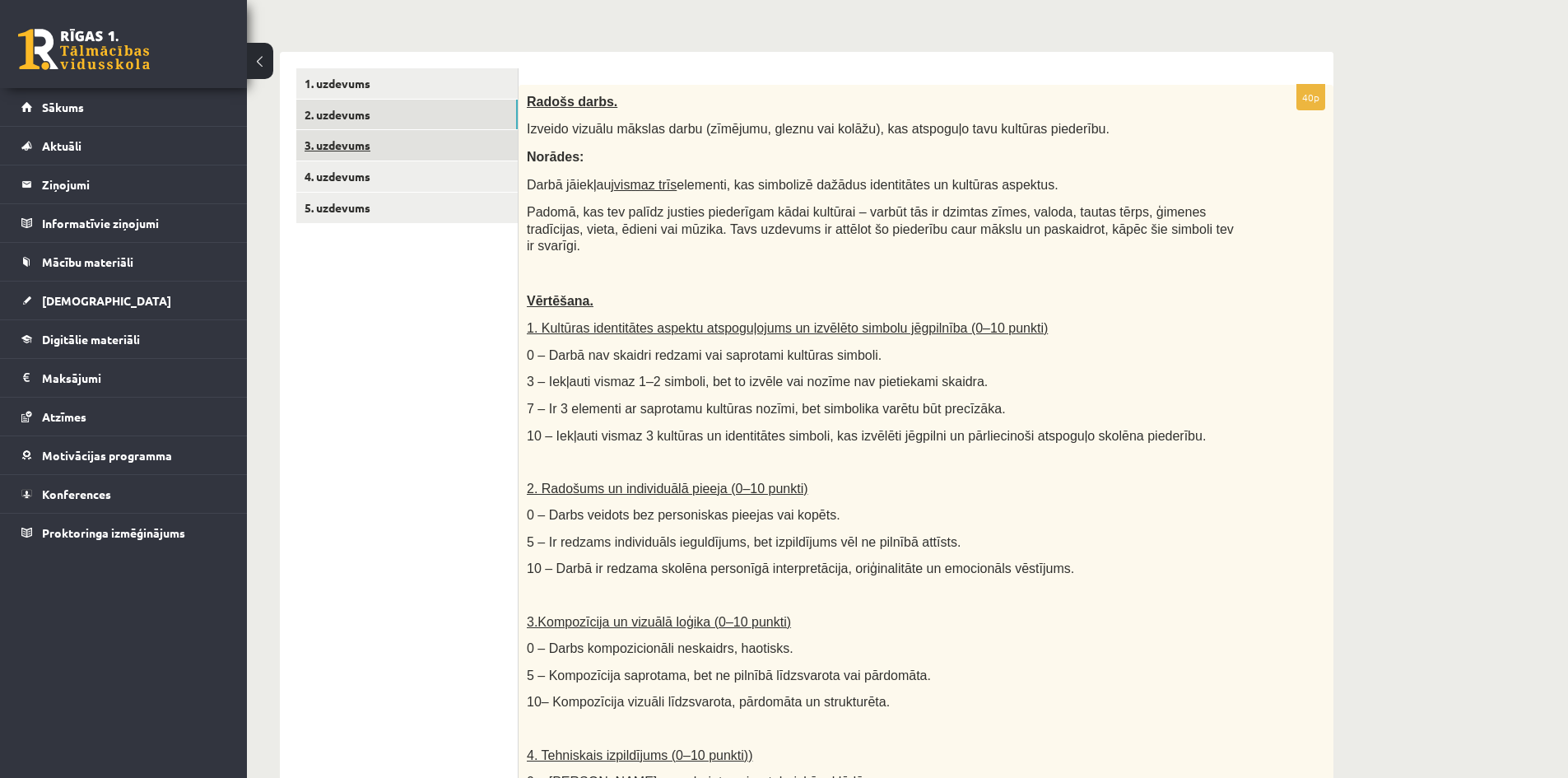
click at [441, 141] on link "3. uzdevums" at bounding box center [406, 145] width 221 height 31
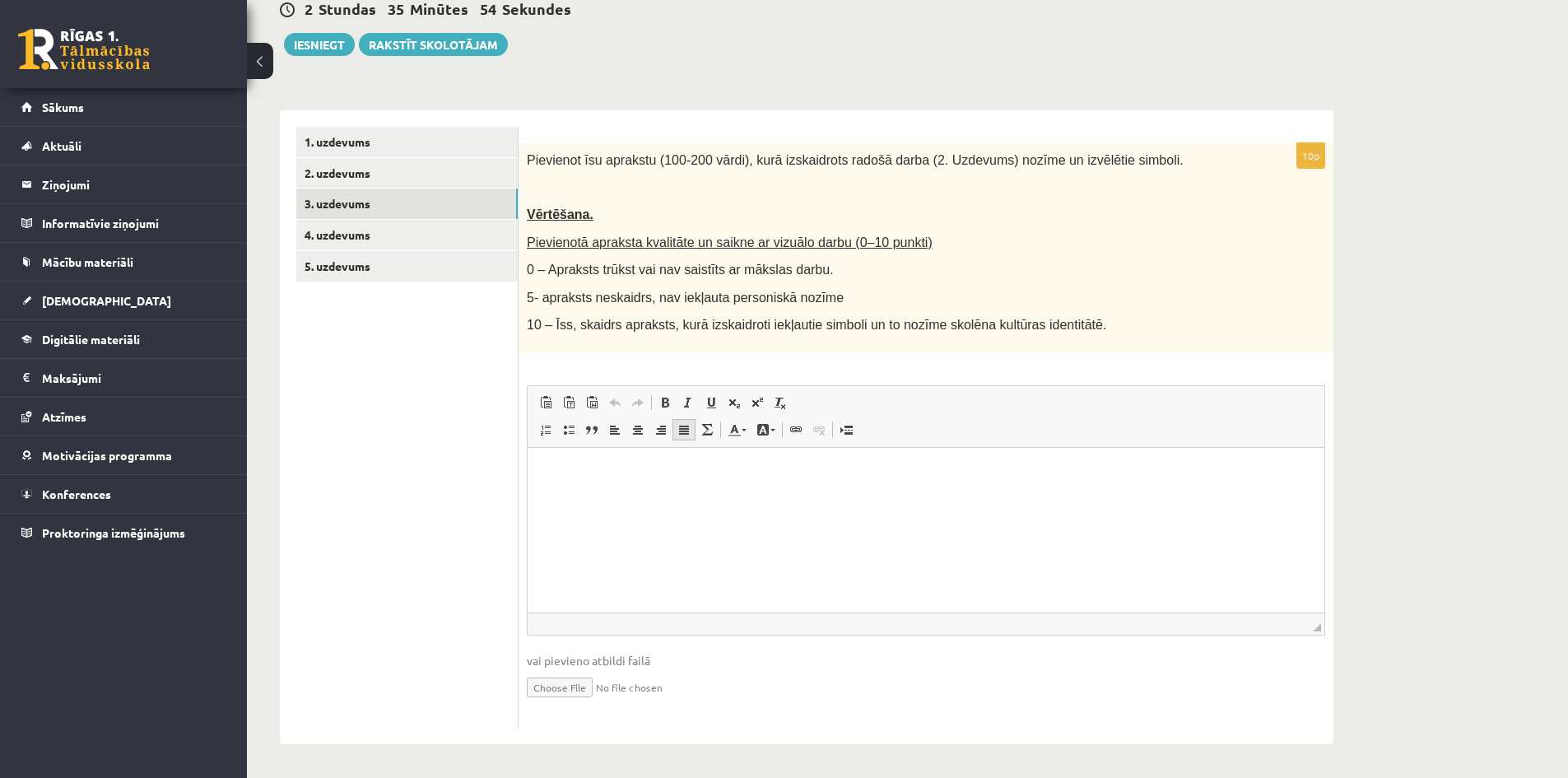
scroll to position [0, 0]
click at [395, 219] on link "3. uzdevums" at bounding box center [406, 204] width 221 height 31
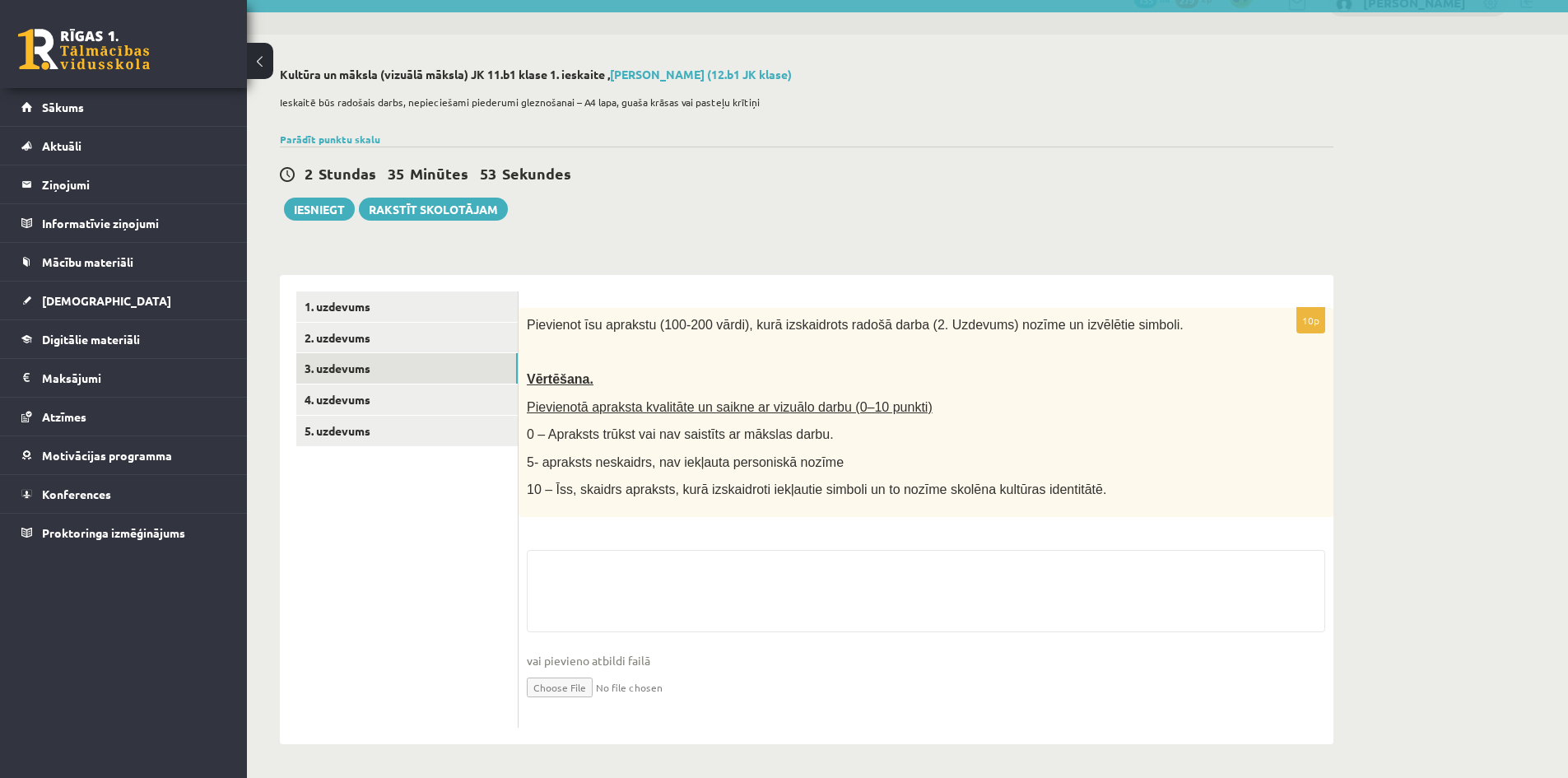
scroll to position [31, 0]
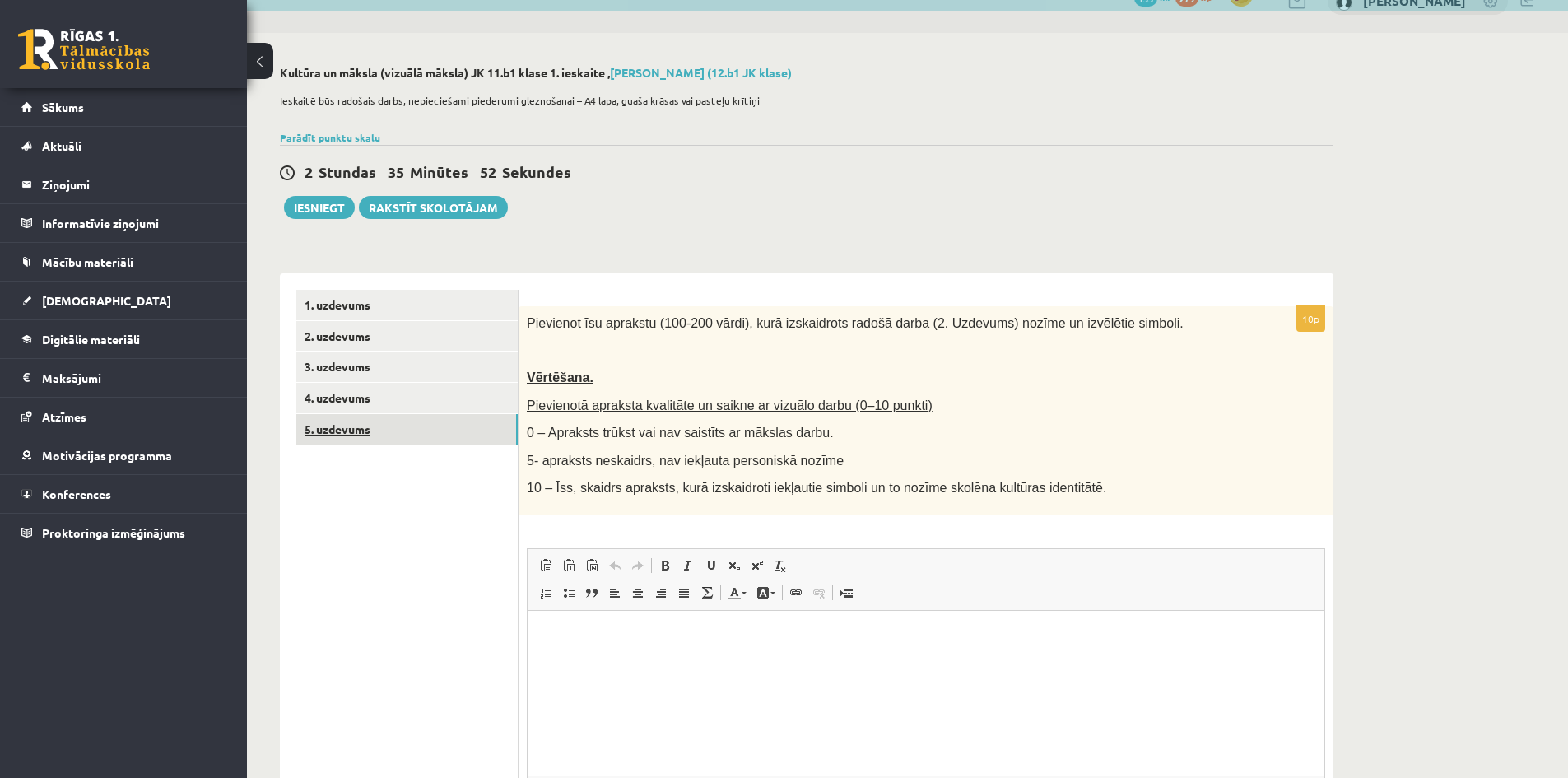
click at [432, 431] on link "5. uzdevums" at bounding box center [406, 429] width 221 height 31
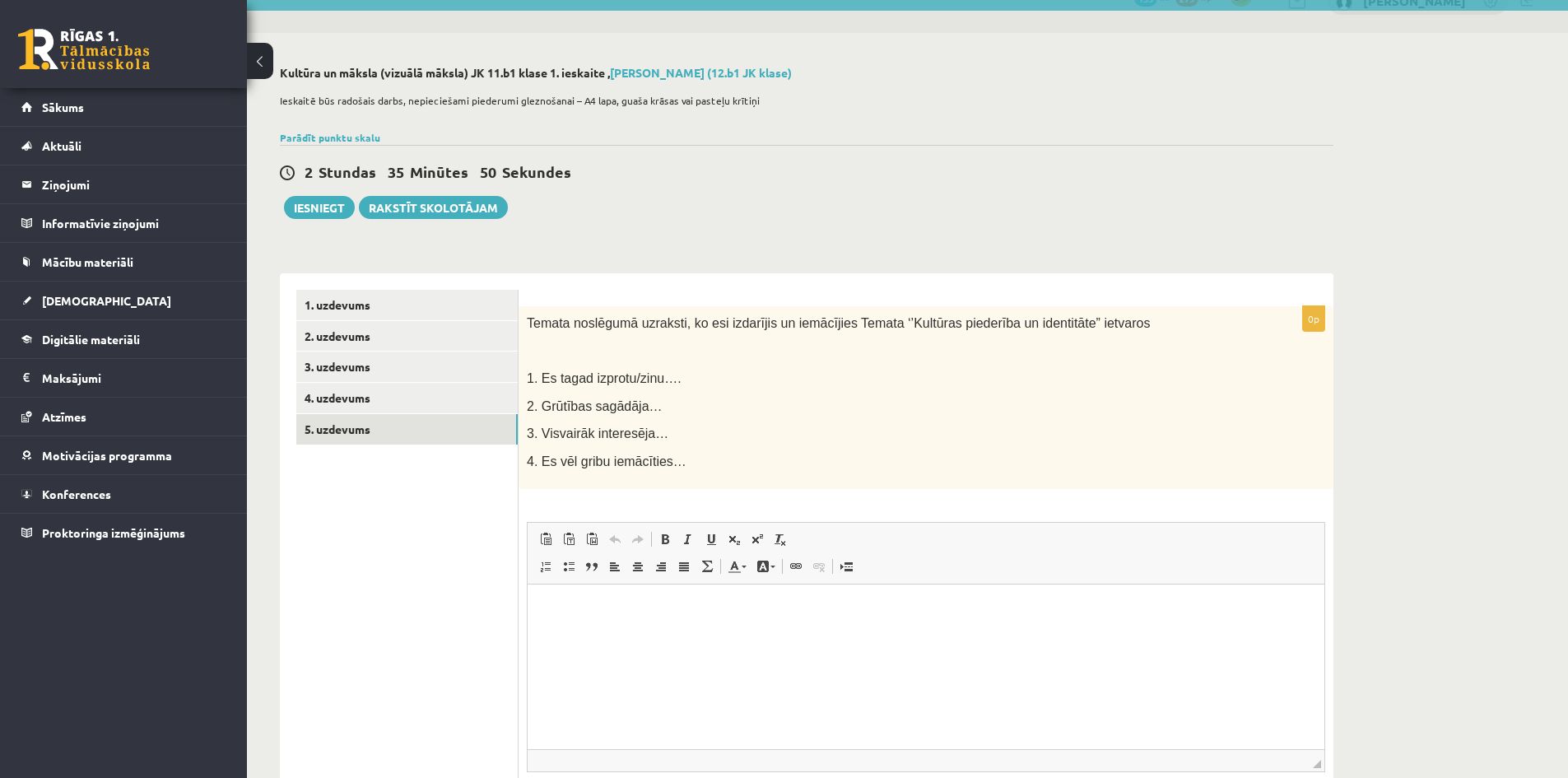
scroll to position [0, 0]
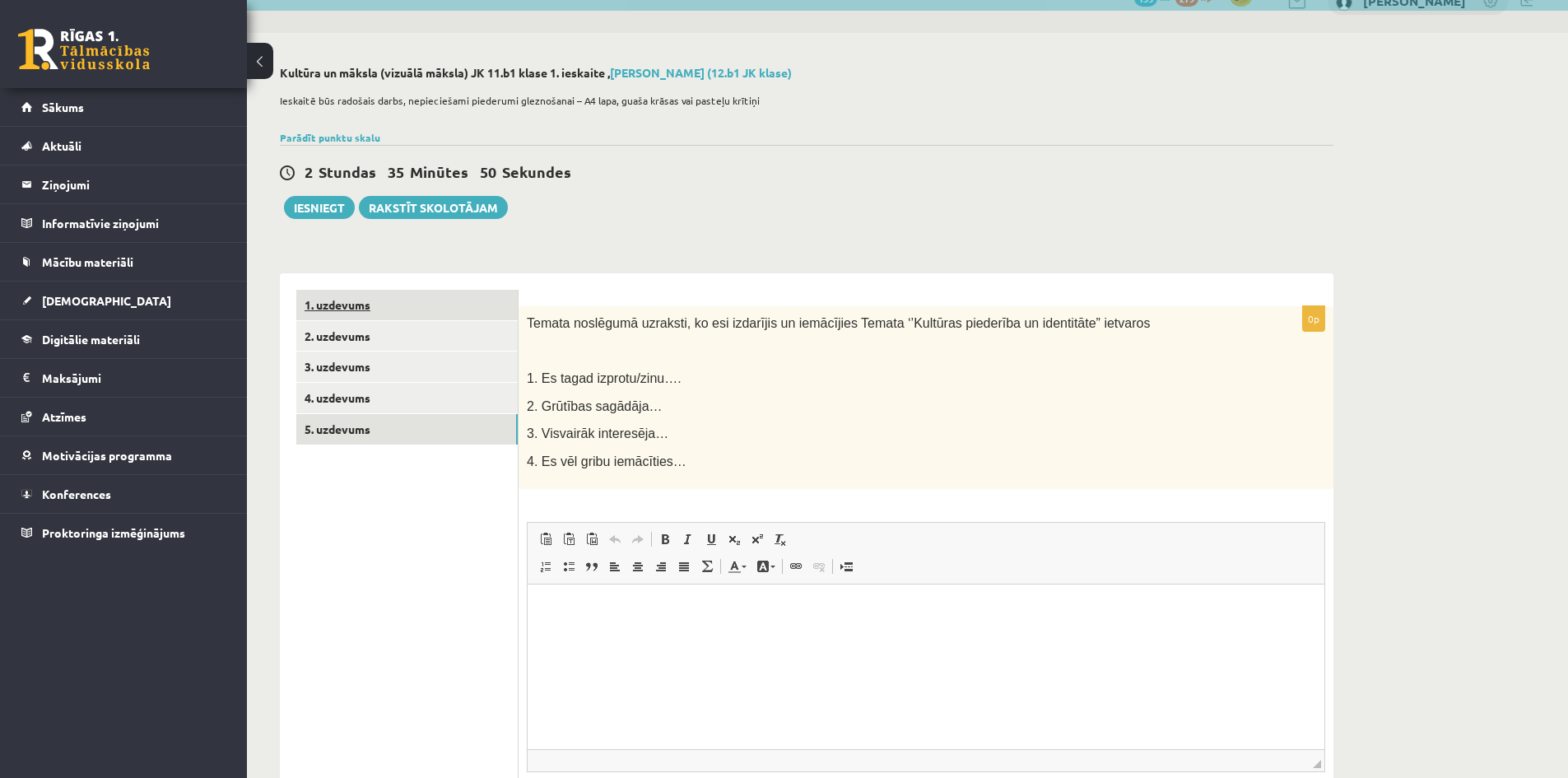
click at [445, 305] on link "1. uzdevums" at bounding box center [406, 305] width 221 height 31
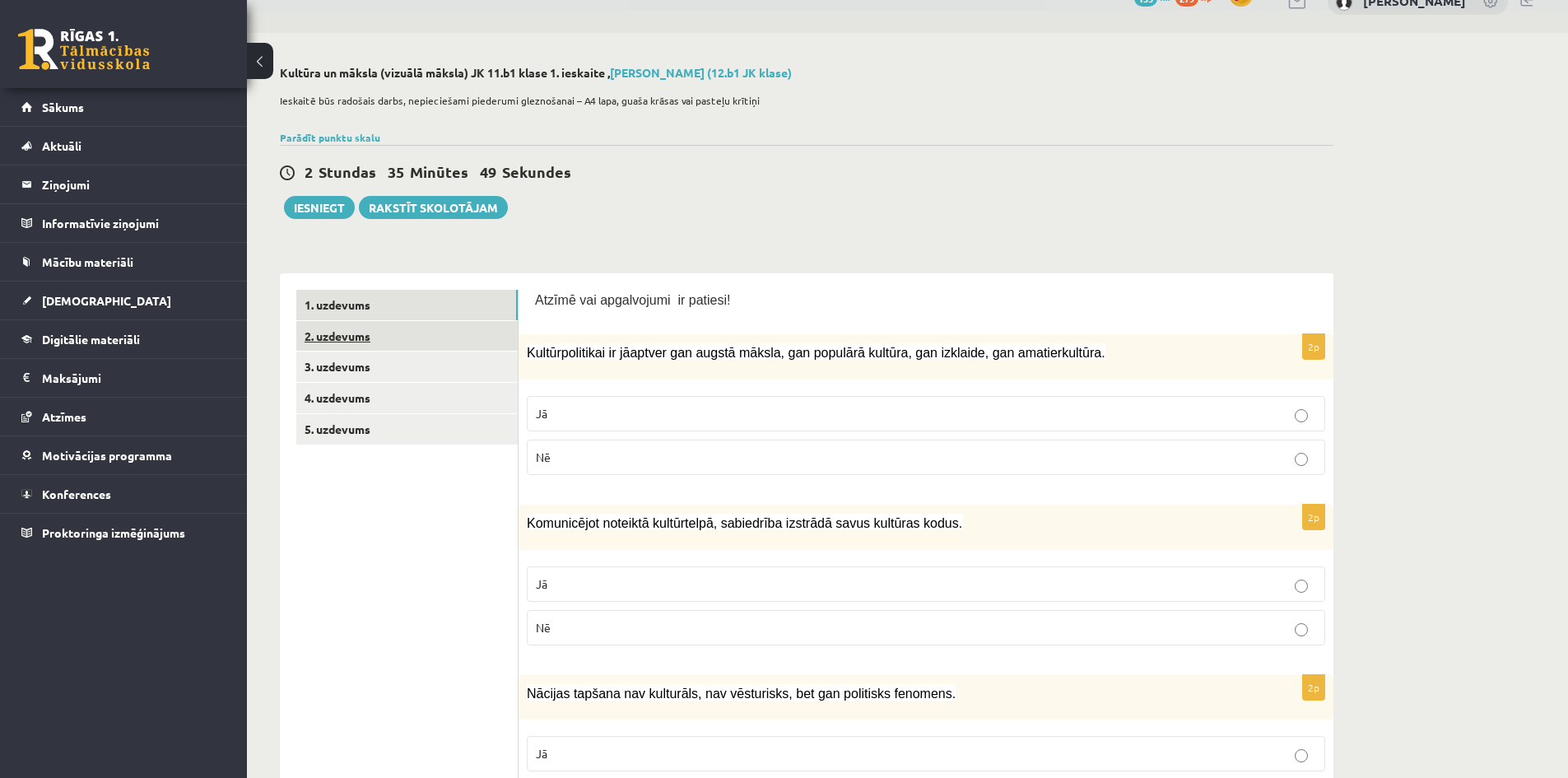
click at [431, 333] on link "2. uzdevums" at bounding box center [406, 336] width 221 height 31
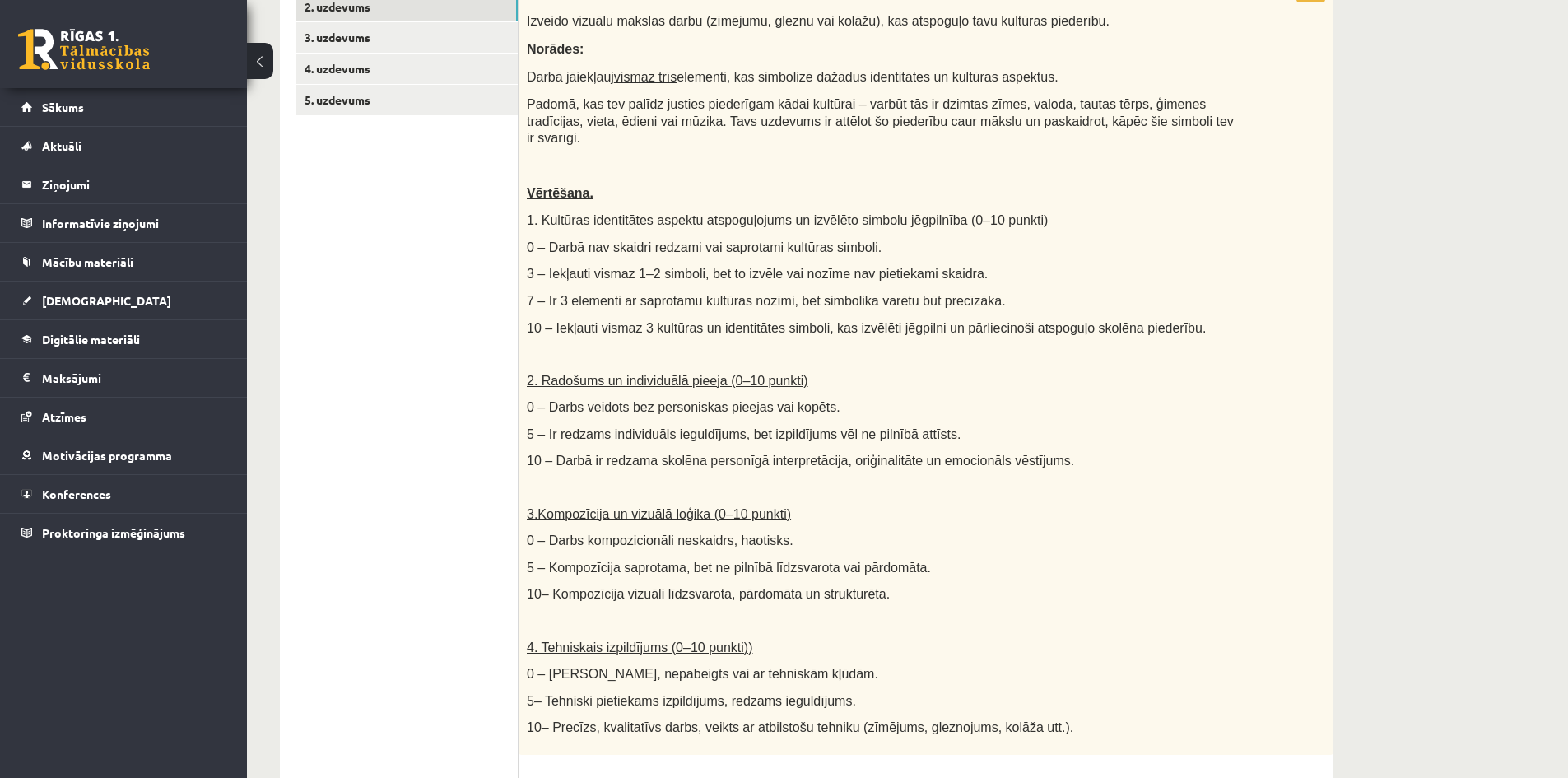
scroll to position [433, 0]
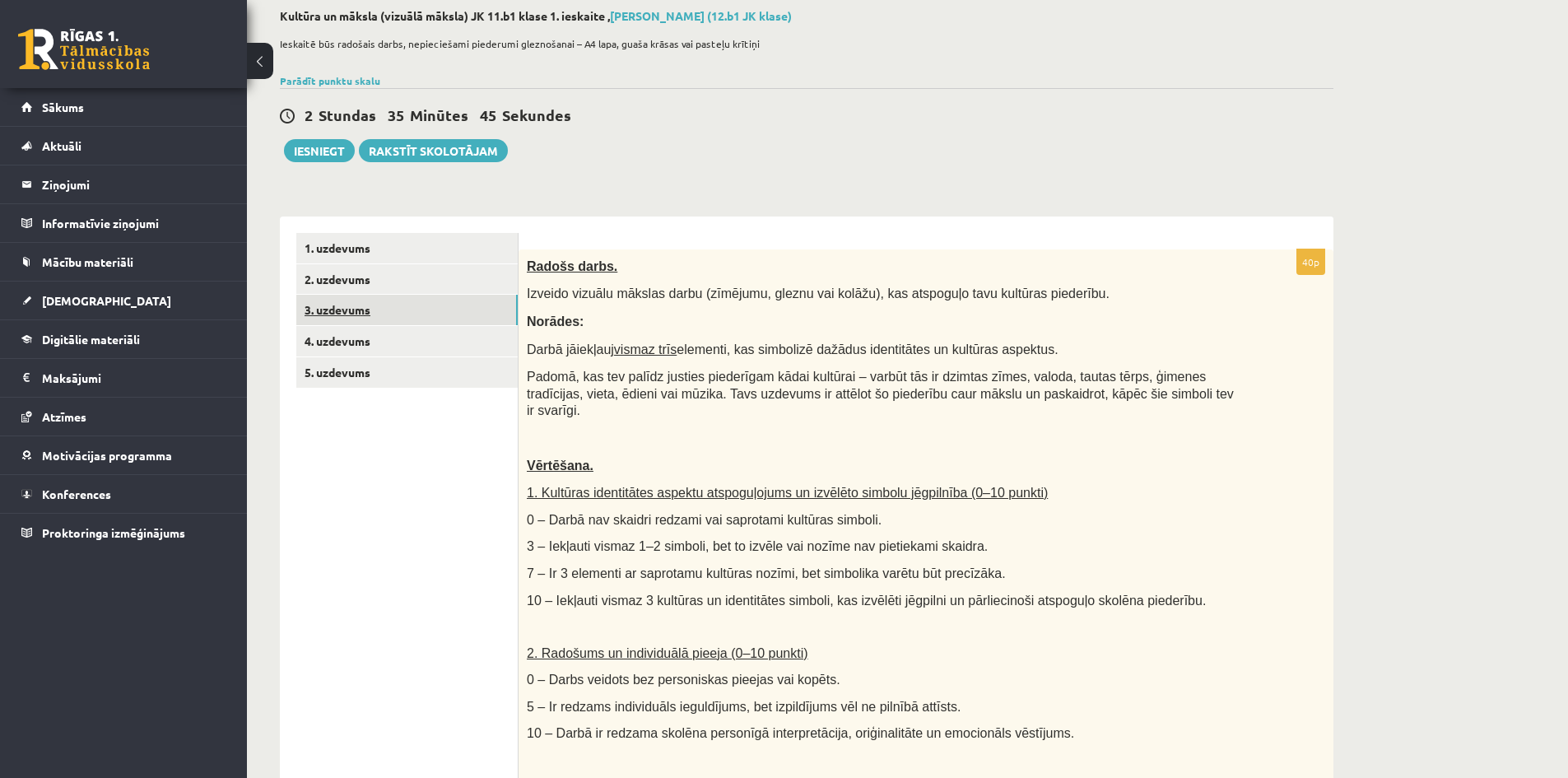
click at [431, 315] on link "3. uzdevums" at bounding box center [406, 310] width 221 height 31
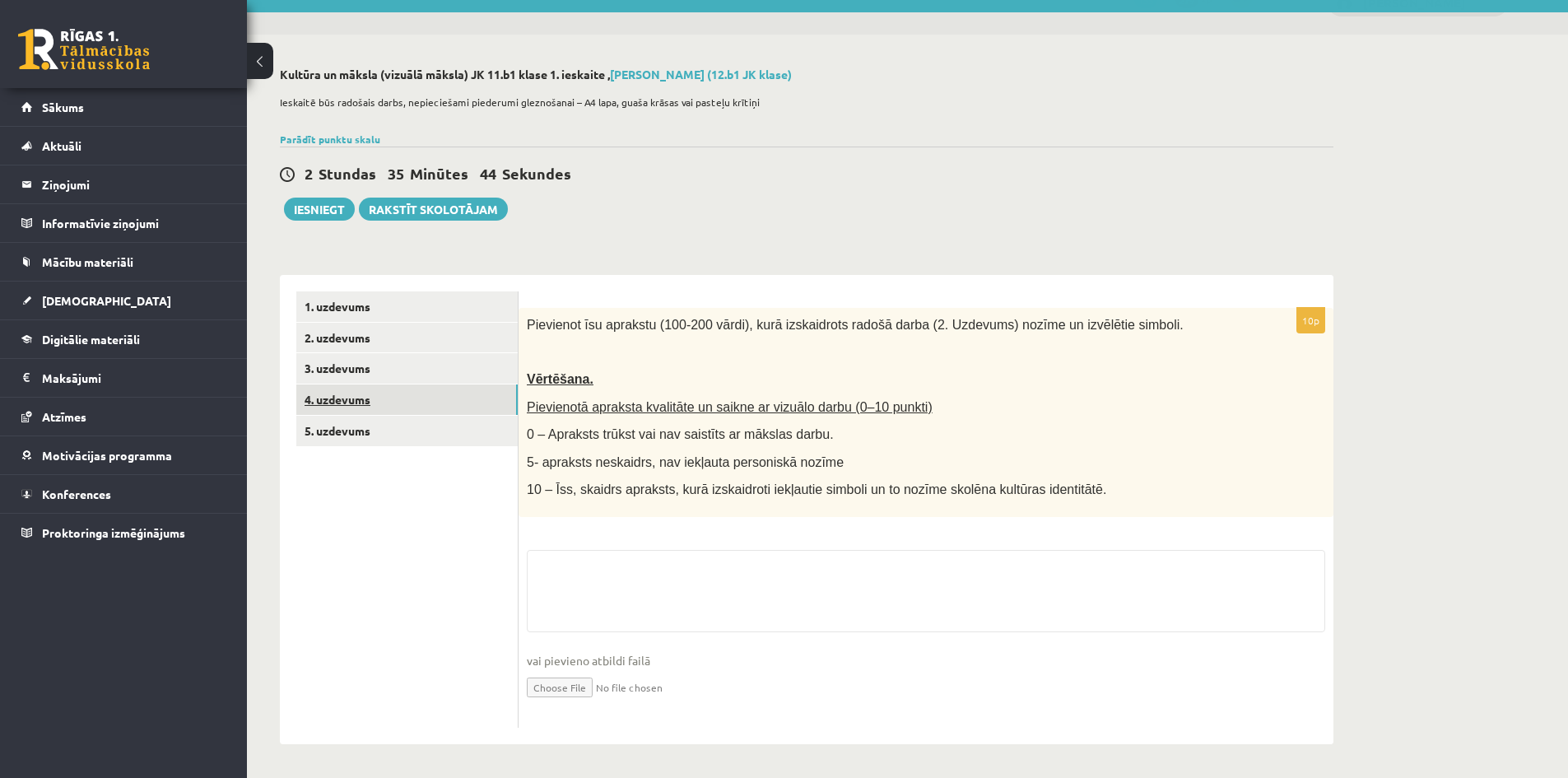
click at [413, 402] on link "4. uzdevums" at bounding box center [406, 400] width 221 height 31
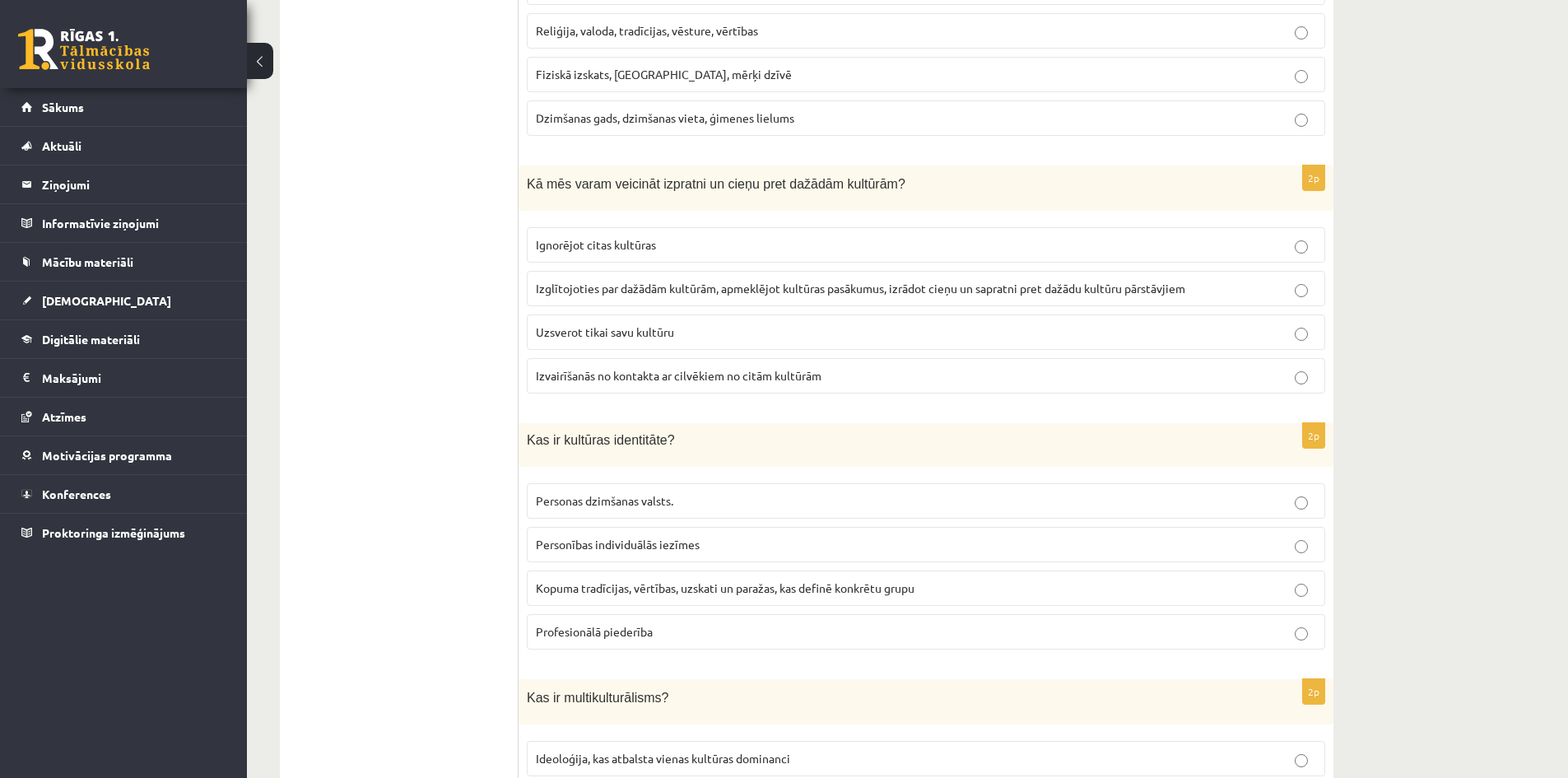
scroll to position [1183, 0]
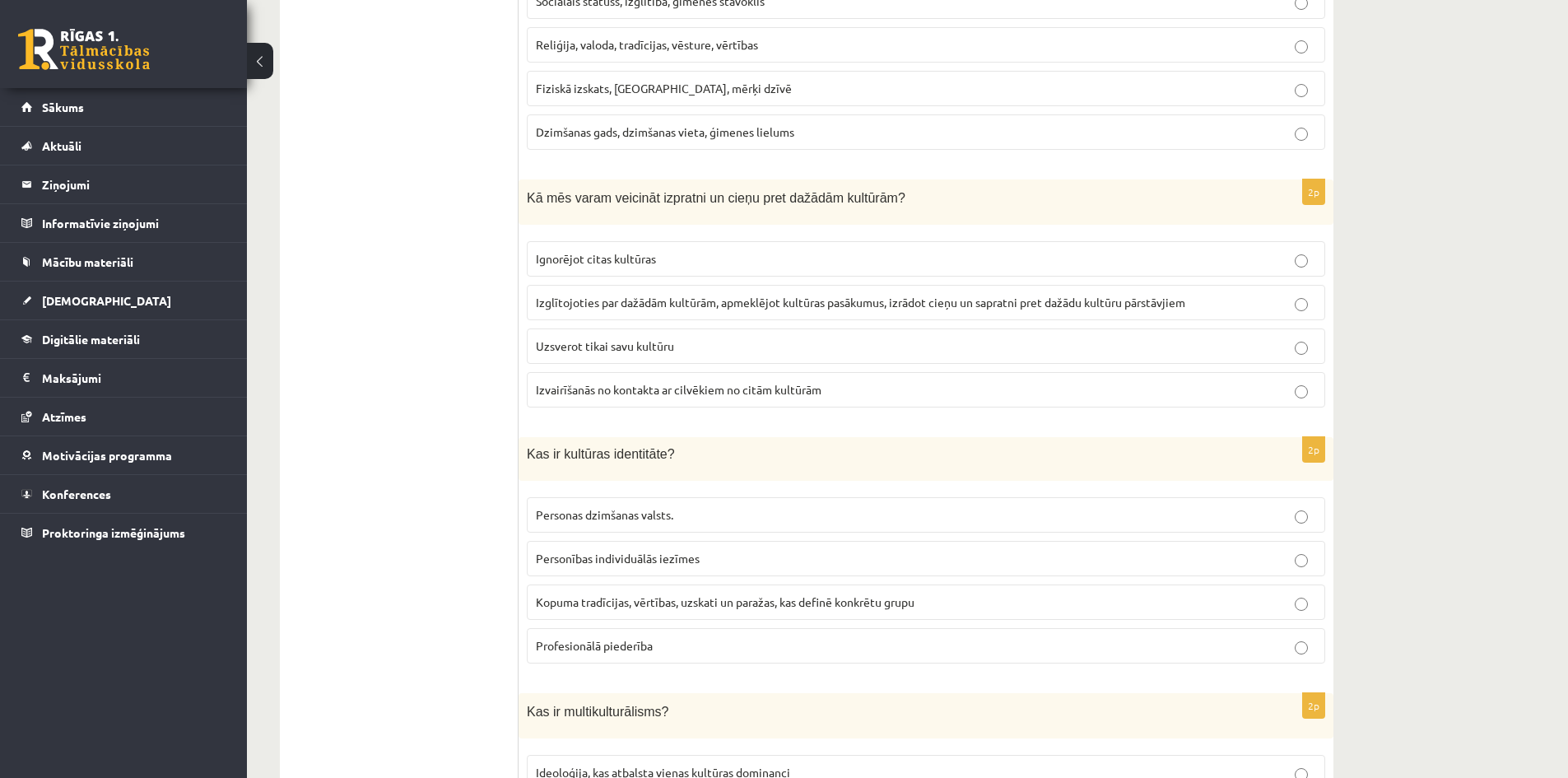
click at [647, 311] on p "Izglītojoties par dažādām kultūrām, apmeklējot kultūras pasākumus, izrādot cieņ…" at bounding box center [926, 302] width 780 height 17
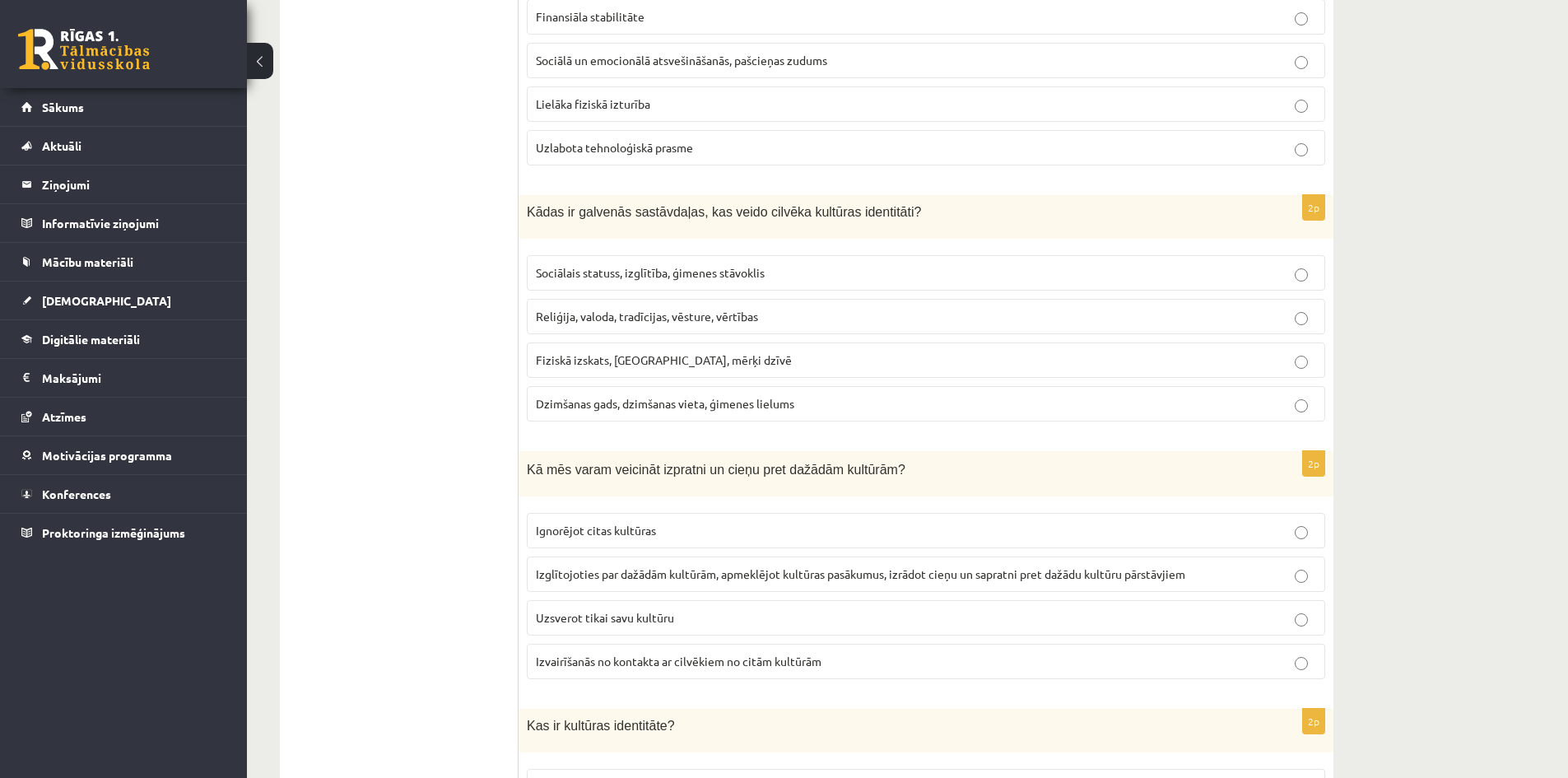
scroll to position [854, 0]
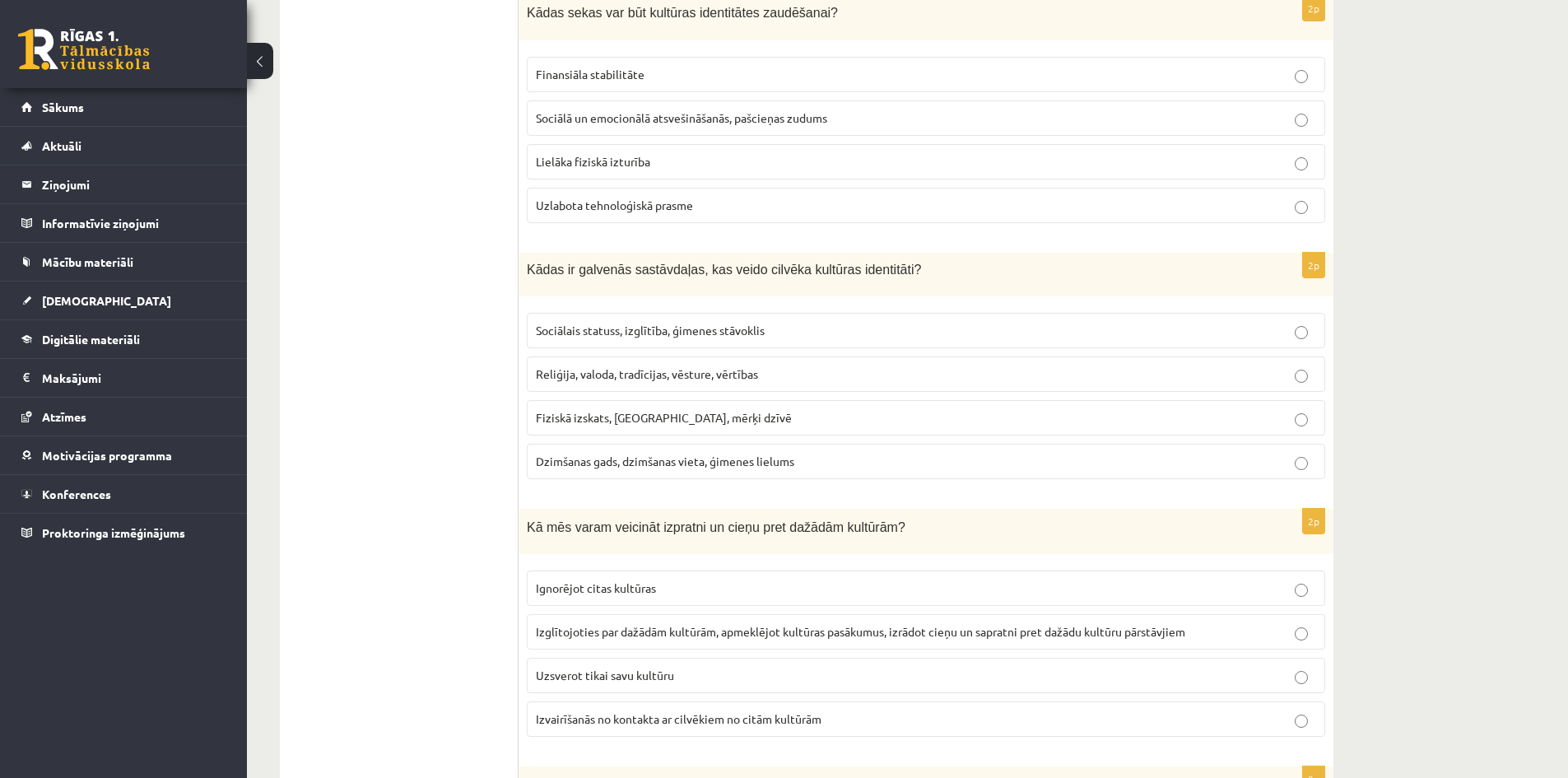
click at [627, 374] on span "Reliģija, valoda, tradīcijas, vēsture, vērtības" at bounding box center [647, 373] width 222 height 14
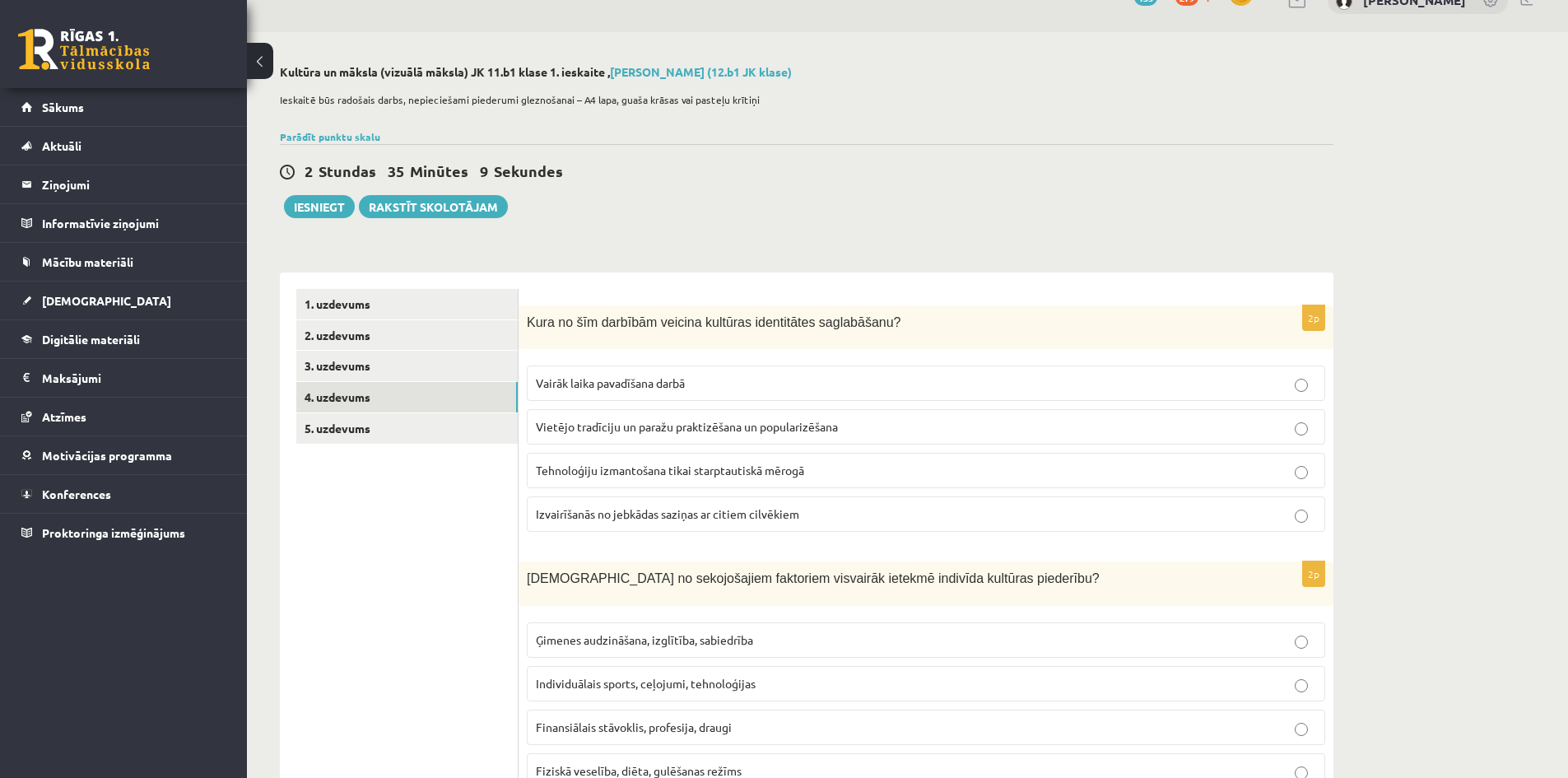
scroll to position [21, 0]
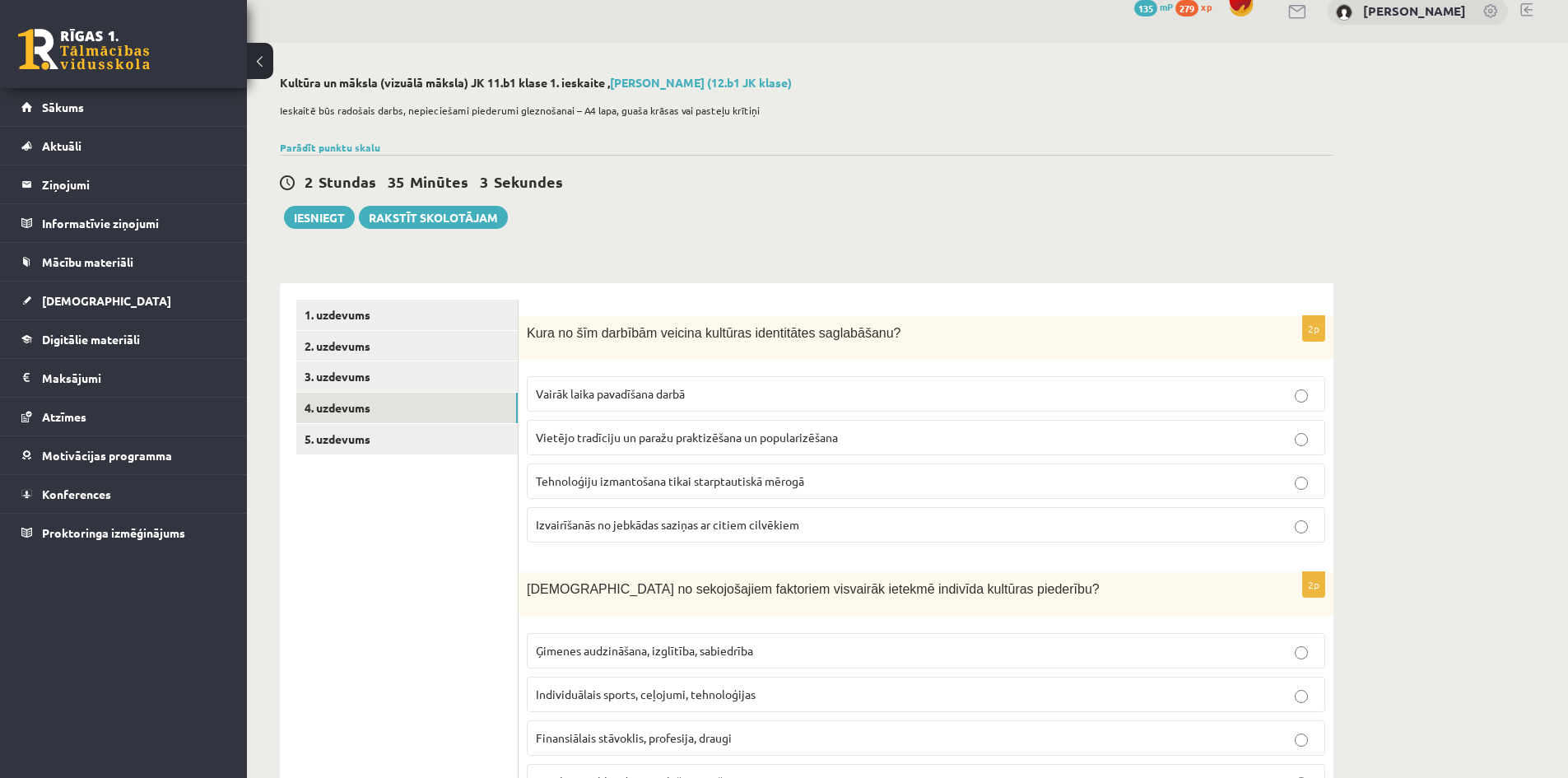
click at [650, 436] on span "Vietējo tradīciju un paražu praktizēšana un popularizēšana" at bounding box center [686, 437] width 302 height 14
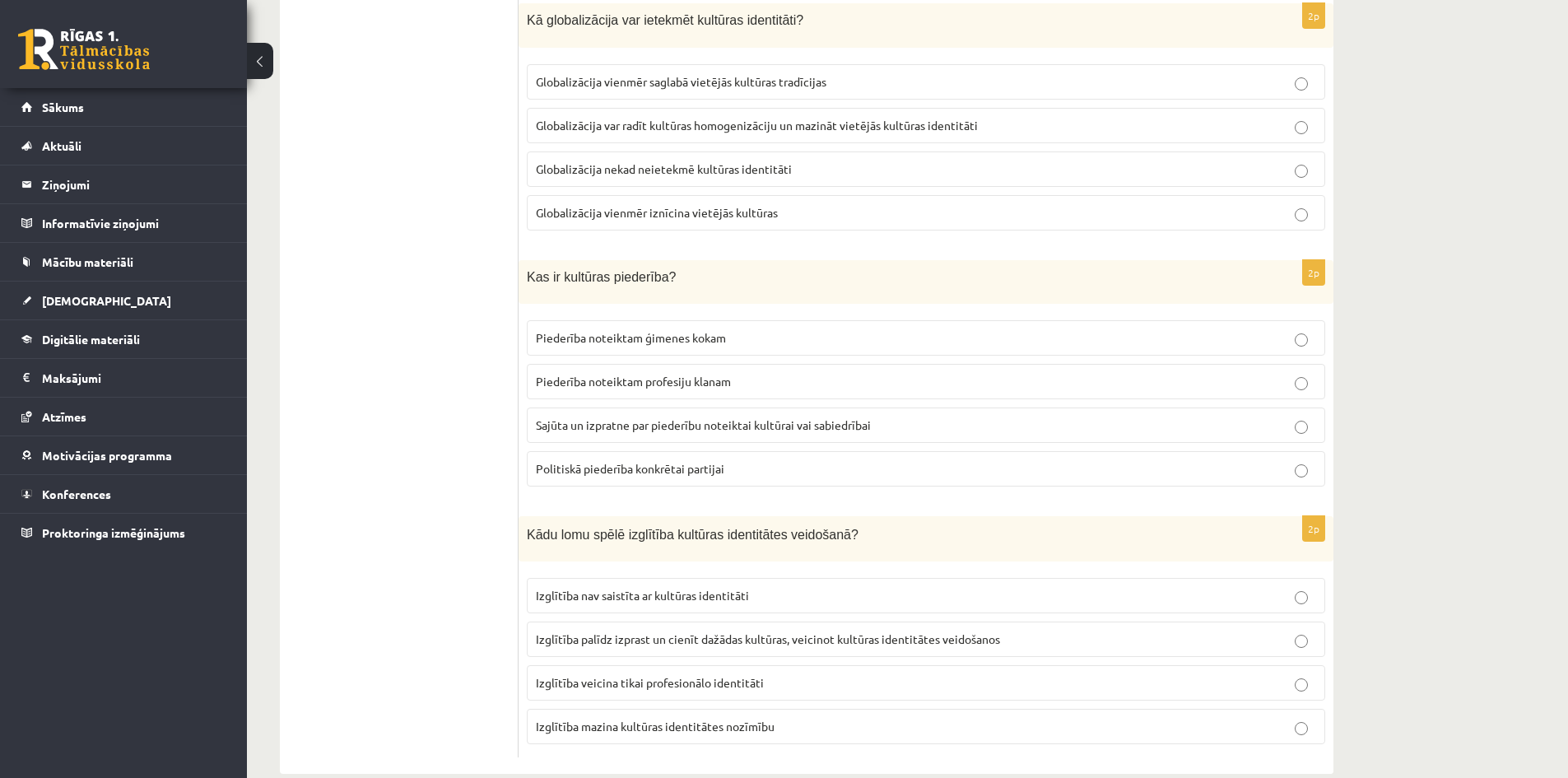
scroll to position [2161, 0]
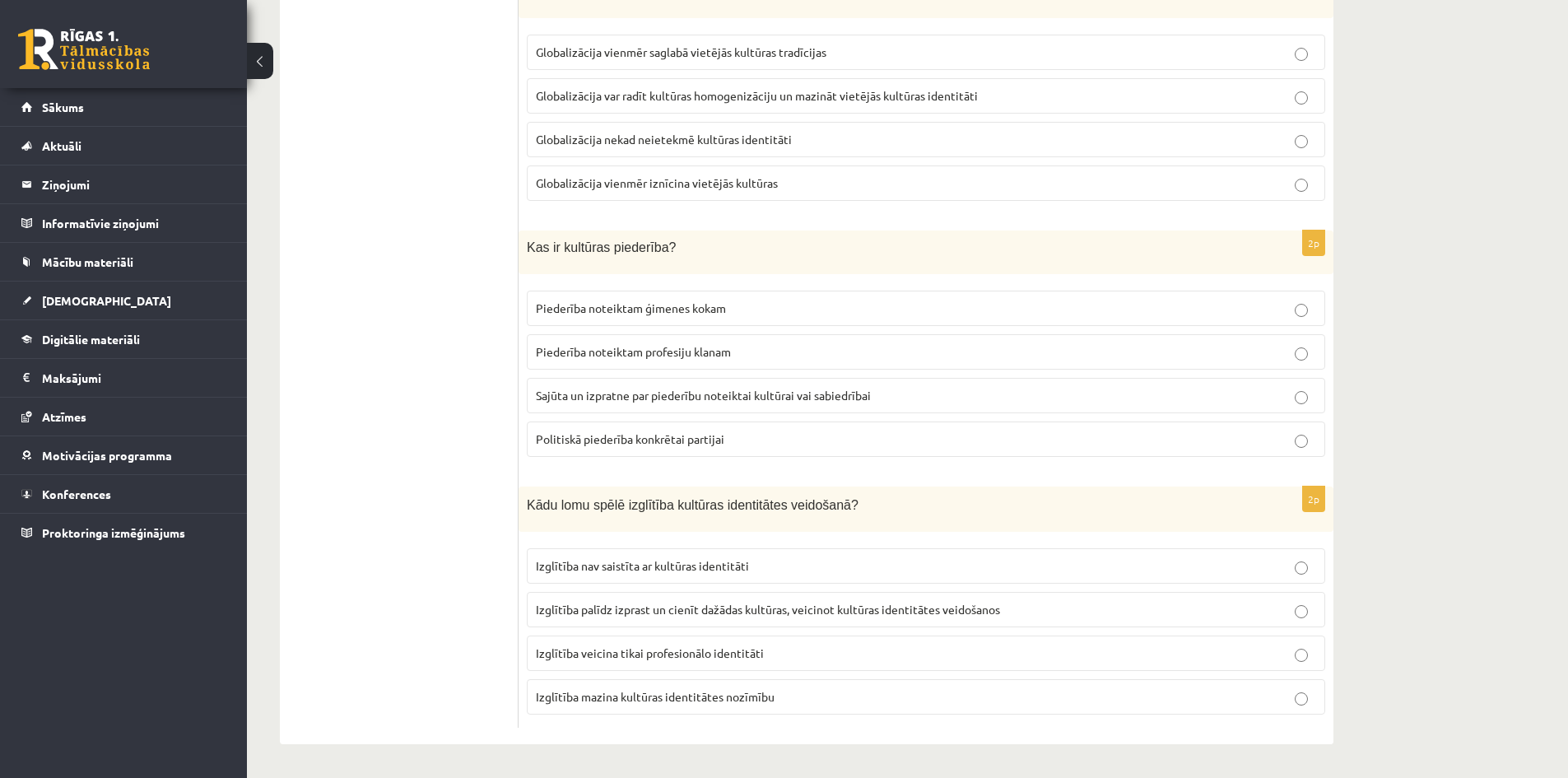
click at [620, 398] on span "Sajūta un izpratne par piederību noteiktai kultūrai vai sabiedrībai" at bounding box center [703, 395] width 335 height 14
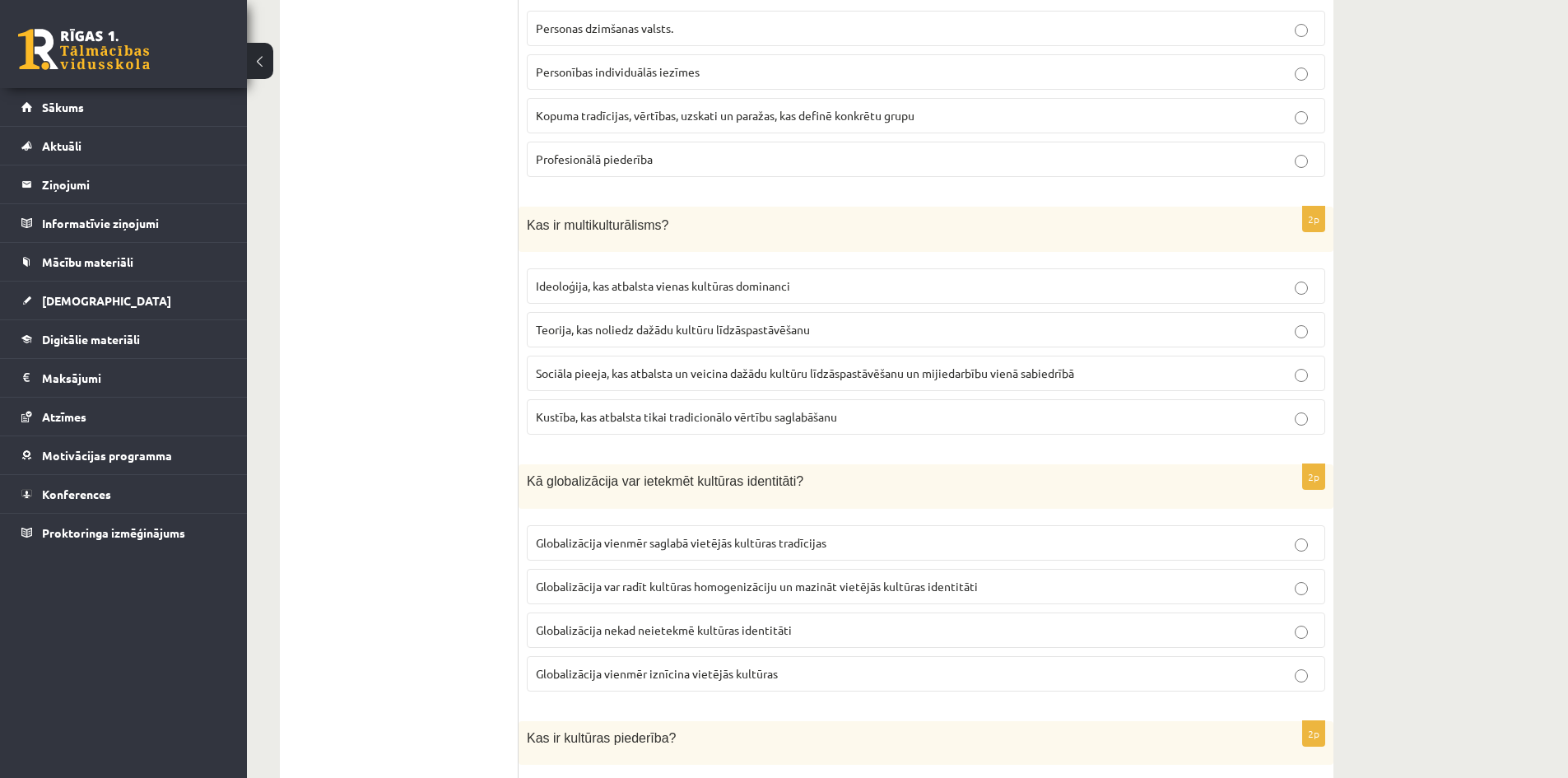
scroll to position [1667, 0]
click at [625, 380] on span "Sociāla pieeja, kas atbalsta un veicina dažādu kultūru līdzāspastāvēšanu un mij…" at bounding box center [805, 375] width 538 height 14
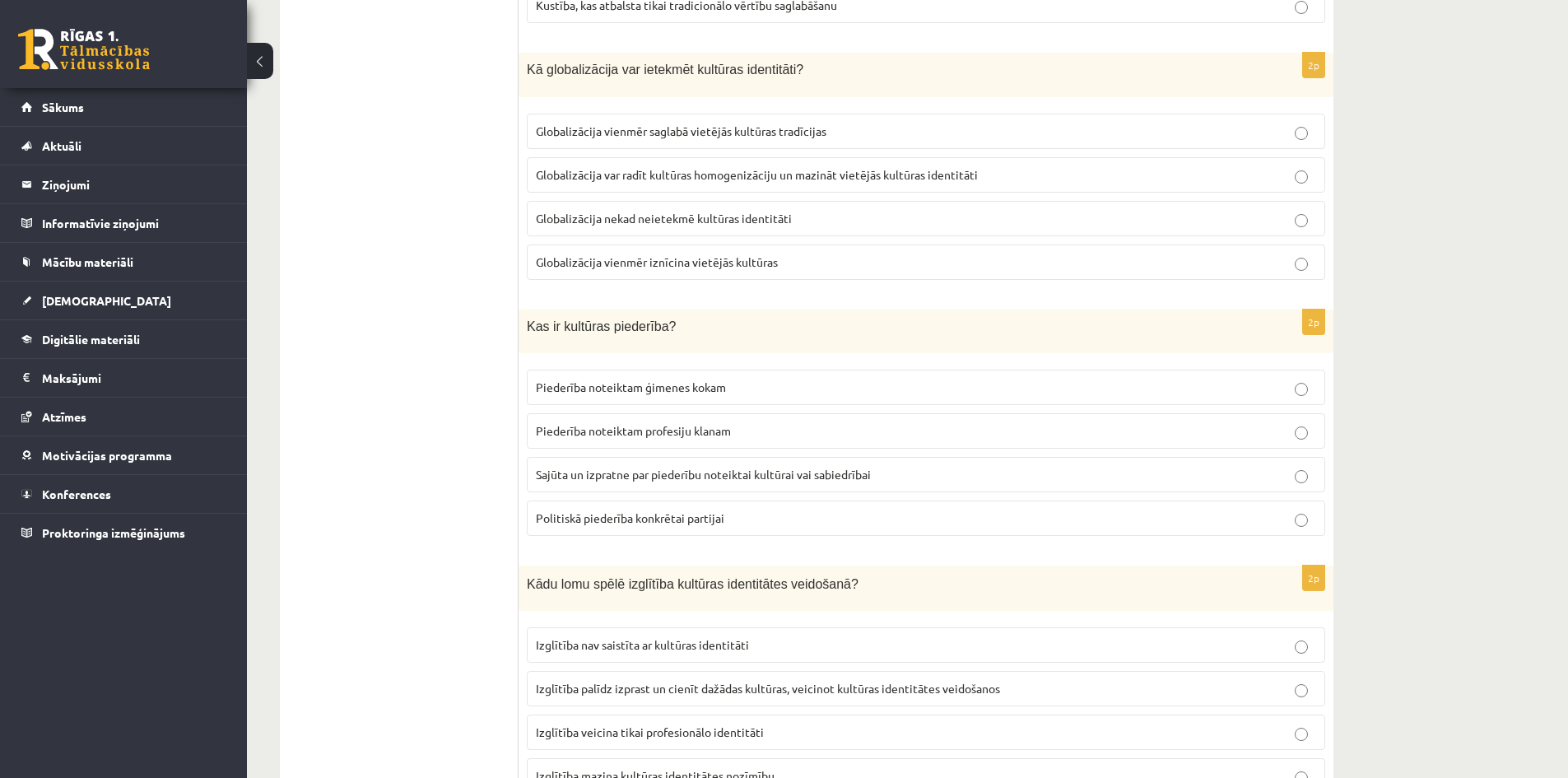
scroll to position [2161, 0]
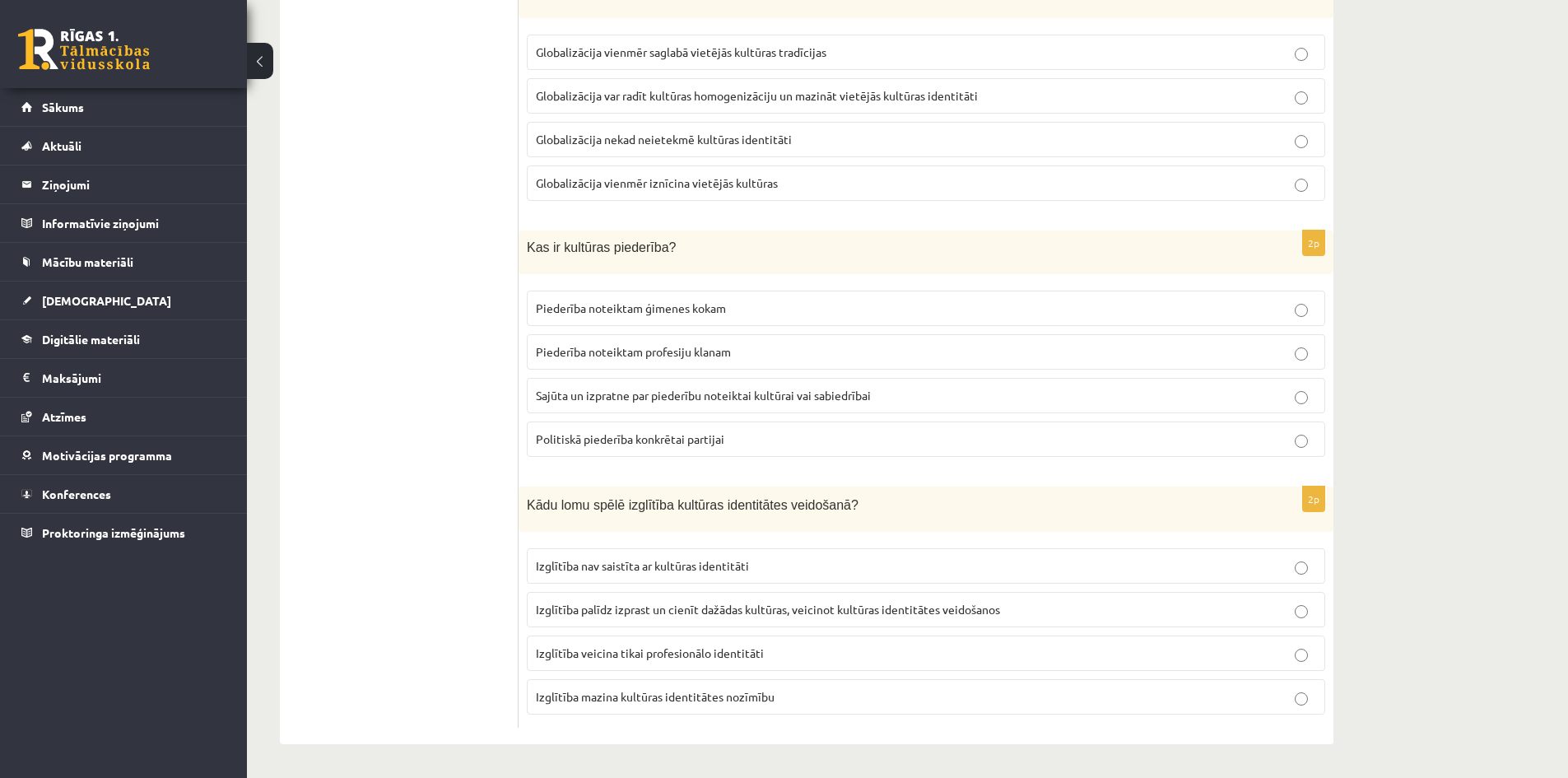
click at [818, 617] on p "Izglītība palīdz izprast un cienīt dažādas kultūras, veicinot kultūras identitā…" at bounding box center [926, 609] width 780 height 17
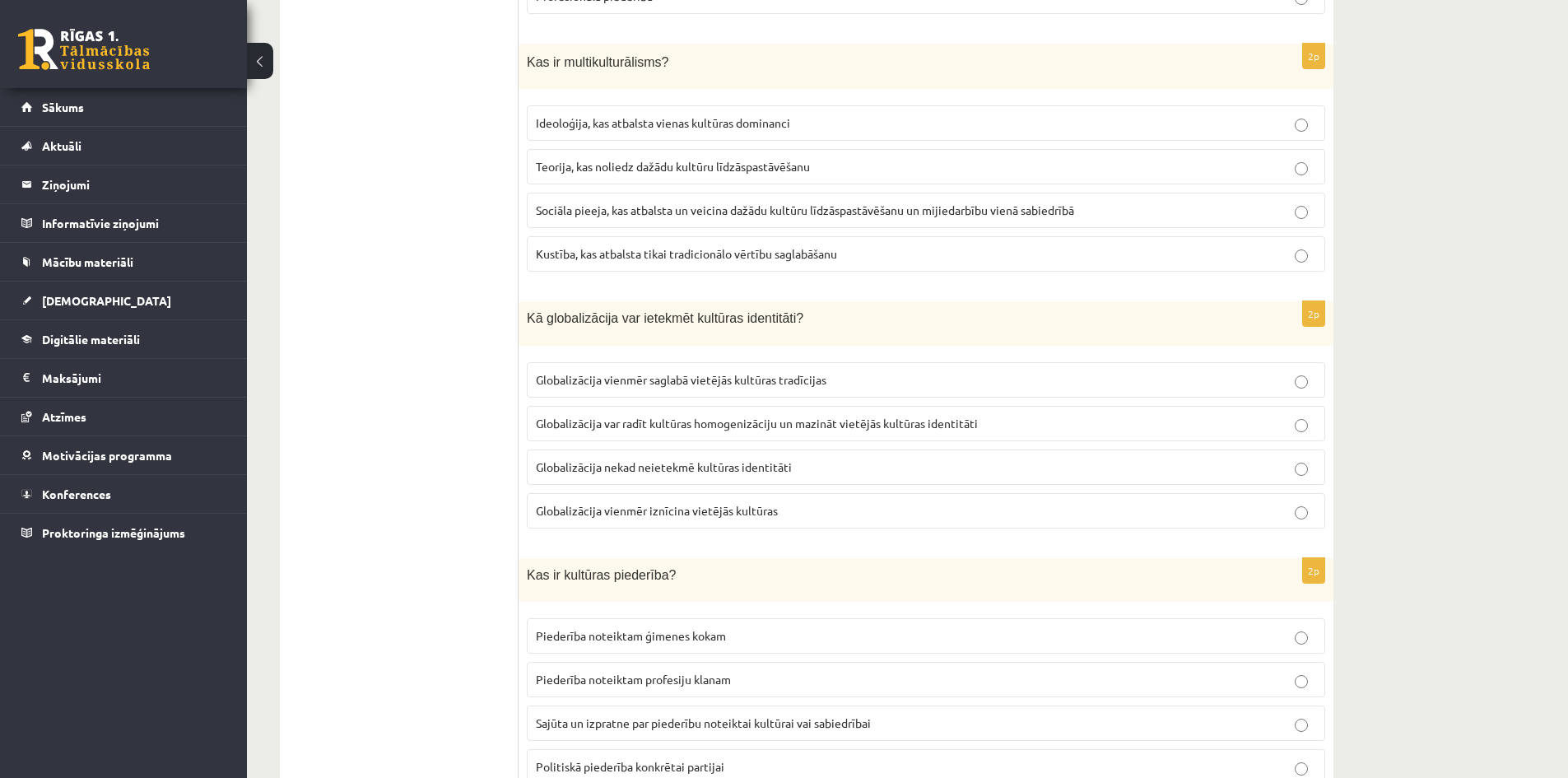
scroll to position [1832, 0]
click at [822, 418] on span "Globalizācija var radīt kultūras homogenizāciju un mazināt vietējās kultūras id…" at bounding box center [756, 424] width 442 height 14
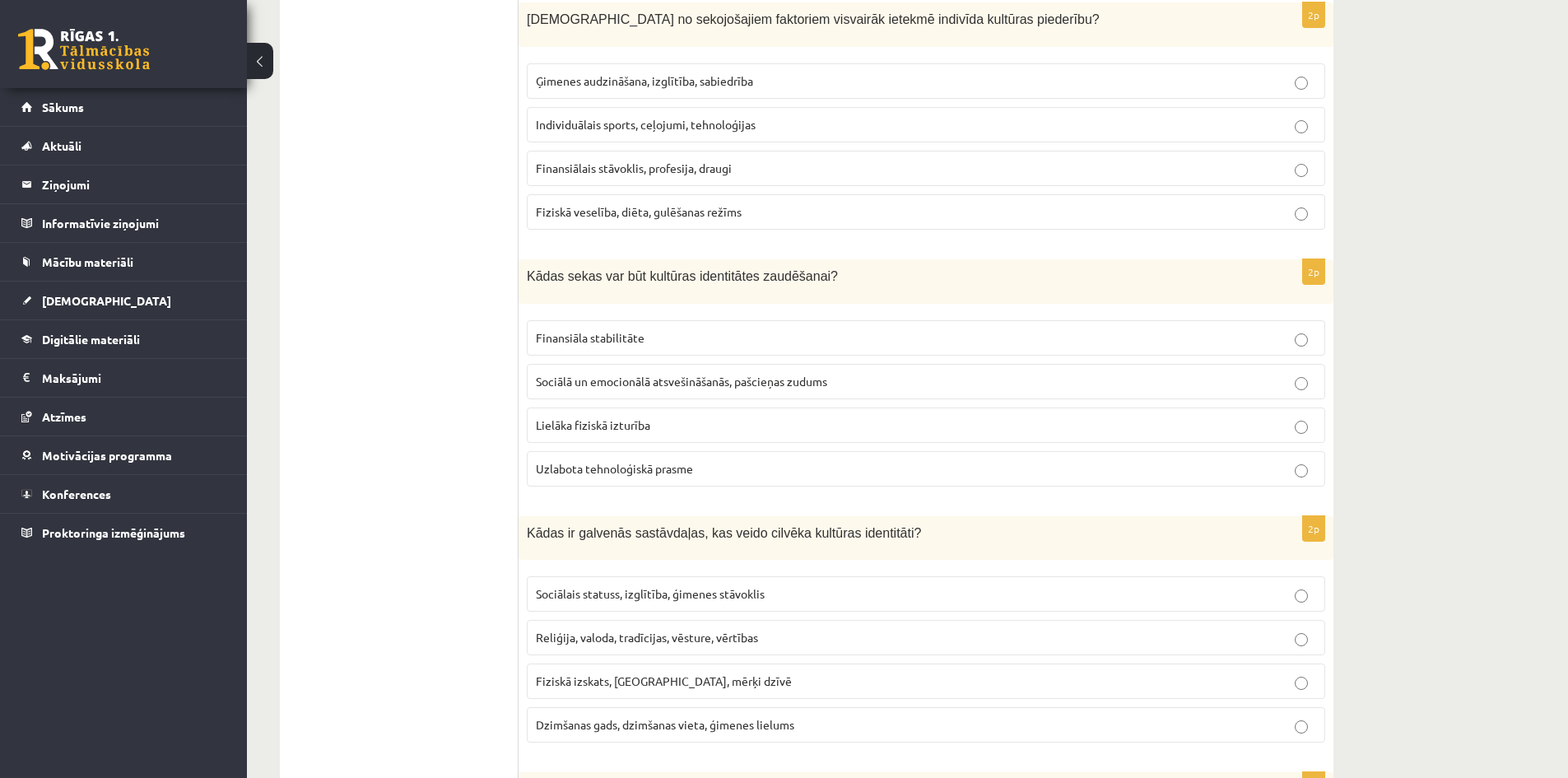
scroll to position [597, 0]
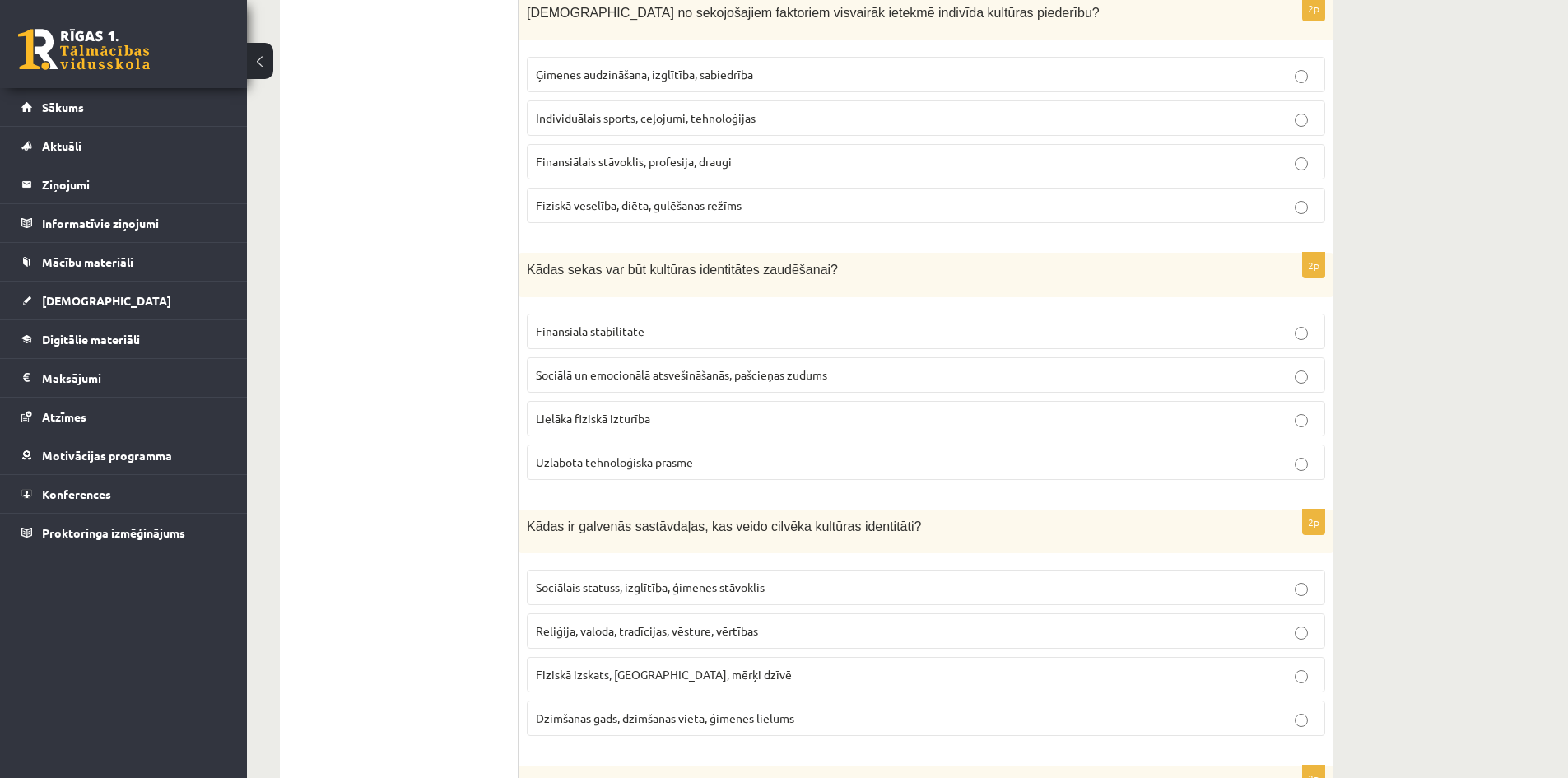
click at [698, 376] on span "Sociālā un emocionālā atsvešināšanās, pašcieņas zudums" at bounding box center [681, 374] width 292 height 14
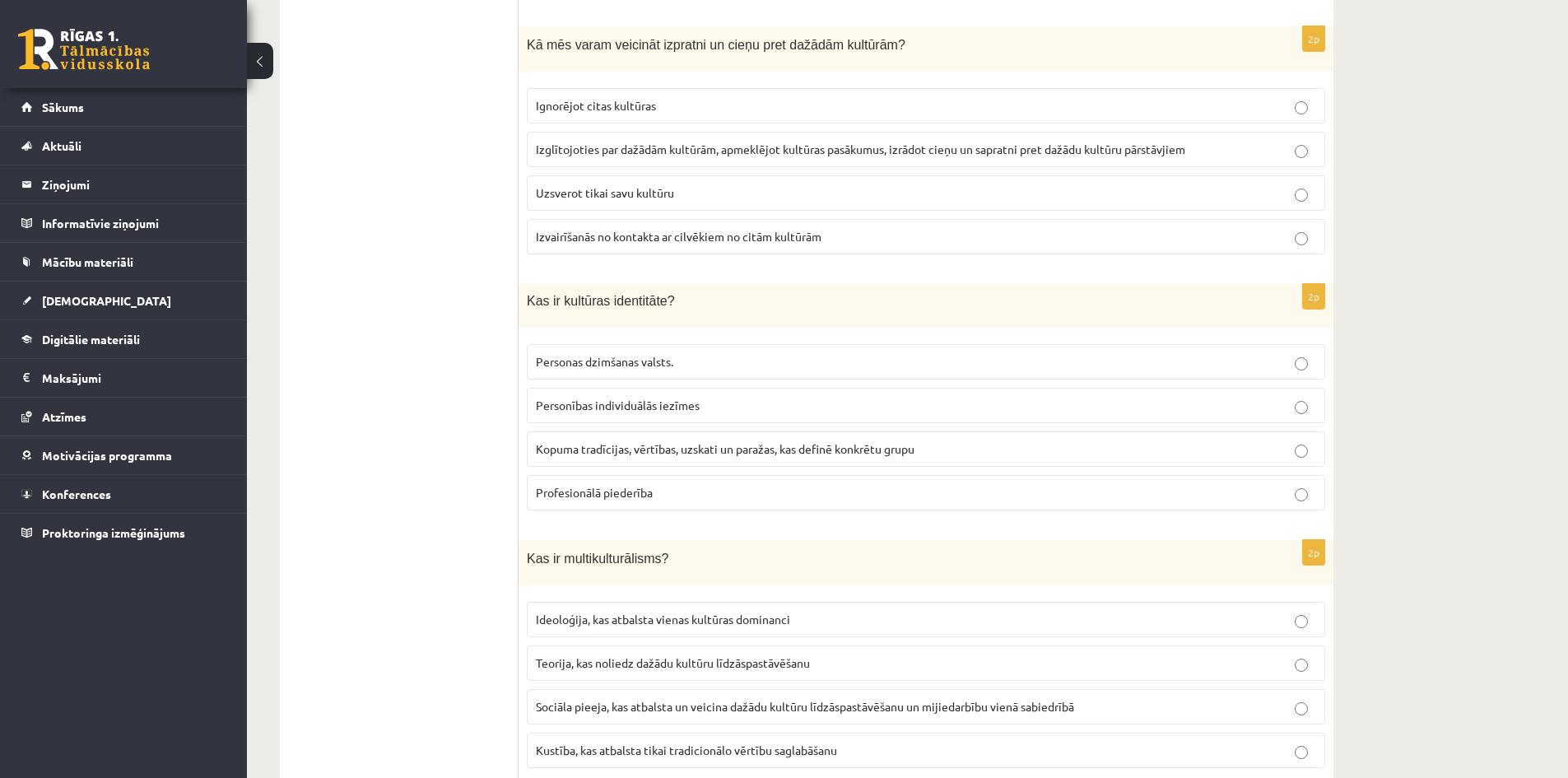
scroll to position [1338, 0]
click at [800, 453] on span "Kopuma tradīcijas, vērtības, uzskati un paražas, kas definē konkrētu grupu" at bounding box center [724, 447] width 378 height 14
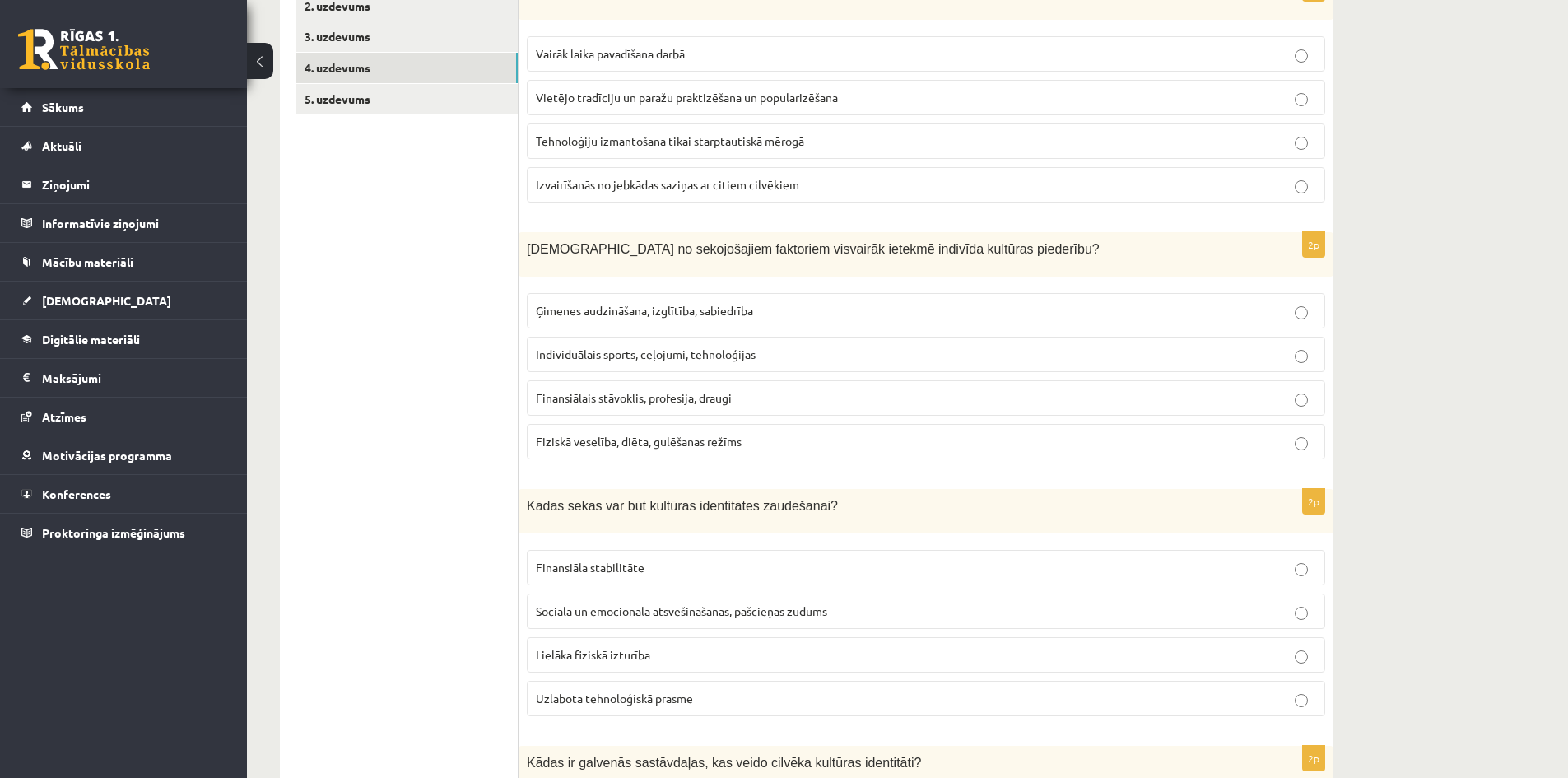
scroll to position [267, 0]
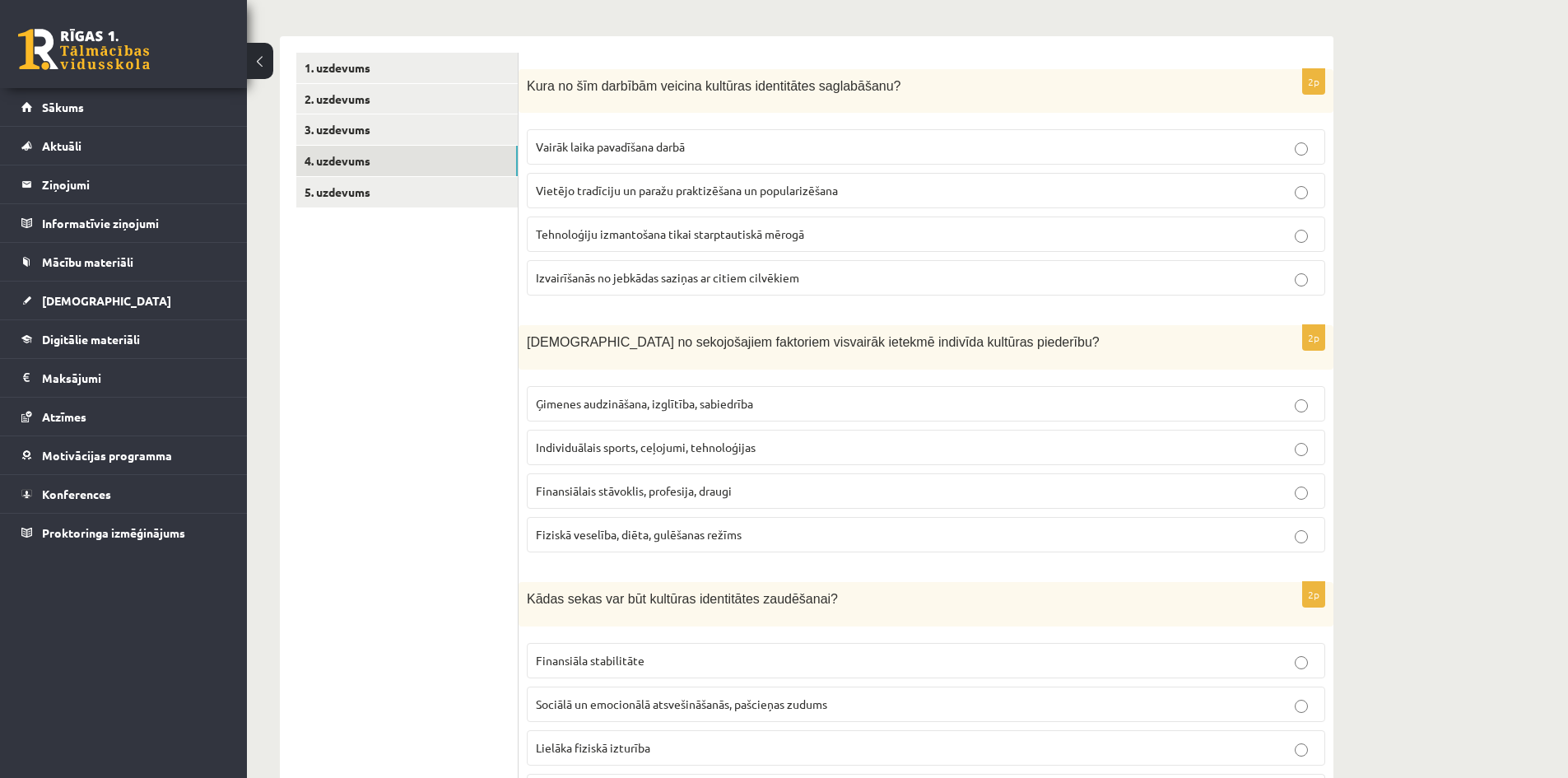
click at [621, 404] on span "Ģimenes audzināšana, izglītība, sabiedrība" at bounding box center [644, 403] width 218 height 14
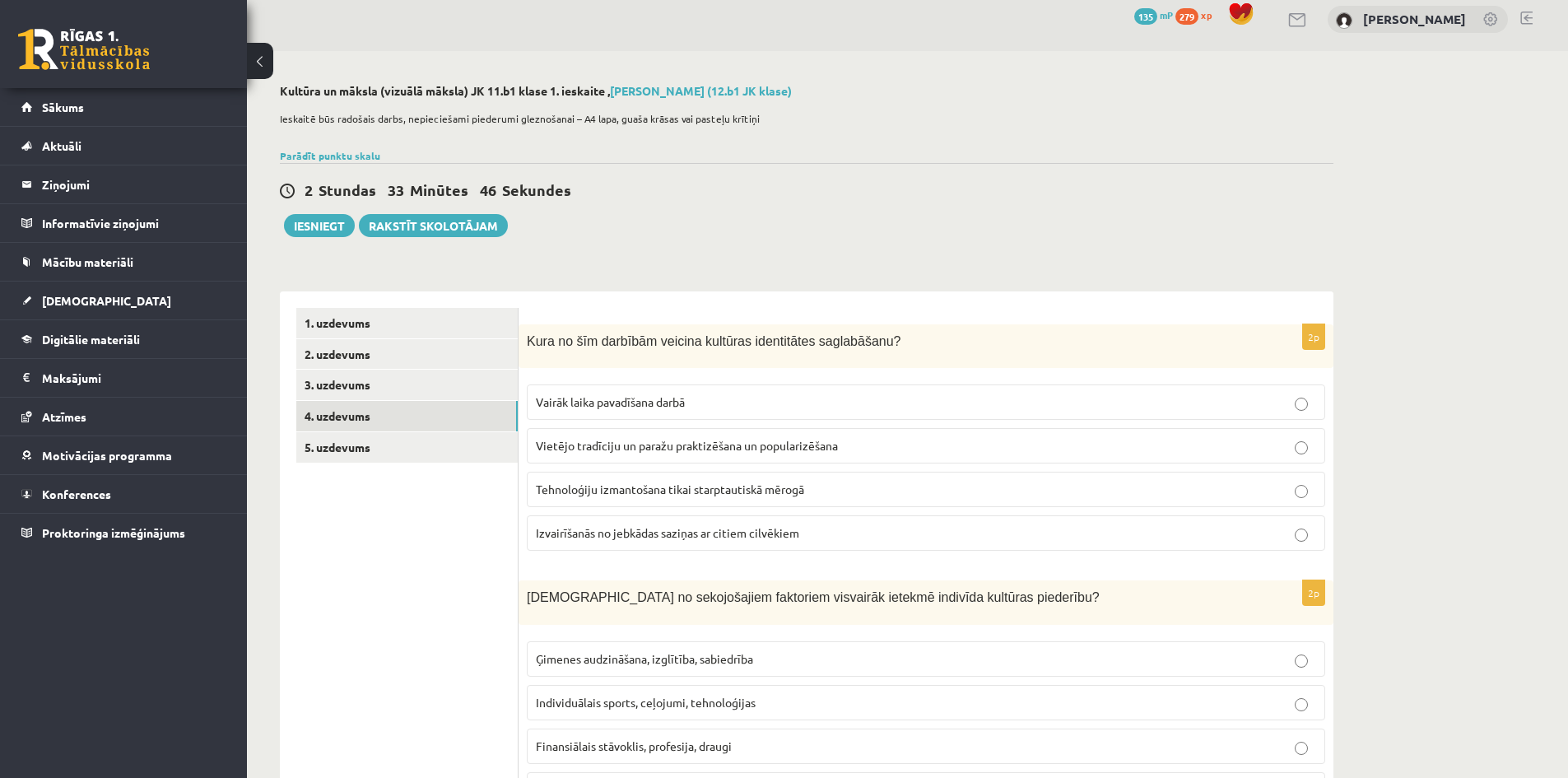
scroll to position [0, 0]
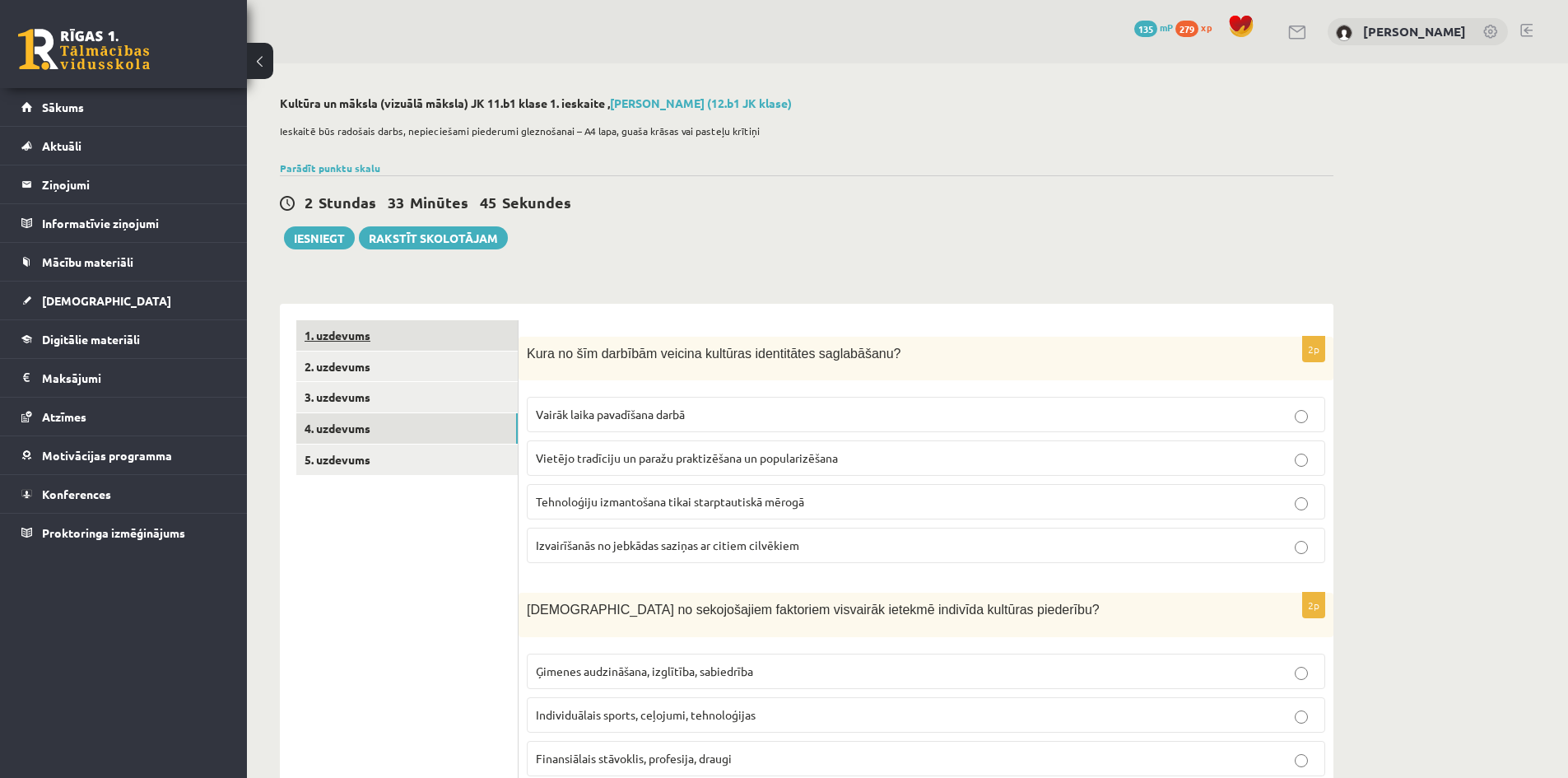
click at [405, 347] on link "1. uzdevums" at bounding box center [406, 335] width 221 height 31
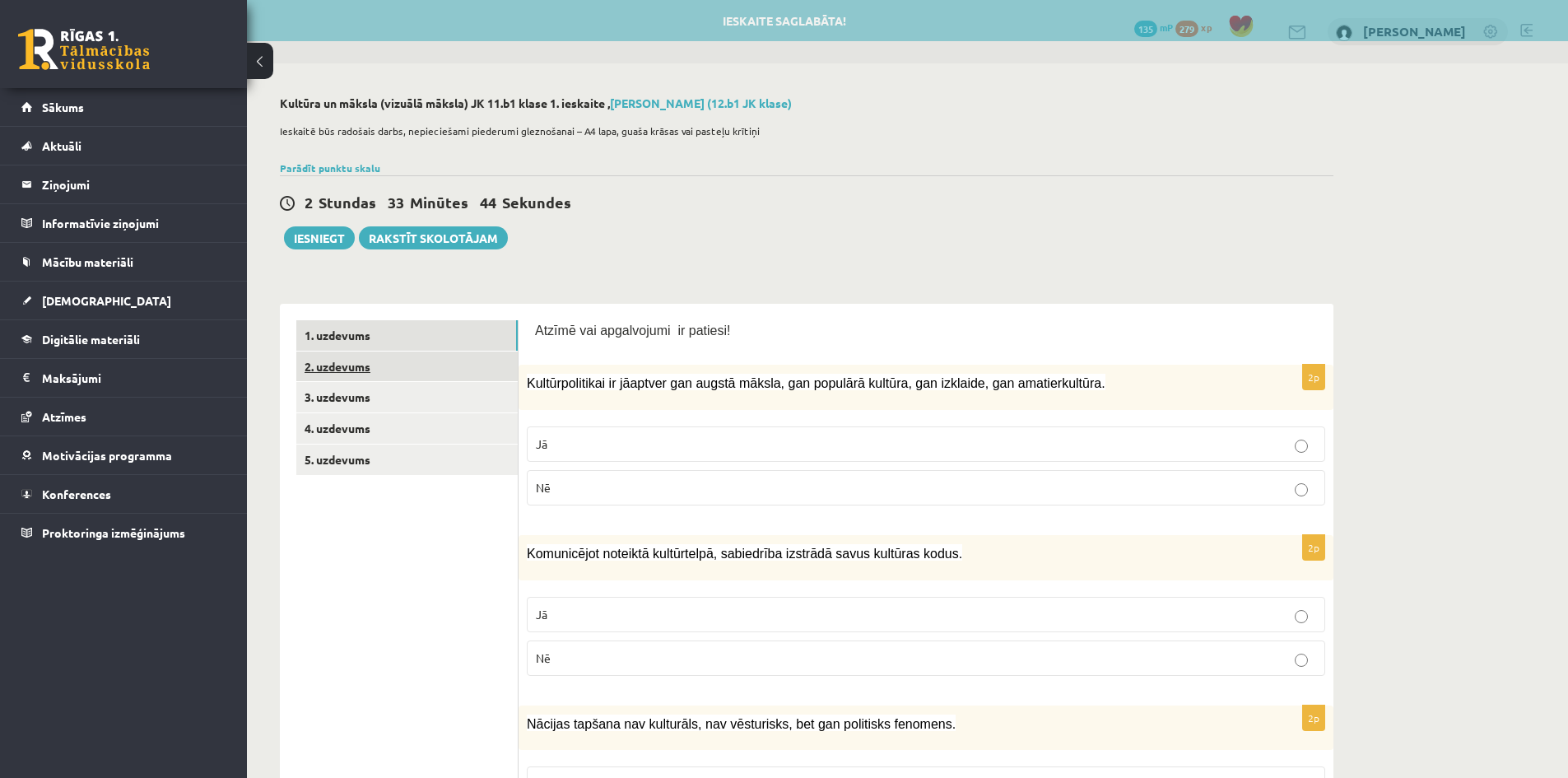
click at [419, 360] on link "2. uzdevums" at bounding box center [406, 367] width 221 height 31
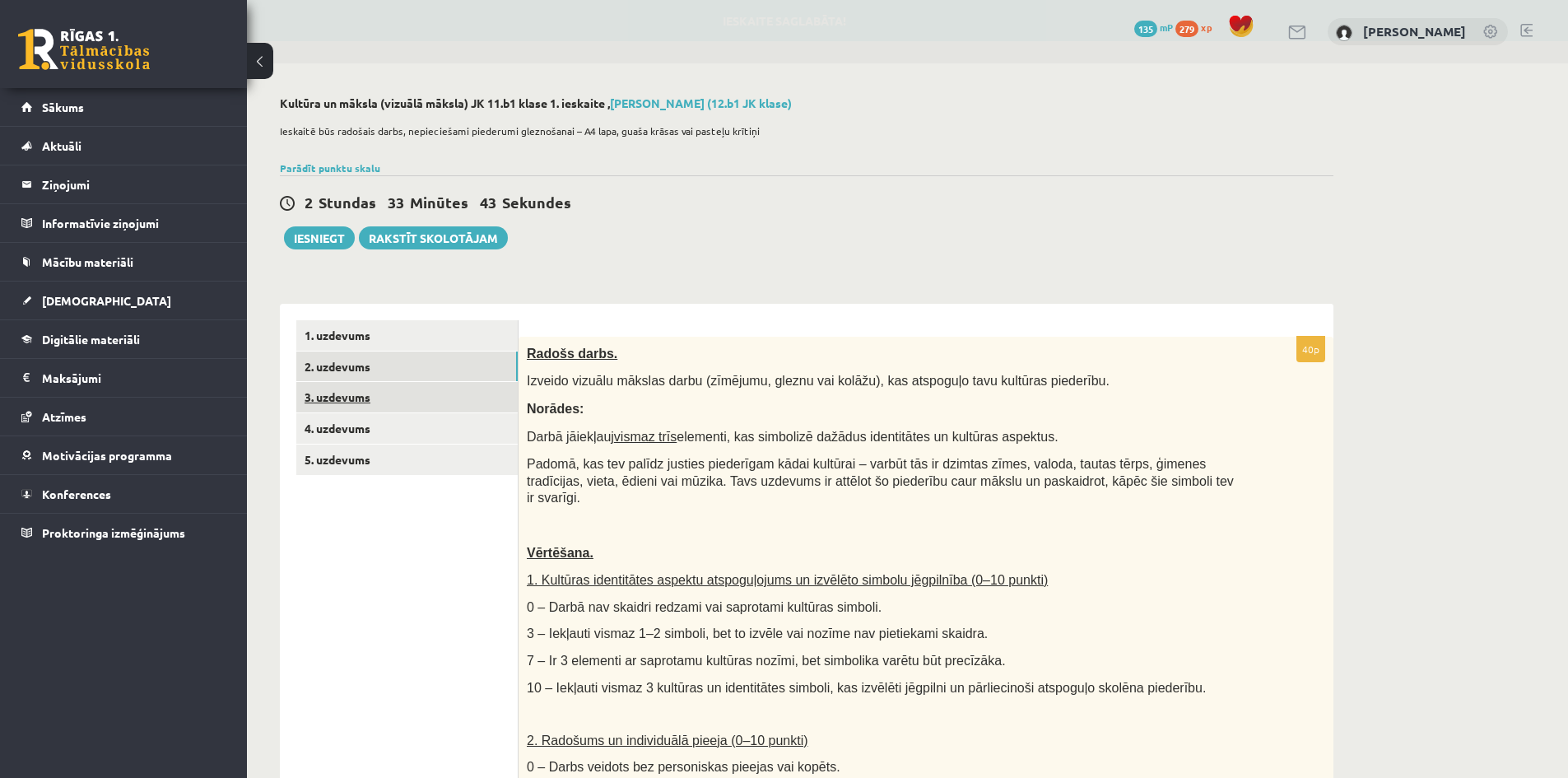
click at [425, 389] on link "3. uzdevums" at bounding box center [406, 398] width 221 height 31
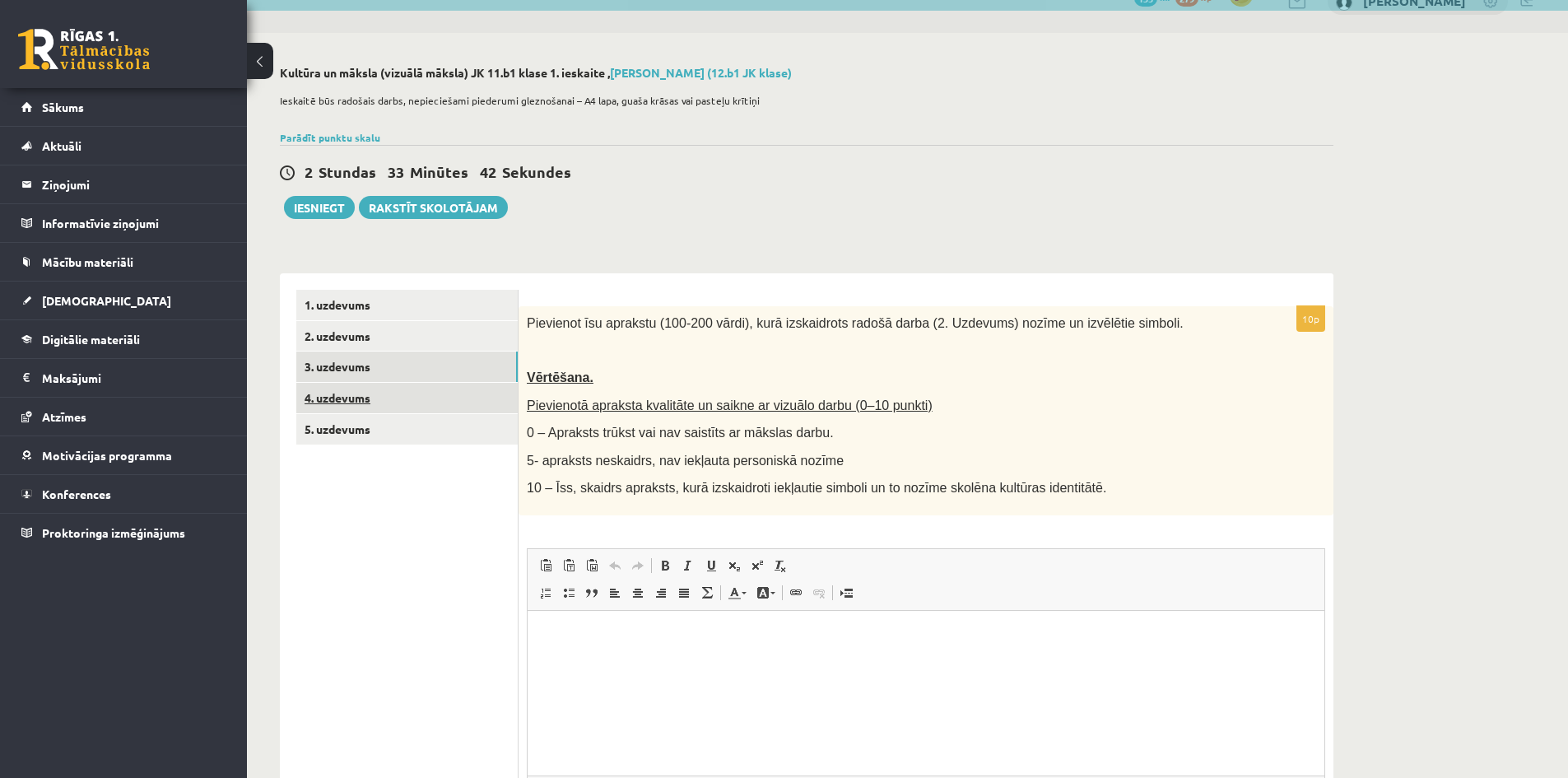
click at [390, 396] on link "4. uzdevums" at bounding box center [406, 398] width 221 height 31
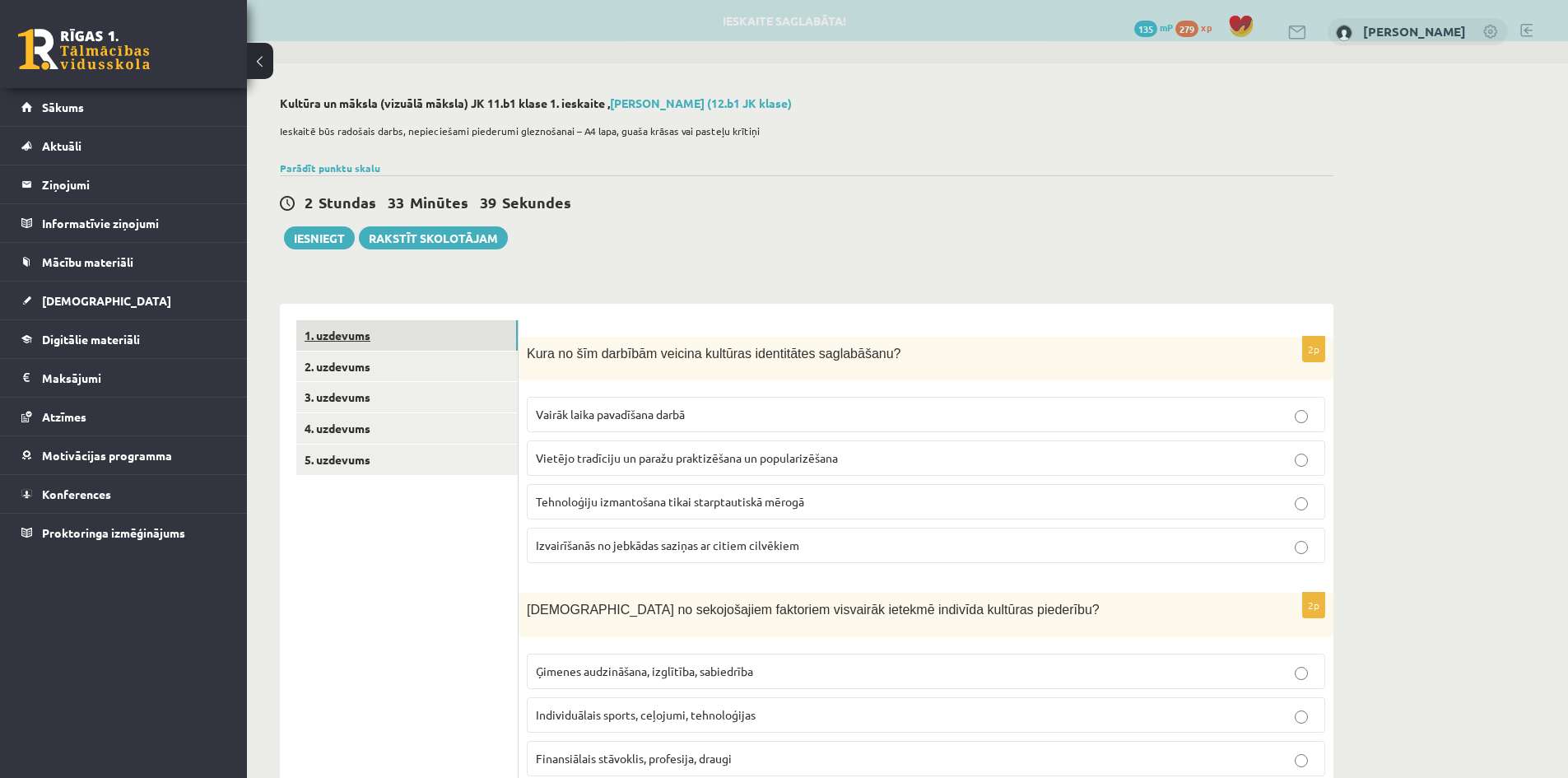
click at [359, 334] on link "1. uzdevums" at bounding box center [406, 335] width 221 height 31
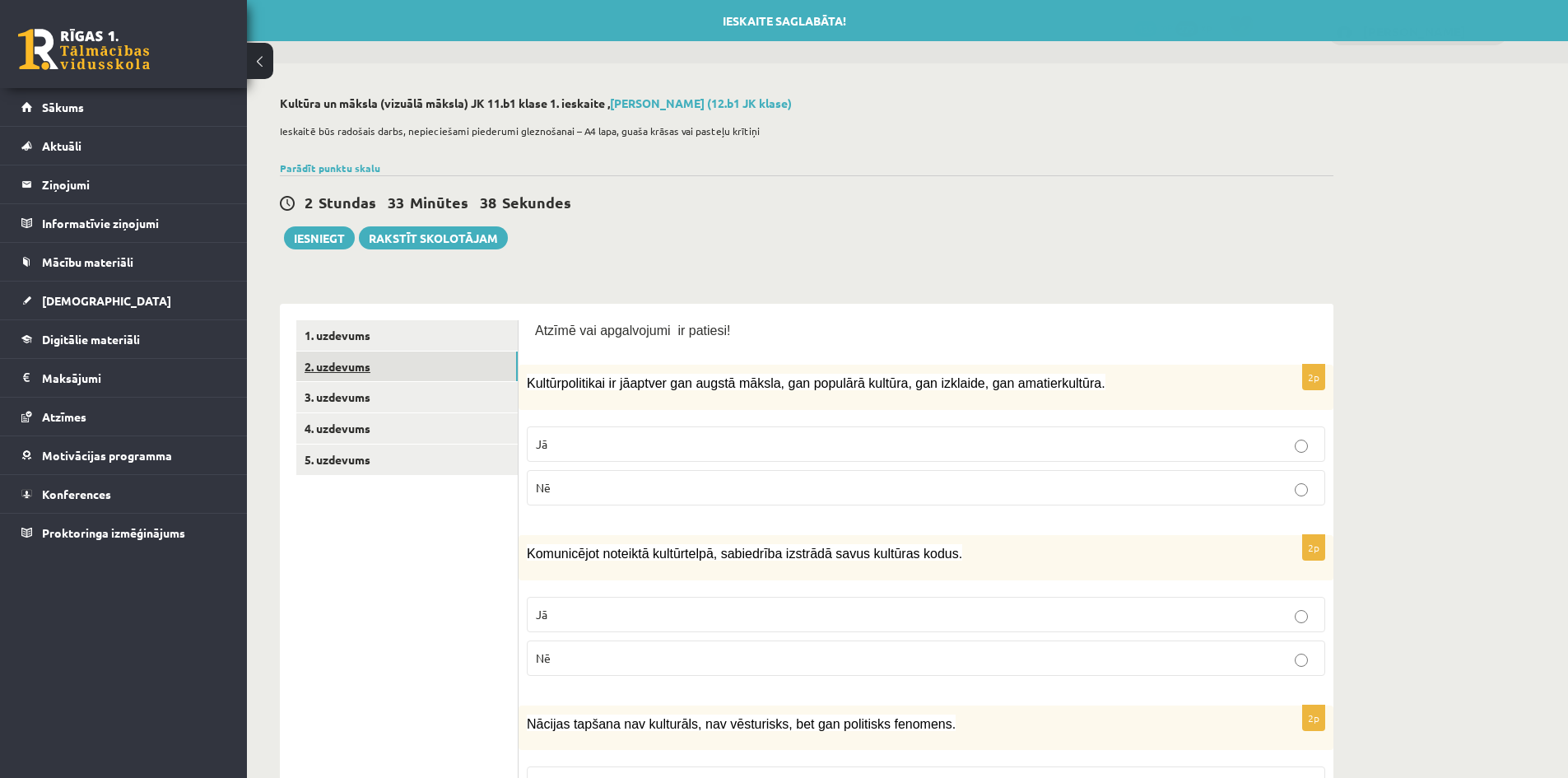
click at [399, 373] on link "2. uzdevums" at bounding box center [406, 367] width 221 height 31
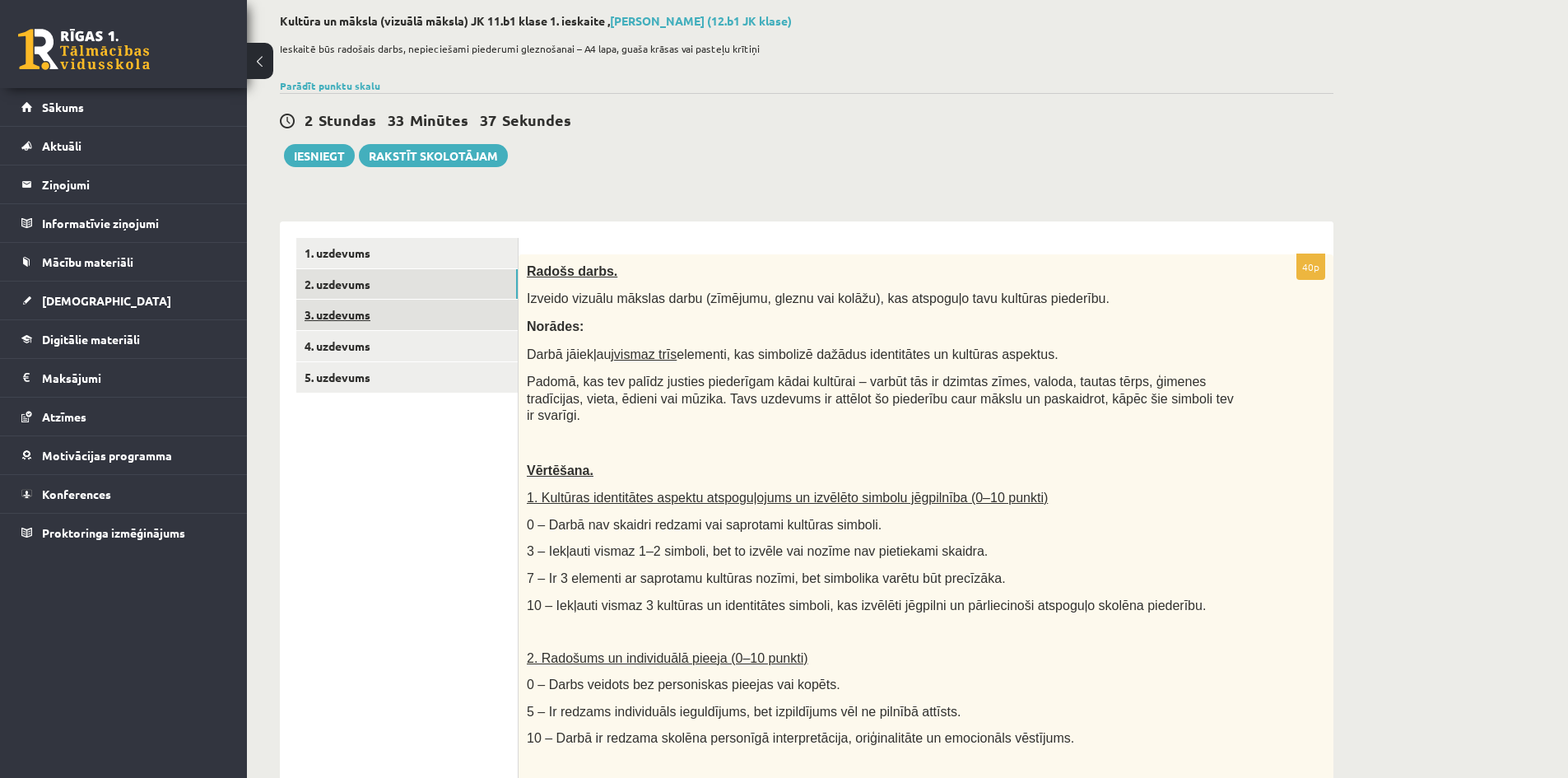
click at [436, 309] on link "3. uzdevums" at bounding box center [406, 315] width 221 height 31
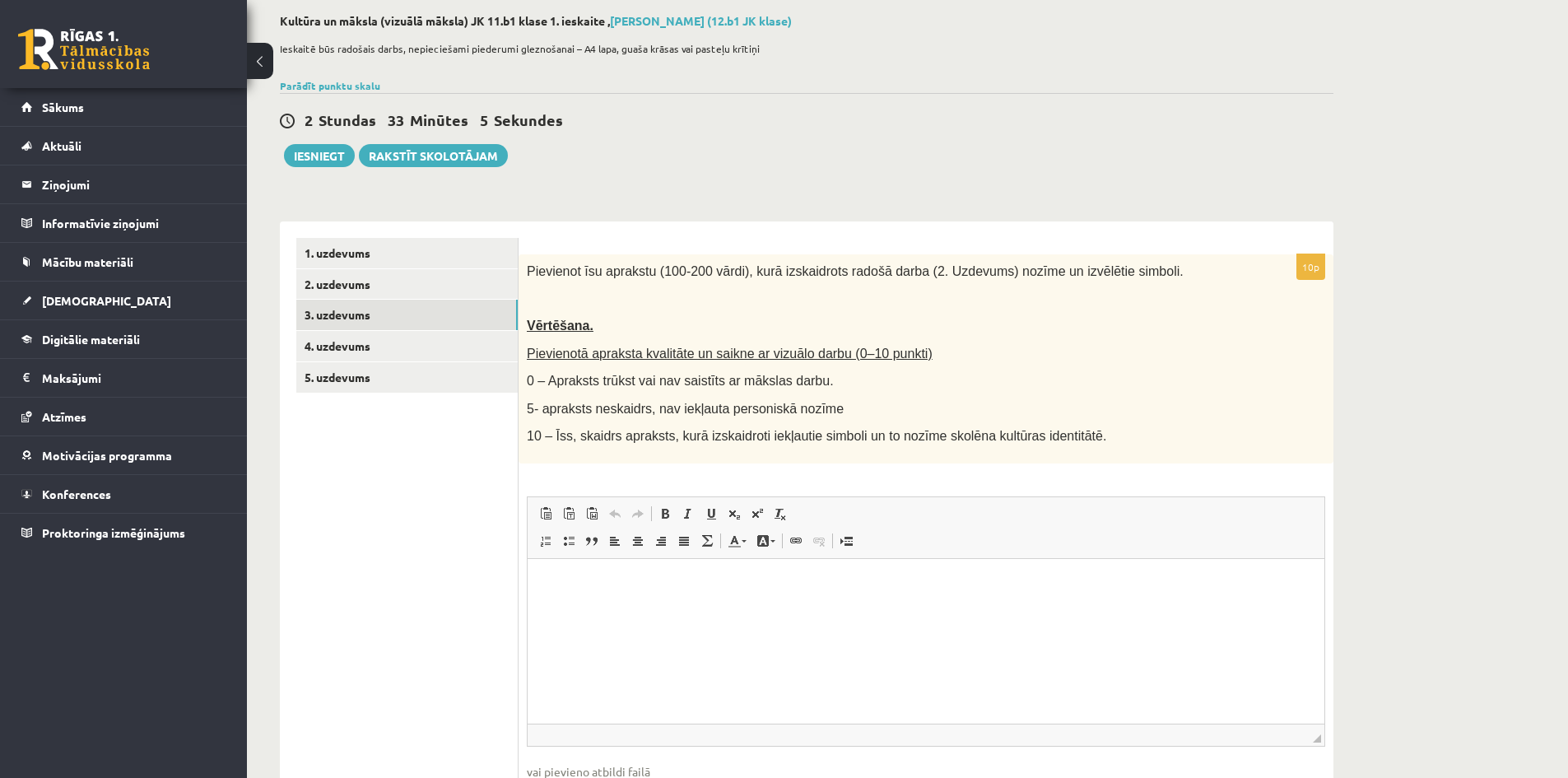
drag, startPoint x: 867, startPoint y: 446, endPoint x: 911, endPoint y: 454, distance: 44.7
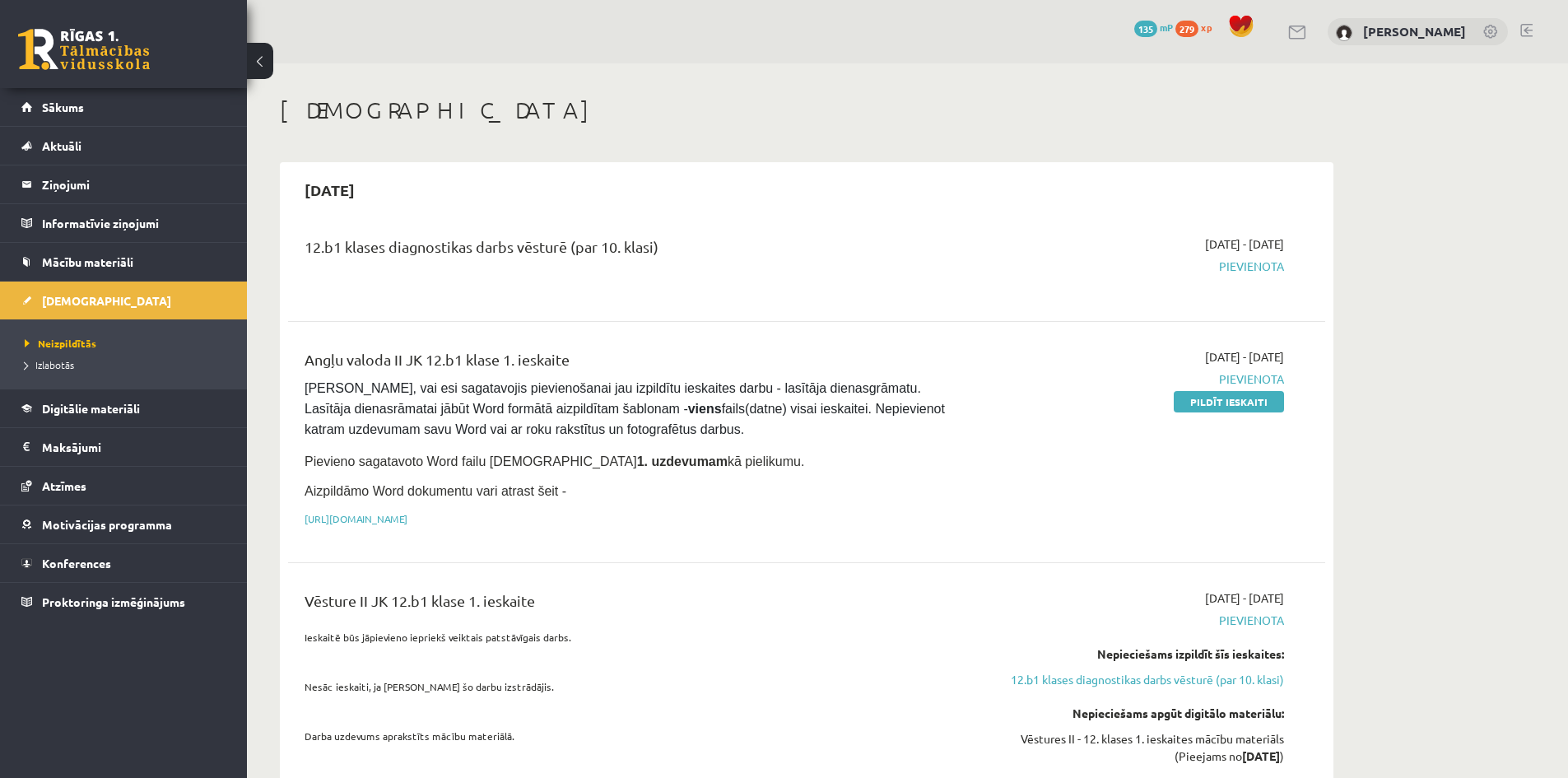
scroll to position [1728, 0]
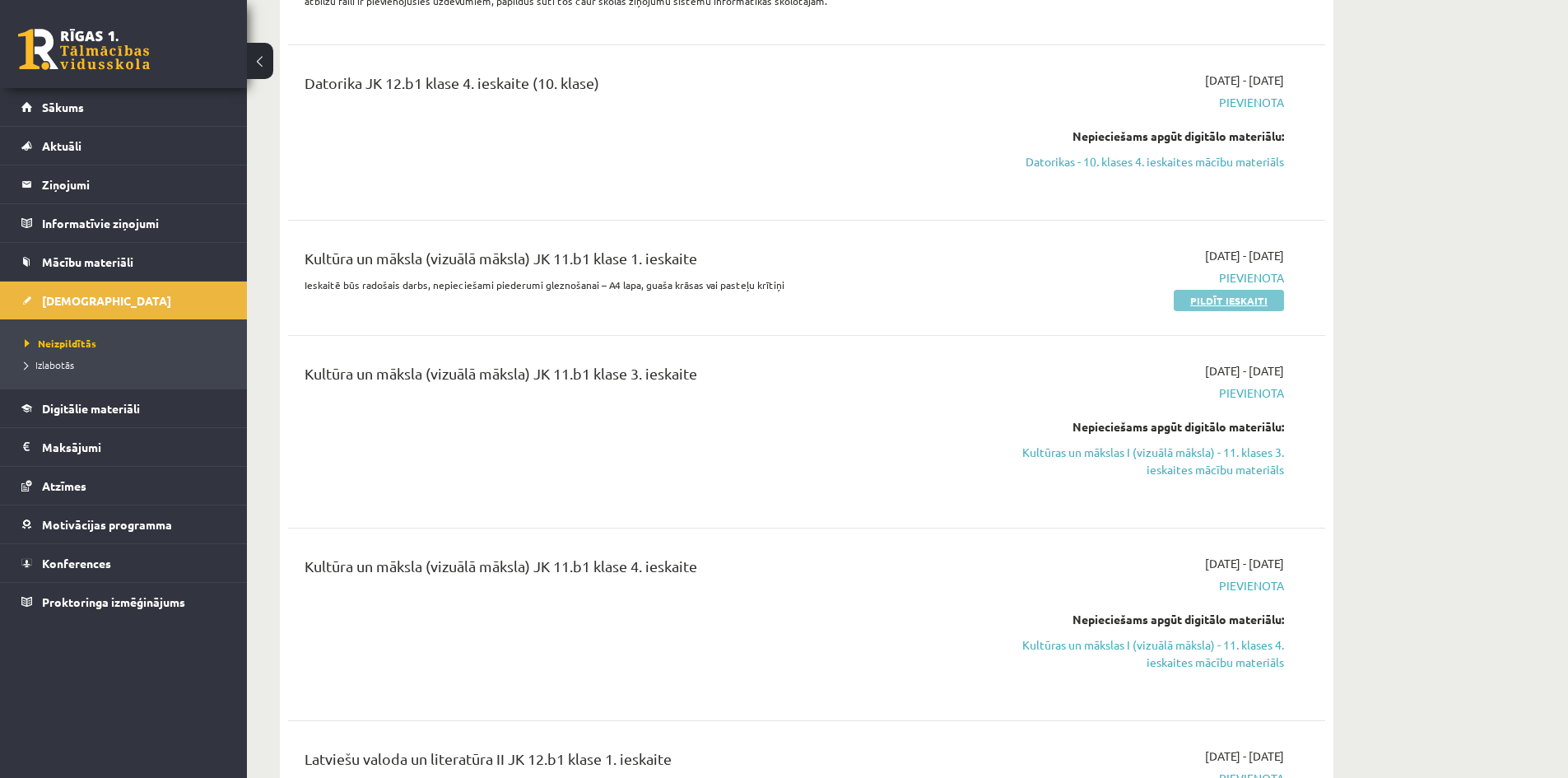
click at [1209, 298] on link "Pildīt ieskaiti" at bounding box center [1228, 301] width 110 height 22
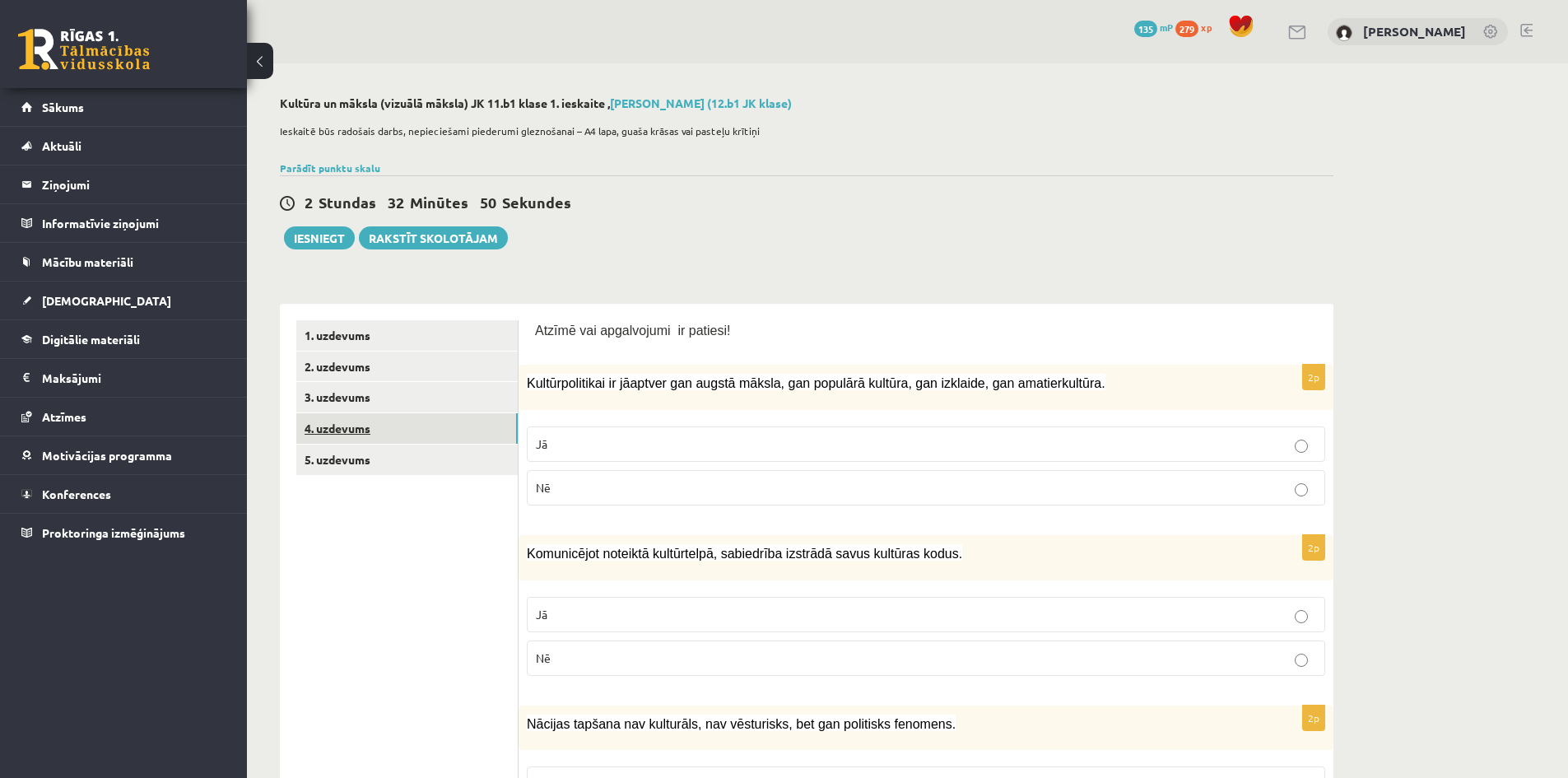
click at [468, 438] on link "4. uzdevums" at bounding box center [406, 428] width 221 height 31
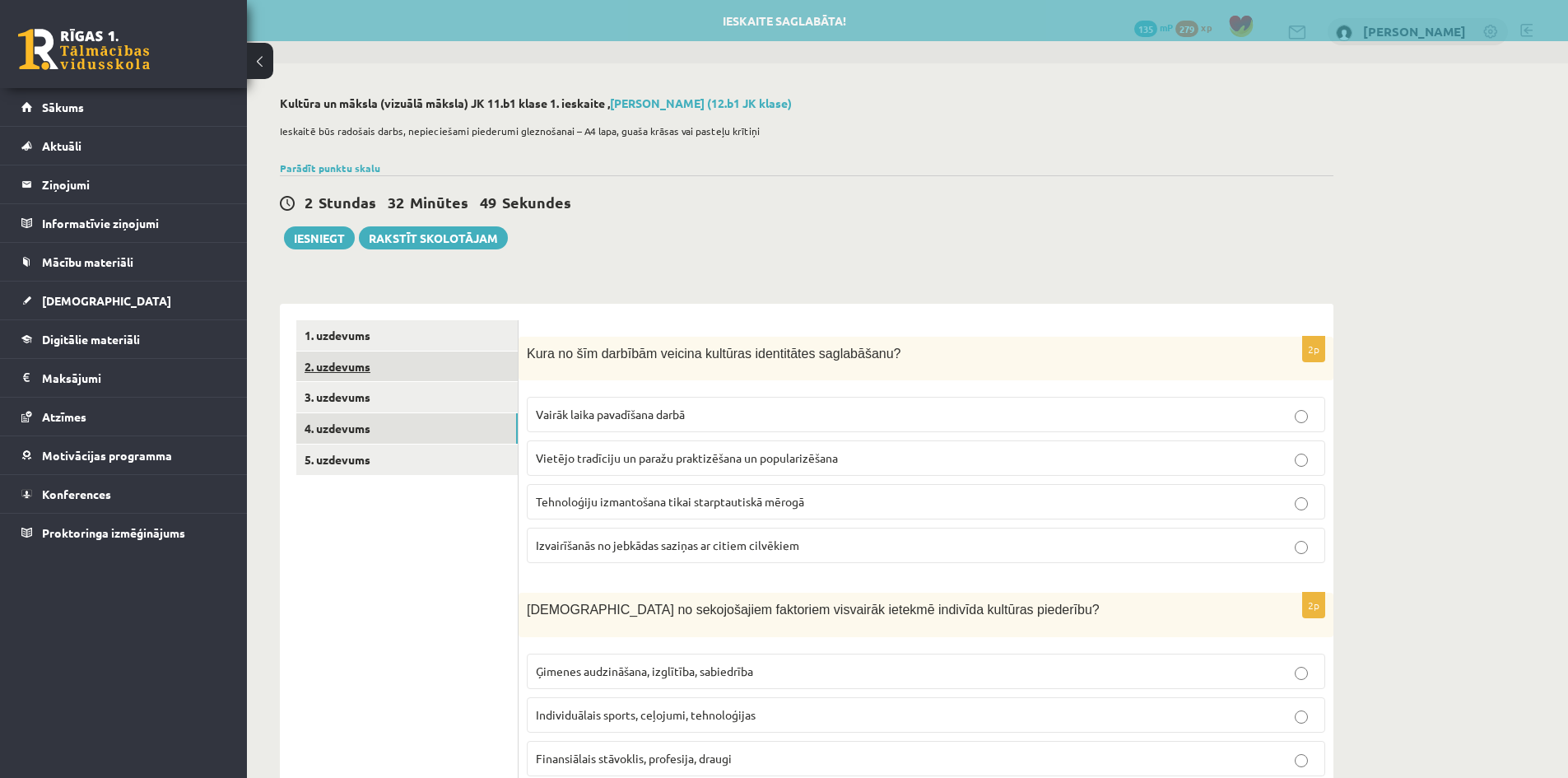
click at [450, 365] on link "2. uzdevums" at bounding box center [406, 367] width 221 height 31
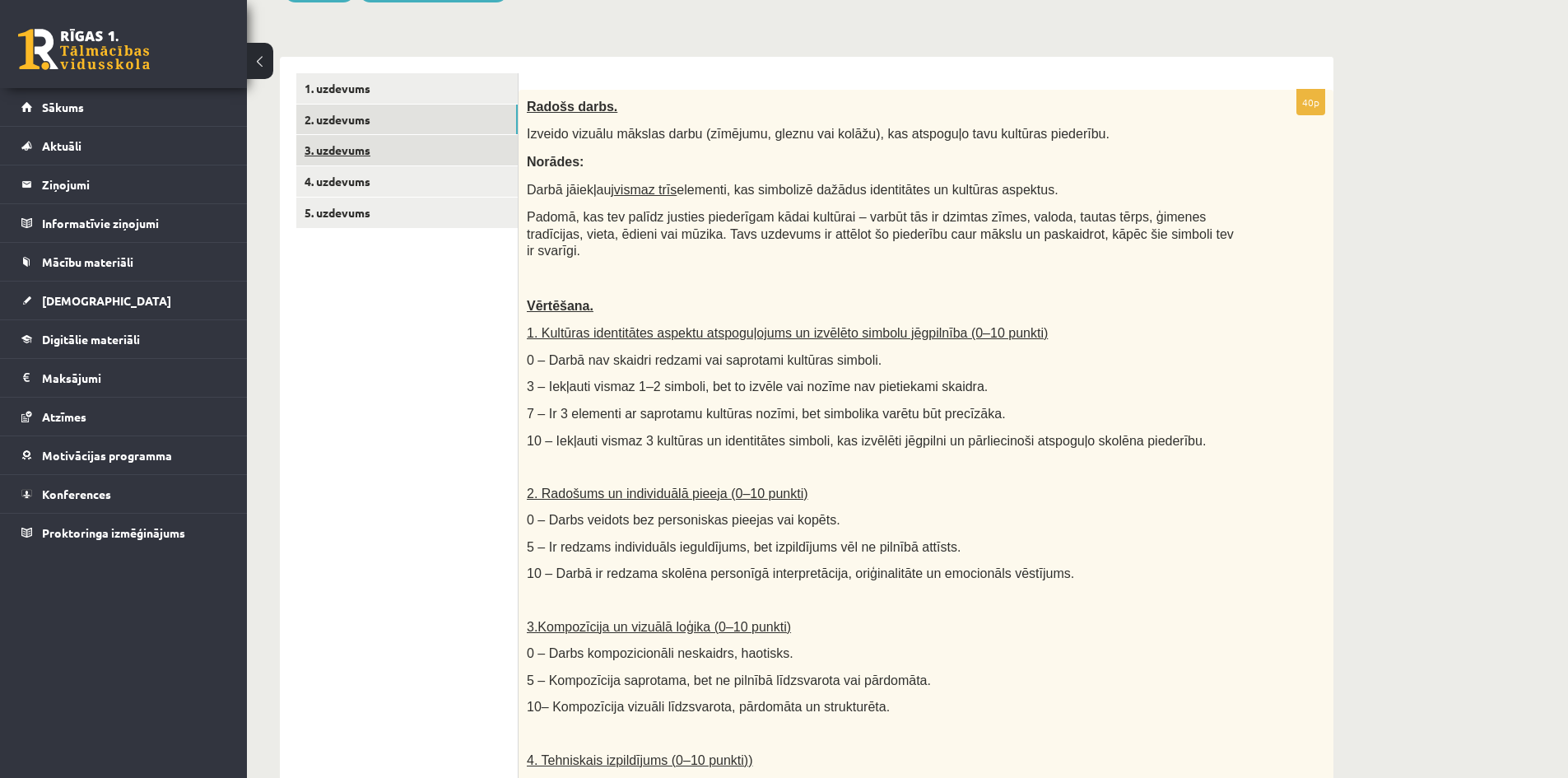
click at [444, 145] on link "3. uzdevums" at bounding box center [406, 150] width 221 height 31
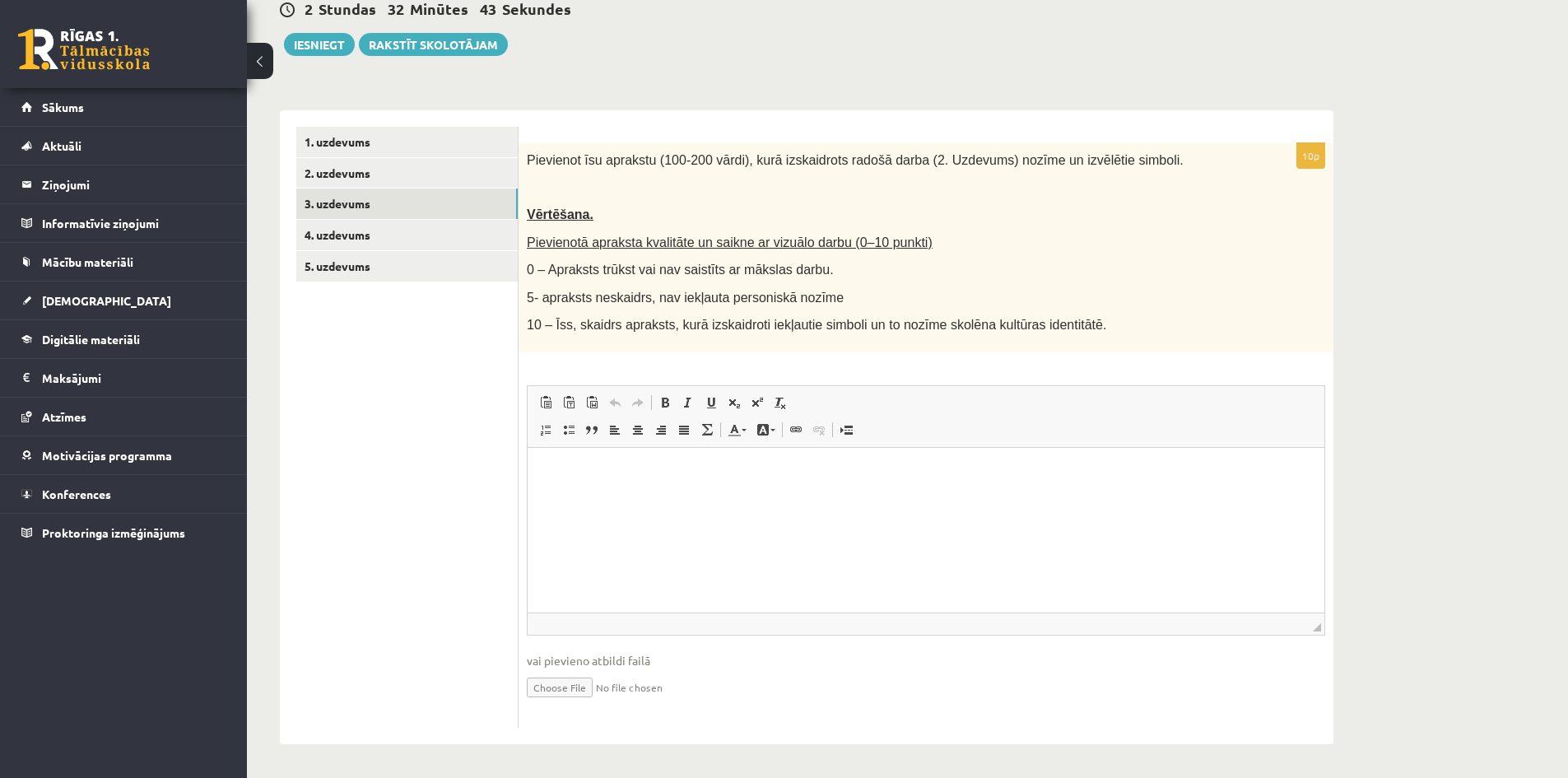
click at [687, 467] on p "Bagātinātā teksta redaktors, wiswyg-editor-user-answer-47024750149680" at bounding box center [926, 472] width 764 height 17
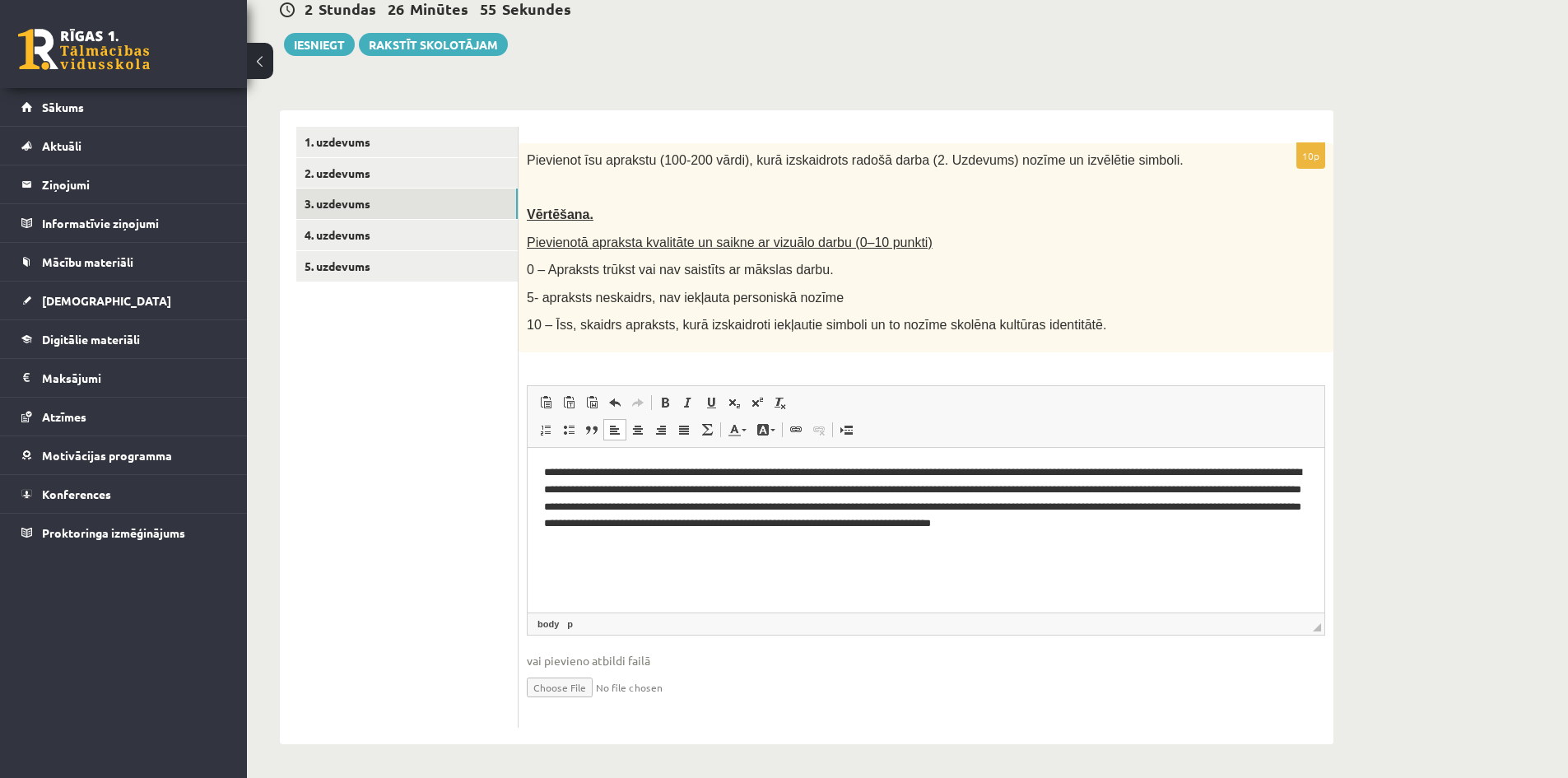
click at [1224, 523] on p "**********" at bounding box center [926, 506] width 764 height 86
click at [743, 537] on p "**********" at bounding box center [926, 506] width 764 height 86
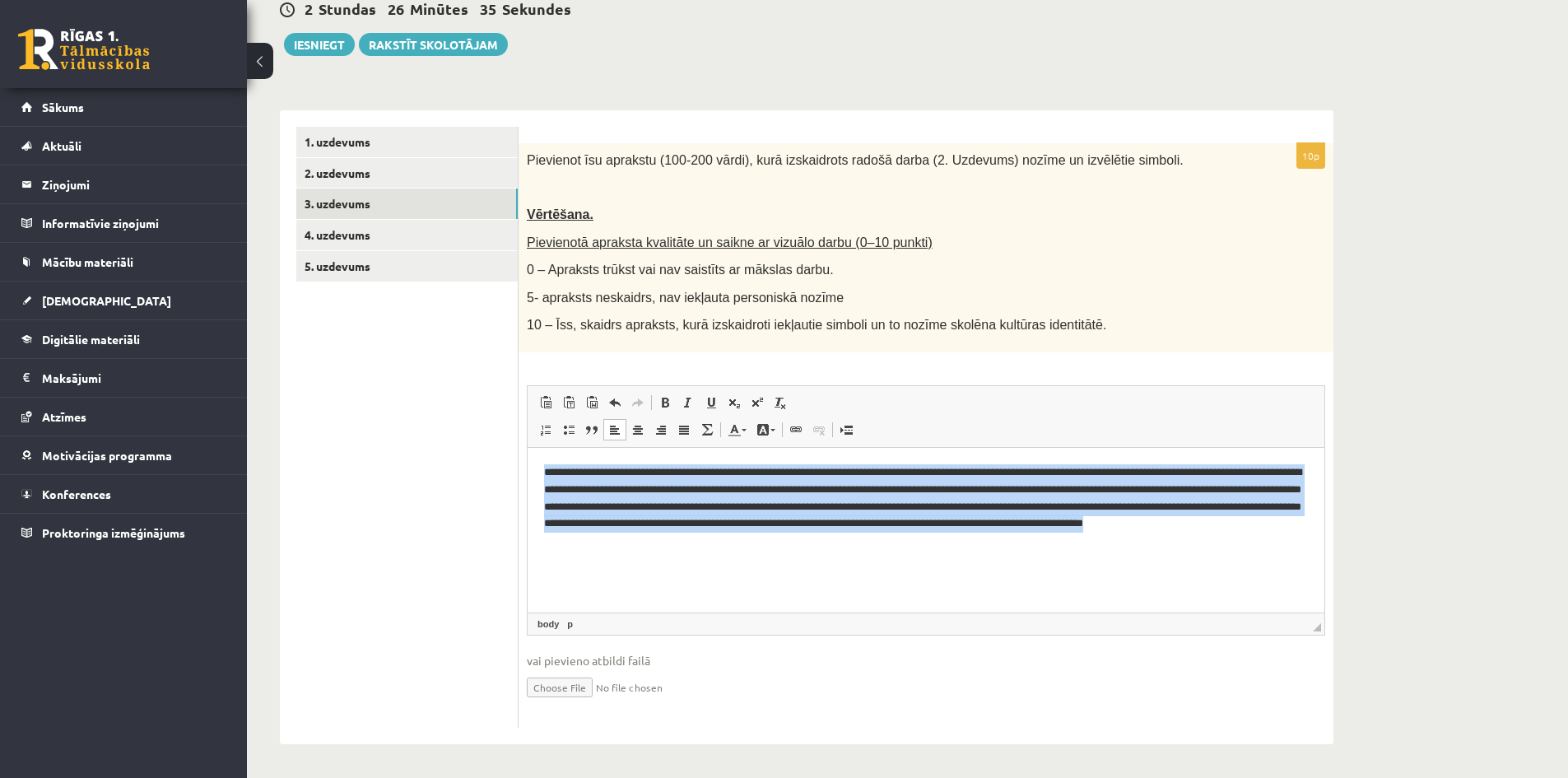
drag, startPoint x: 540, startPoint y: 469, endPoint x: 887, endPoint y: 538, distance: 353.8
click at [893, 551] on html "**********" at bounding box center [926, 506] width 797 height 118
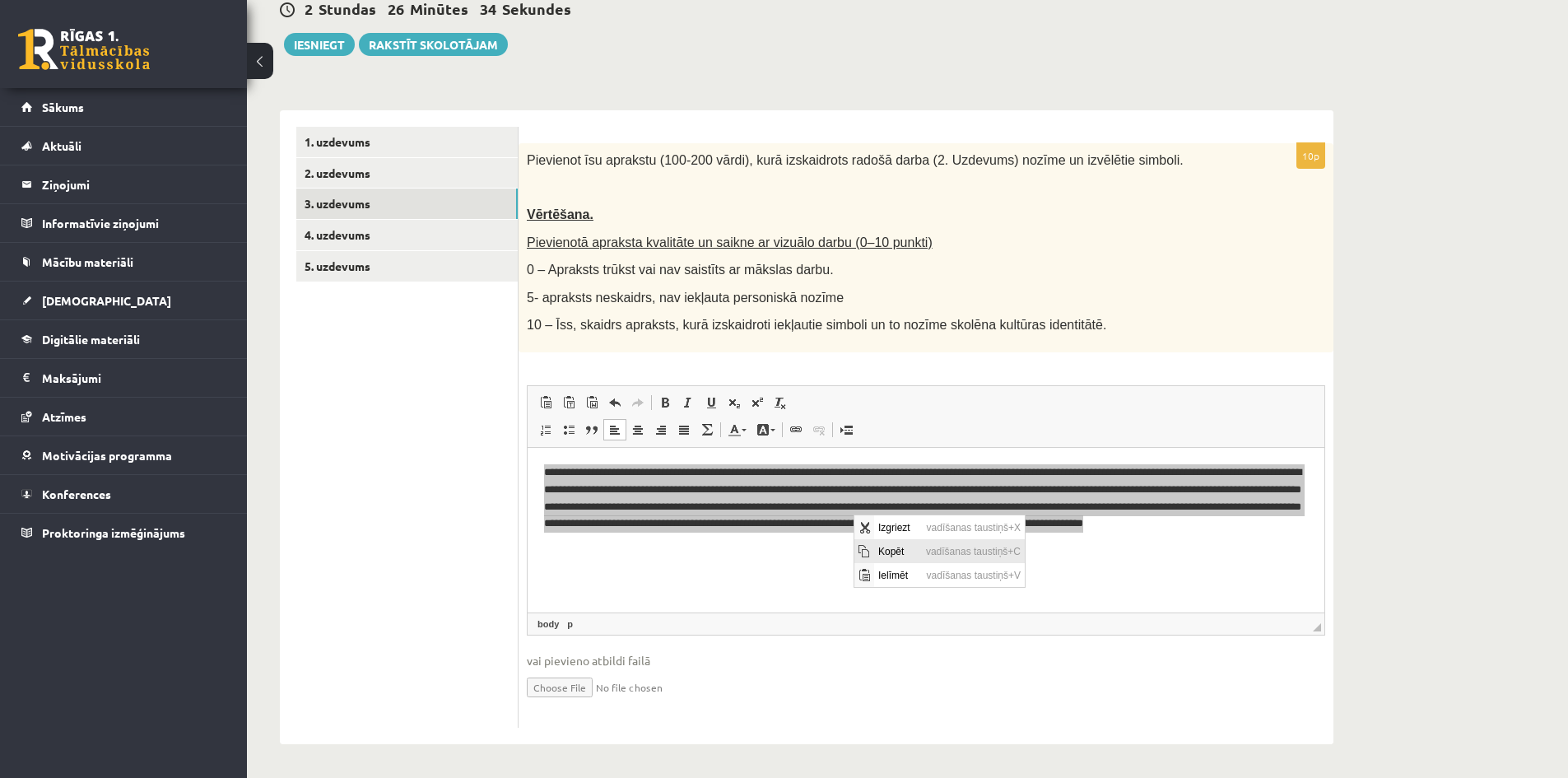
click at [891, 554] on span "Kopēt" at bounding box center [898, 550] width 48 height 23
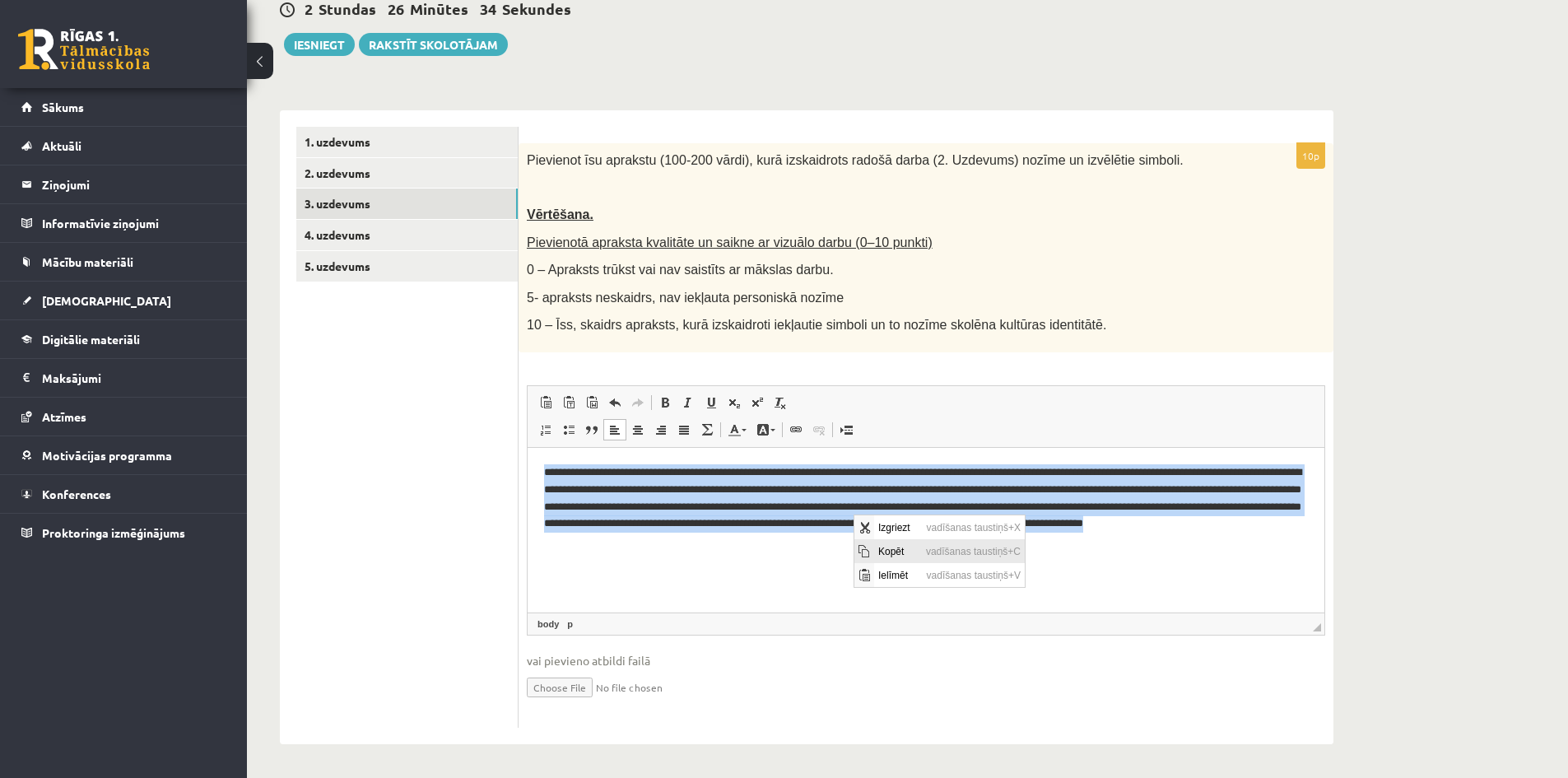
copy p "**********"
click at [897, 544] on p "**********" at bounding box center [926, 506] width 764 height 86
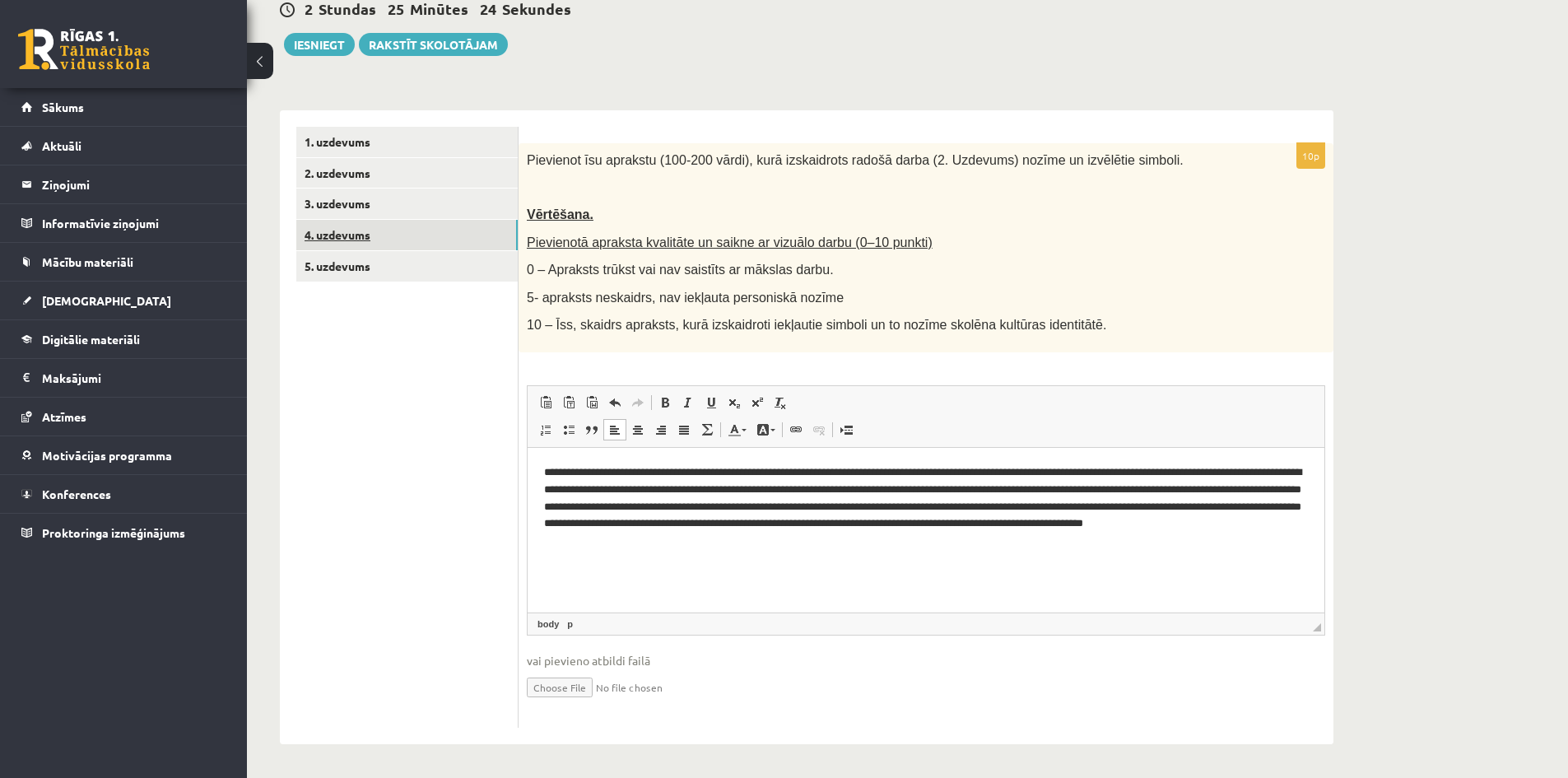
click at [378, 224] on link "4. uzdevums" at bounding box center [406, 235] width 221 height 31
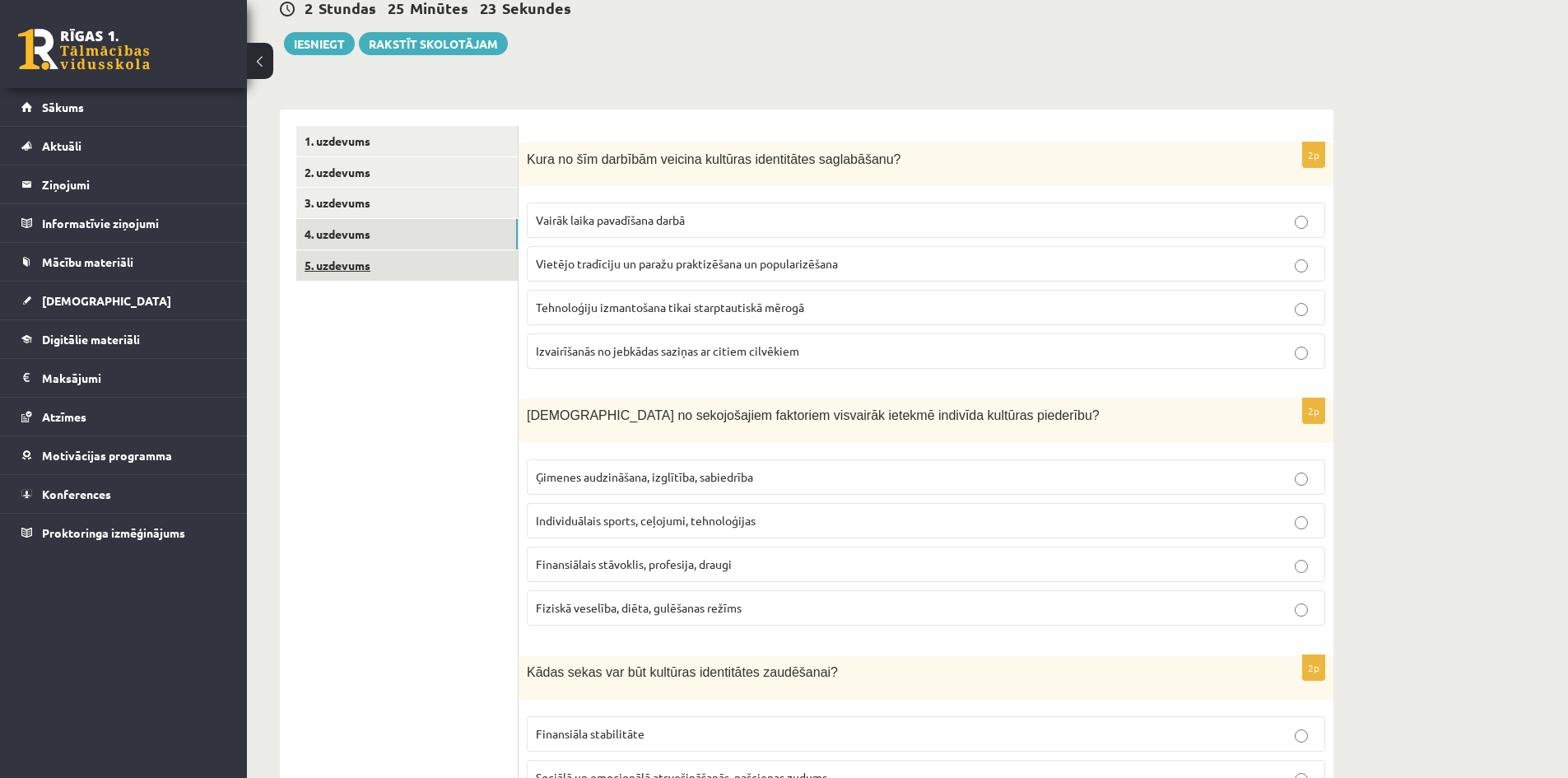
click at [413, 258] on link "5. uzdevums" at bounding box center [406, 266] width 221 height 31
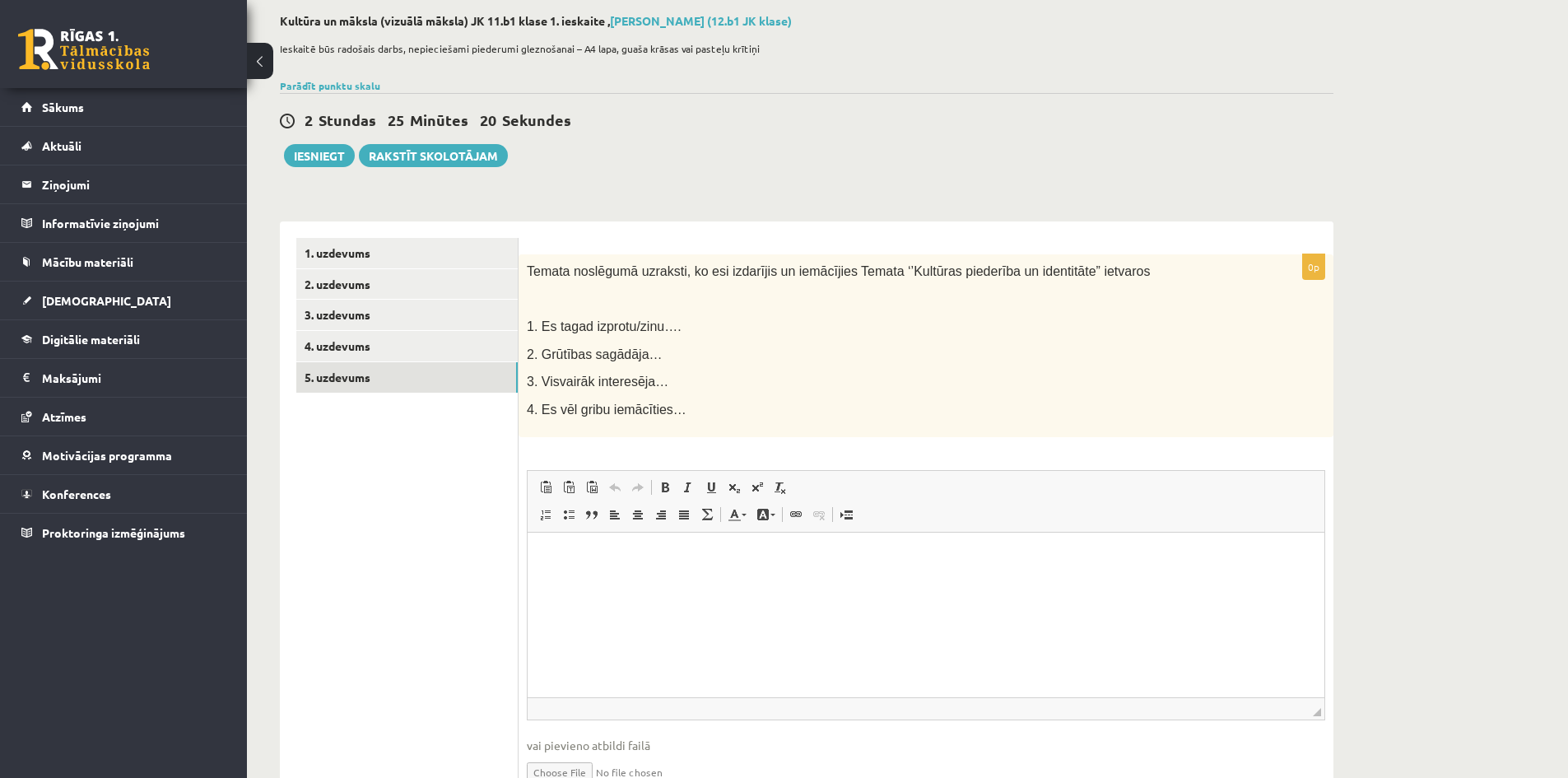
scroll to position [87, 0]
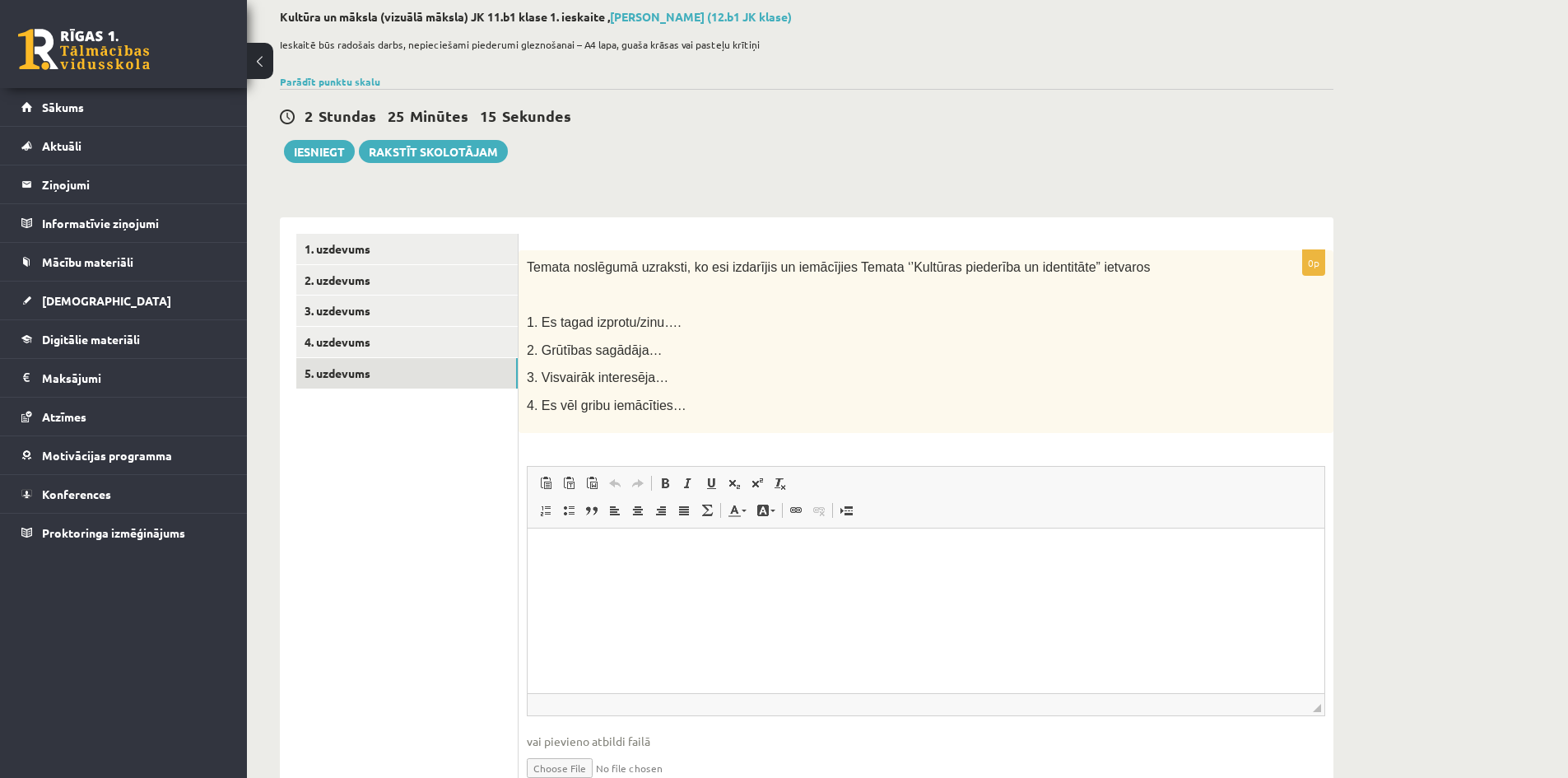
click at [621, 563] on html at bounding box center [926, 554] width 797 height 51
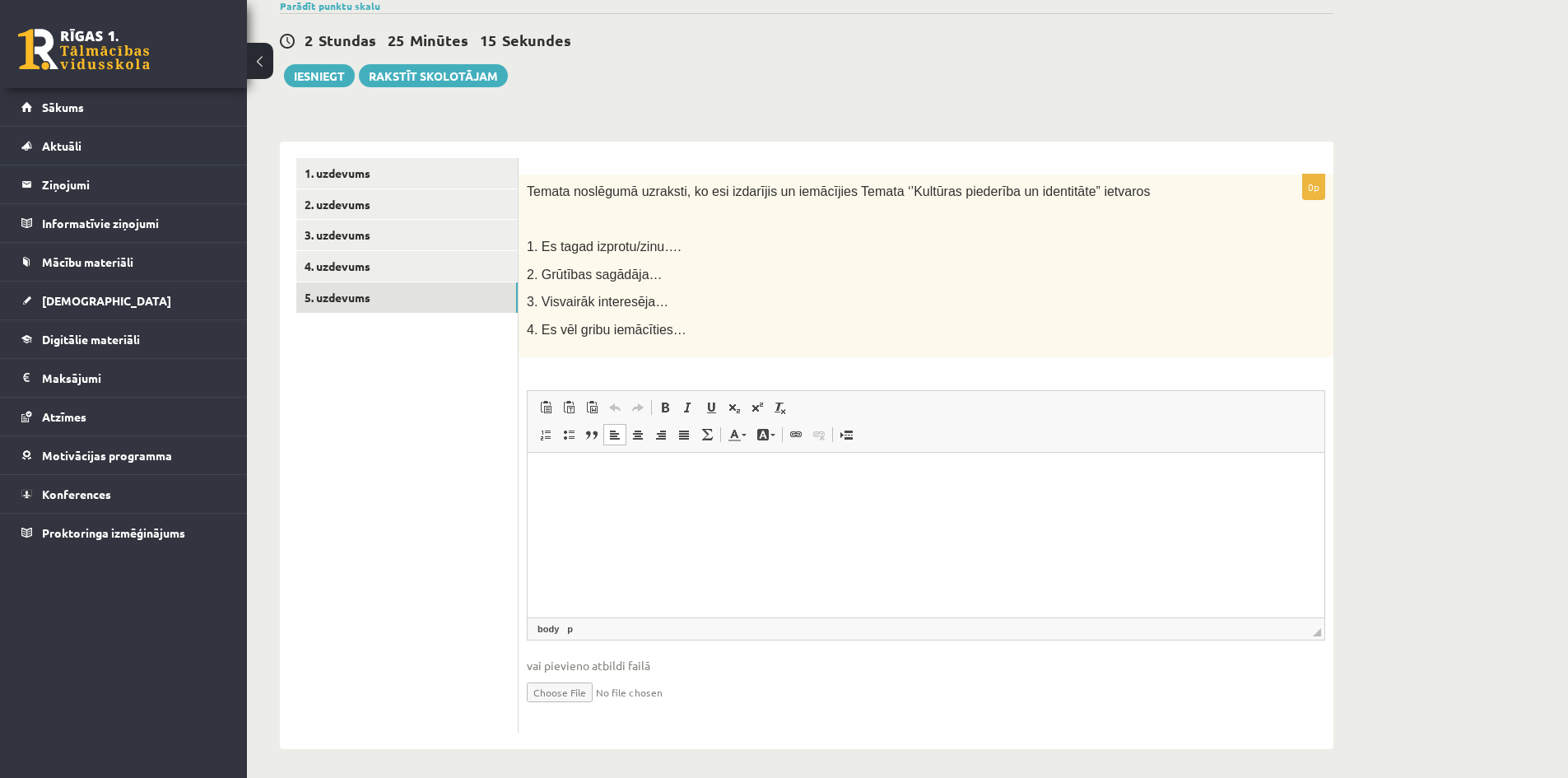
scroll to position [168, 0]
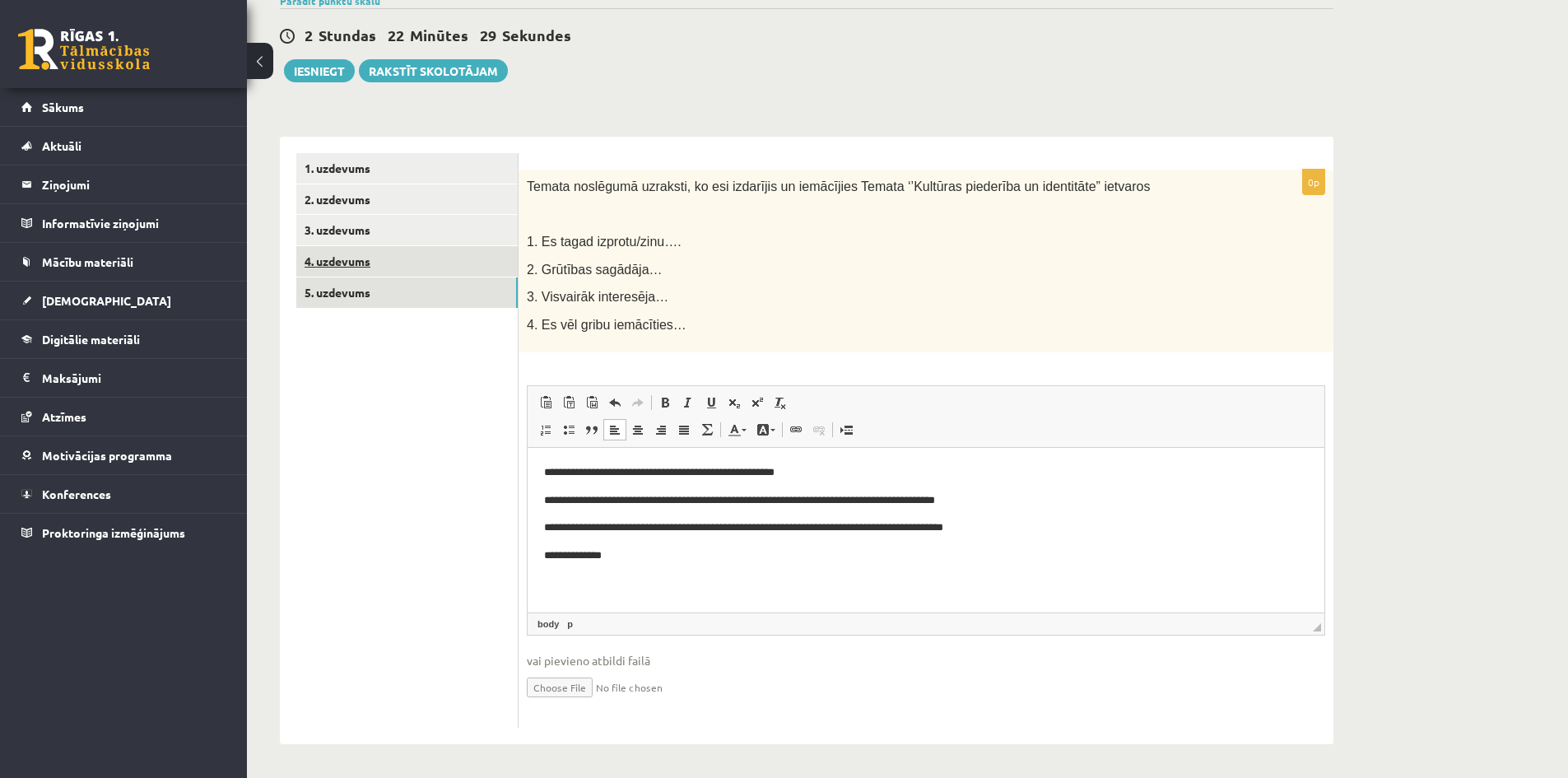
click at [372, 253] on link "4. uzdevums" at bounding box center [406, 261] width 221 height 31
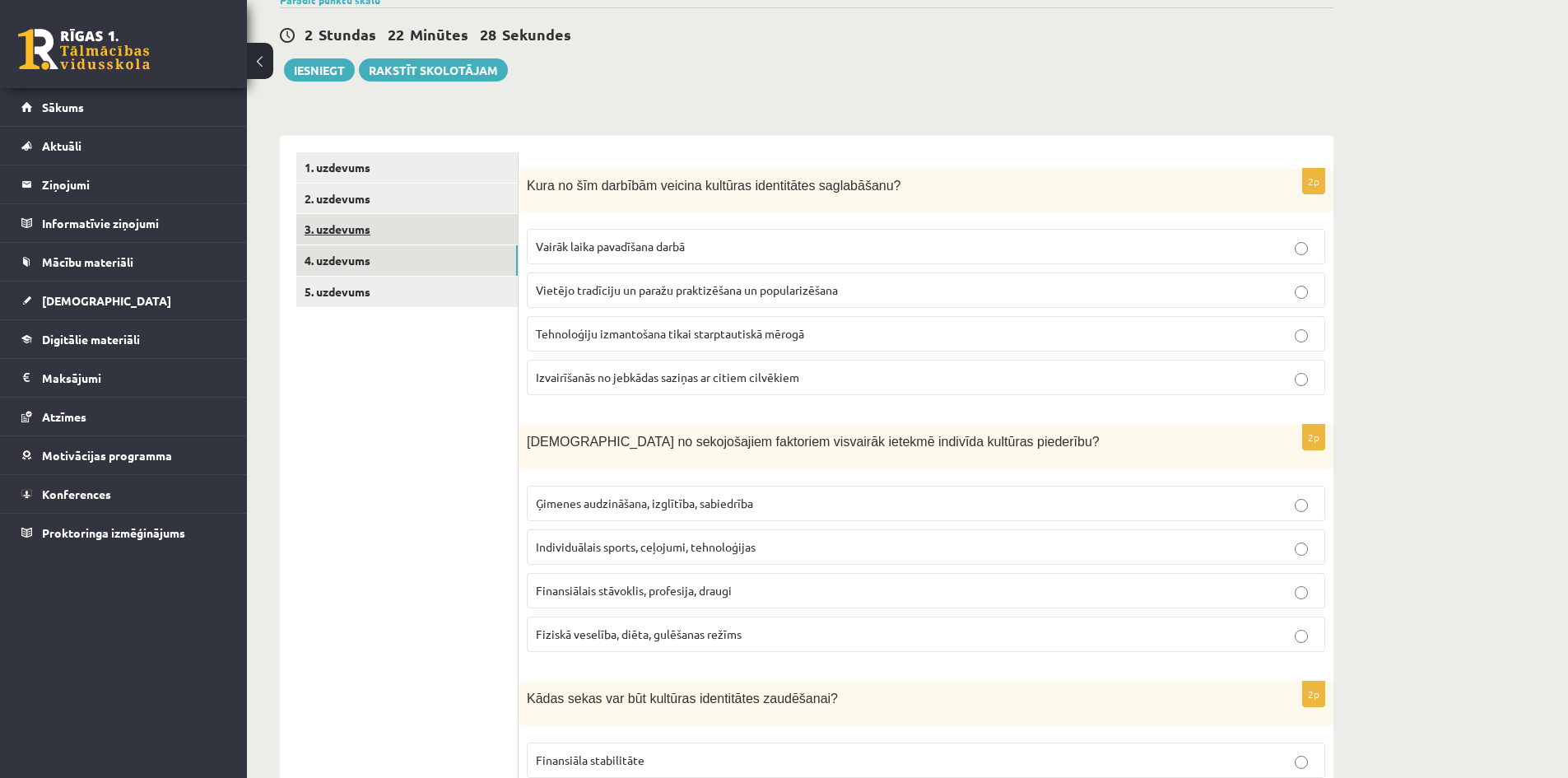
click at [431, 238] on link "3. uzdevums" at bounding box center [406, 230] width 221 height 31
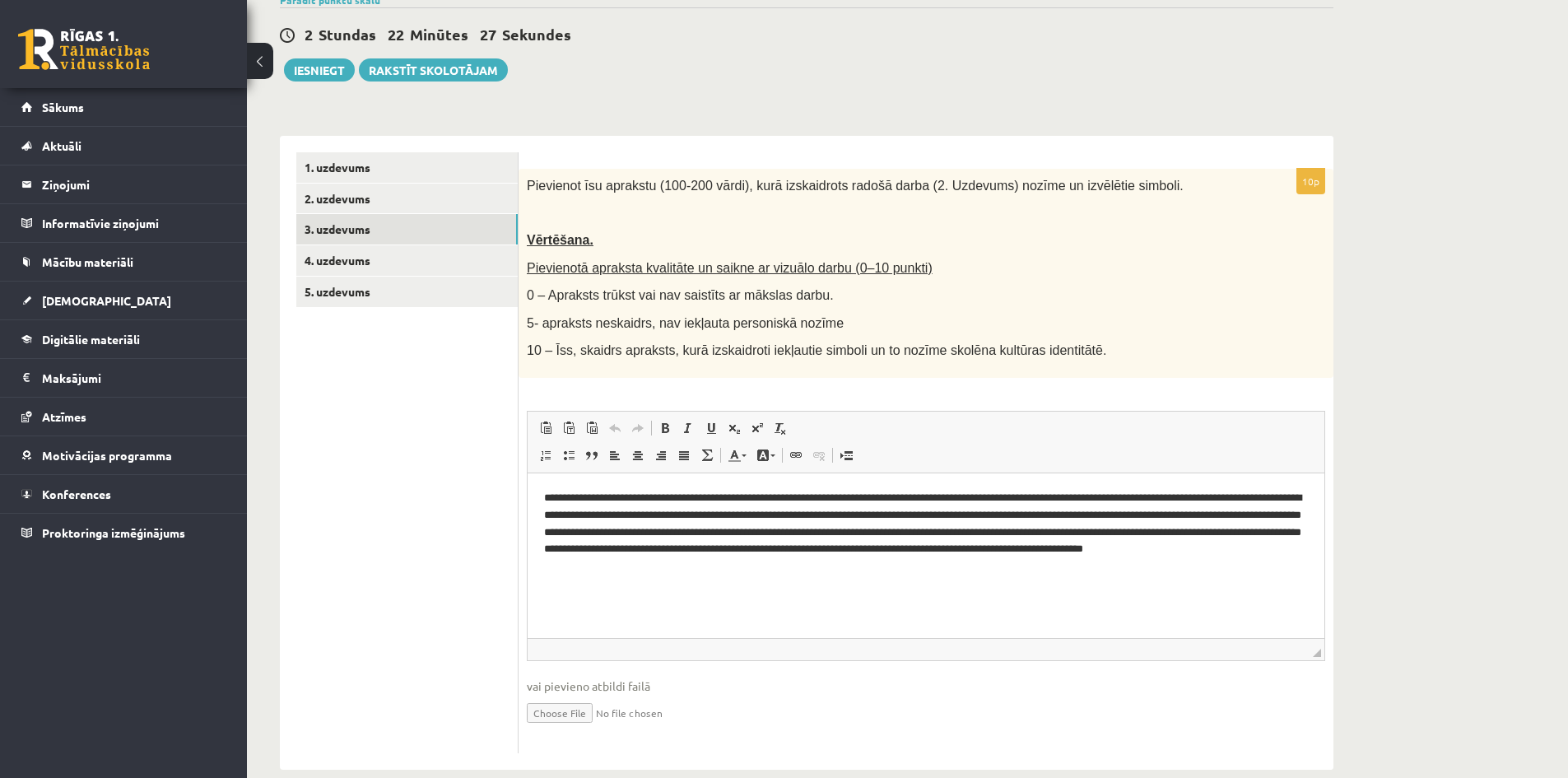
scroll to position [0, 0]
click at [886, 558] on p "**********" at bounding box center [926, 531] width 764 height 86
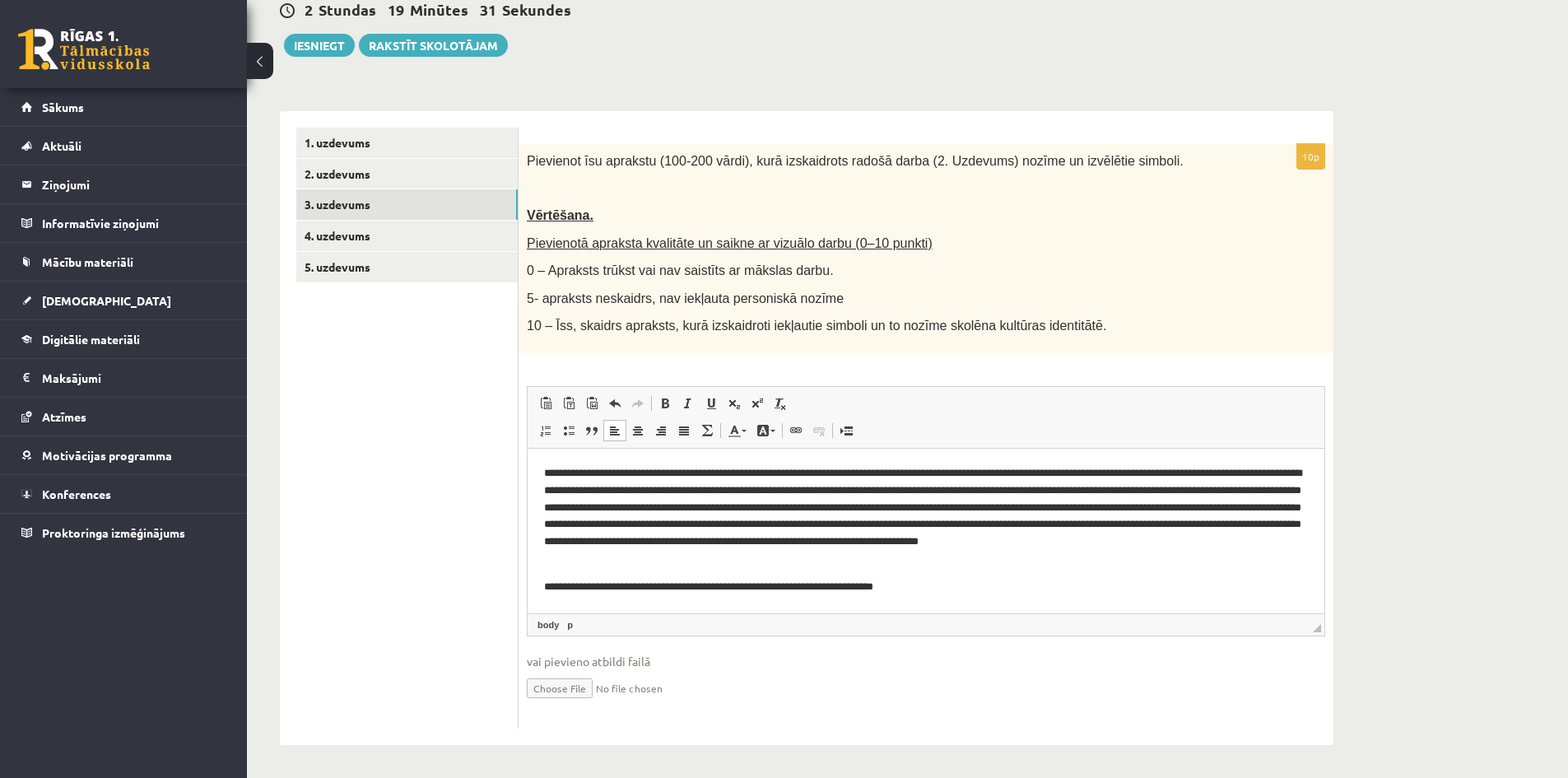
scroll to position [194, 0]
click at [350, 178] on link "2. uzdevums" at bounding box center [406, 173] width 221 height 31
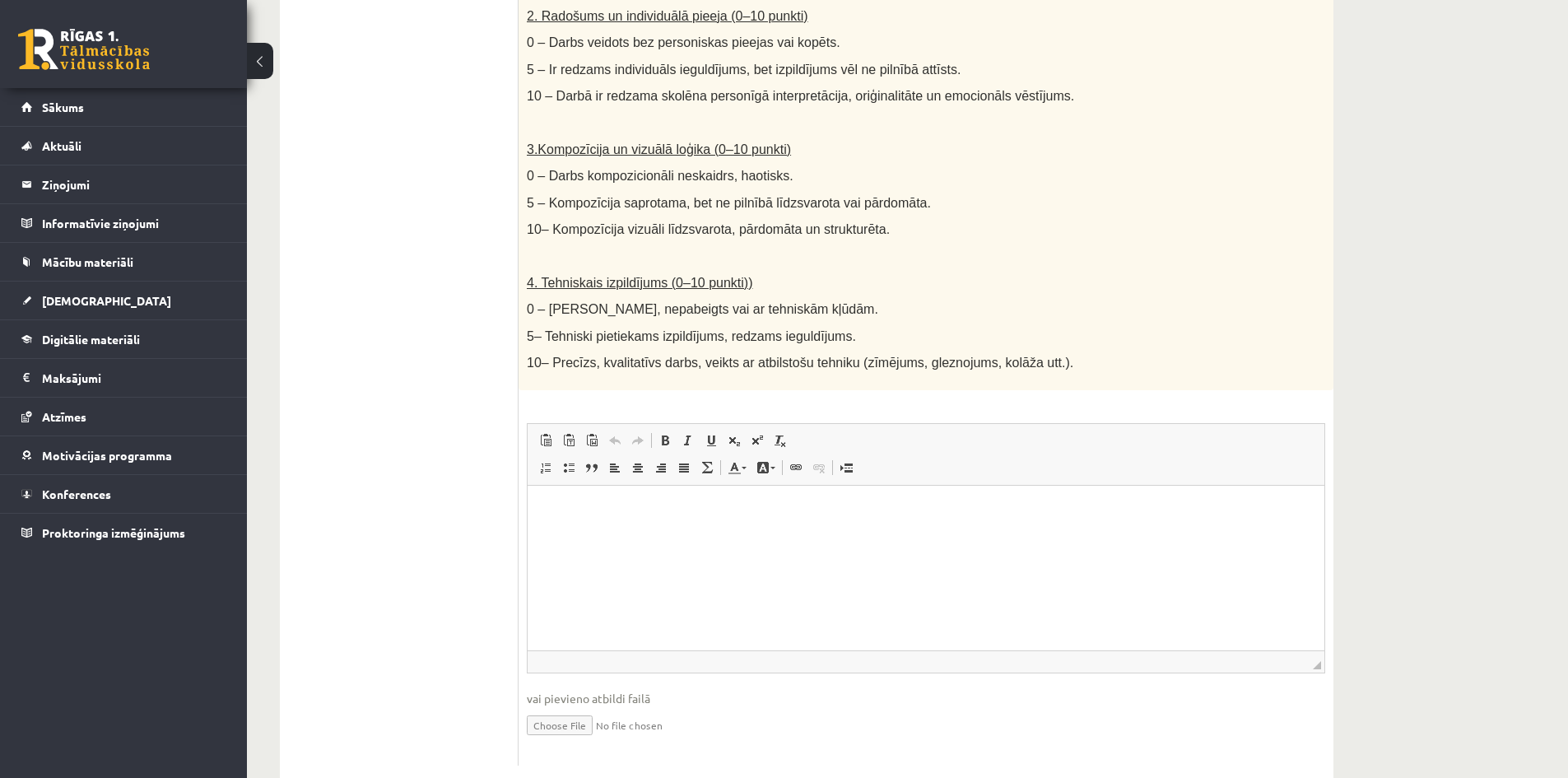
scroll to position [746, 0]
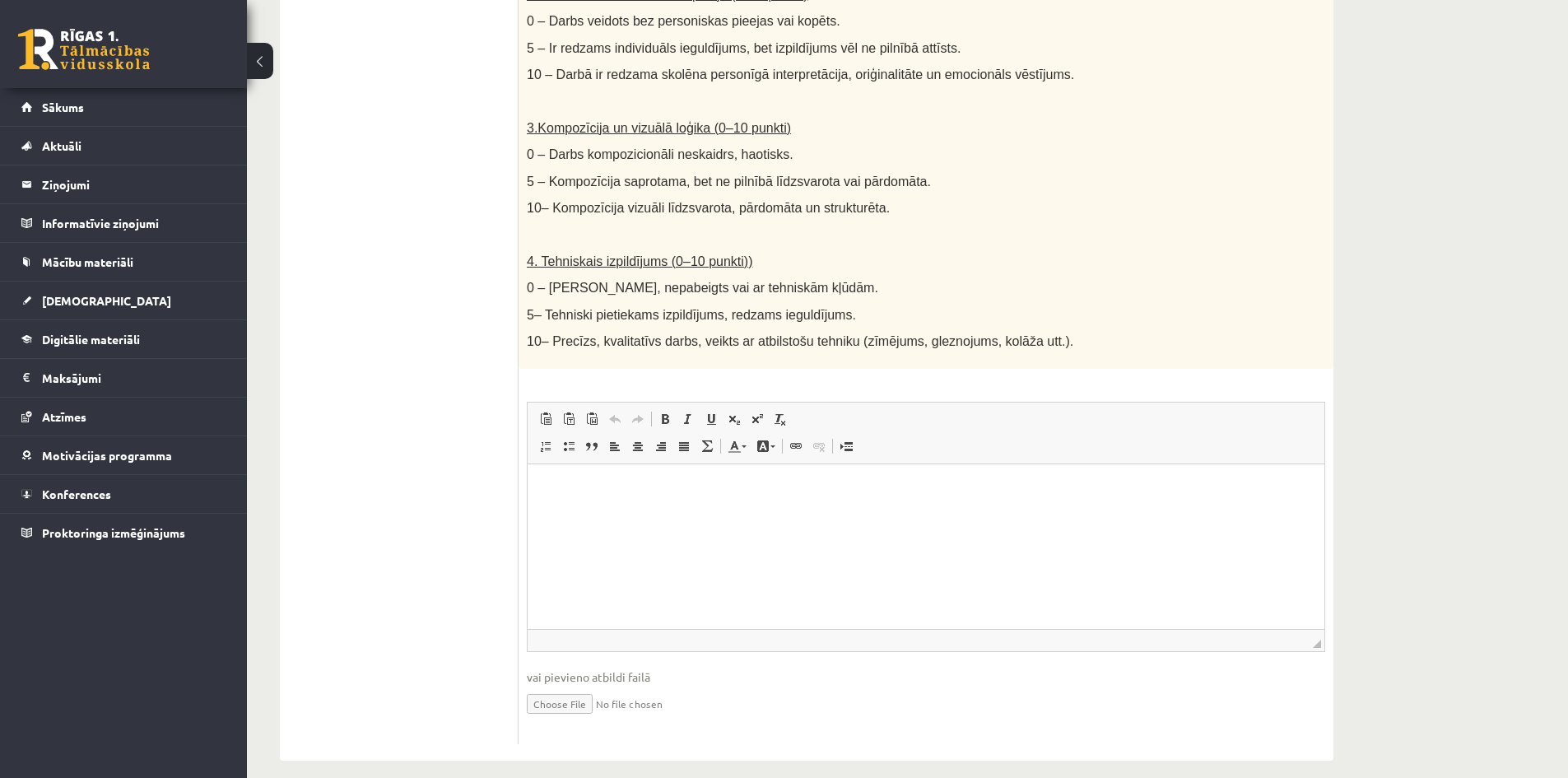
click at [649, 515] on html at bounding box center [926, 490] width 797 height 51
click at [548, 487] on img "Bagātinātā teksta redaktors, wiswyg-editor-user-answer-47024950835380" at bounding box center [550, 487] width 14 height 14
click at [584, 491] on p "Bagātinātā teksta redaktors, wiswyg-editor-user-answer-47024950835380" at bounding box center [926, 491] width 764 height 20
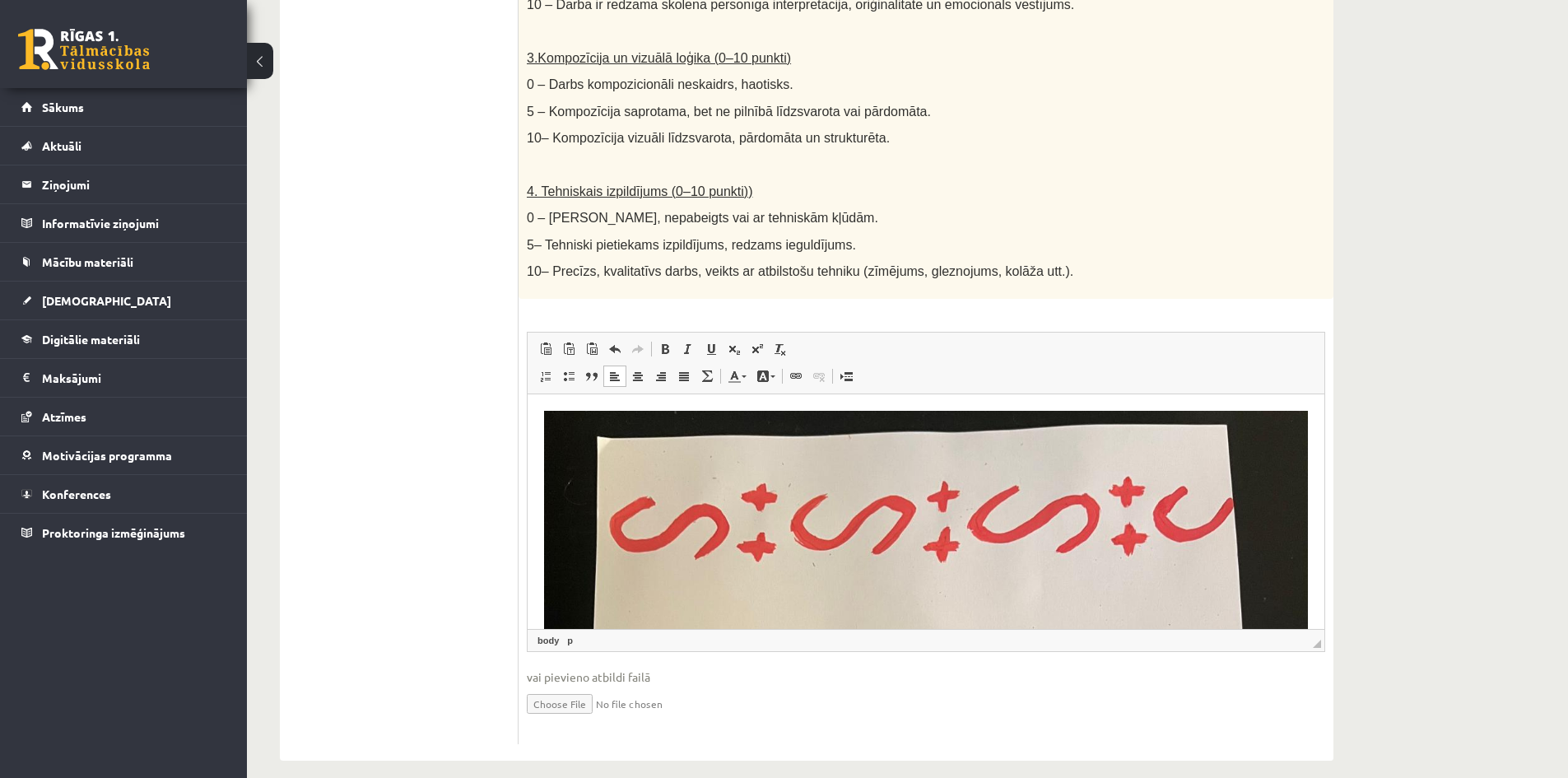
scroll to position [837, 0]
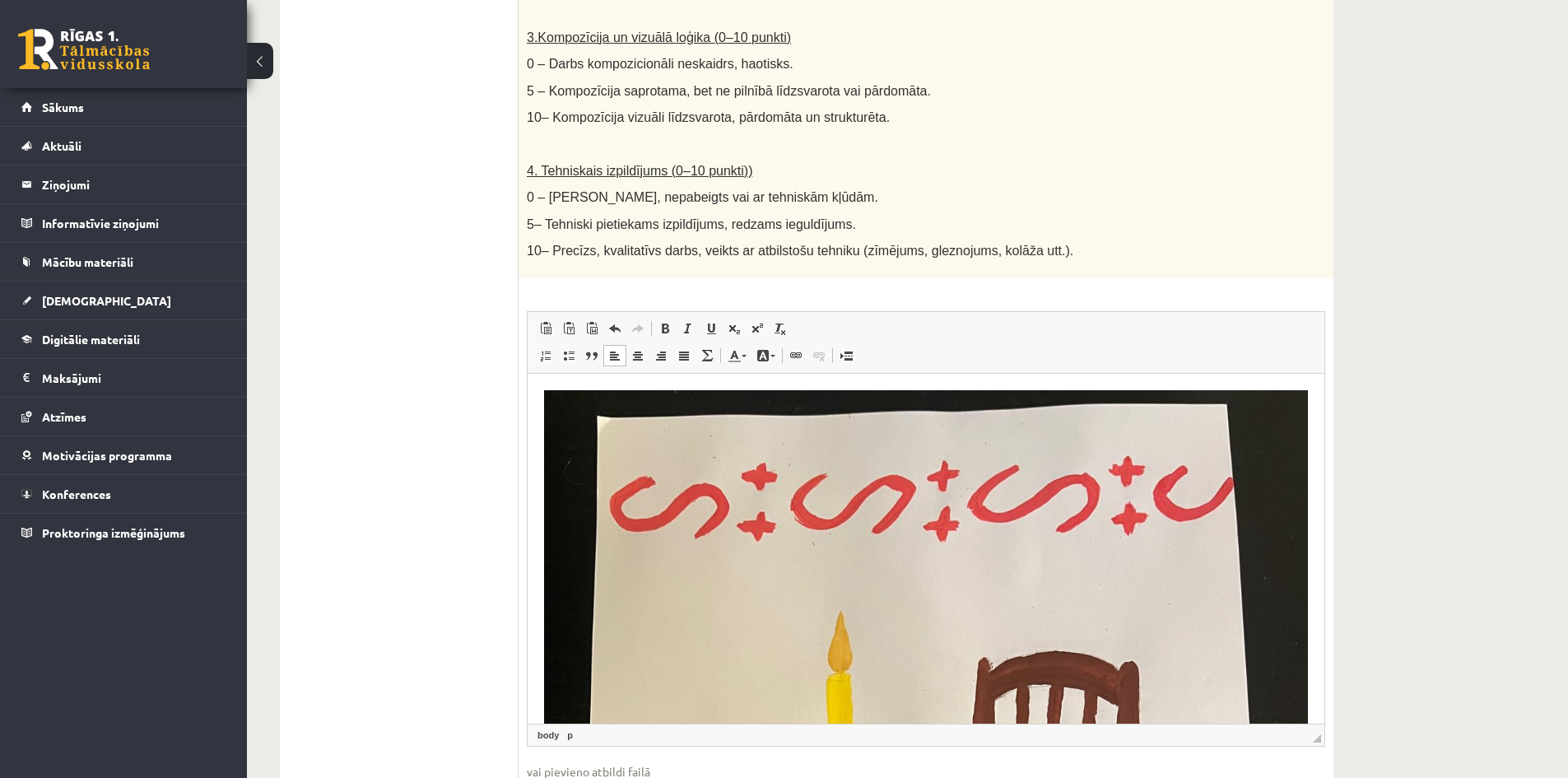
drag, startPoint x: 1318, startPoint y: 632, endPoint x: 1302, endPoint y: 774, distance: 142.9
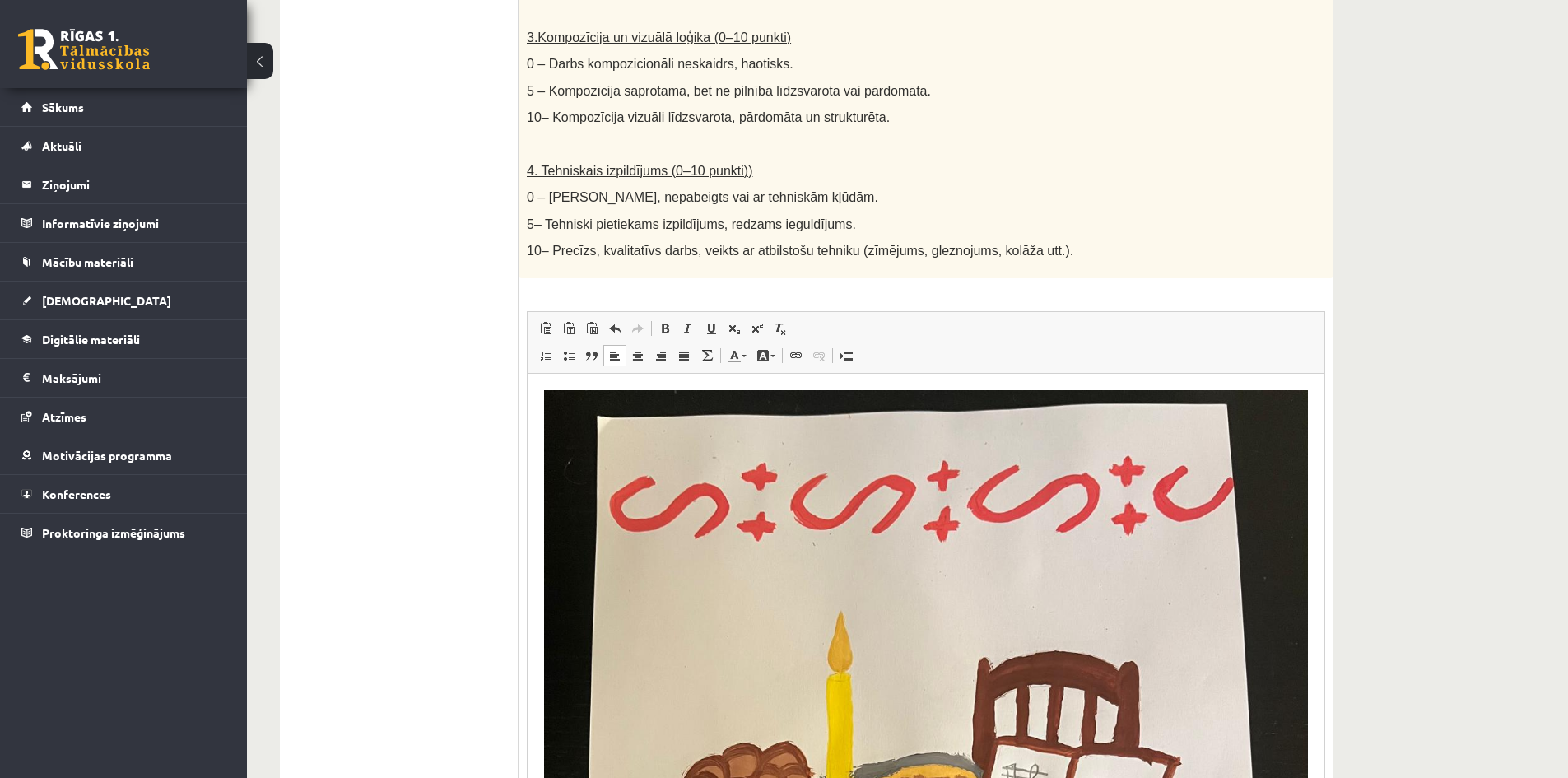
drag, startPoint x: 1317, startPoint y: 724, endPoint x: 1342, endPoint y: 790, distance: 70.6
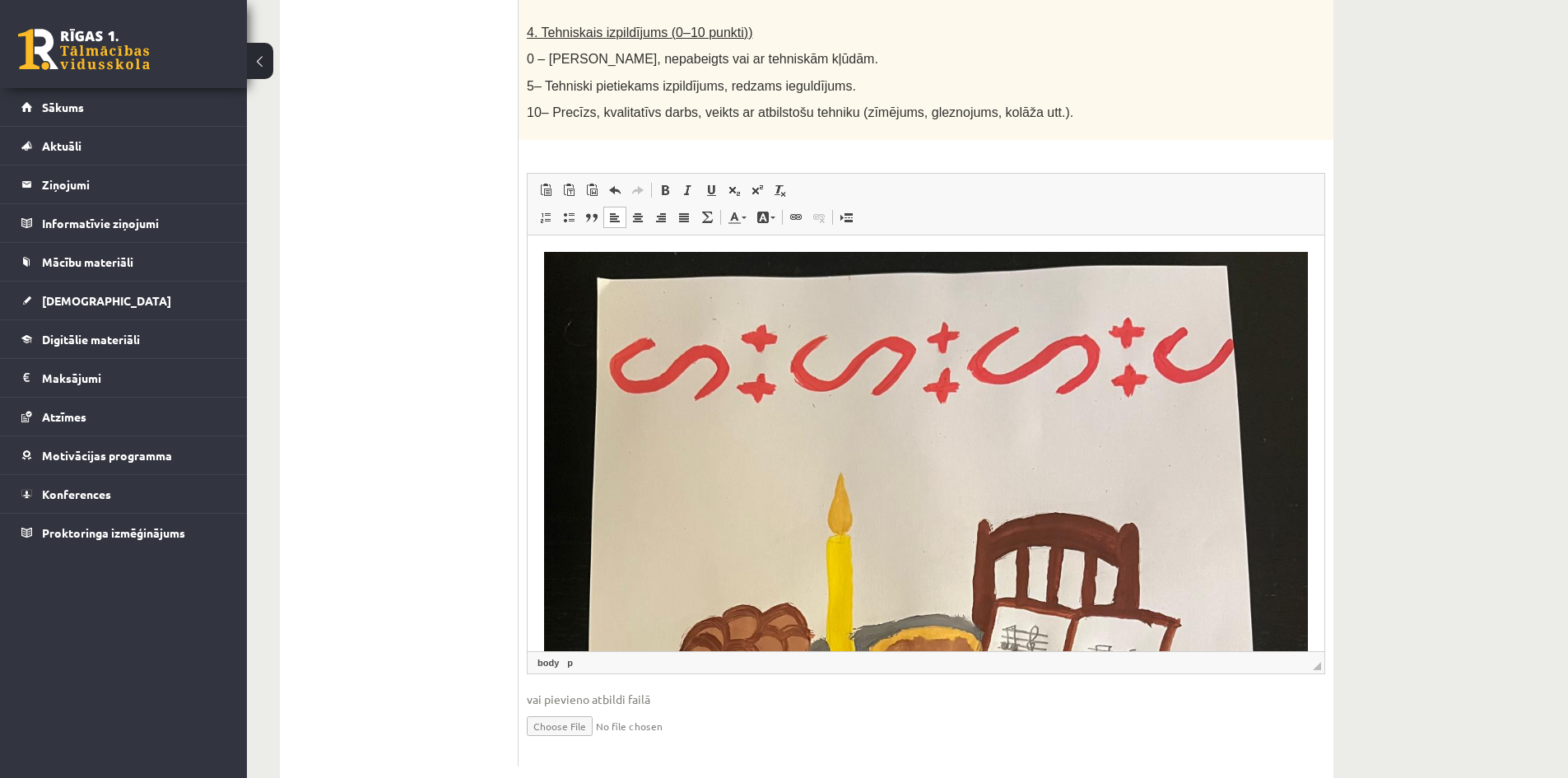
scroll to position [997, 0]
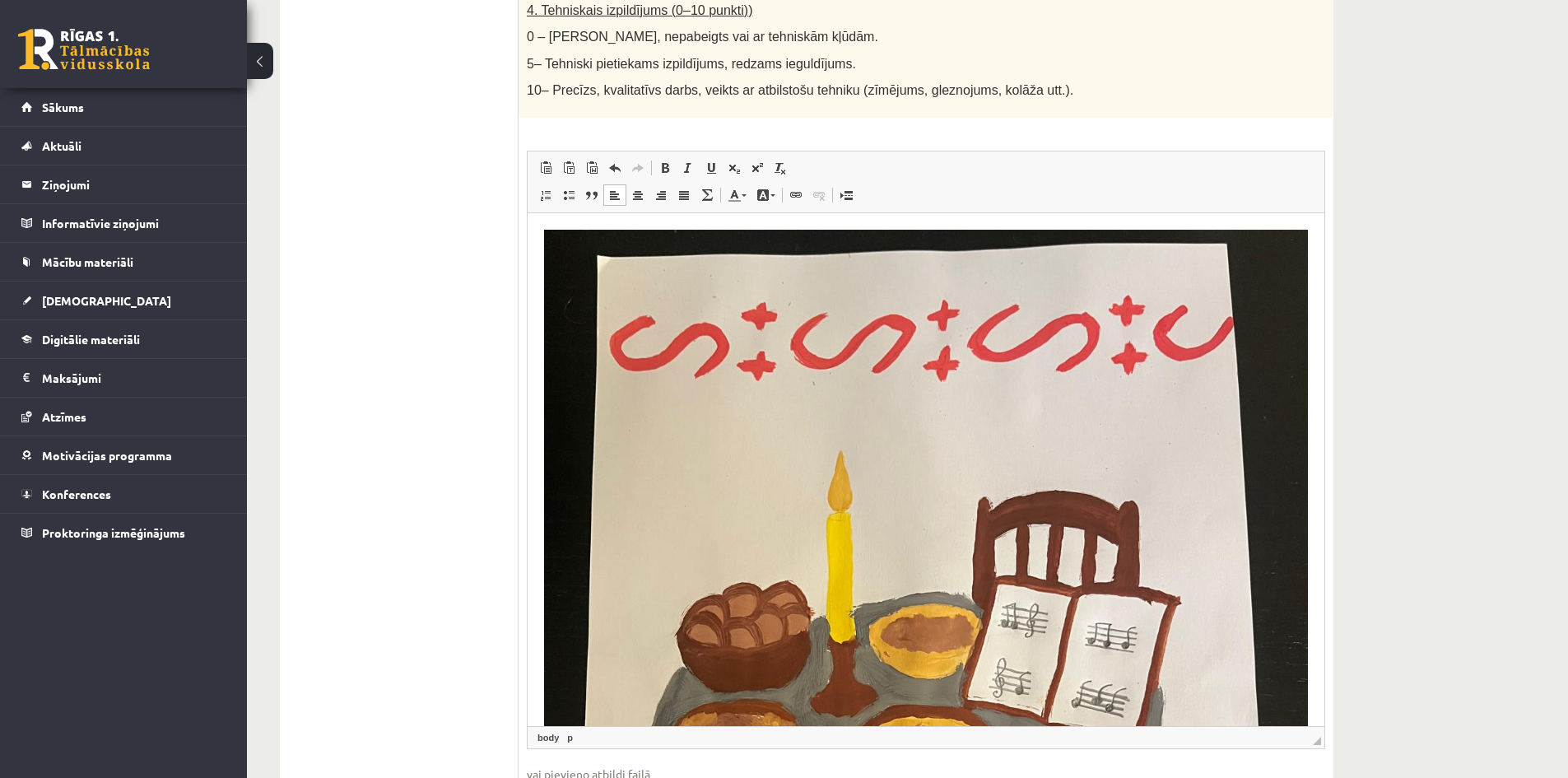
drag, startPoint x: 1316, startPoint y: 628, endPoint x: 1367, endPoint y: 729, distance: 113.1
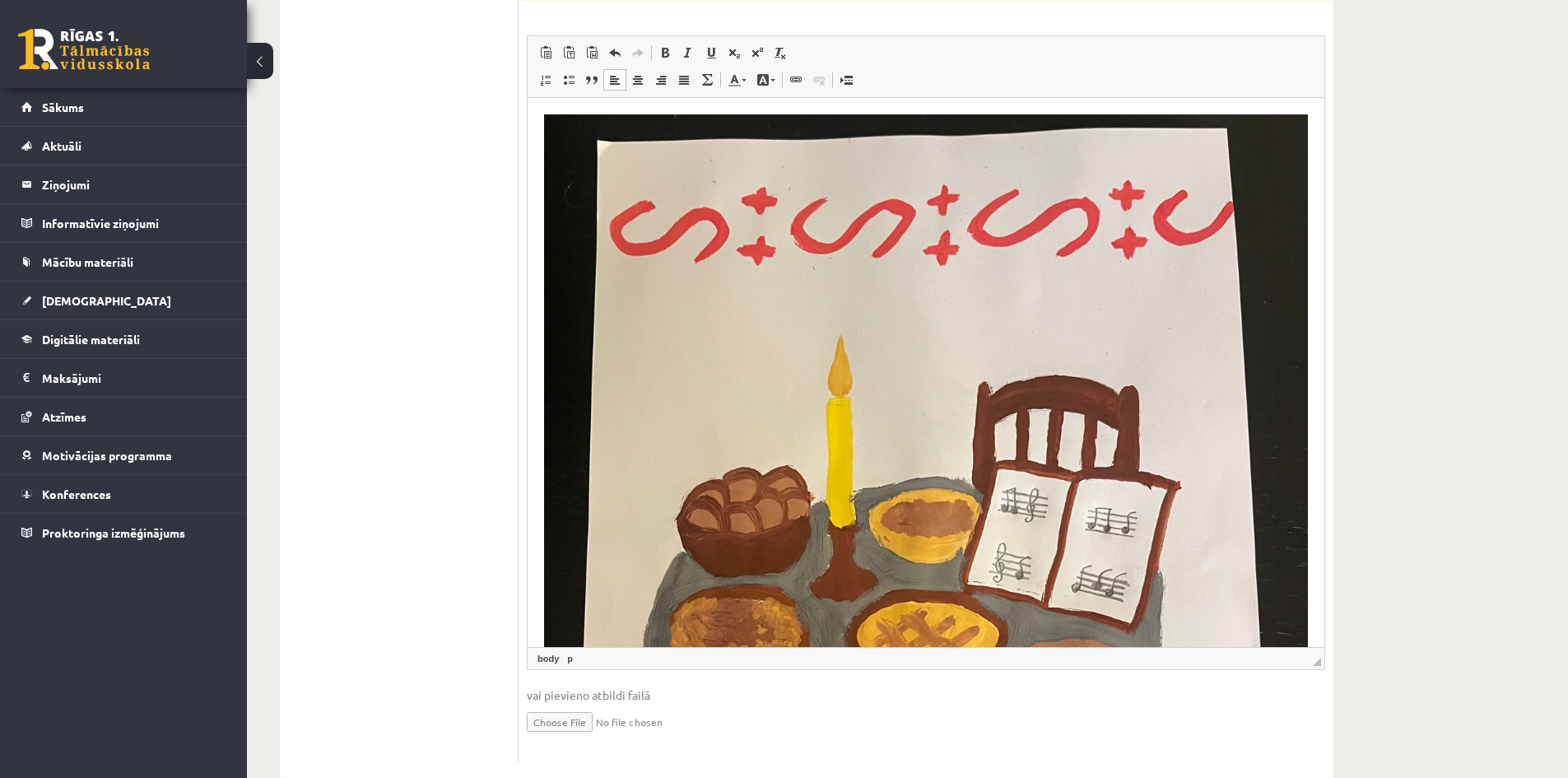
scroll to position [1130, 0]
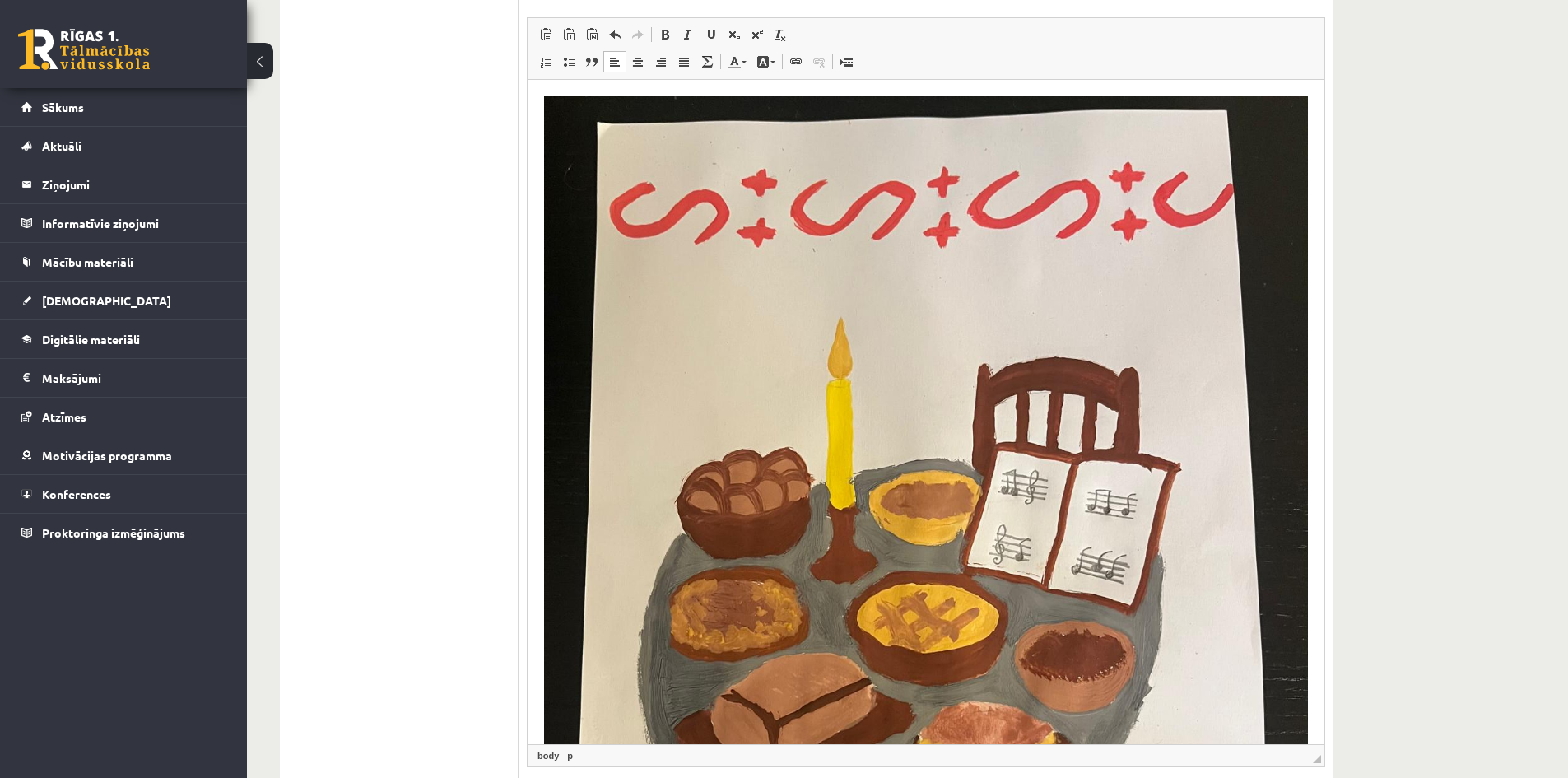
drag, startPoint x: 1318, startPoint y: 625, endPoint x: 1401, endPoint y: 760, distance: 158.5
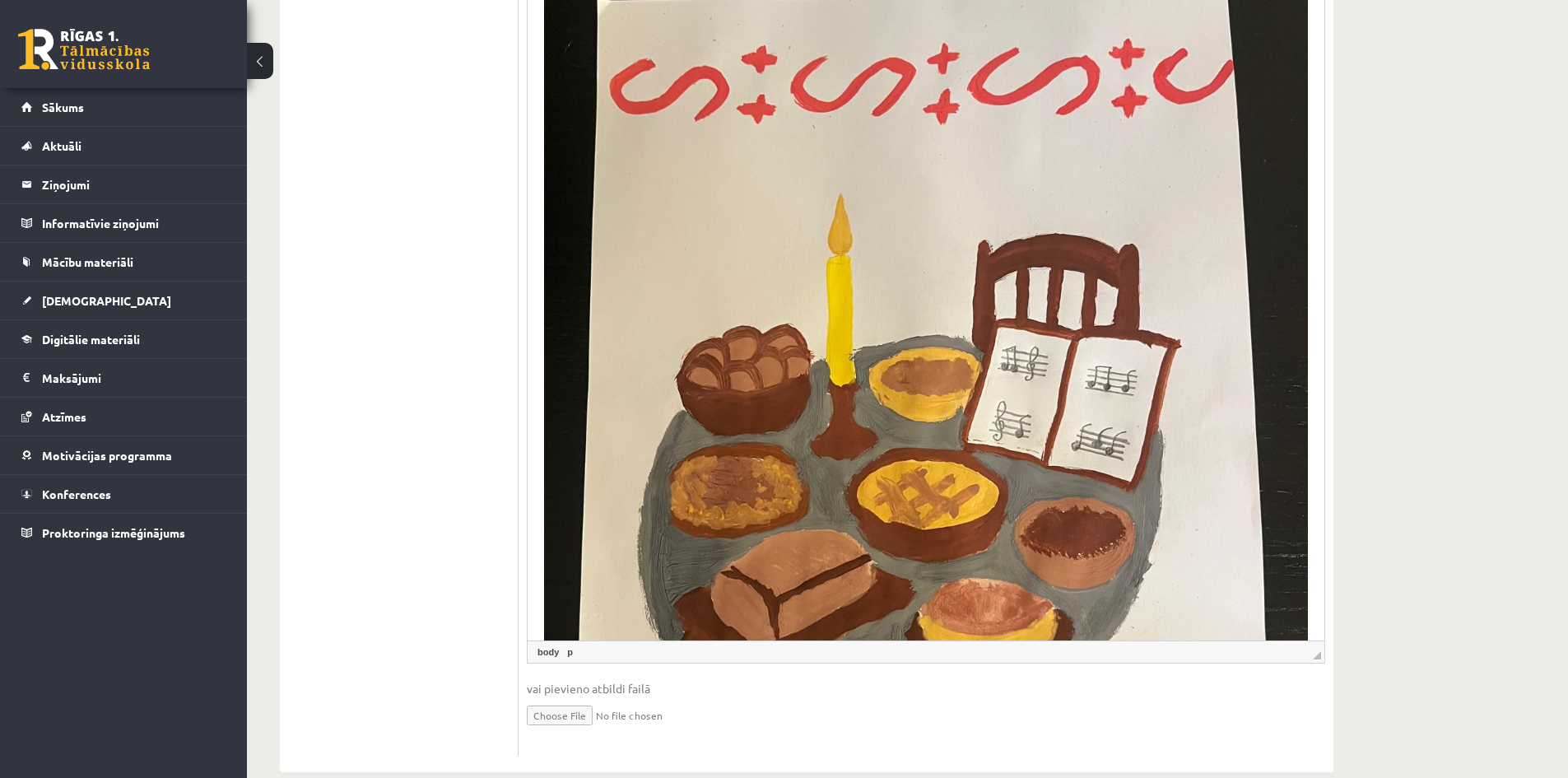
scroll to position [1266, 0]
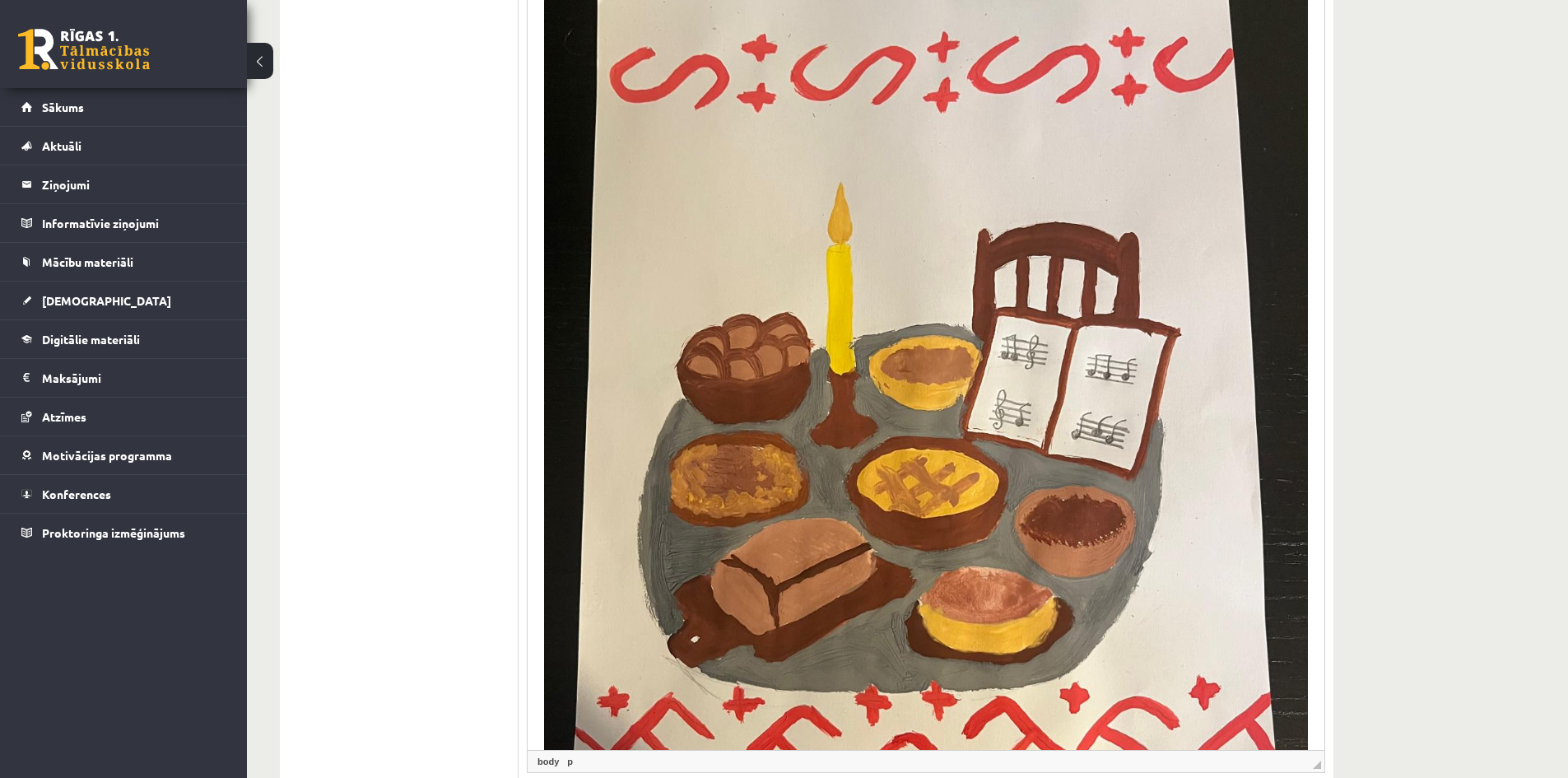
drag, startPoint x: 1314, startPoint y: 628, endPoint x: 1386, endPoint y: 749, distance: 140.8
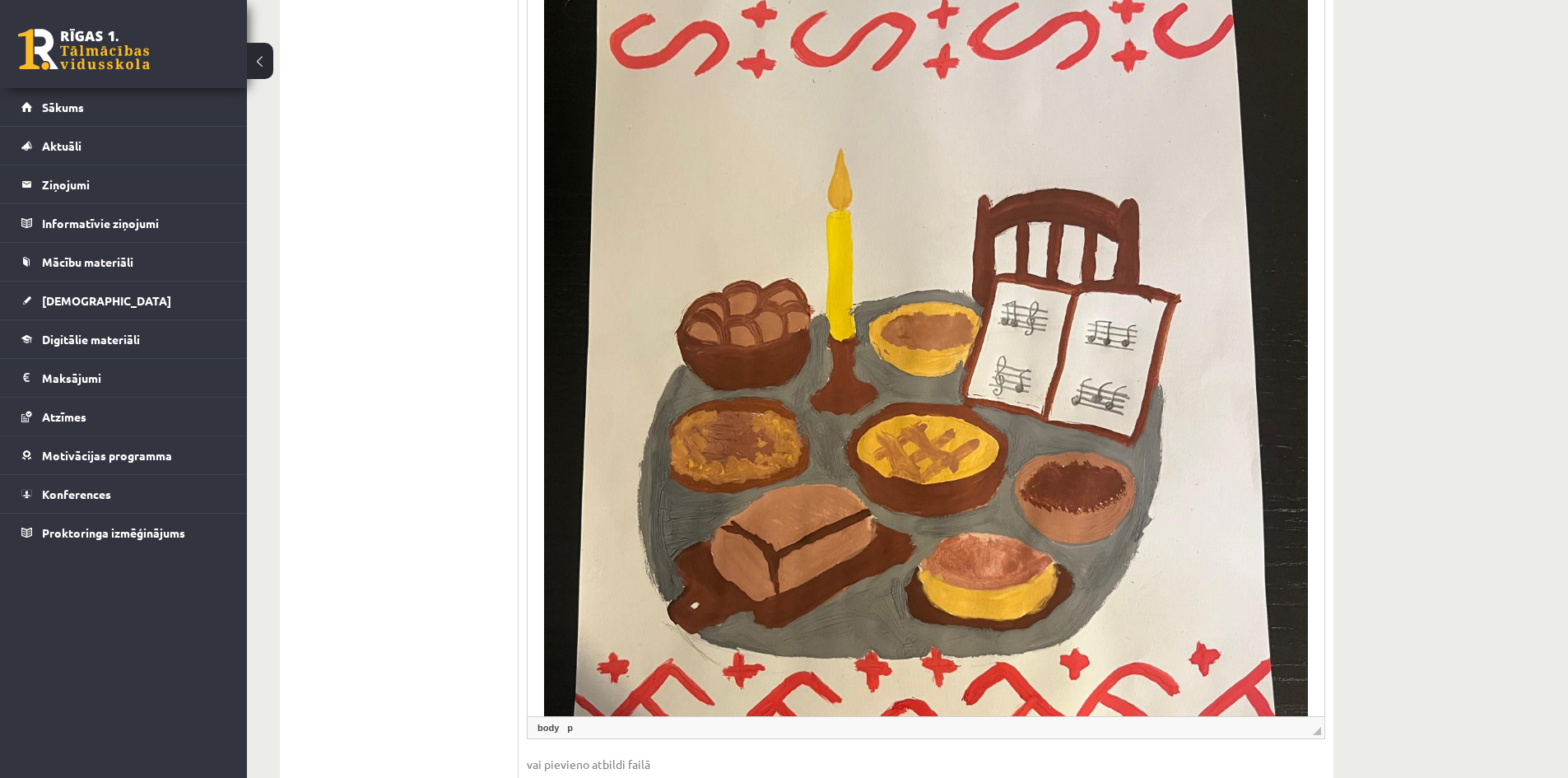
scroll to position [1386, 0]
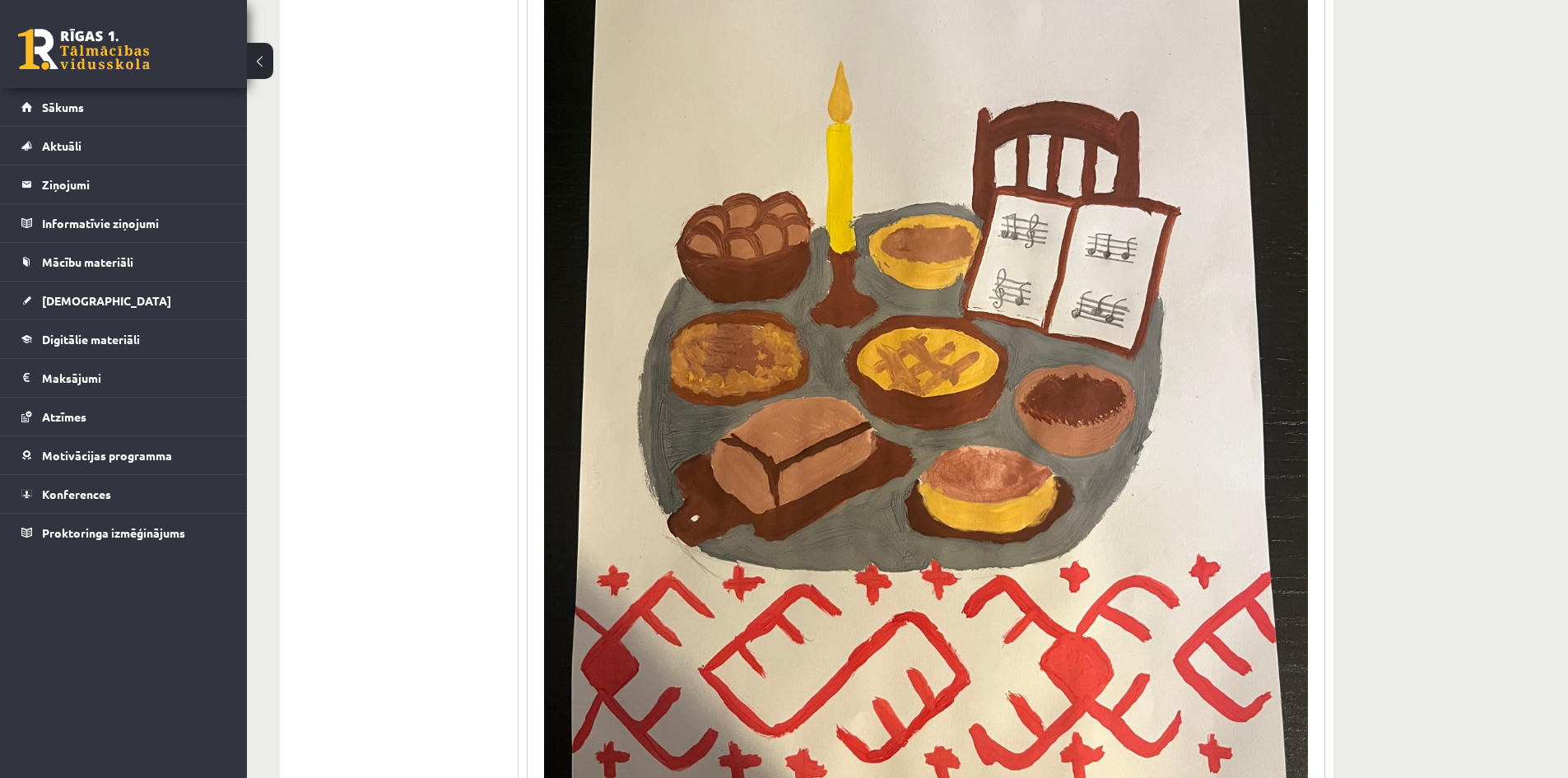
drag, startPoint x: 1316, startPoint y: 626, endPoint x: 1402, endPoint y: 796, distance: 190.5
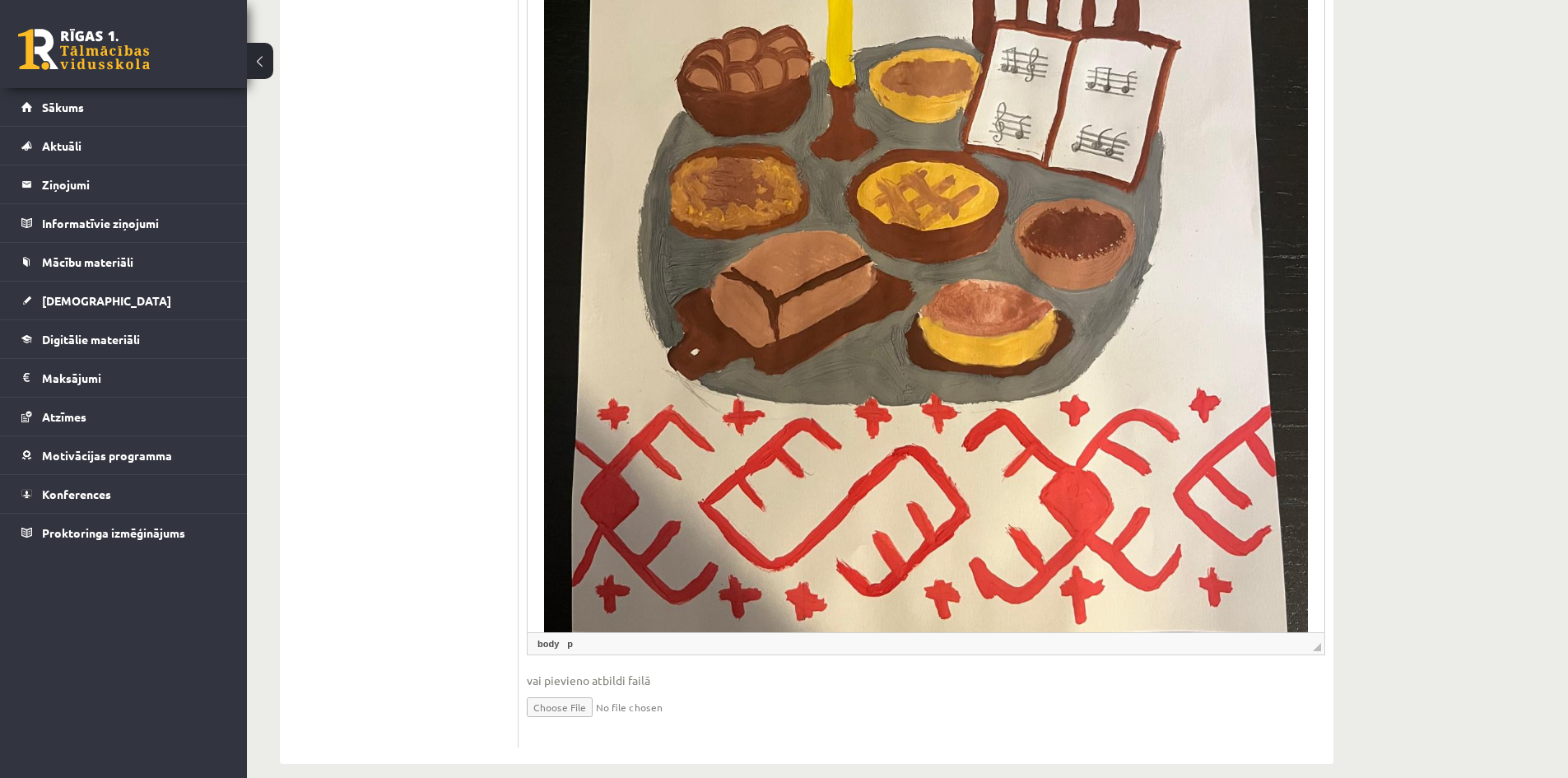
scroll to position [1556, 0]
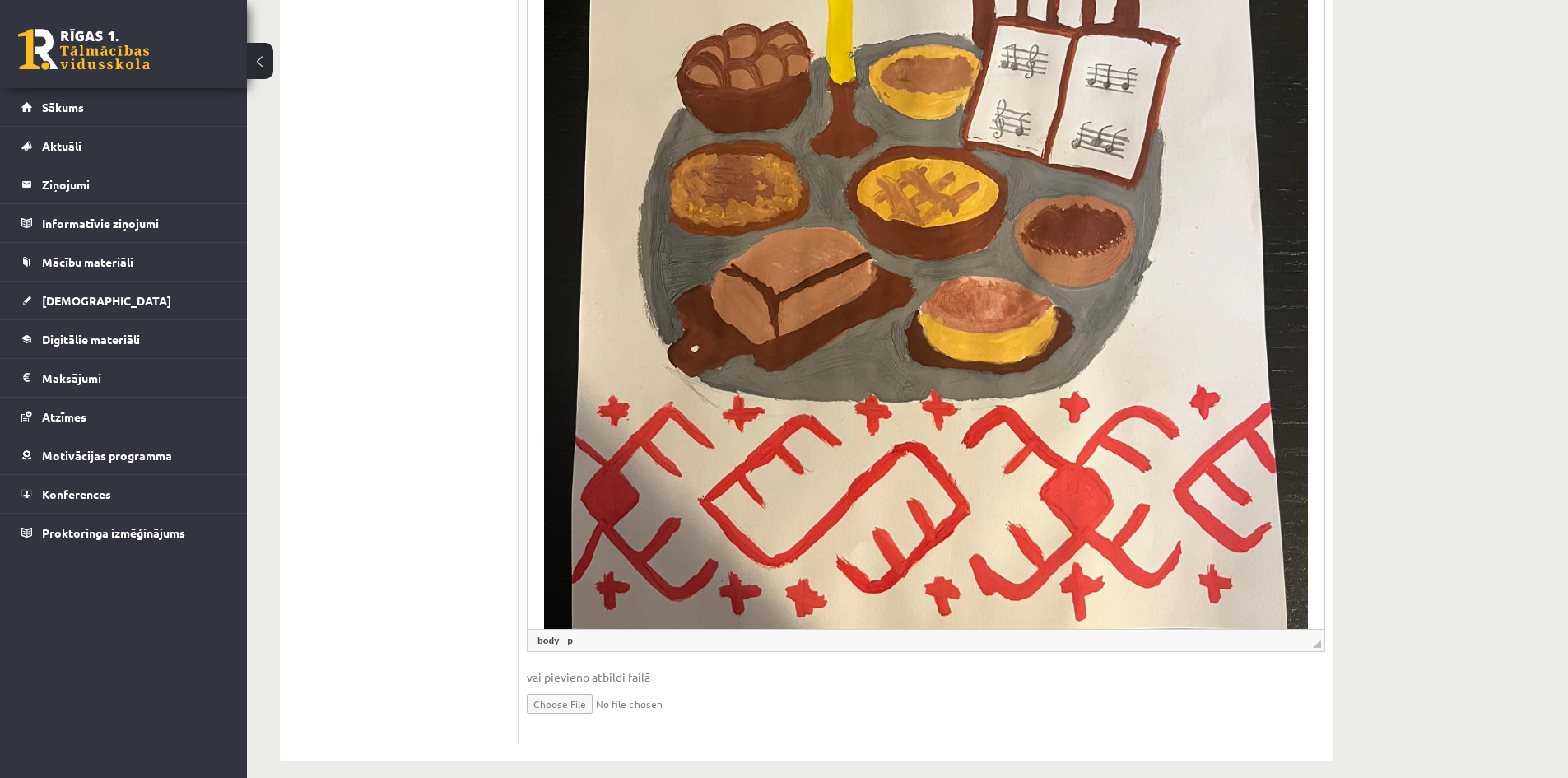
click at [1321, 632] on span "◢ Elementa ceļš body p" at bounding box center [926, 640] width 797 height 23
drag, startPoint x: 1317, startPoint y: 631, endPoint x: 1333, endPoint y: 665, distance: 37.6
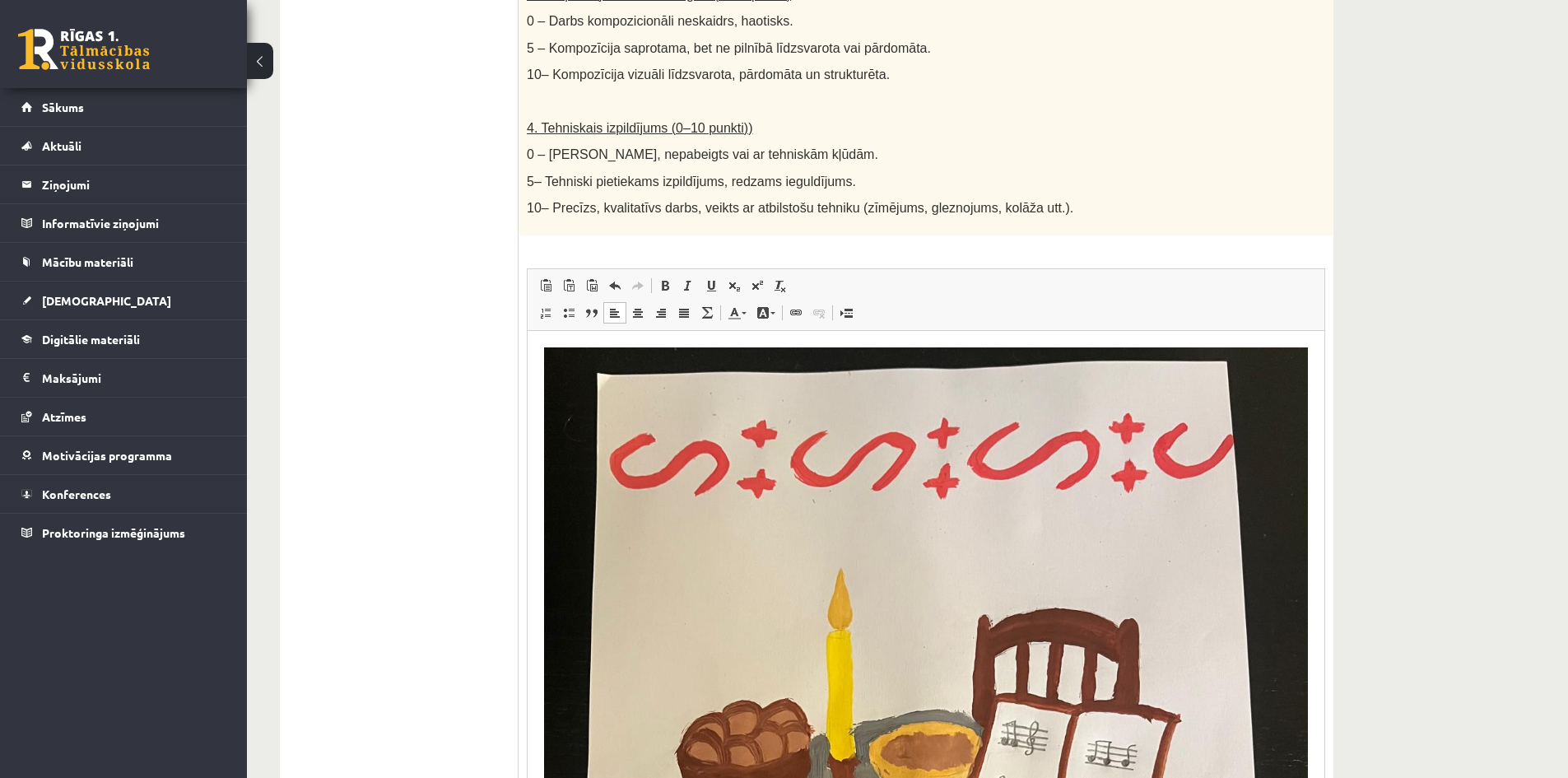
scroll to position [897, 0]
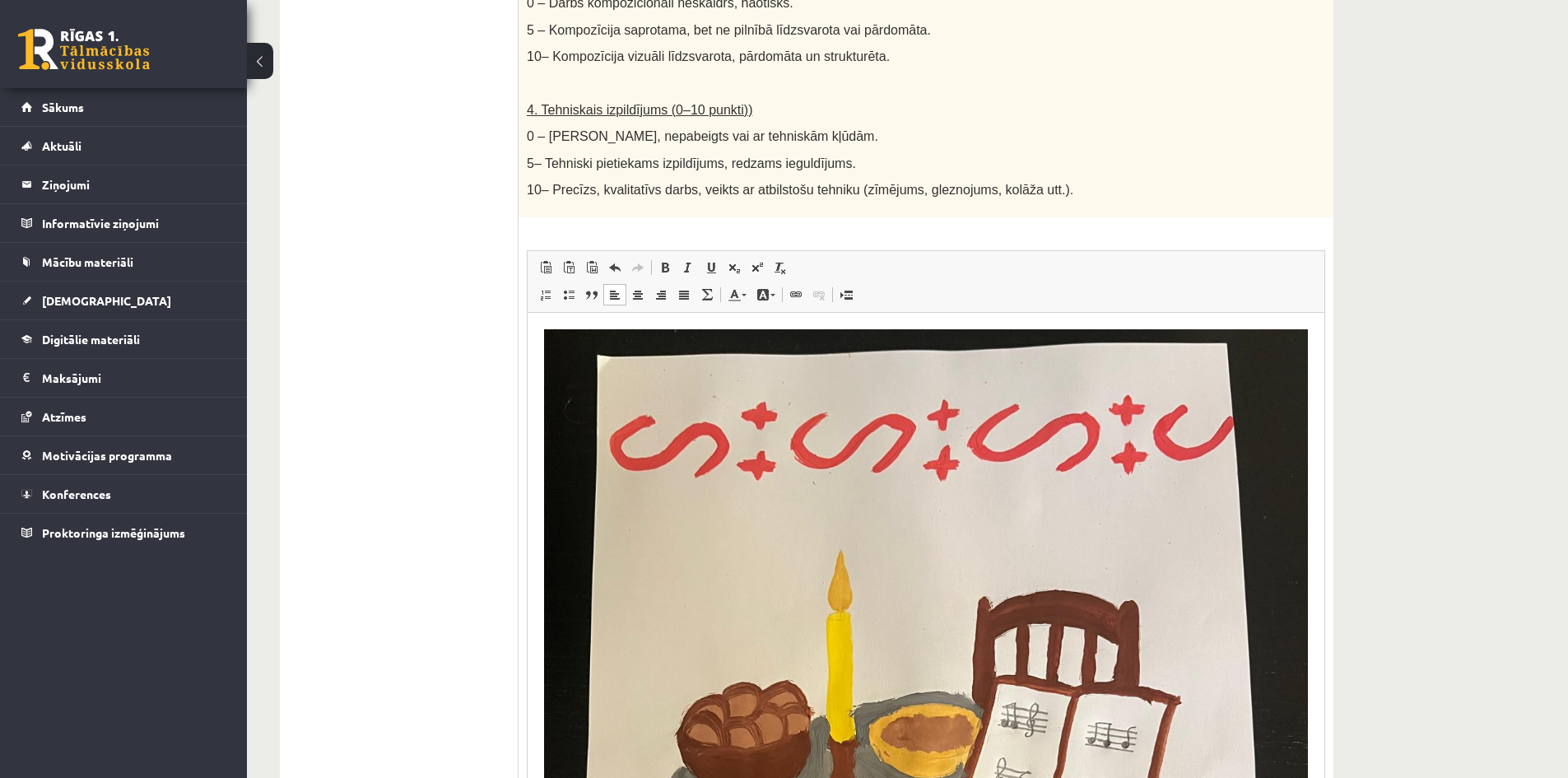
drag, startPoint x: 1370, startPoint y: 651, endPoint x: 1392, endPoint y: 154, distance: 497.5
click at [1392, 154] on div "Kultūra un māksla (vizuālā māksla) JK 11.b1 klase 1. ieskaite , Rebeka Heidia F…" at bounding box center [907, 326] width 1321 height 2321
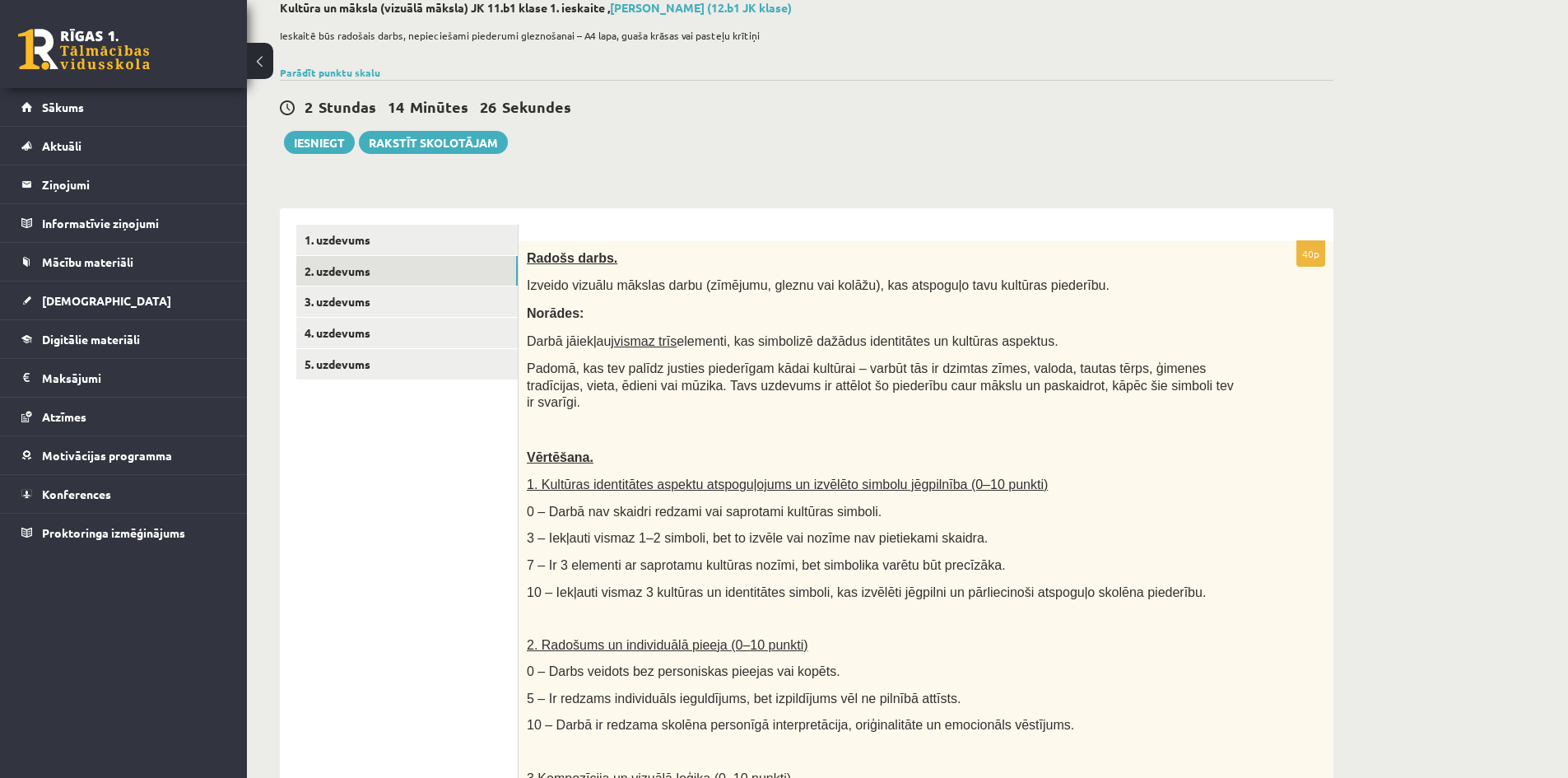
scroll to position [0, 0]
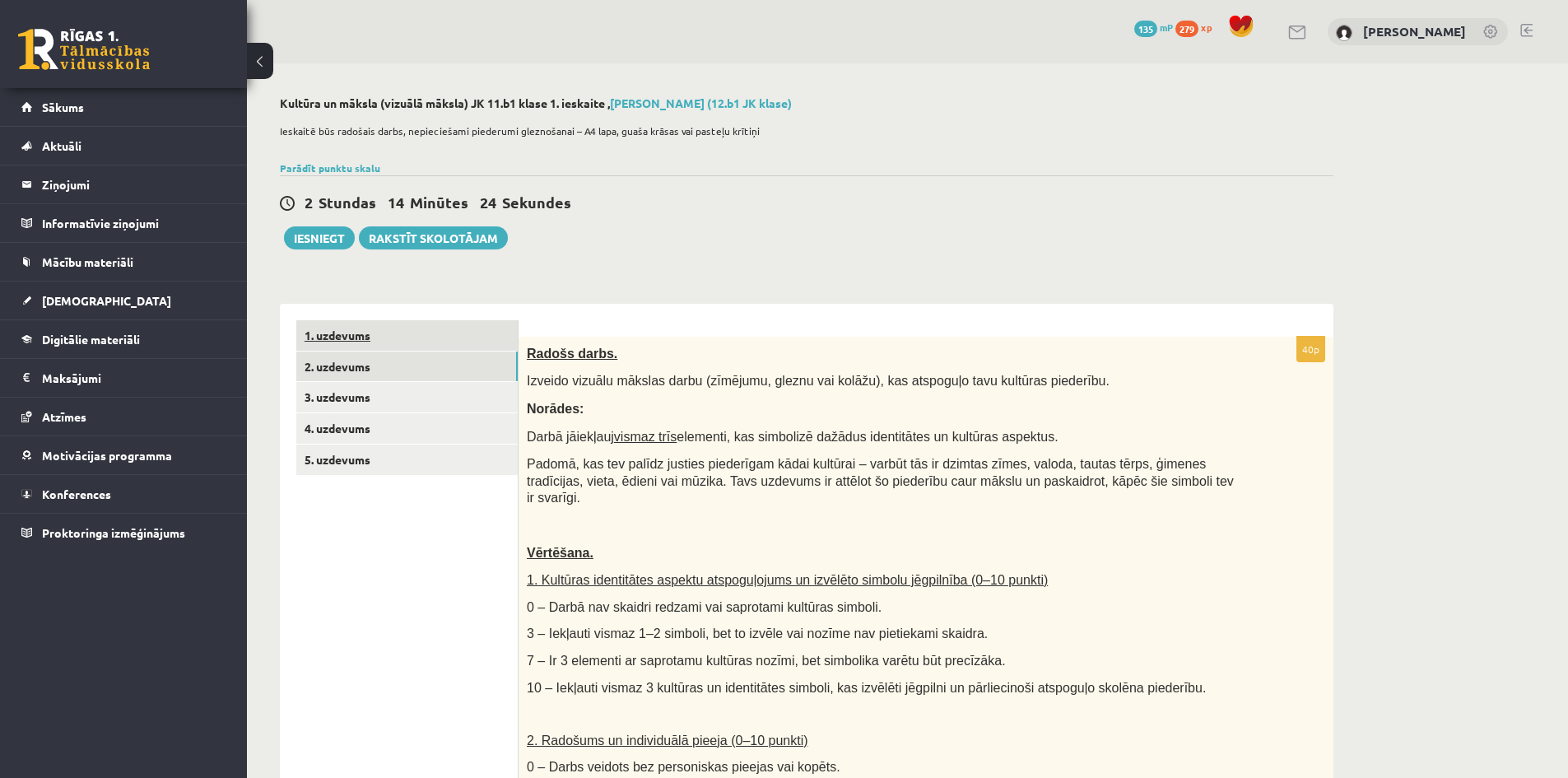
click at [436, 341] on link "1. uzdevums" at bounding box center [406, 335] width 221 height 31
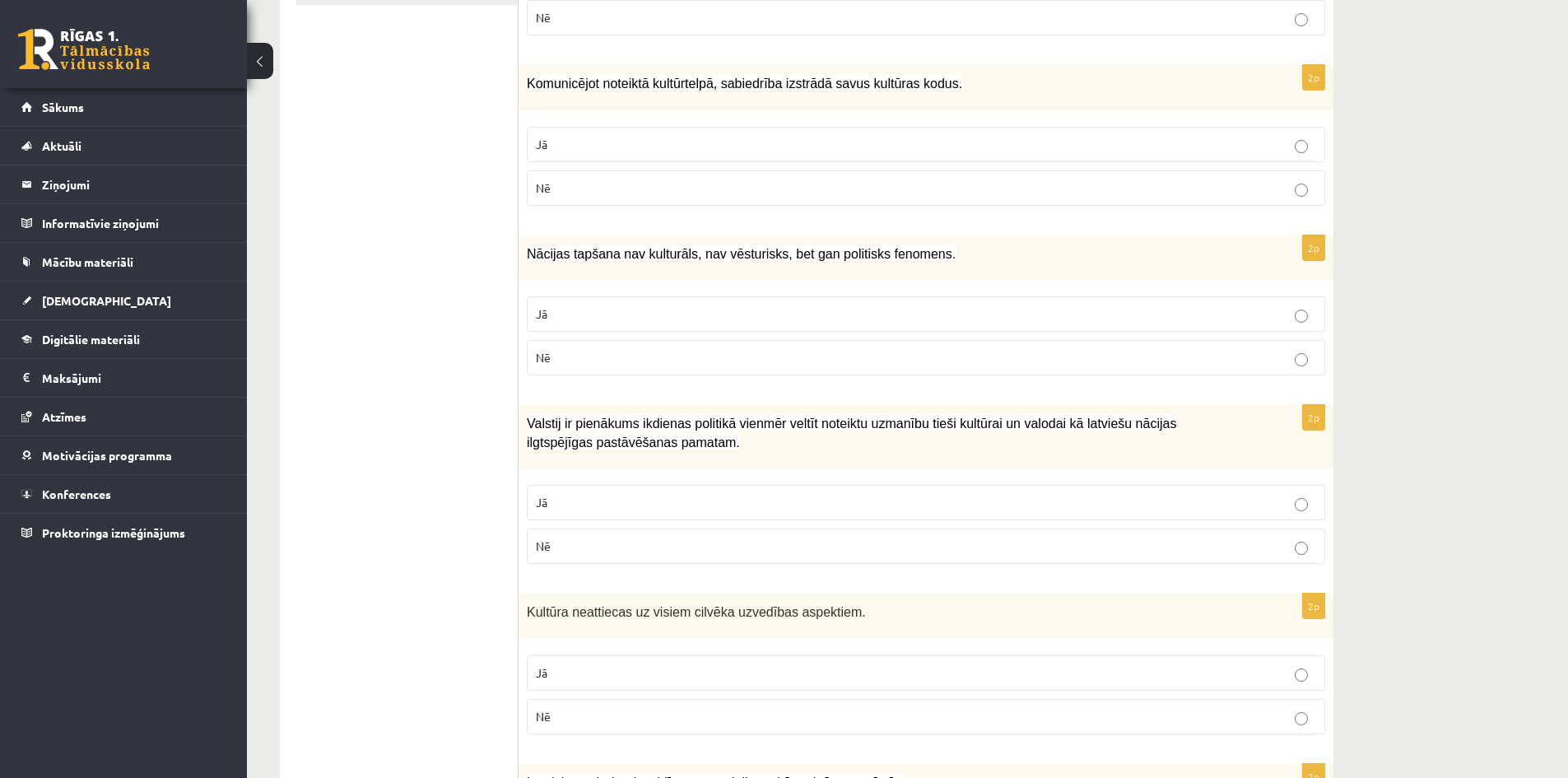
scroll to position [134, 0]
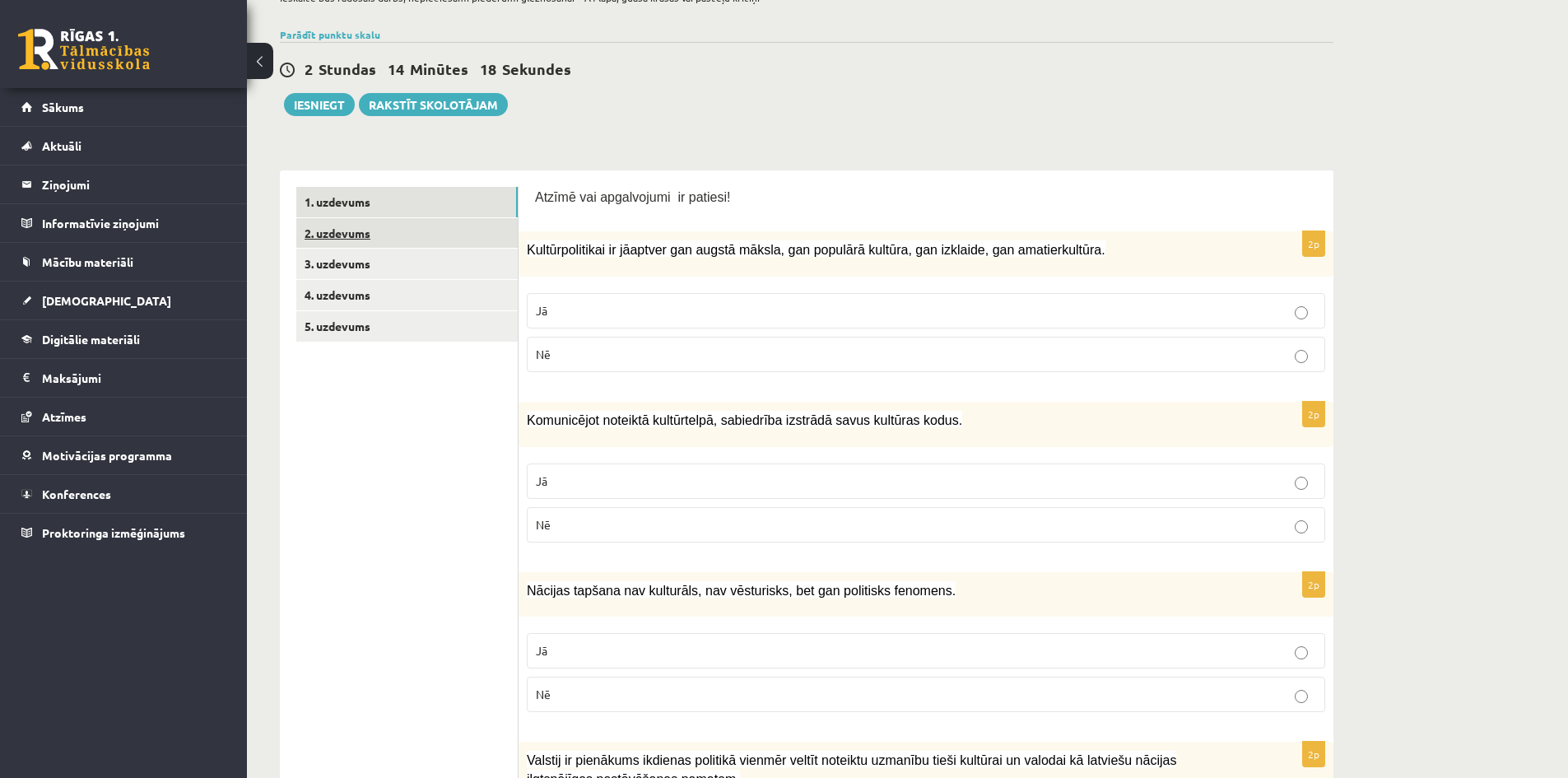
click at [406, 231] on link "2. uzdevums" at bounding box center [406, 233] width 221 height 31
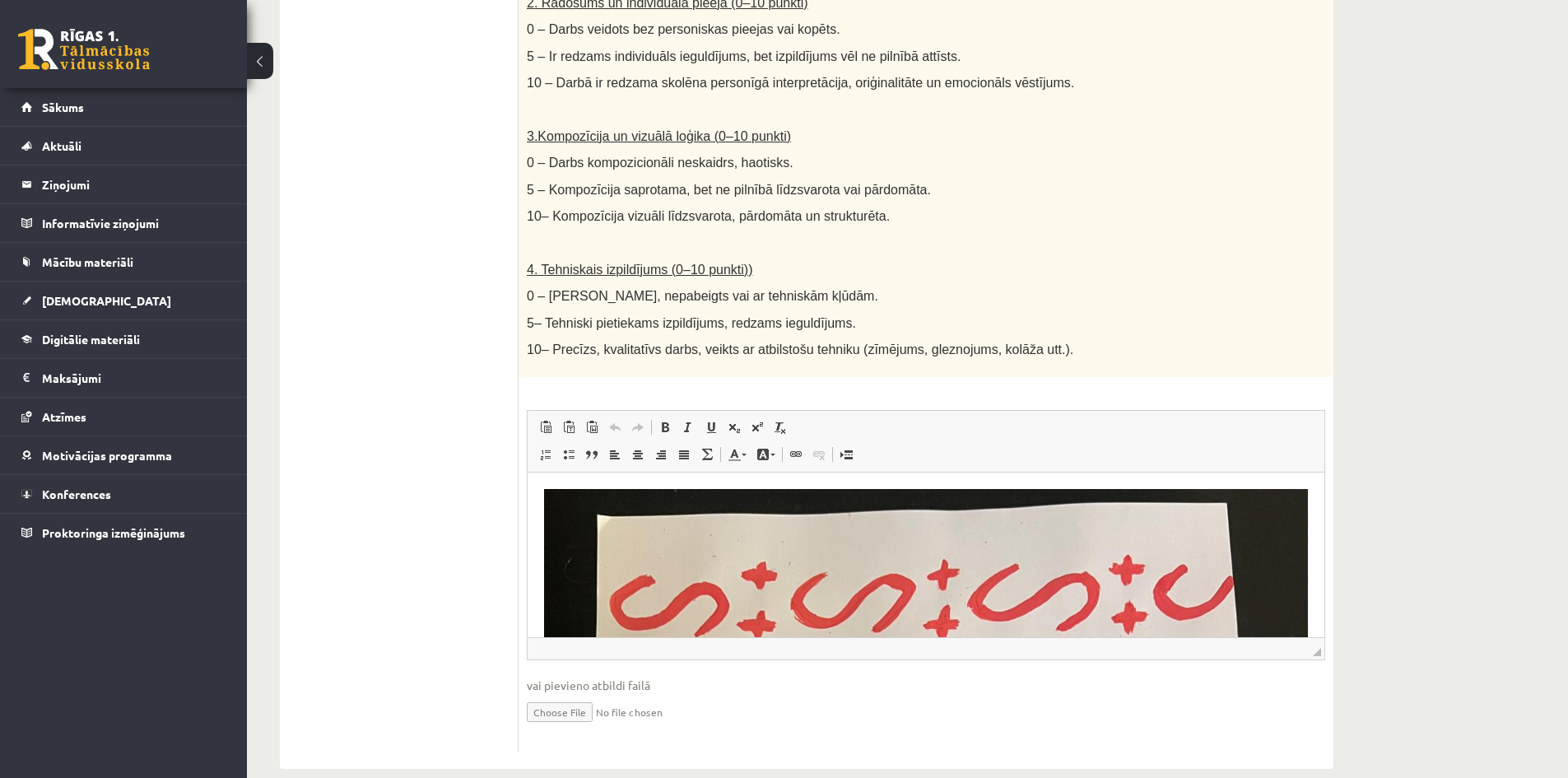
scroll to position [746, 0]
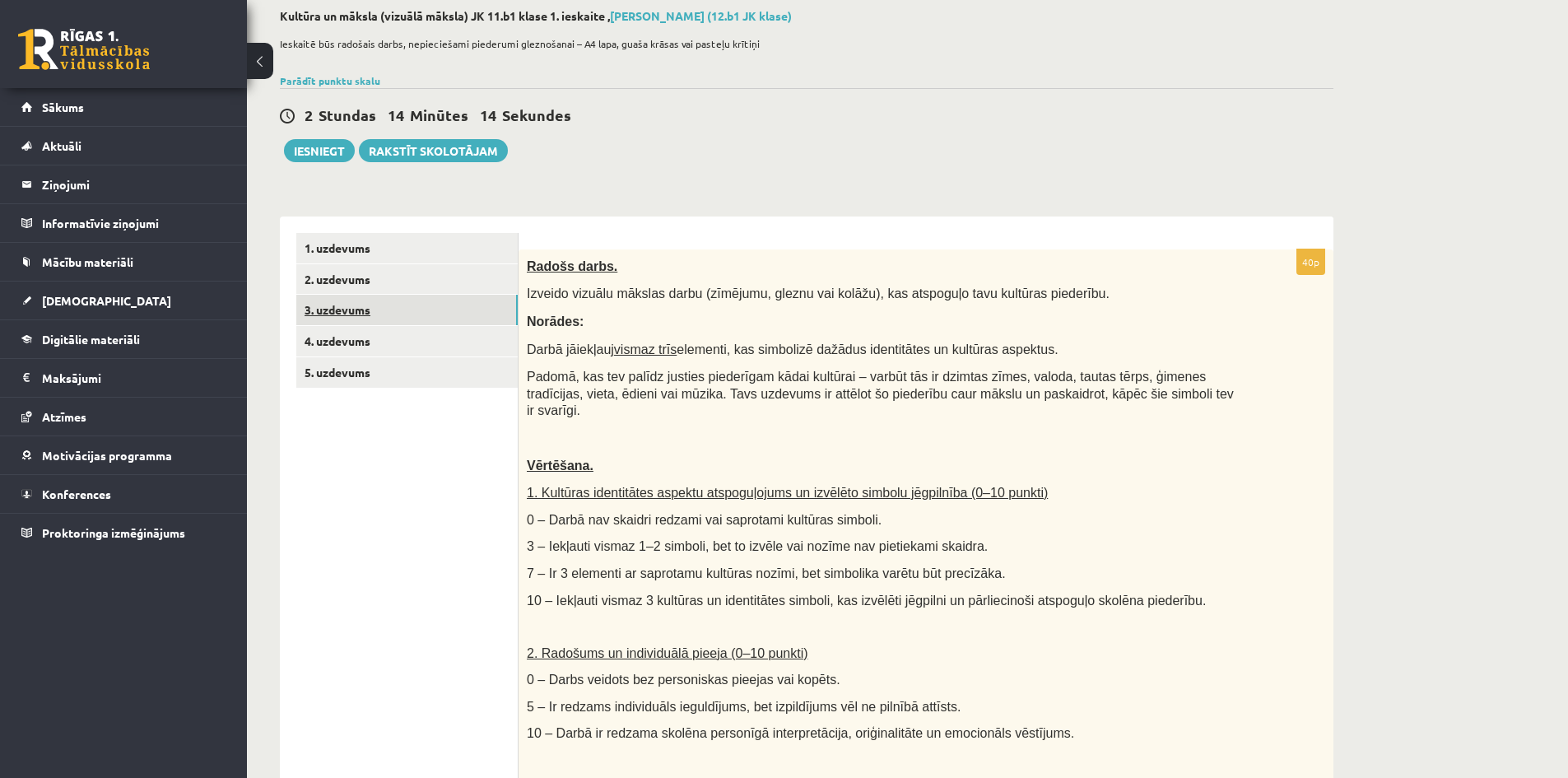
click at [370, 302] on link "3. uzdevums" at bounding box center [406, 310] width 221 height 31
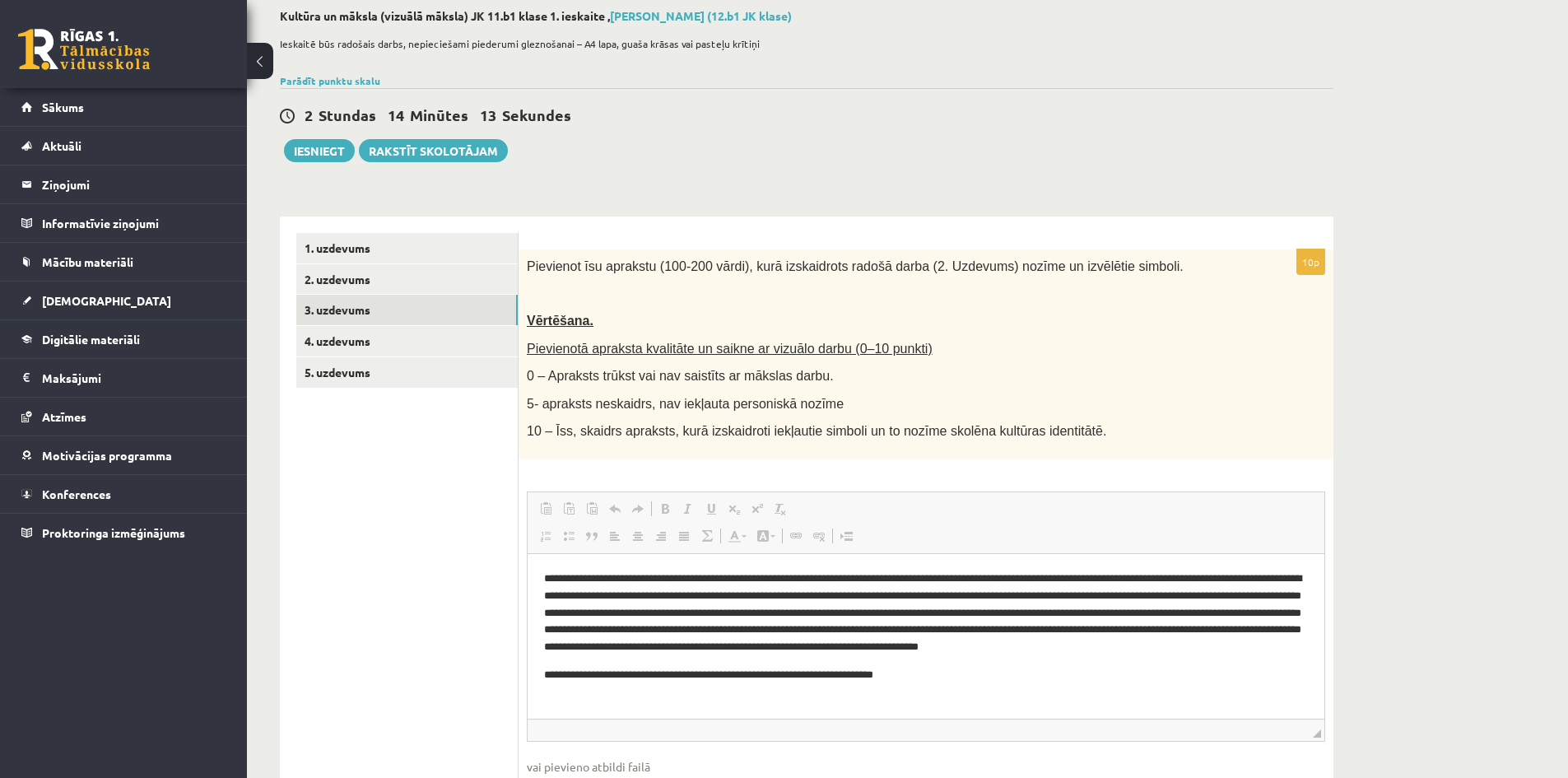
scroll to position [0, 0]
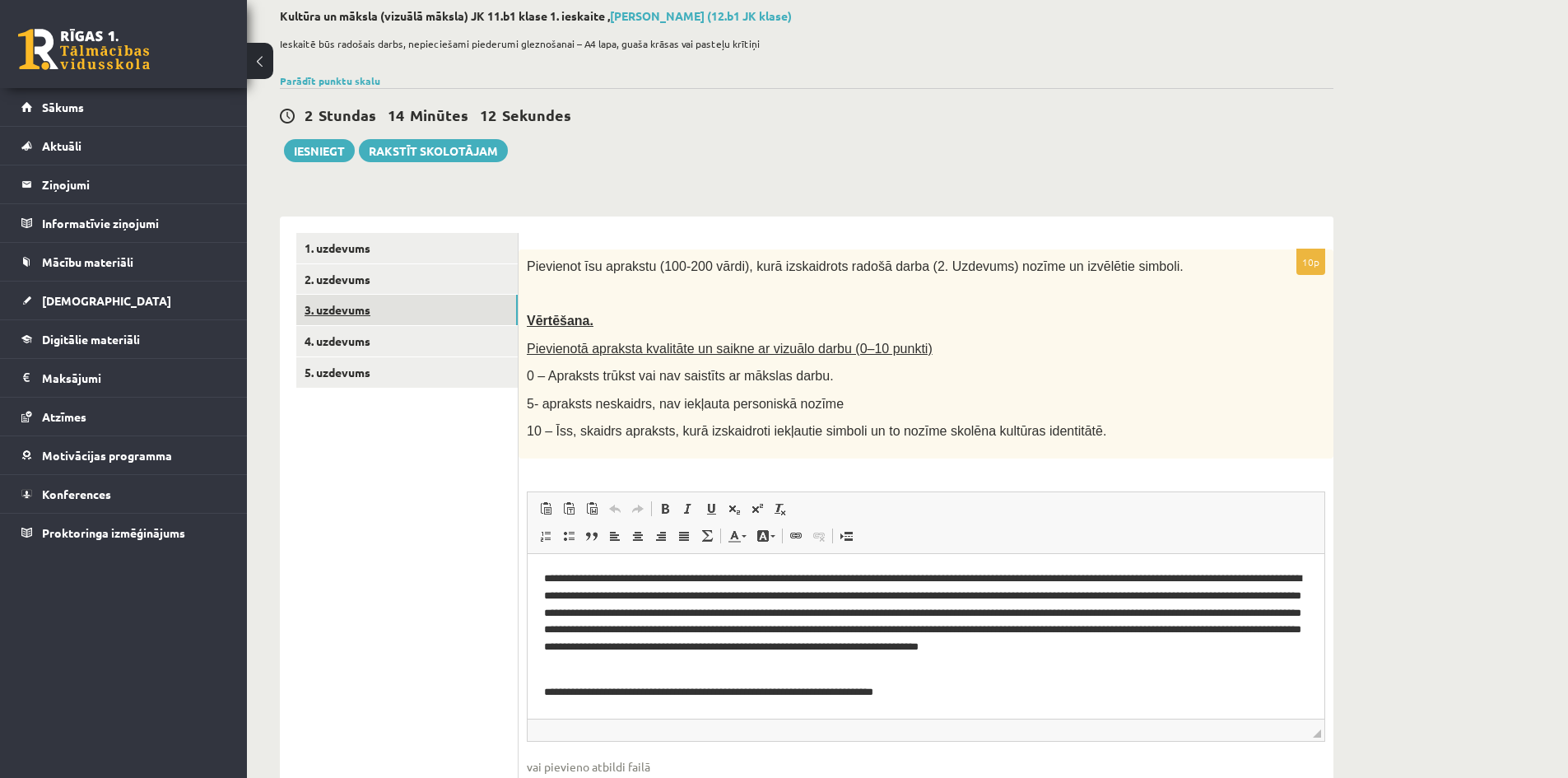
click at [420, 320] on link "3. uzdevums" at bounding box center [406, 310] width 221 height 31
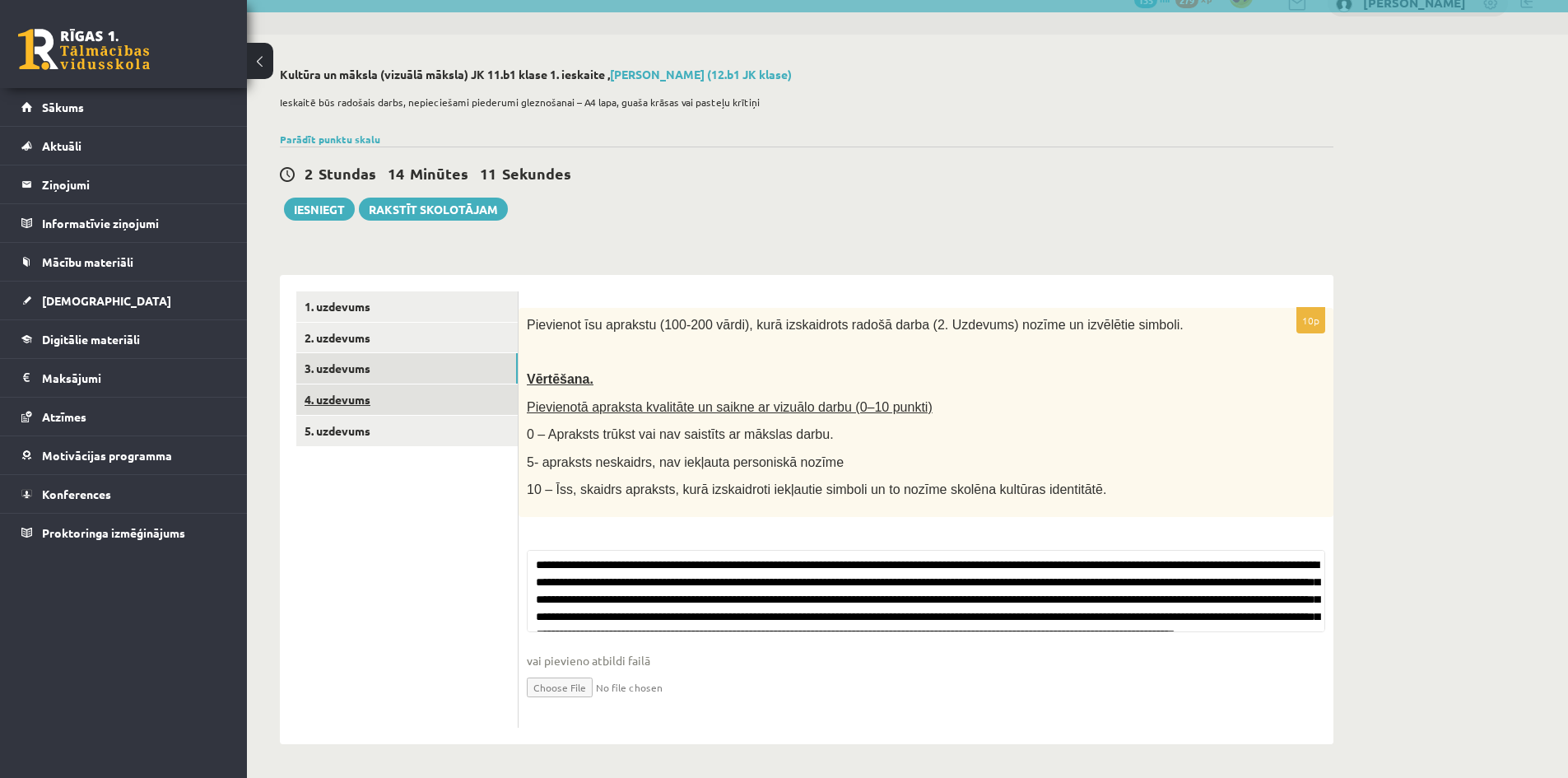
click at [416, 401] on link "4. uzdevums" at bounding box center [406, 400] width 221 height 31
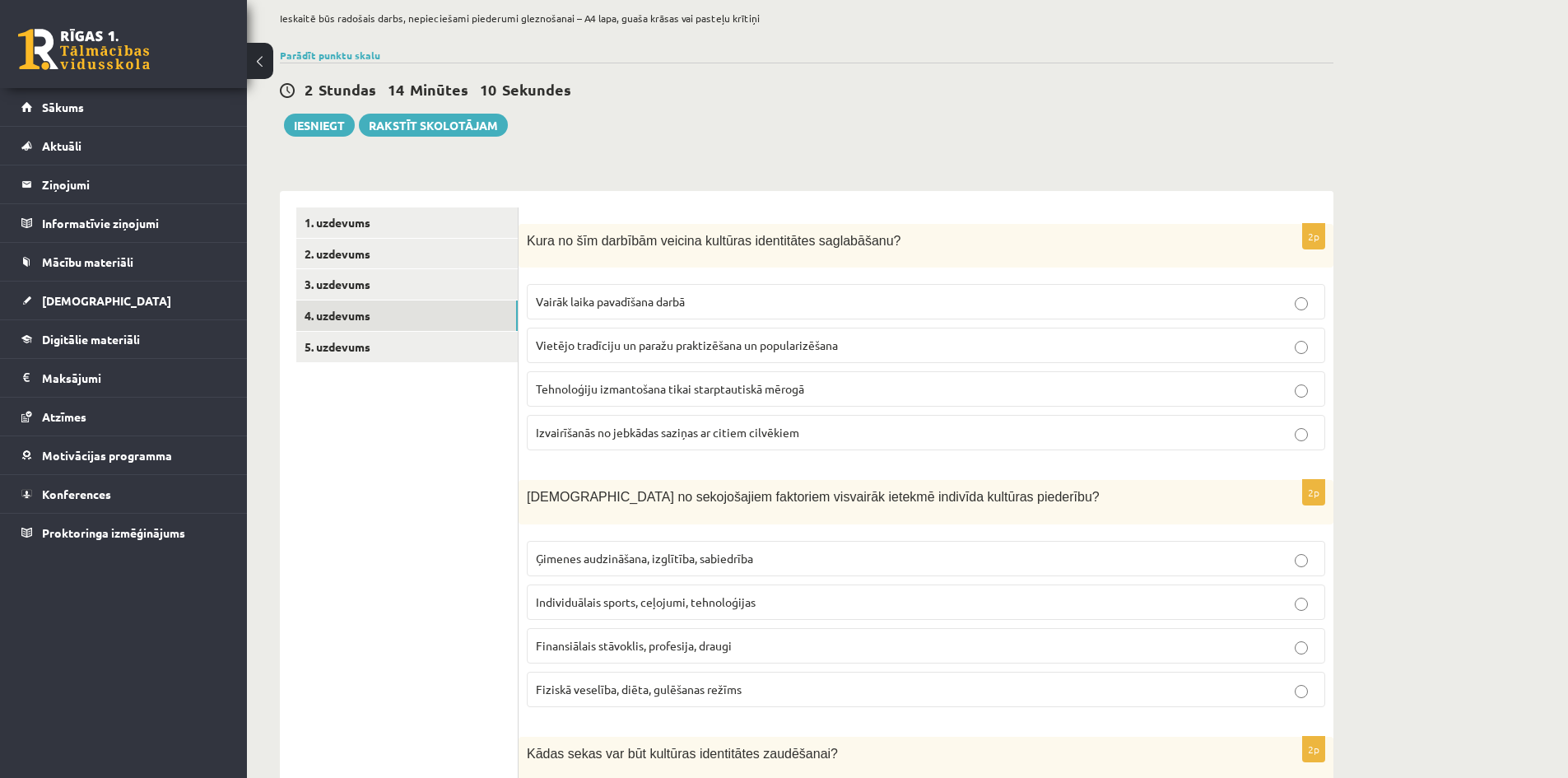
click at [423, 352] on link "5. uzdevums" at bounding box center [406, 347] width 221 height 31
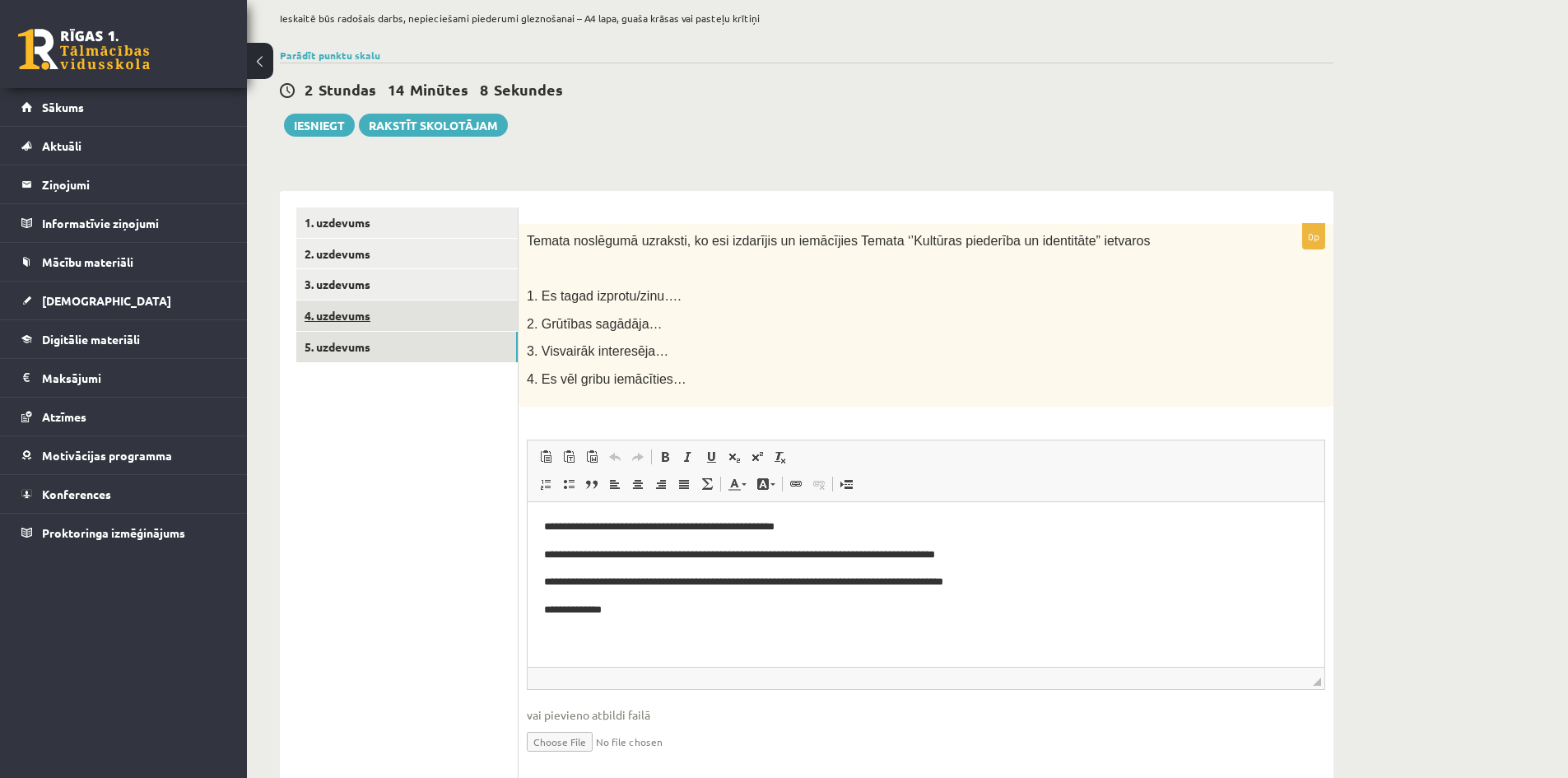
scroll to position [0, 0]
click at [441, 327] on link "4. uzdevums" at bounding box center [406, 316] width 221 height 31
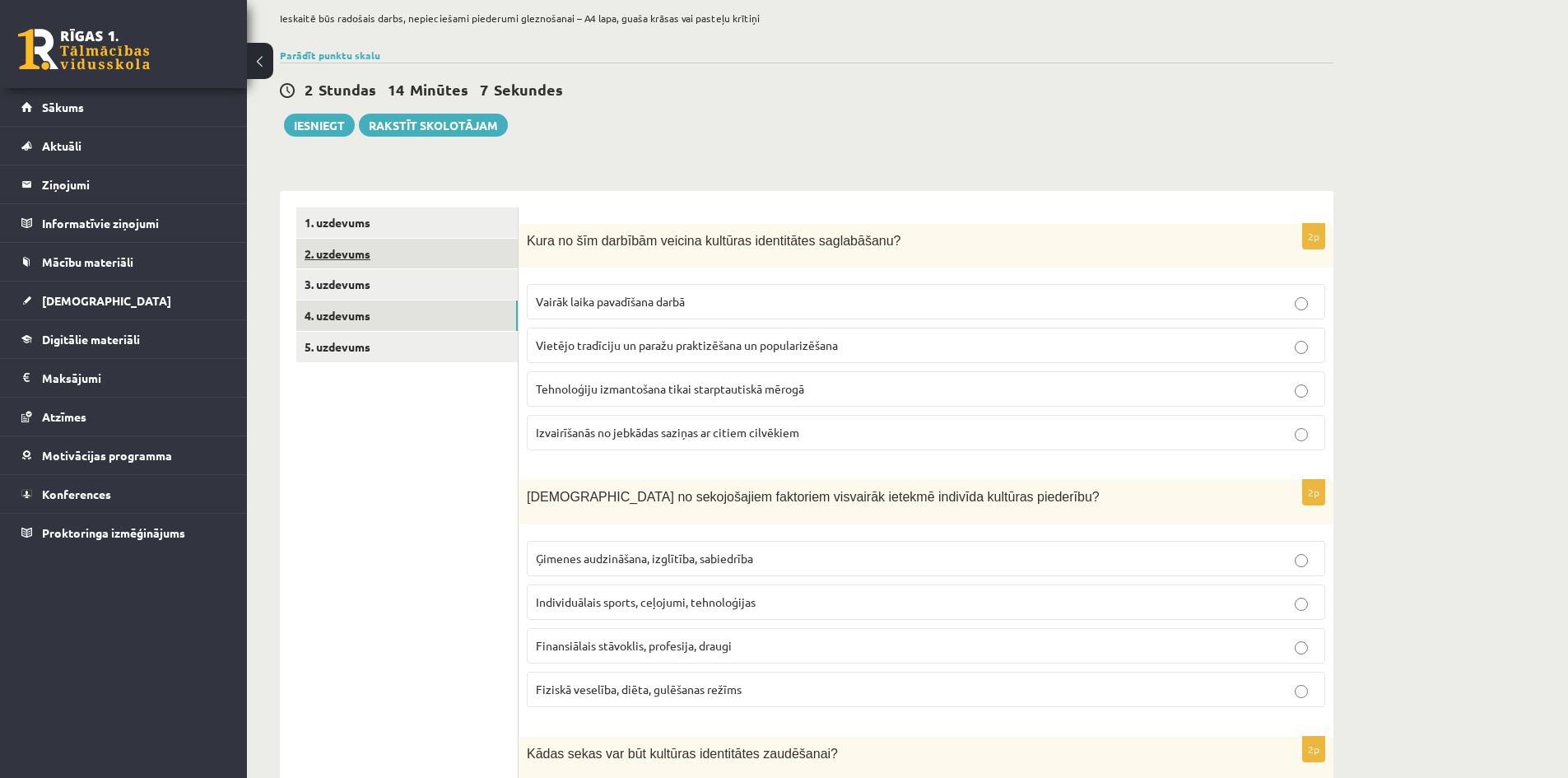
click at [436, 258] on link "2. uzdevums" at bounding box center [406, 254] width 221 height 31
